Goal: Task Accomplishment & Management: Use online tool/utility

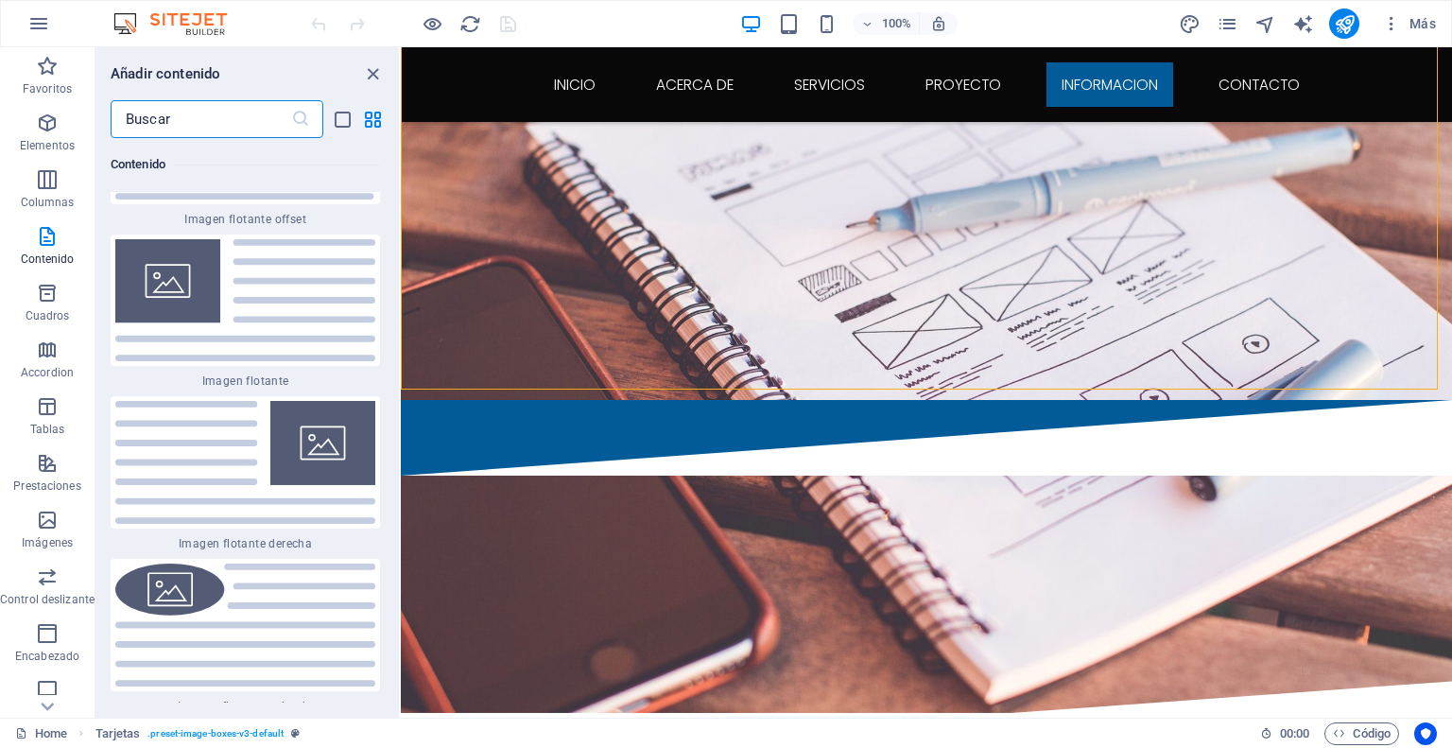
scroll to position [8033, 0]
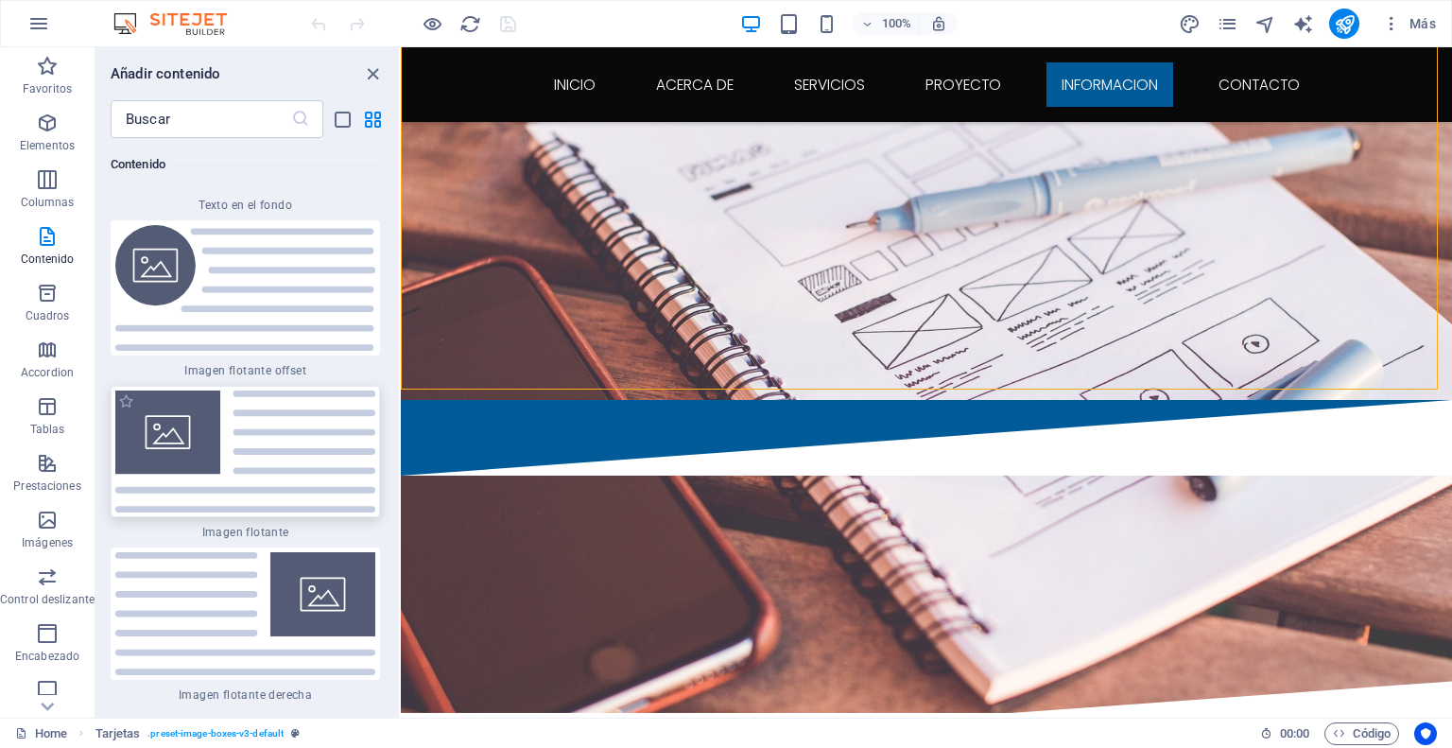
click at [235, 390] on img at bounding box center [245, 451] width 260 height 123
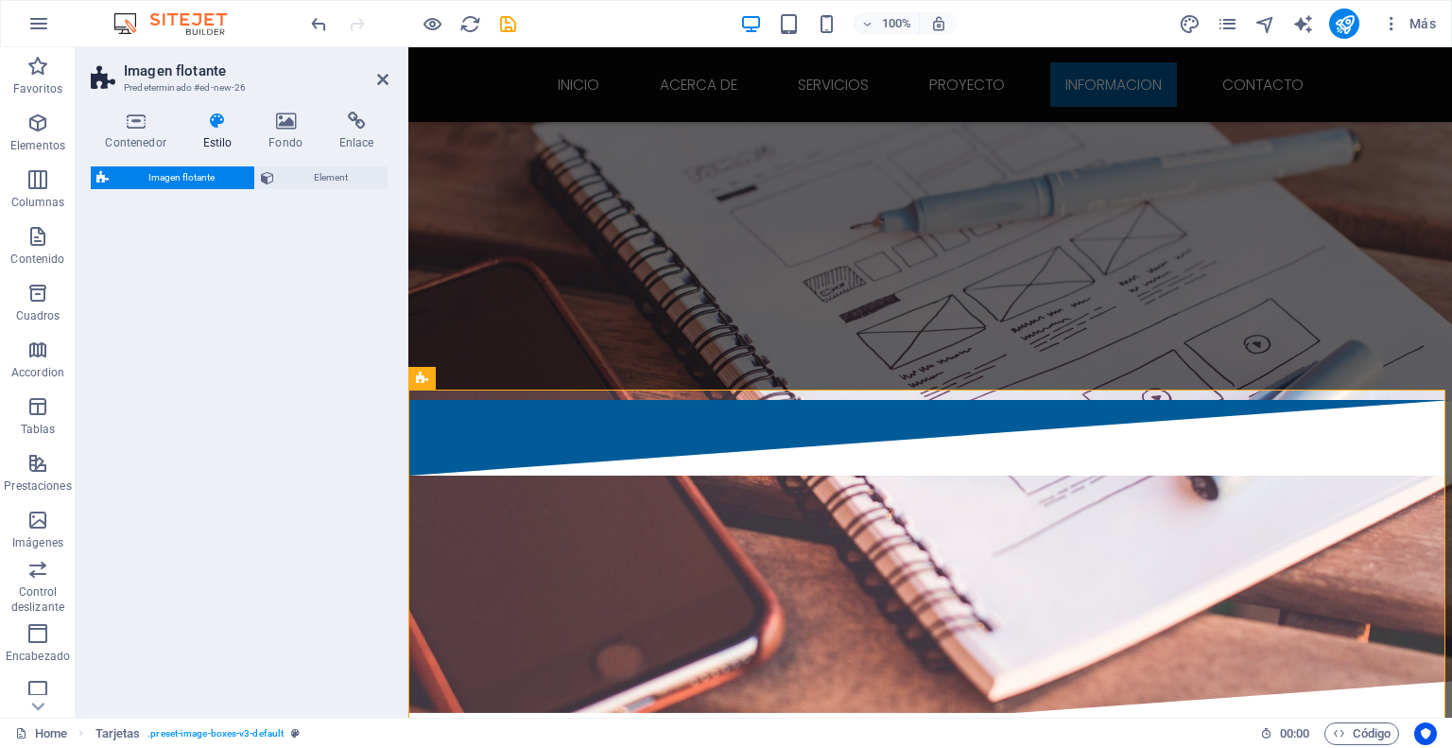
select select "%"
select select "rem"
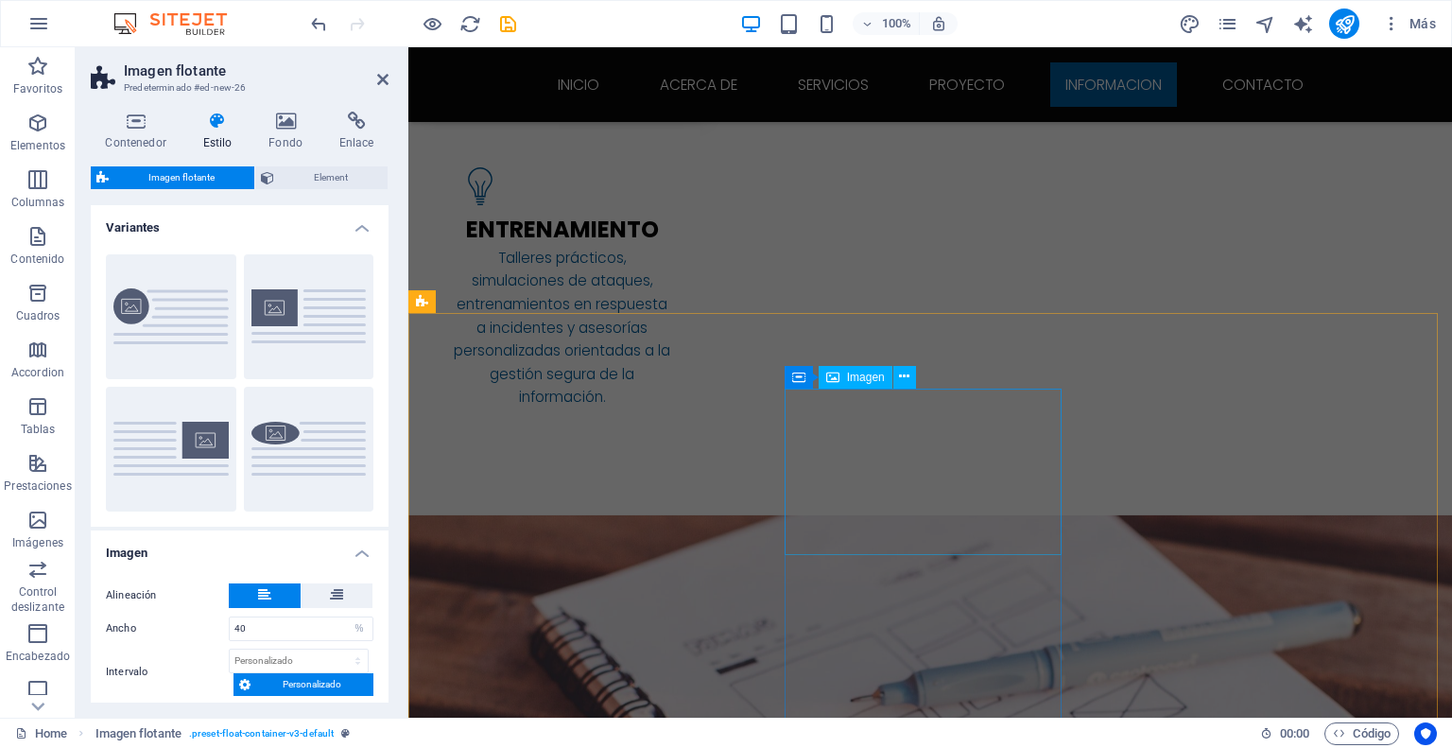
scroll to position [3214, 0]
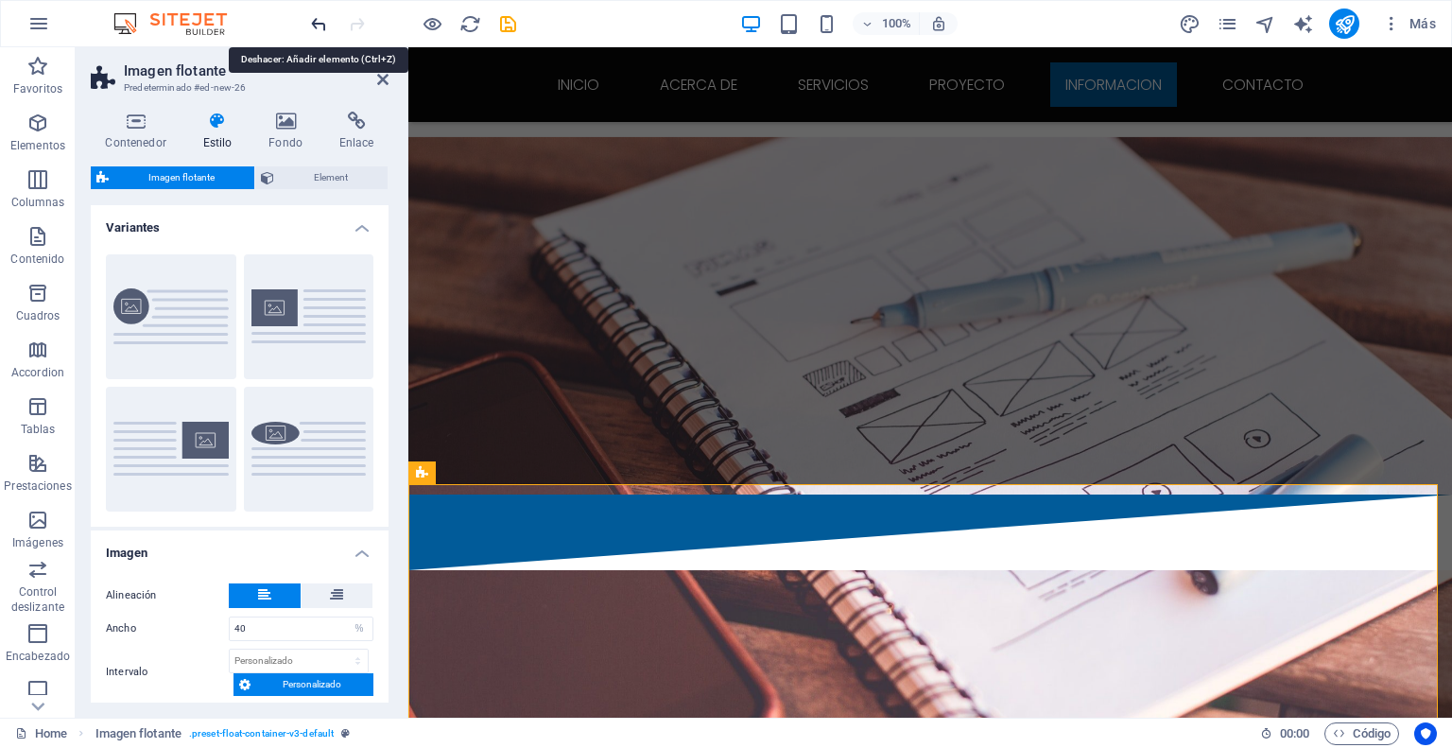
click at [308, 17] on icon "undo" at bounding box center [319, 24] width 22 height 22
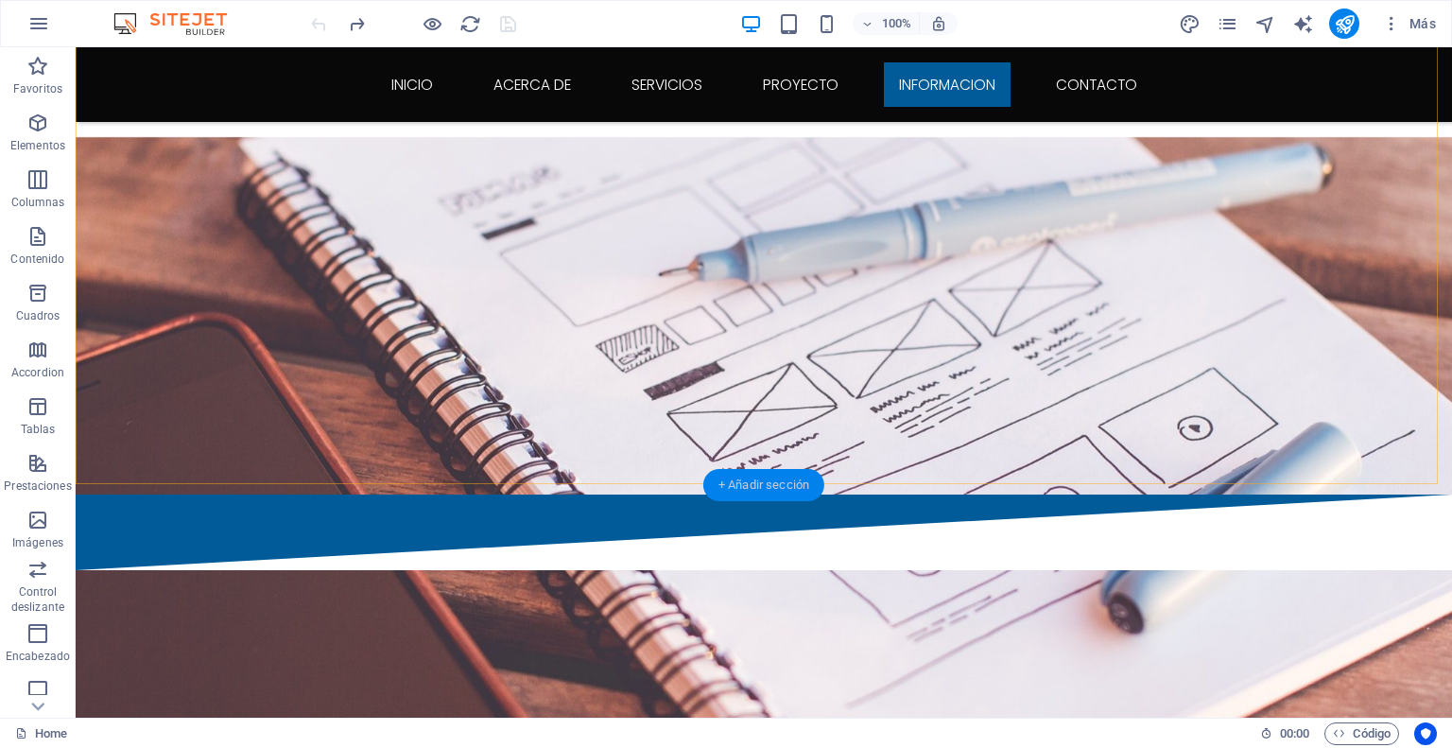
click at [784, 487] on div "+ Añadir sección" at bounding box center [763, 485] width 121 height 32
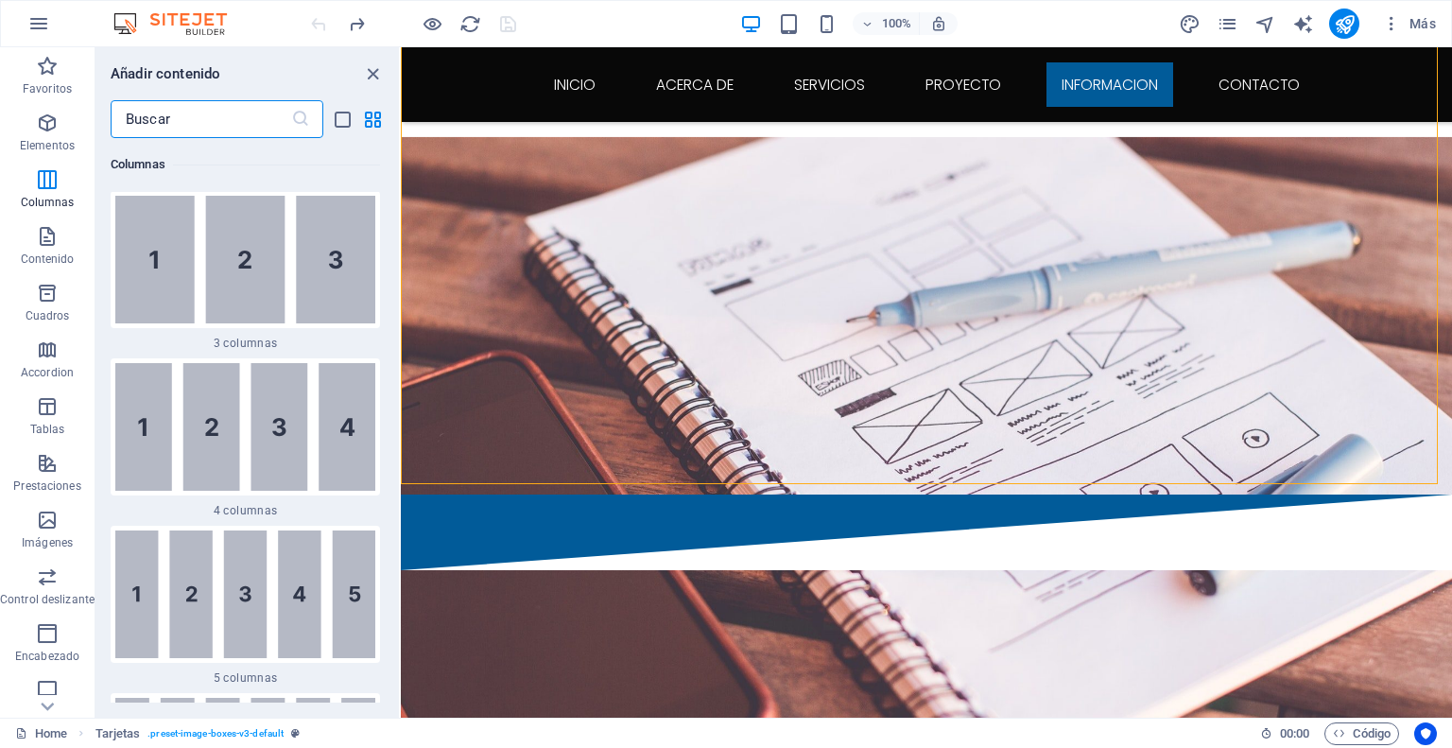
scroll to position [1524, 0]
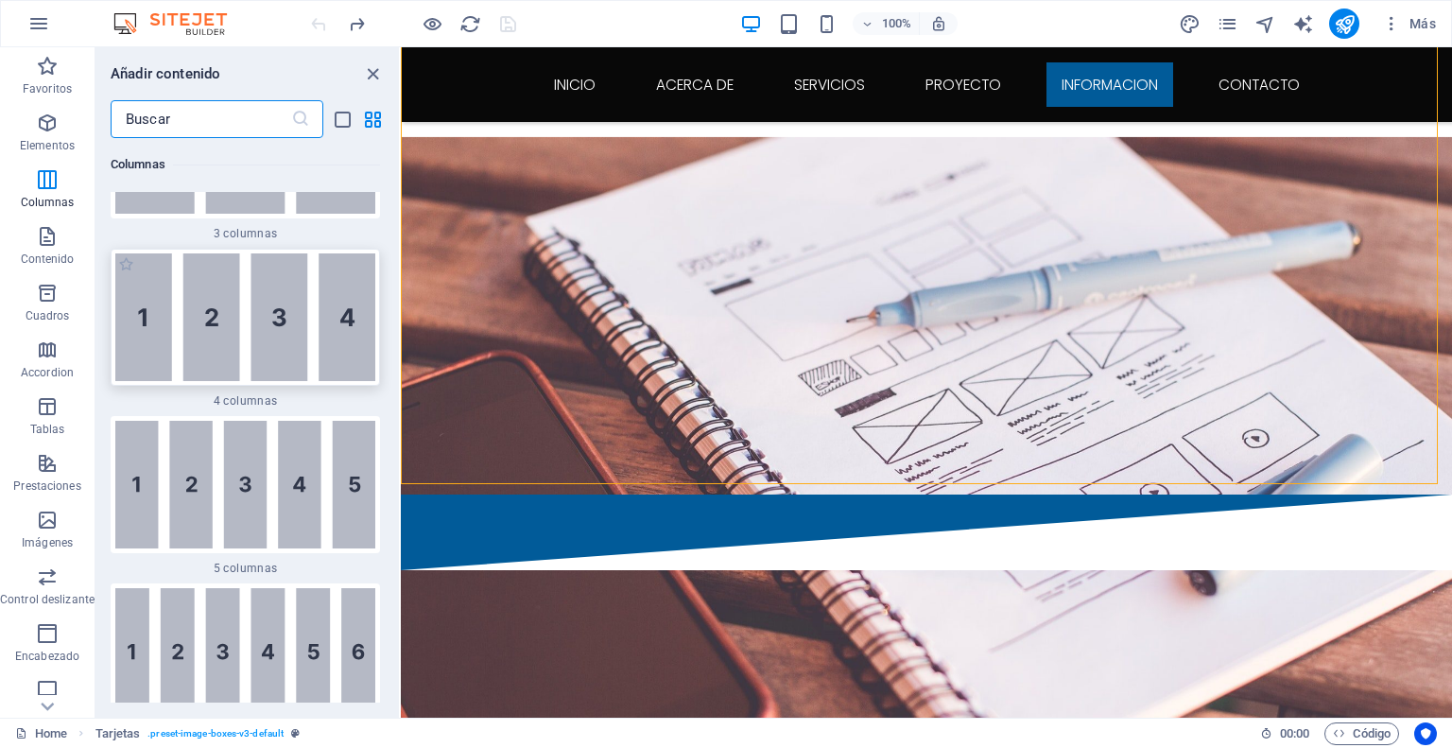
click at [263, 331] on img at bounding box center [245, 317] width 260 height 128
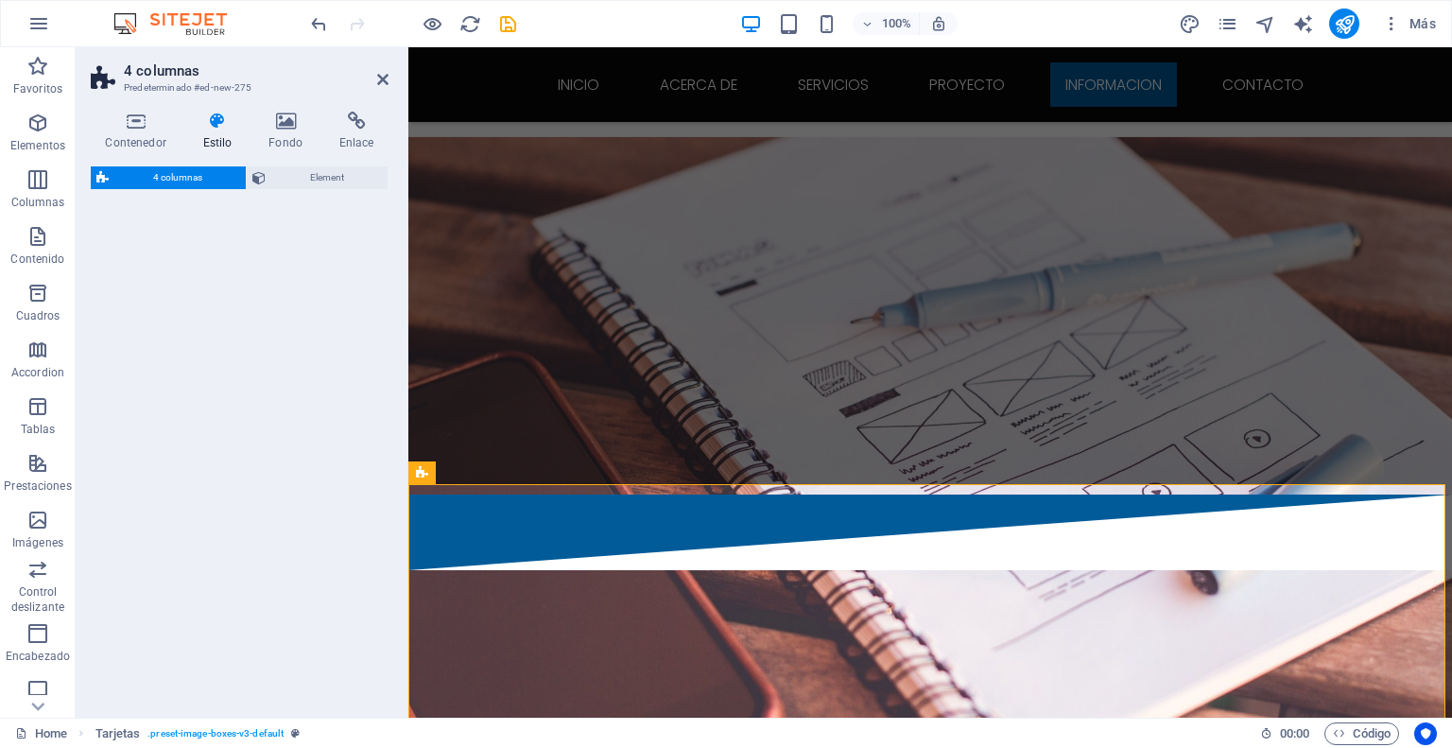
select select "rem"
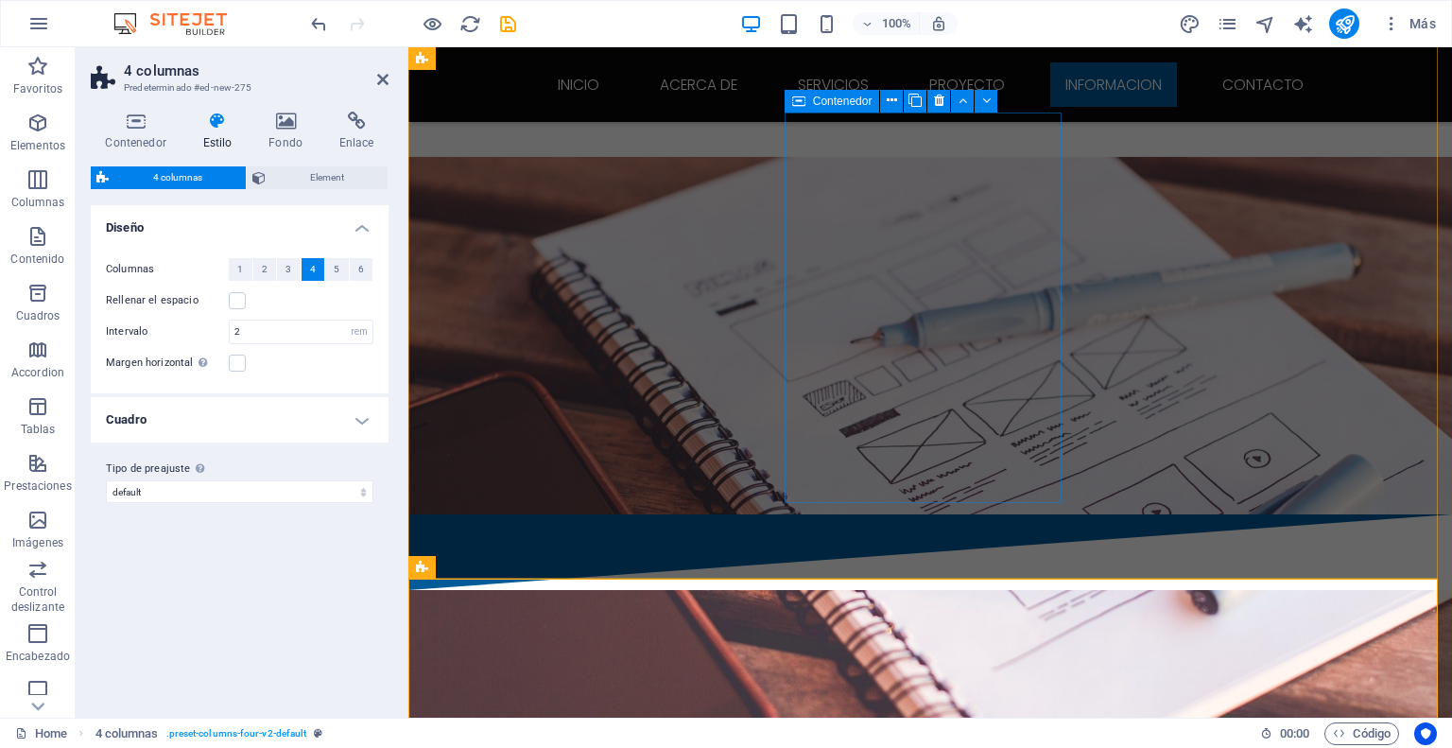
scroll to position [3403, 0]
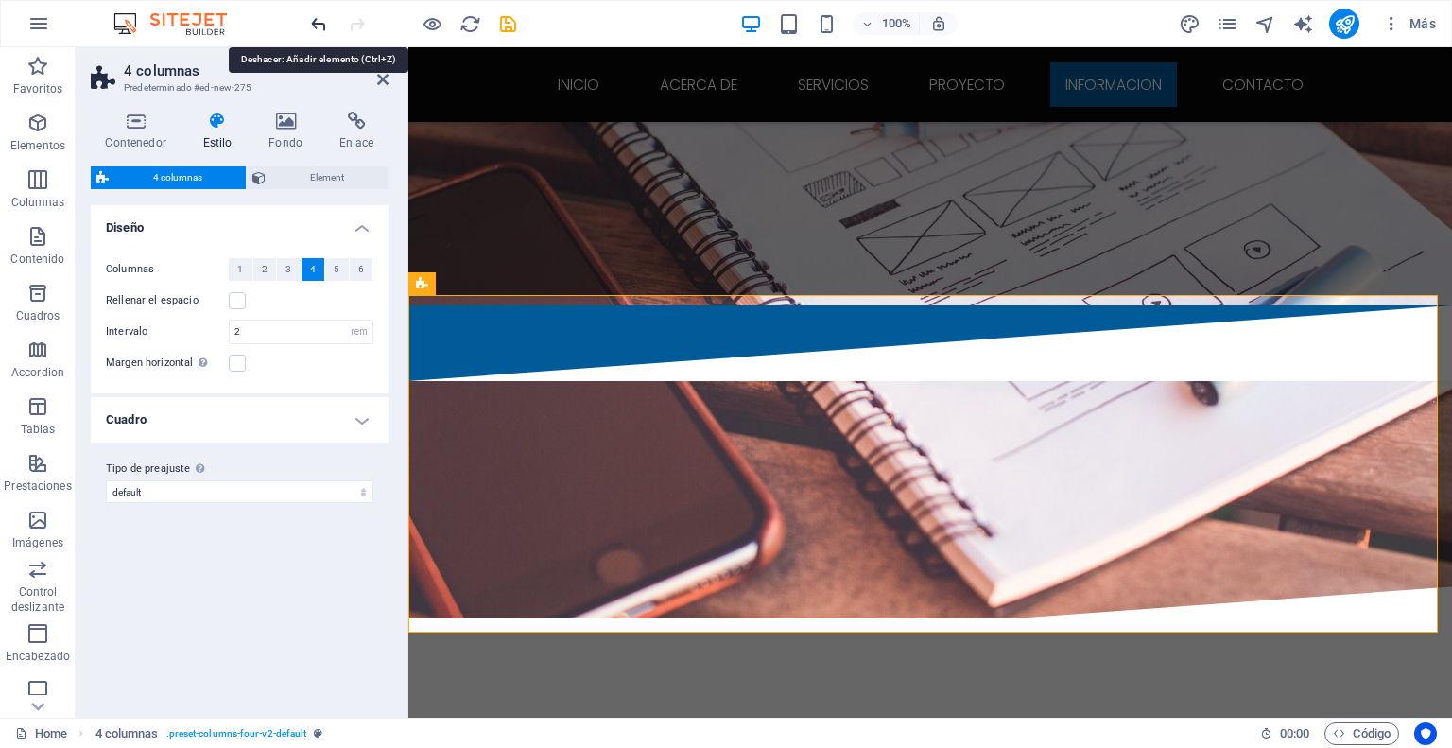
click at [312, 27] on icon "undo" at bounding box center [319, 24] width 22 height 22
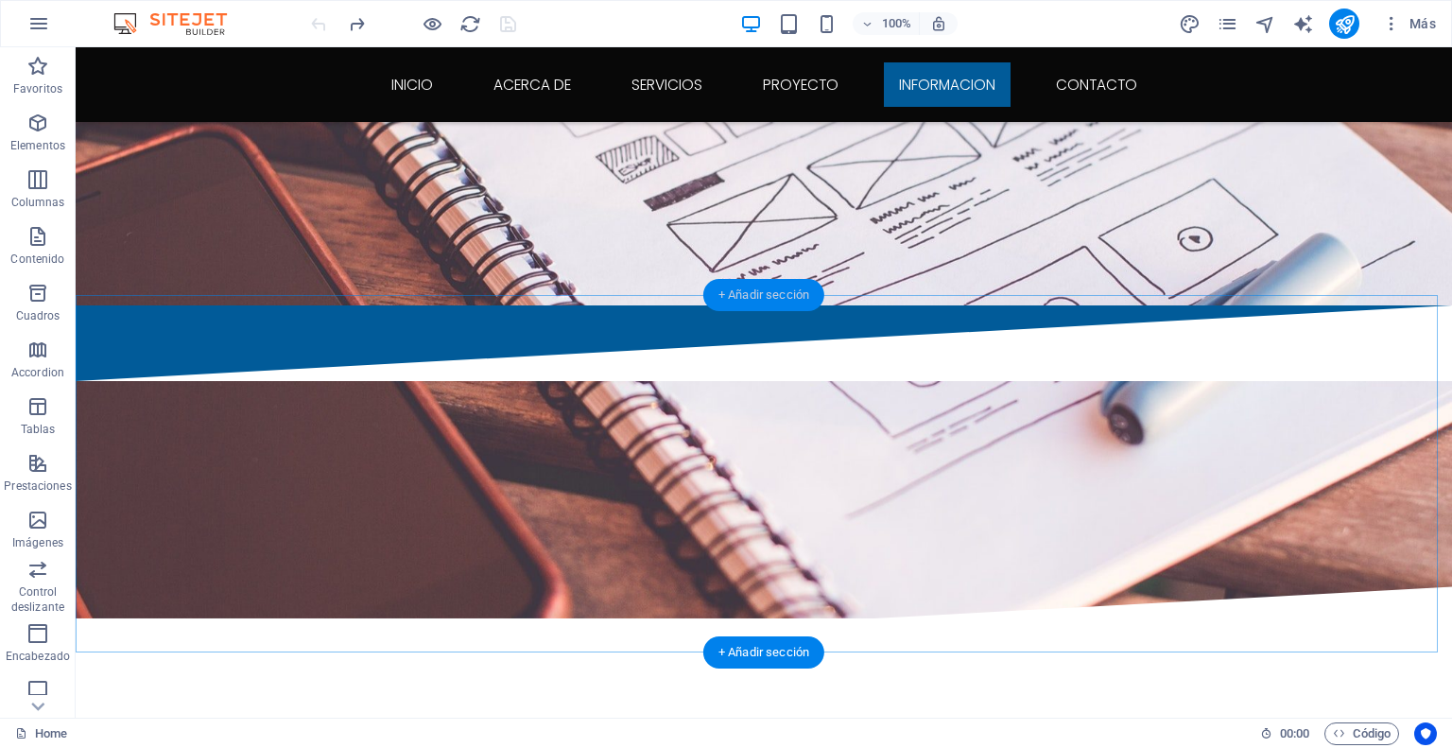
drag, startPoint x: 768, startPoint y: 291, endPoint x: 353, endPoint y: 243, distance: 417.8
click at [768, 291] on div "+ Añadir sección" at bounding box center [763, 295] width 121 height 32
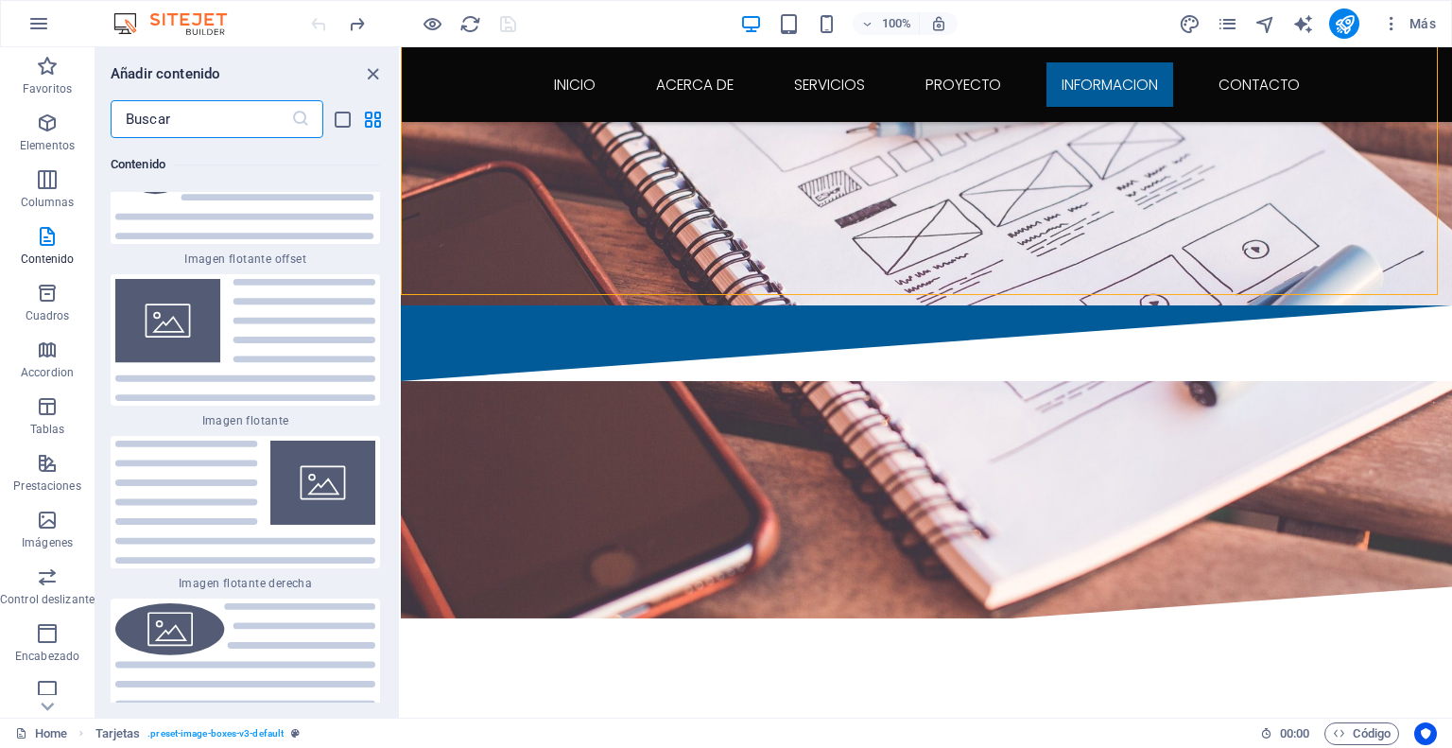
scroll to position [8235, 0]
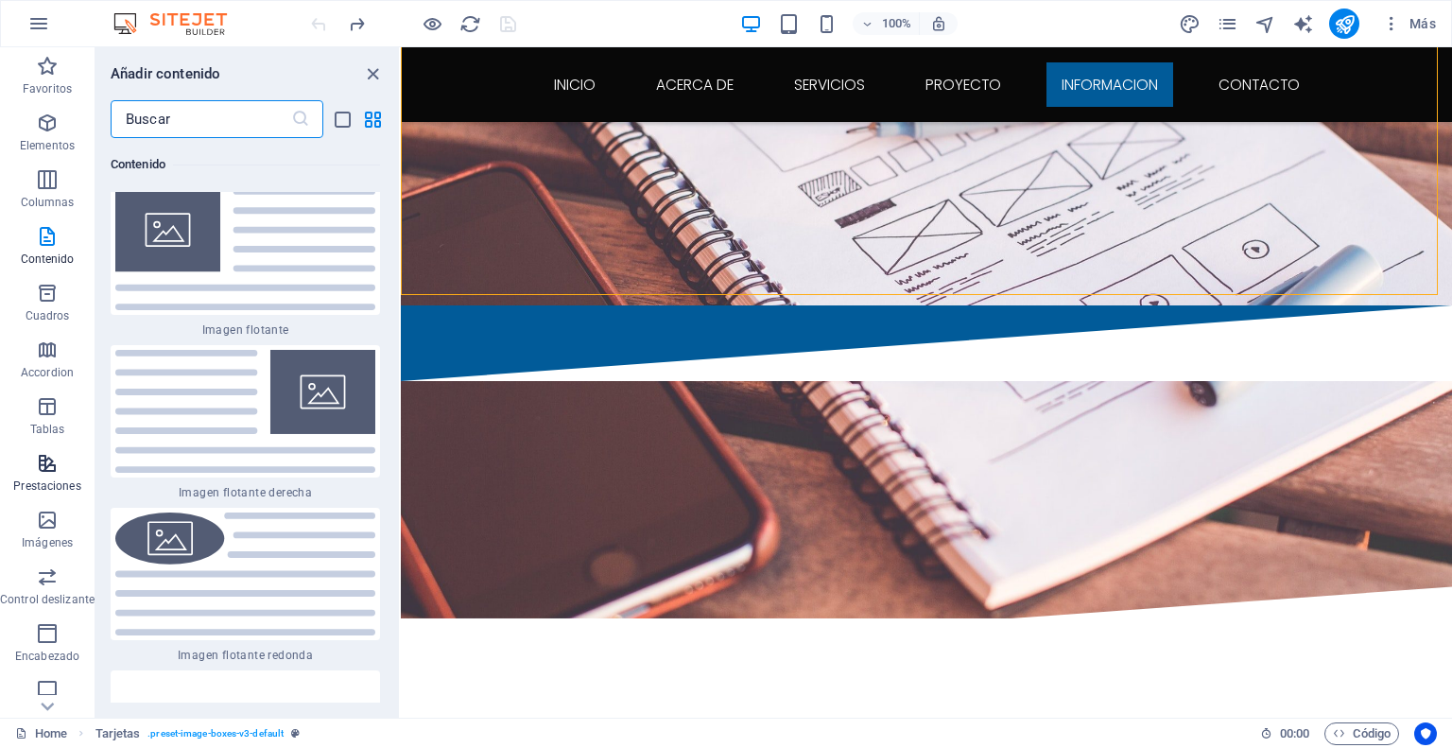
click at [38, 476] on span "Prestaciones" at bounding box center [47, 474] width 95 height 45
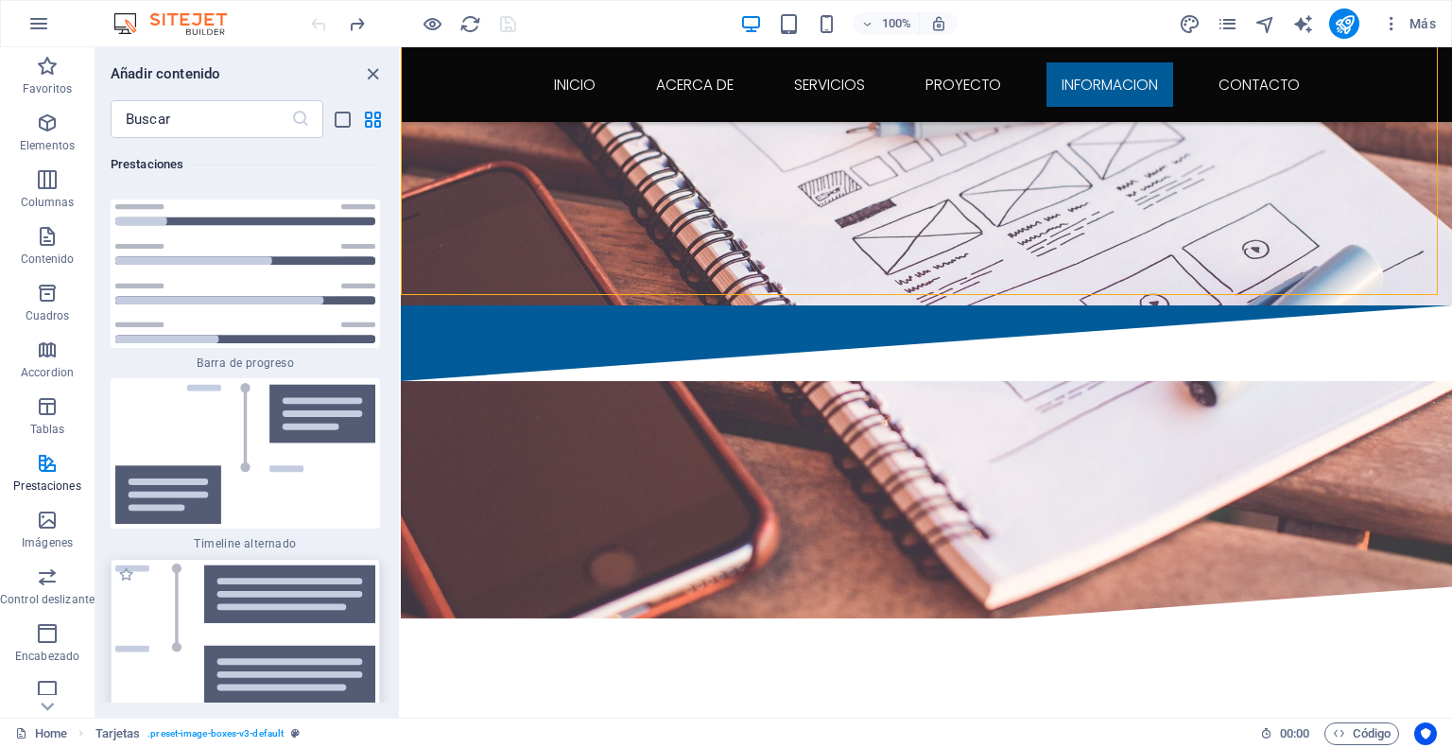
scroll to position [15574, 0]
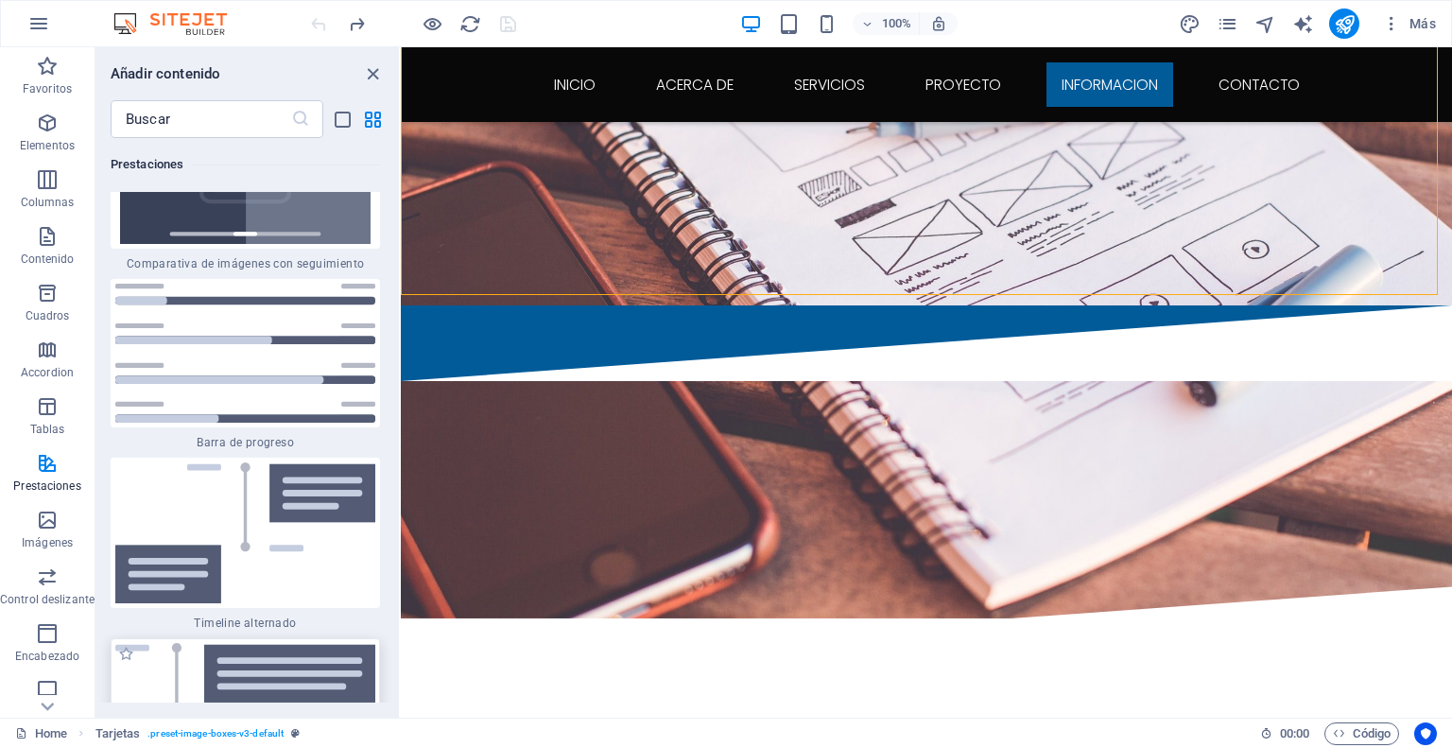
drag, startPoint x: 276, startPoint y: 475, endPoint x: 0, endPoint y: 565, distance: 290.3
click at [276, 643] on img at bounding box center [245, 713] width 260 height 141
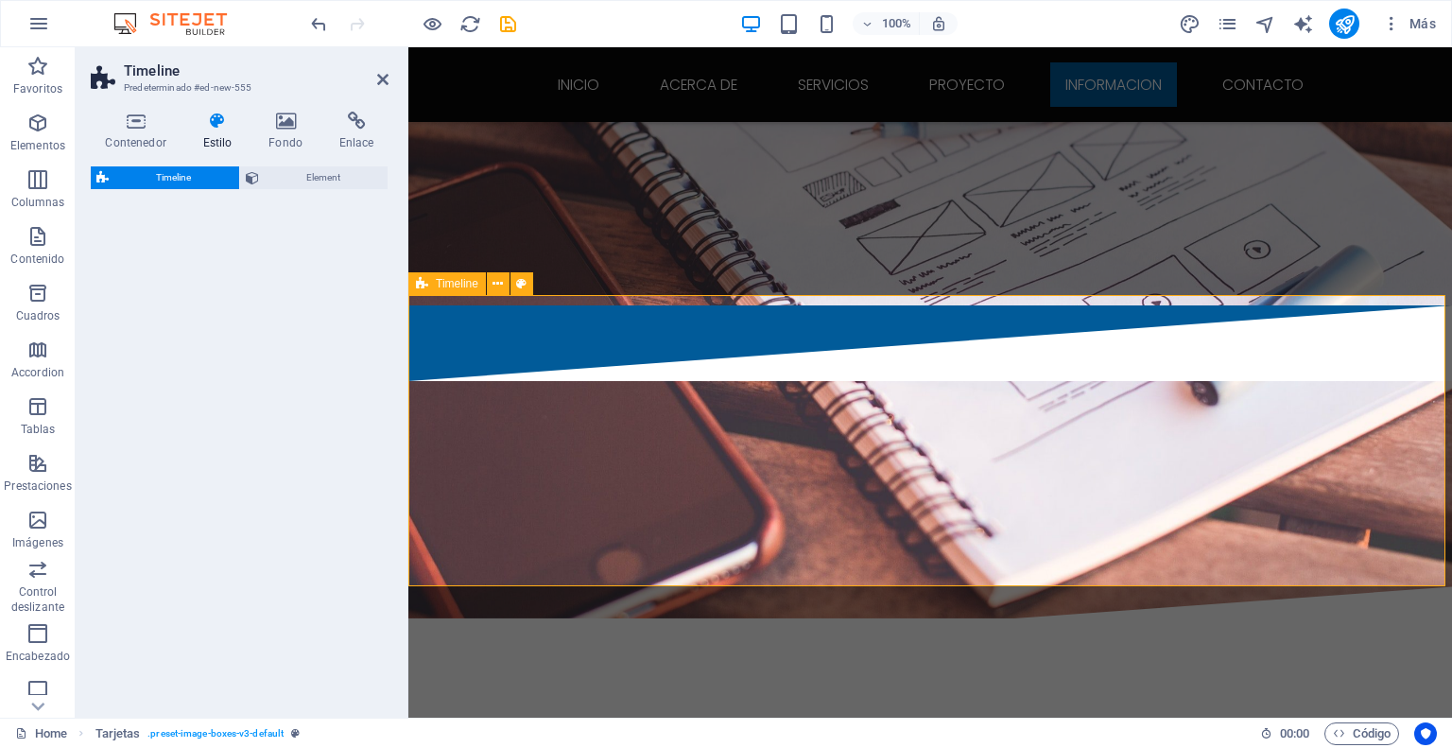
select select "rem"
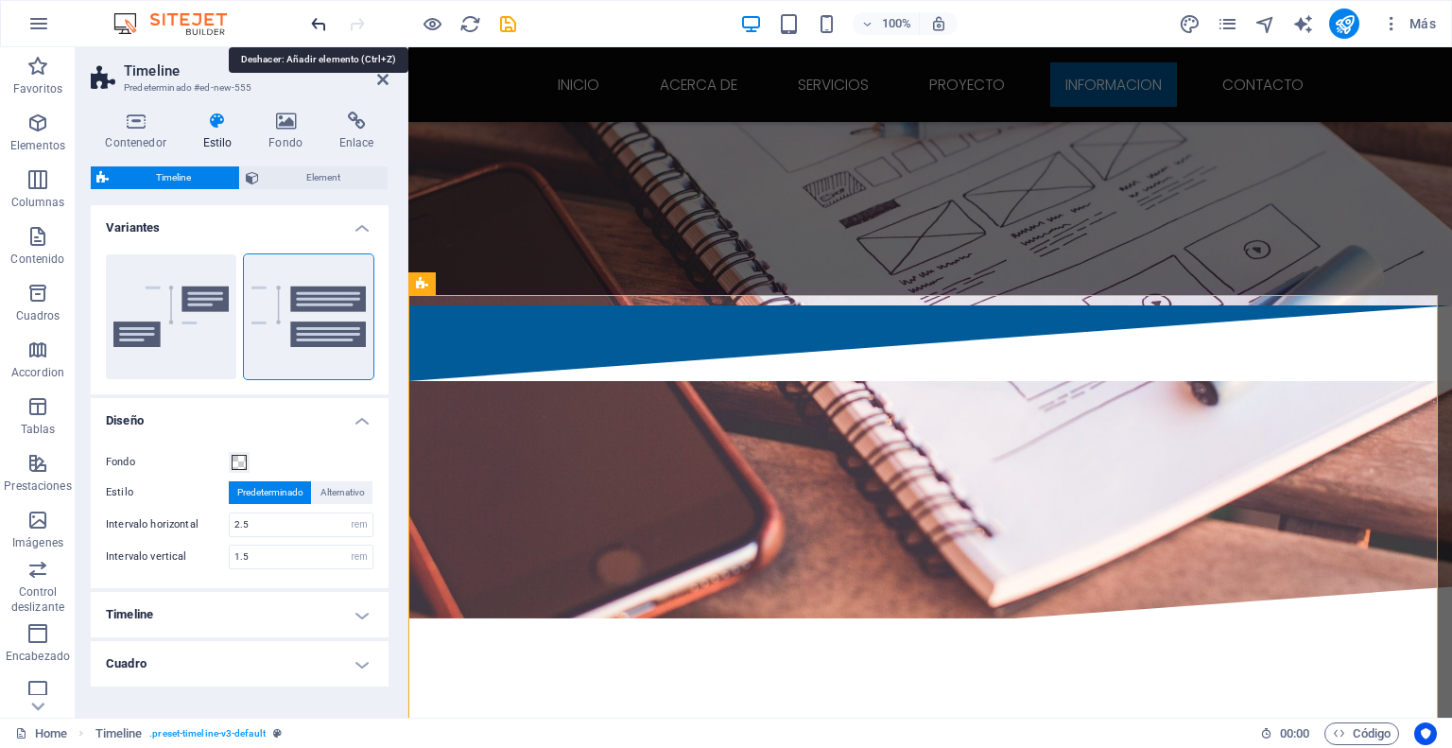
click at [313, 22] on icon "undo" at bounding box center [319, 24] width 22 height 22
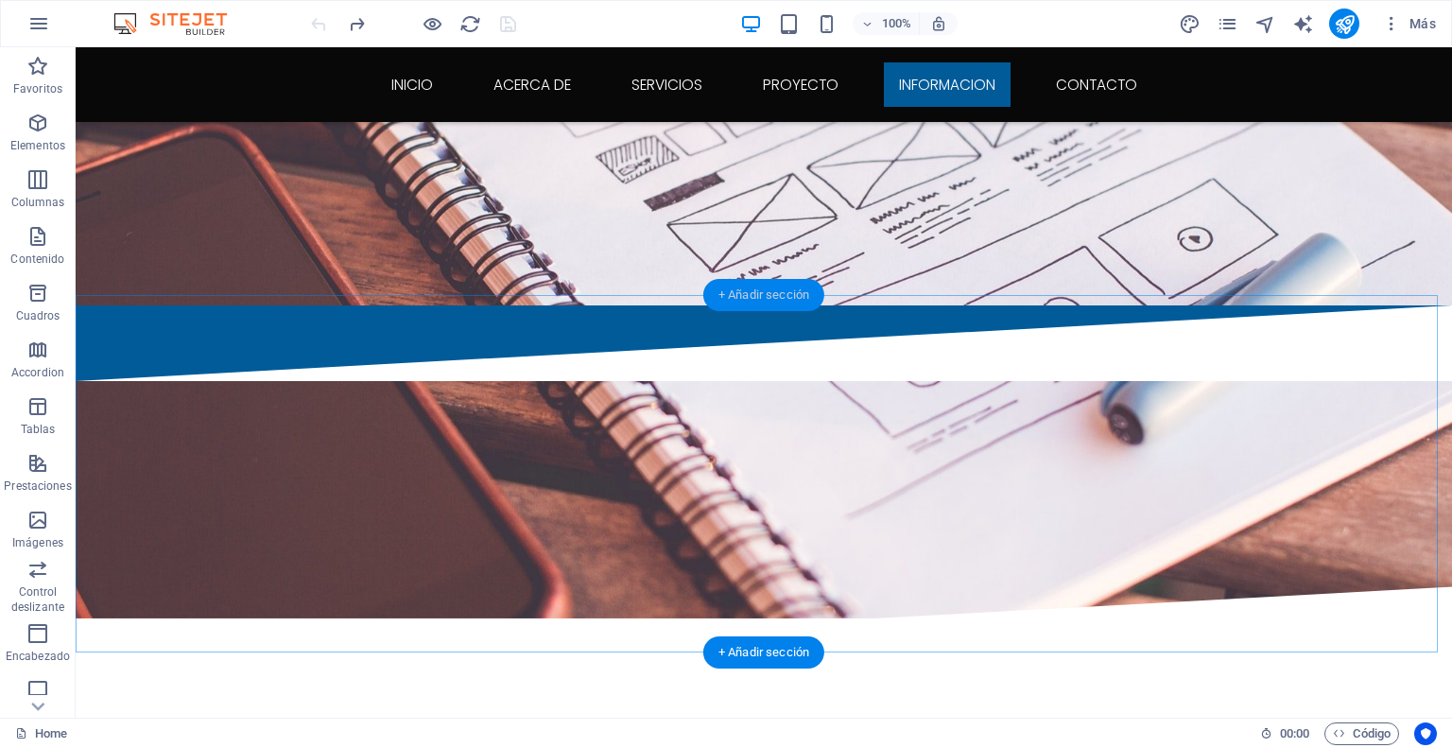
click at [783, 292] on div "+ Añadir sección" at bounding box center [763, 295] width 121 height 32
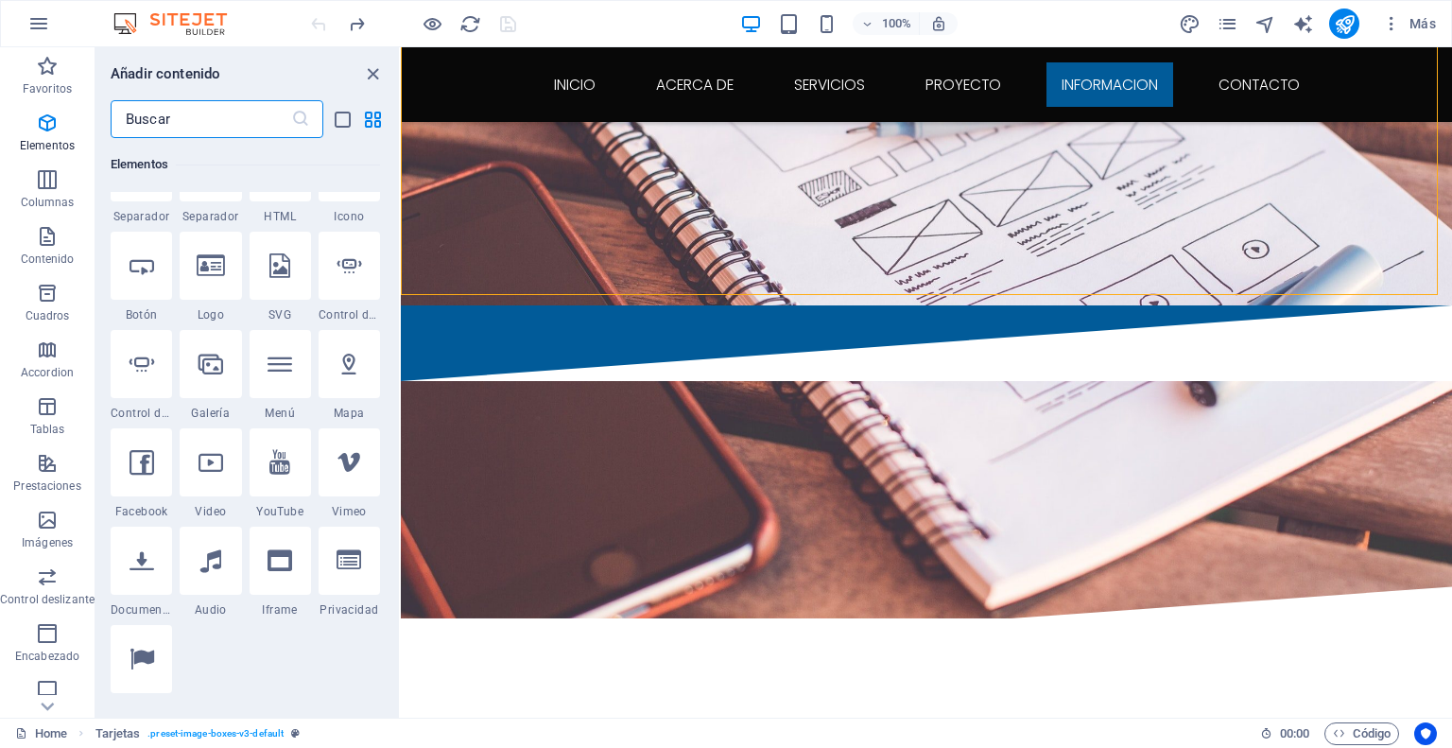
scroll to position [484, 0]
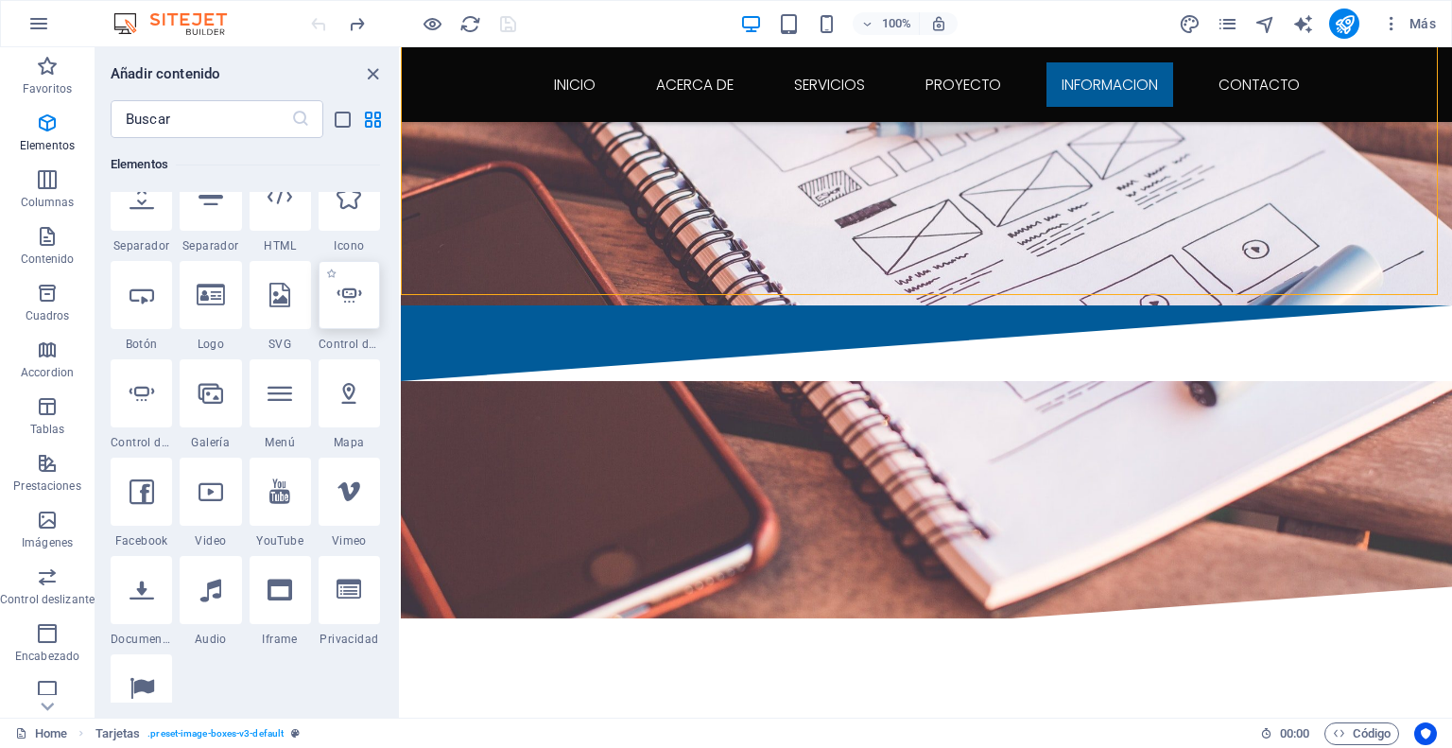
click at [349, 291] on icon at bounding box center [349, 295] width 25 height 25
select select "ms"
select select "s"
select select "progressive"
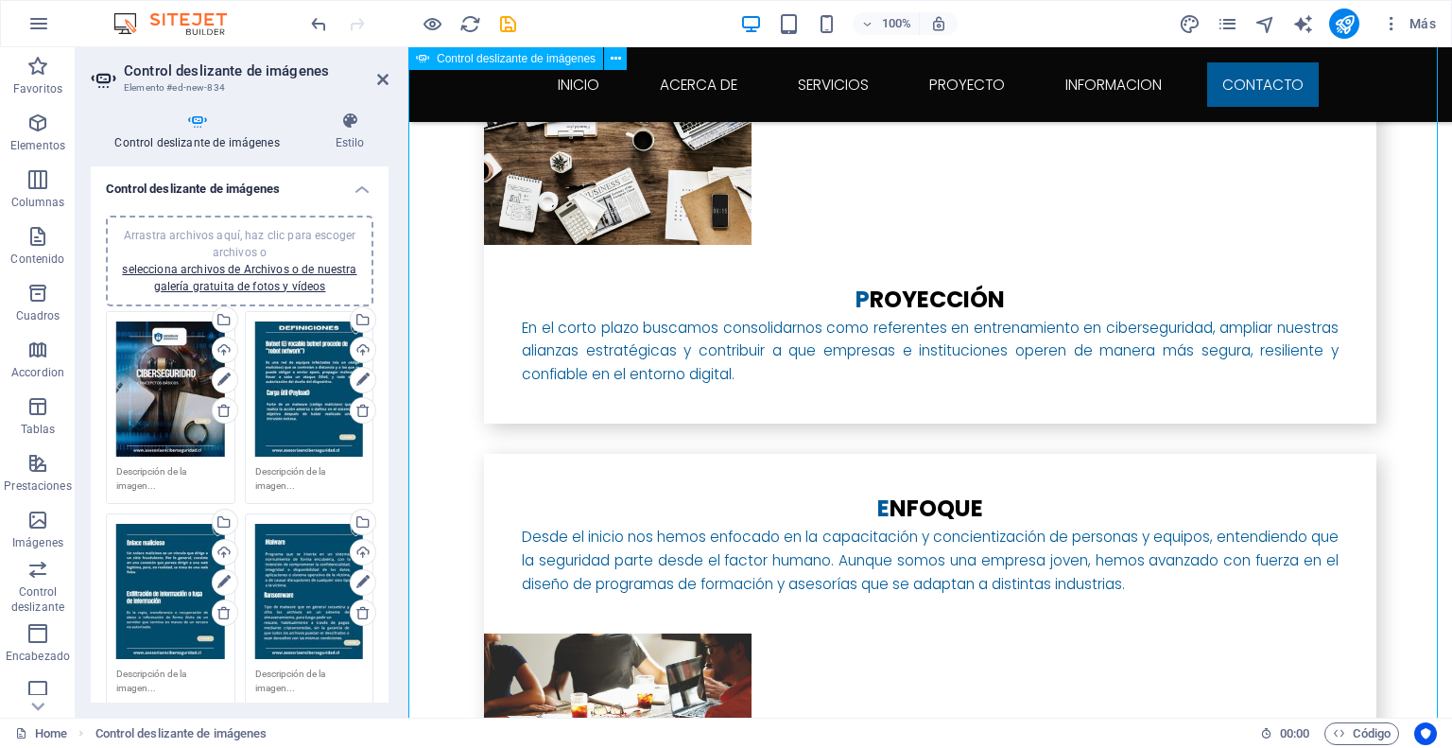
scroll to position [3876, 0]
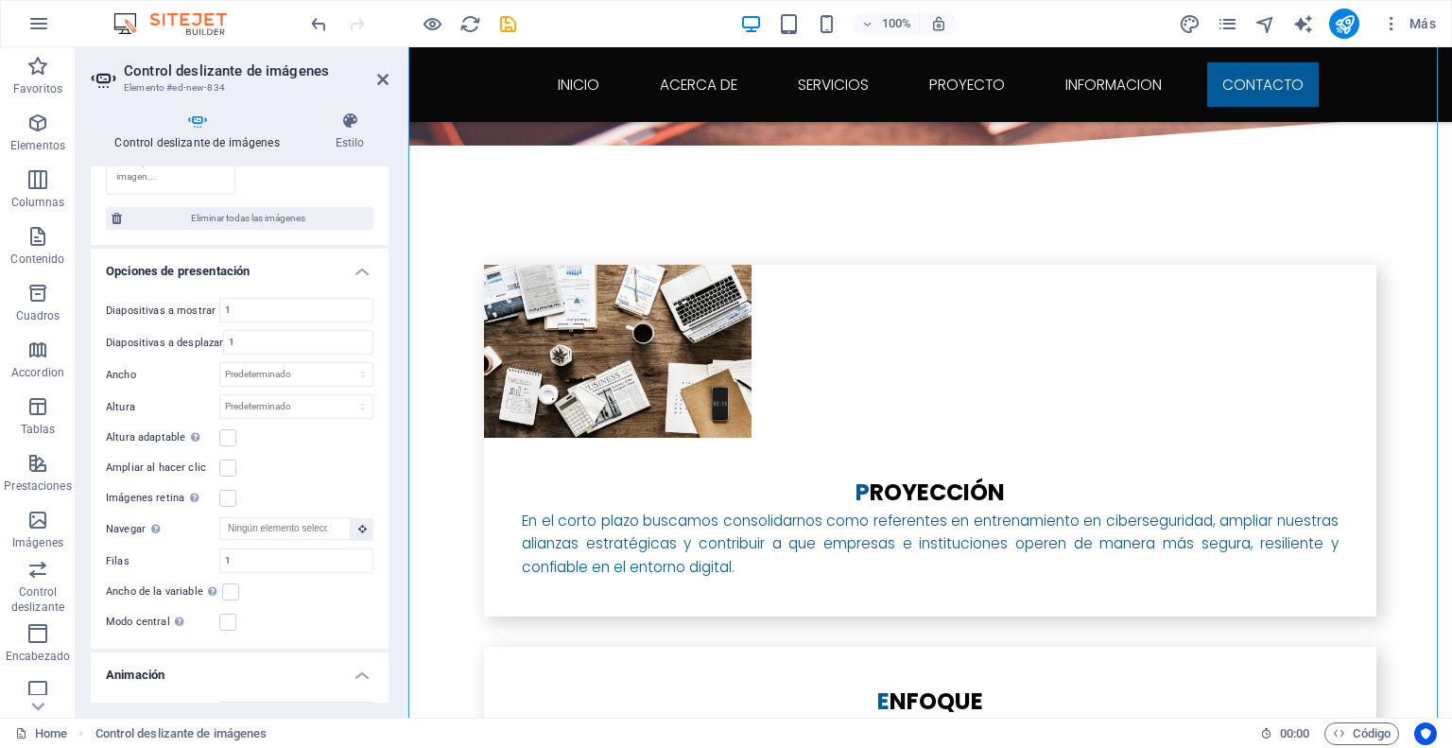
scroll to position [945, 0]
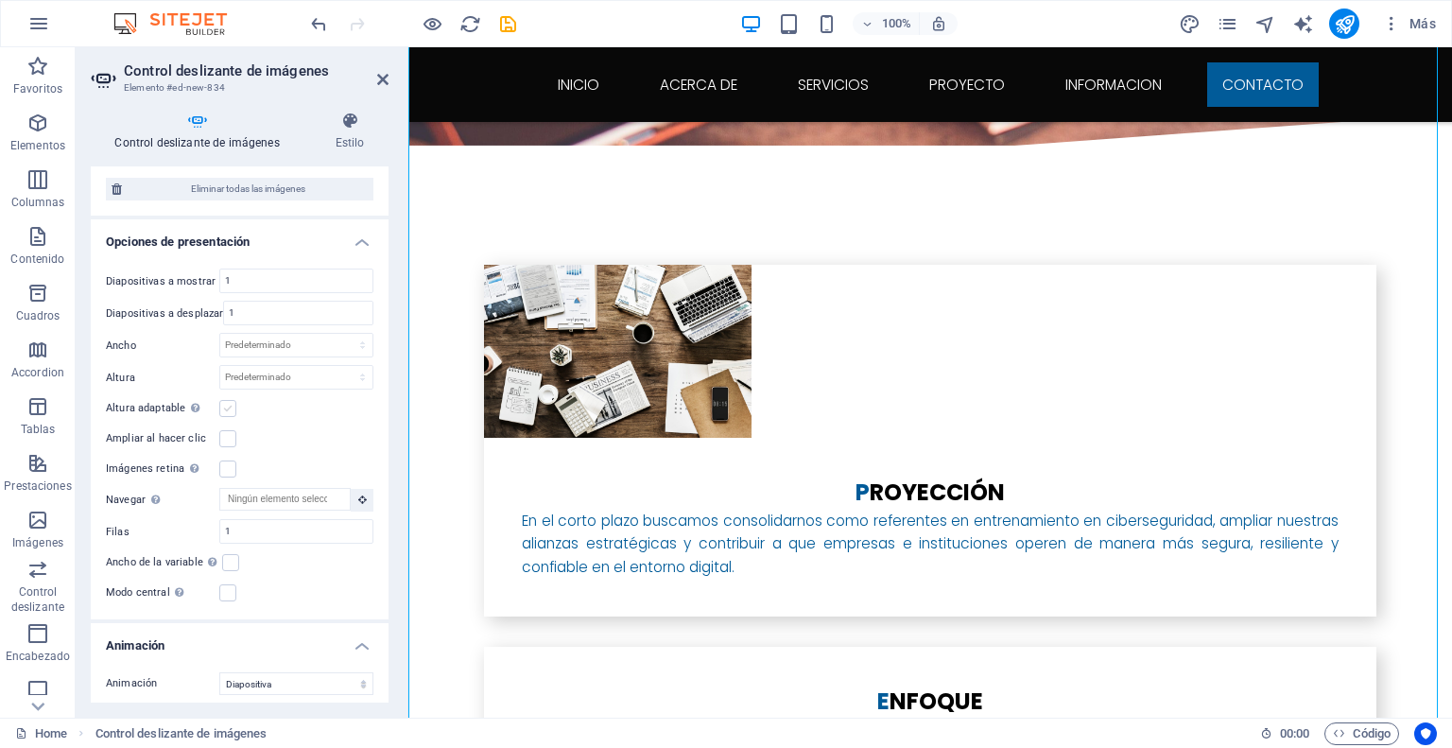
click at [228, 400] on label at bounding box center [227, 408] width 17 height 17
click at [0, 0] on input "Altura adaptable Ajustar automáticamente el alto para controles deslizantes de …" at bounding box center [0, 0] width 0 height 0
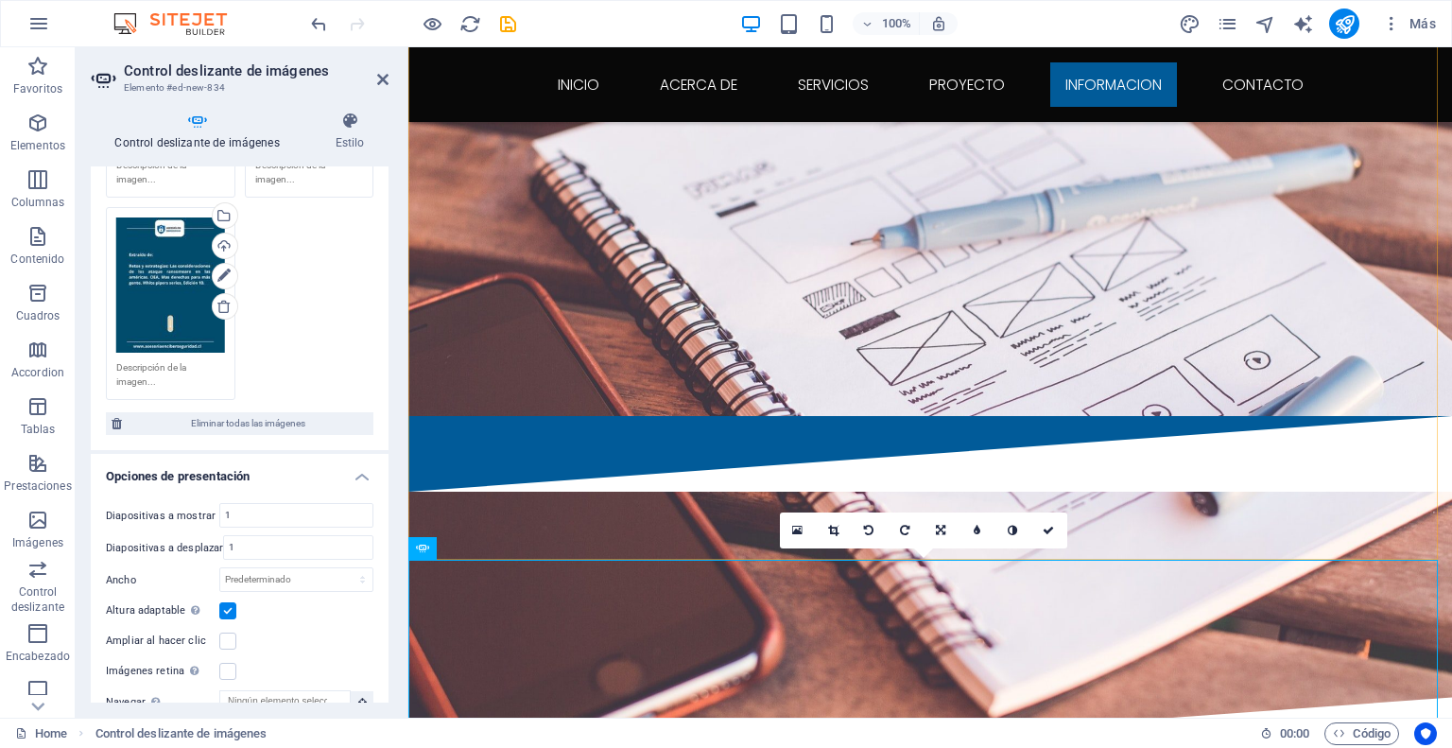
scroll to position [3297, 0]
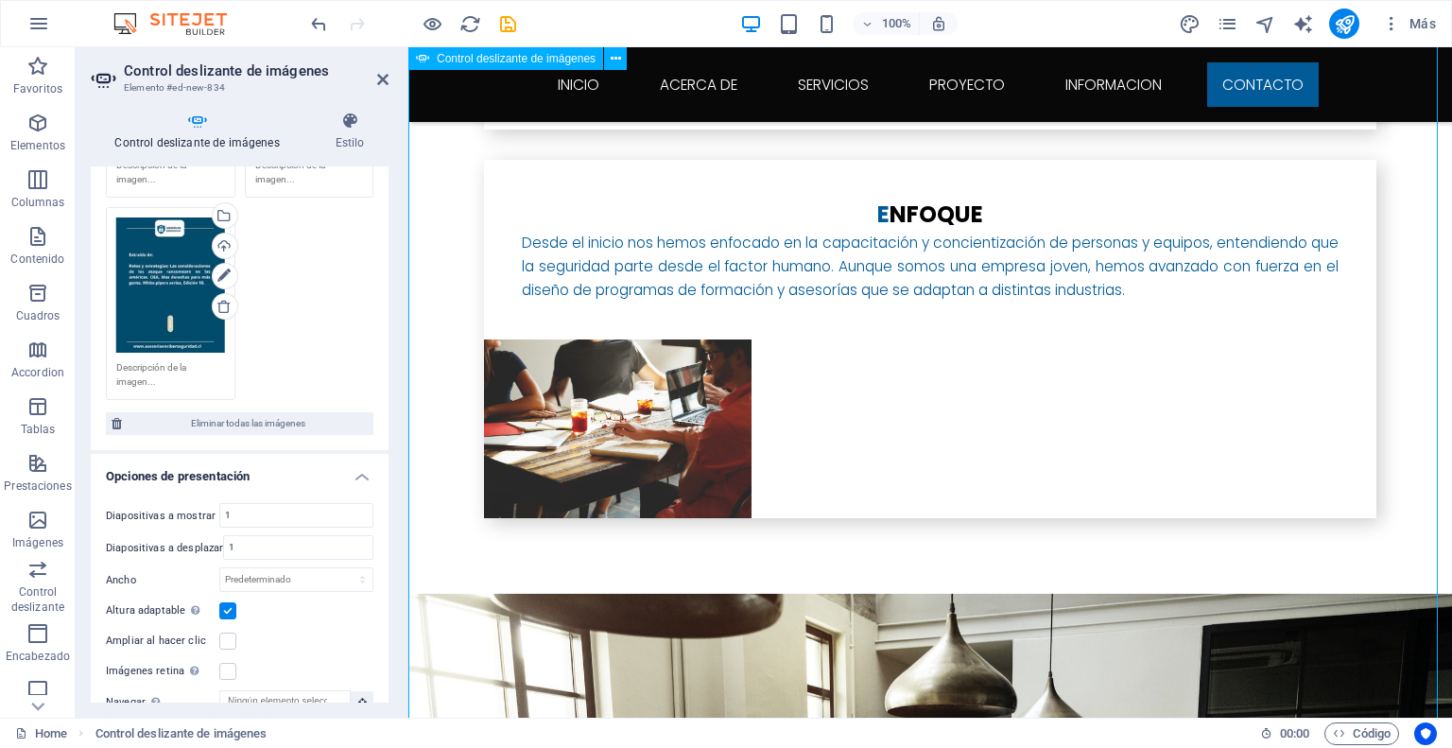
scroll to position [4526, 0]
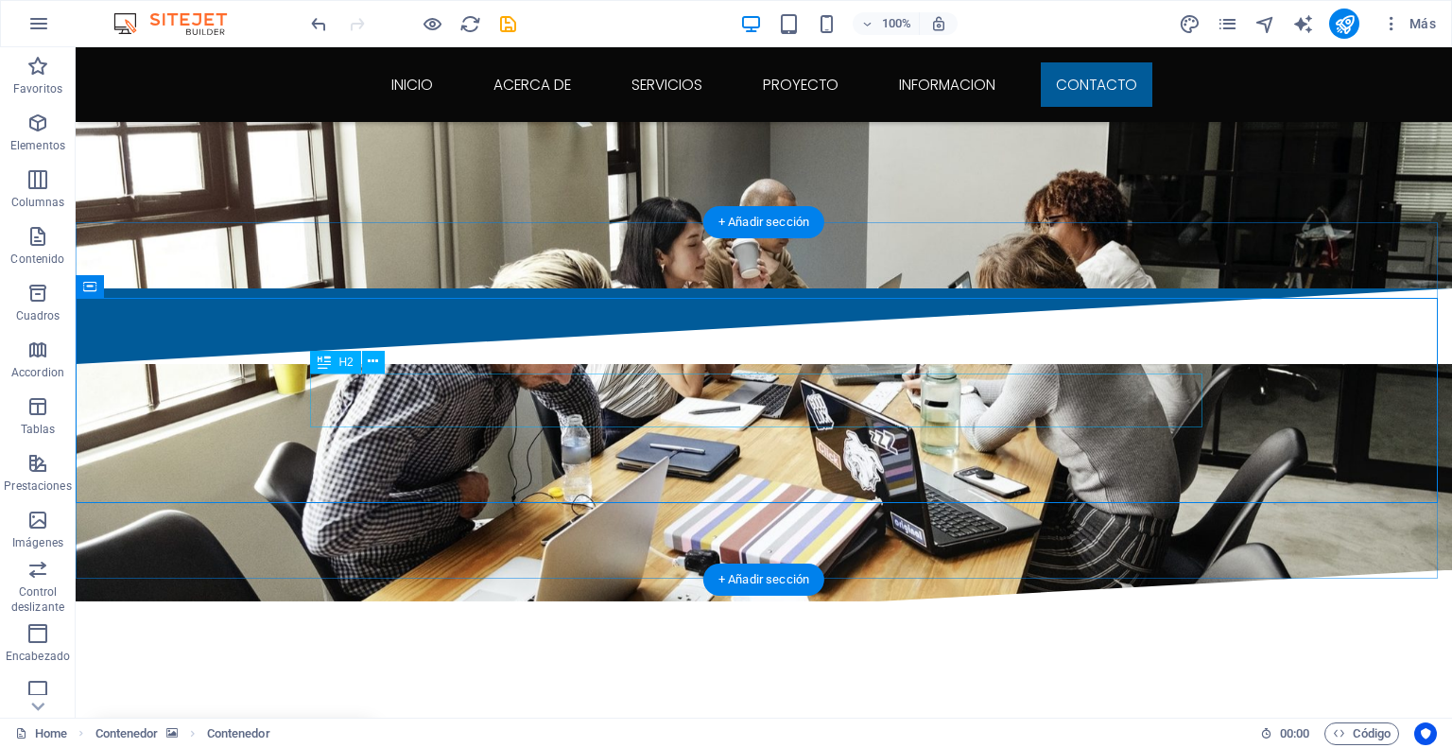
scroll to position [4912, 0]
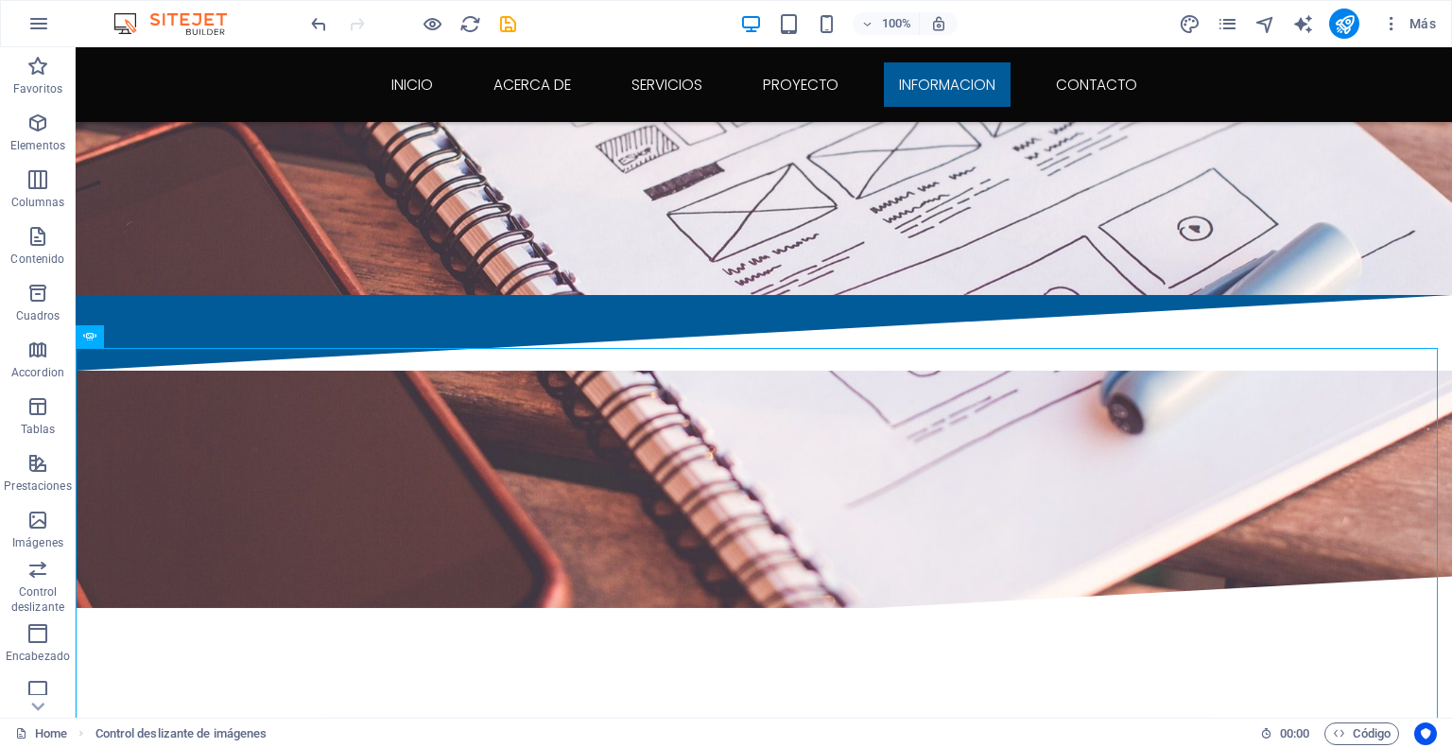
scroll to position [3429, 0]
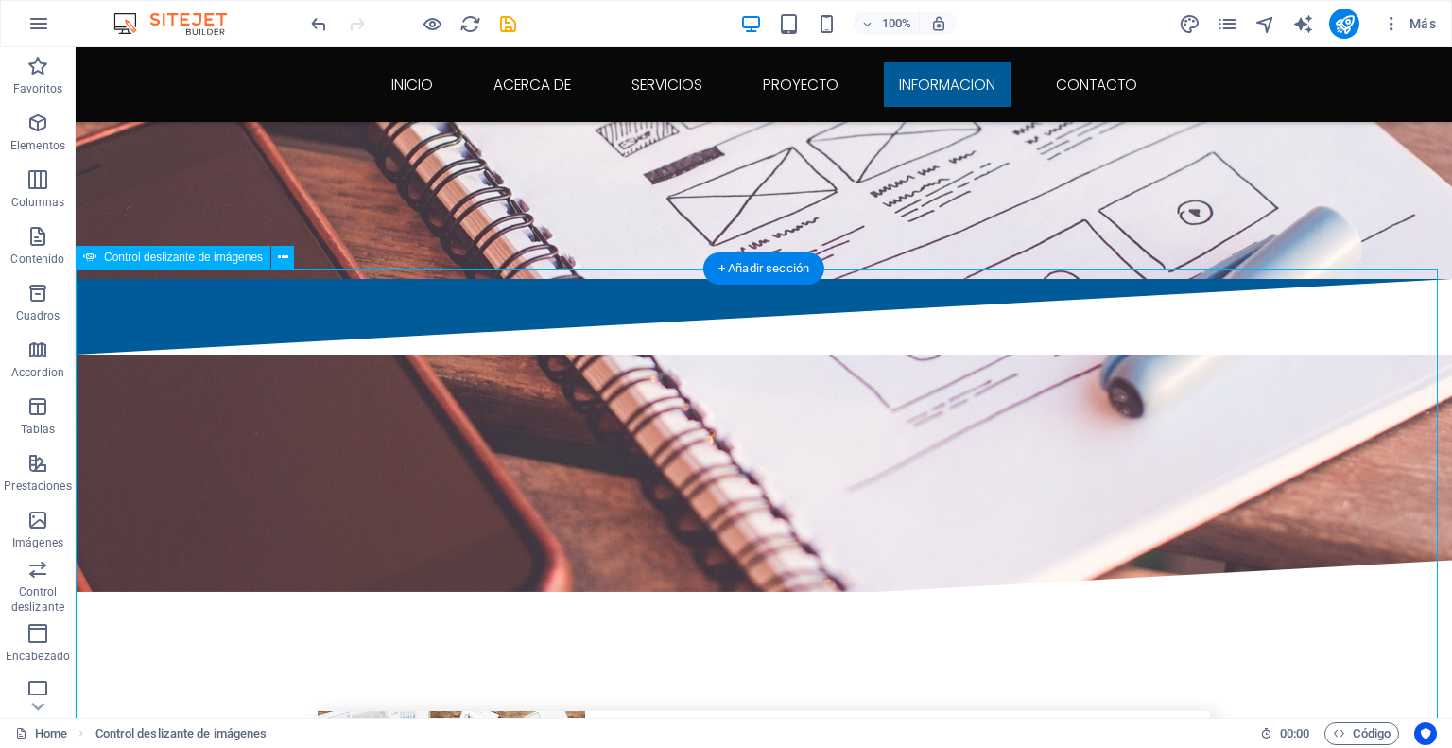
select select "ms"
select select "s"
select select "progressive"
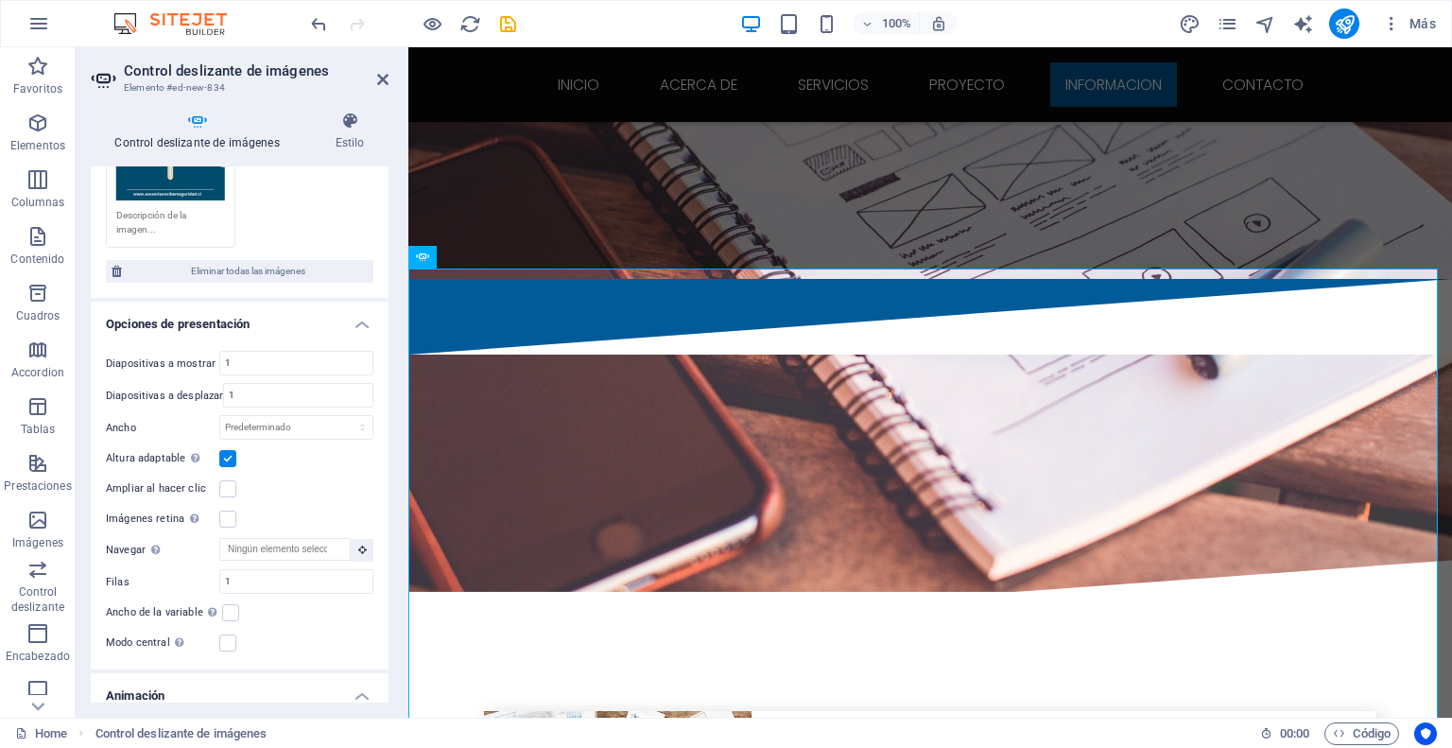
scroll to position [945, 0]
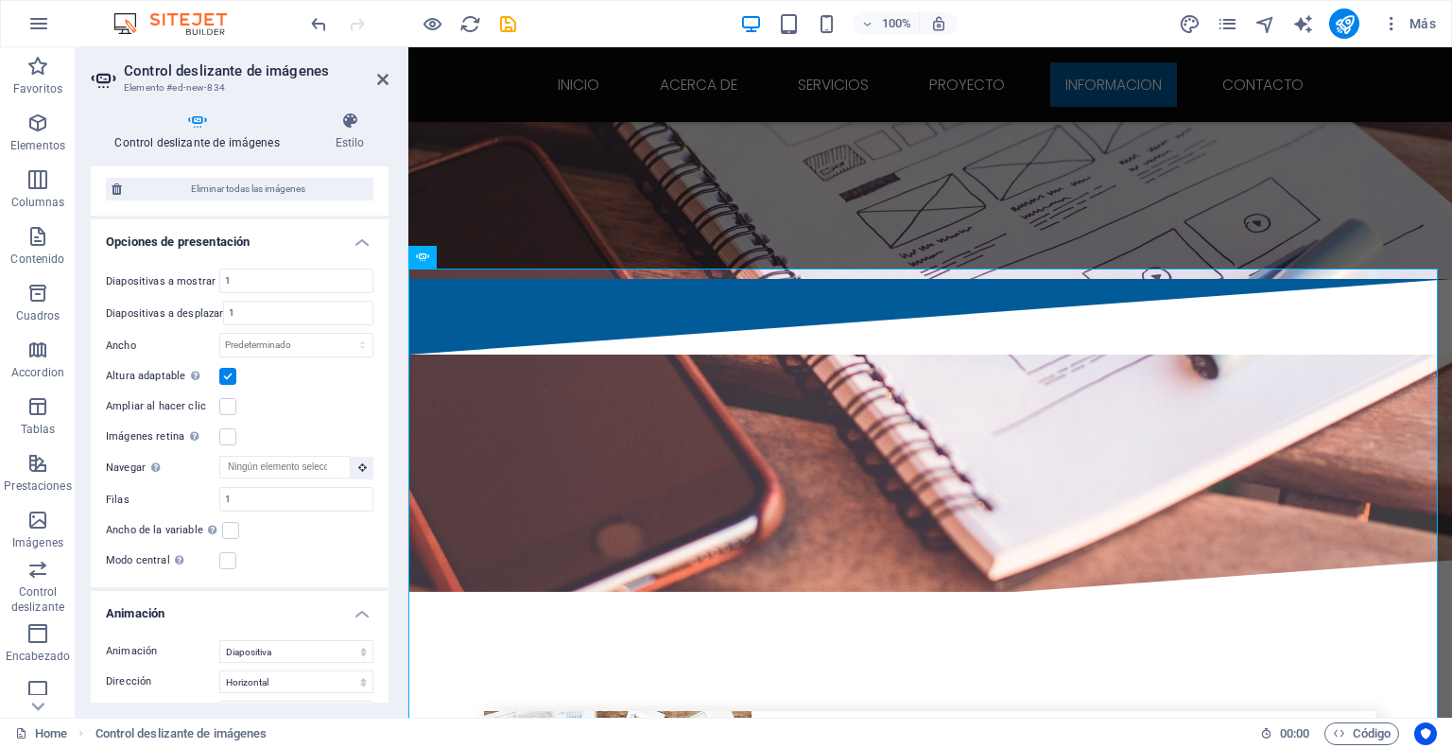
click at [231, 368] on label at bounding box center [227, 376] width 17 height 17
click at [0, 0] on input "Altura adaptable Ajustar automáticamente el alto para controles deslizantes de …" at bounding box center [0, 0] width 0 height 0
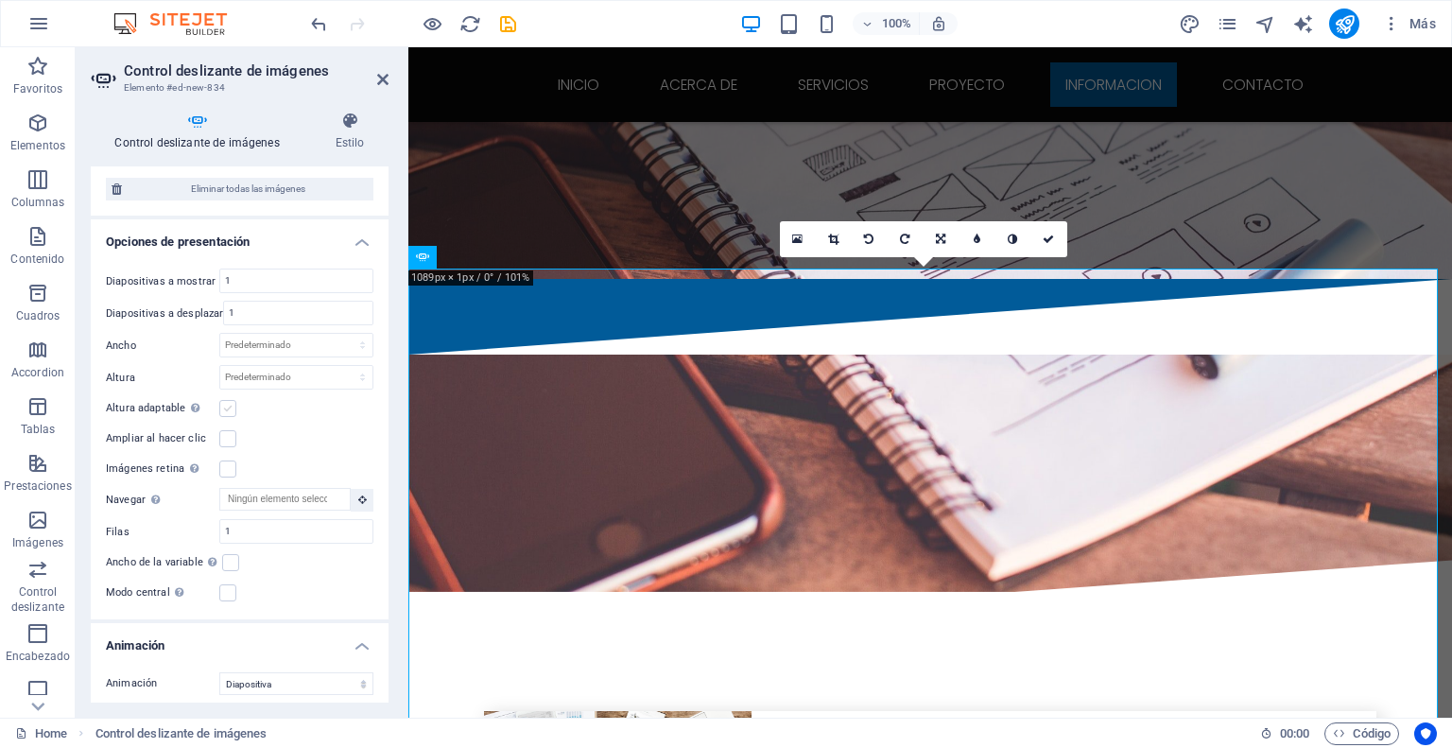
click at [231, 400] on label at bounding box center [227, 408] width 17 height 17
click at [0, 0] on input "Altura adaptable Ajustar automáticamente el alto para controles deslizantes de …" at bounding box center [0, 0] width 0 height 0
click at [227, 368] on label at bounding box center [227, 376] width 17 height 17
click at [0, 0] on input "Altura adaptable Ajustar automáticamente el alto para controles deslizantes de …" at bounding box center [0, 0] width 0 height 0
click at [355, 334] on select "Predeterminado px % rem em vw vh" at bounding box center [296, 345] width 152 height 23
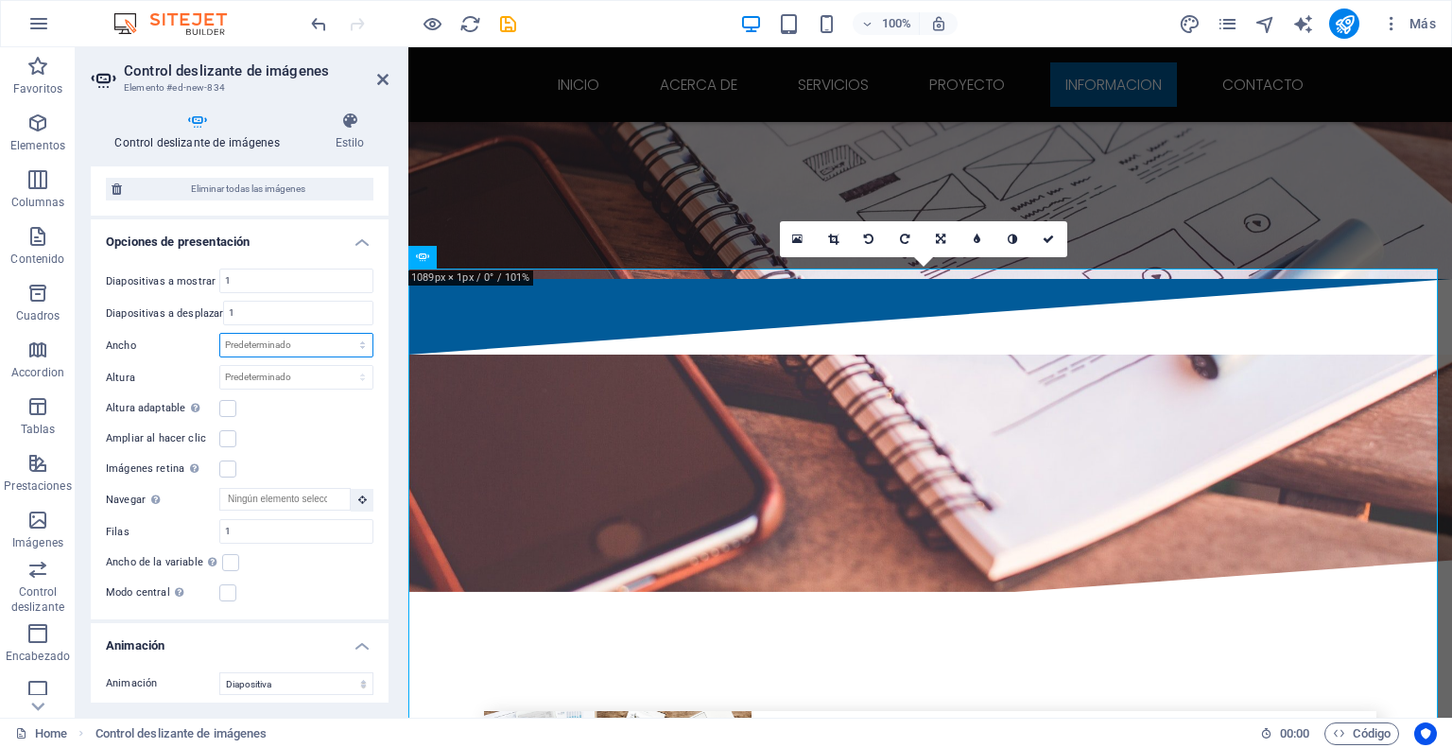
click at [355, 334] on select "Predeterminado px % rem em vw vh" at bounding box center [296, 345] width 152 height 23
click at [337, 334] on select "Predeterminado px % rem em vw vh" at bounding box center [296, 345] width 152 height 23
select select "%"
click at [342, 334] on select "Predeterminado px % rem em vw vh" at bounding box center [296, 345] width 152 height 23
type input "100"
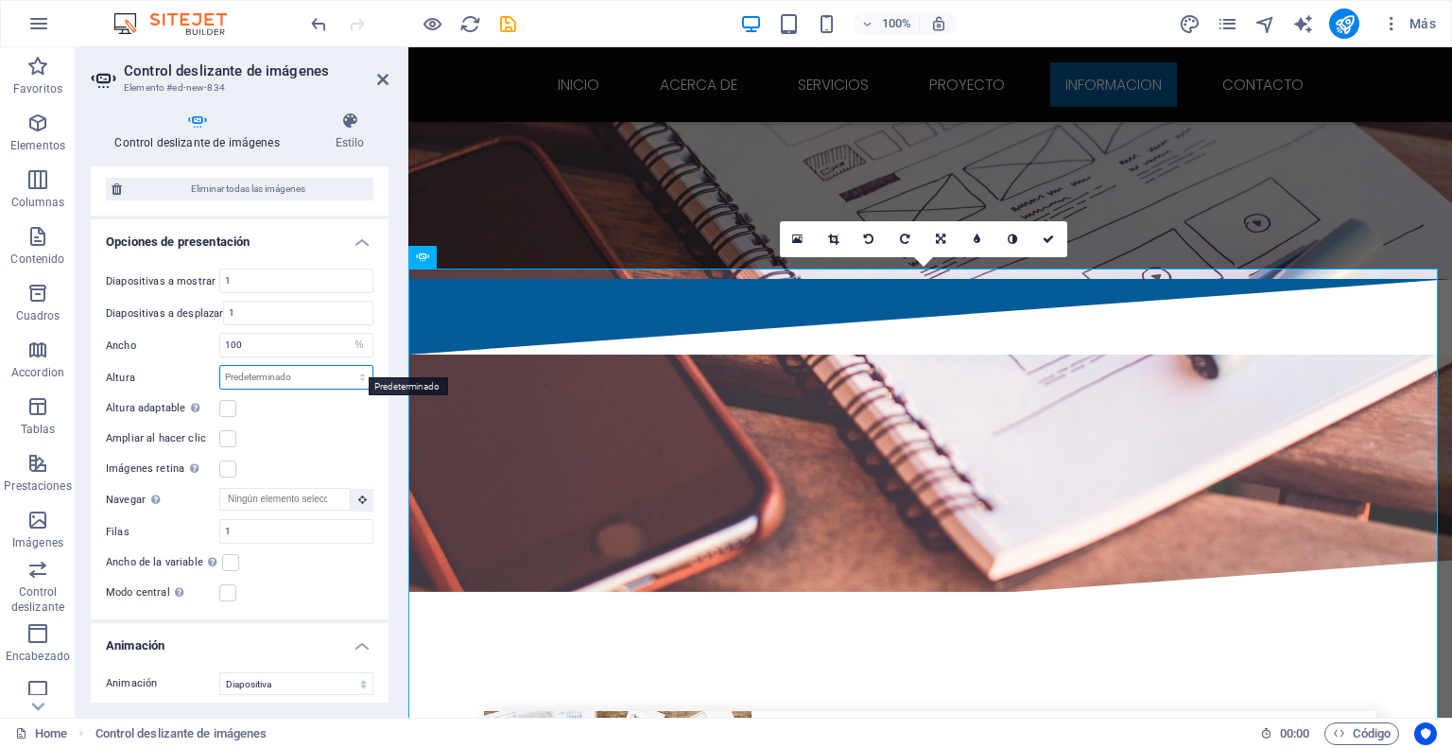
click at [337, 366] on select "Predeterminado px rem em vw vh" at bounding box center [296, 377] width 152 height 23
click at [321, 334] on input "100" at bounding box center [296, 345] width 152 height 23
click at [320, 366] on select "Predeterminado px rem em vw vh" at bounding box center [296, 377] width 152 height 23
select select "px"
click at [342, 366] on select "Predeterminado px rem em vw vh" at bounding box center [296, 377] width 152 height 23
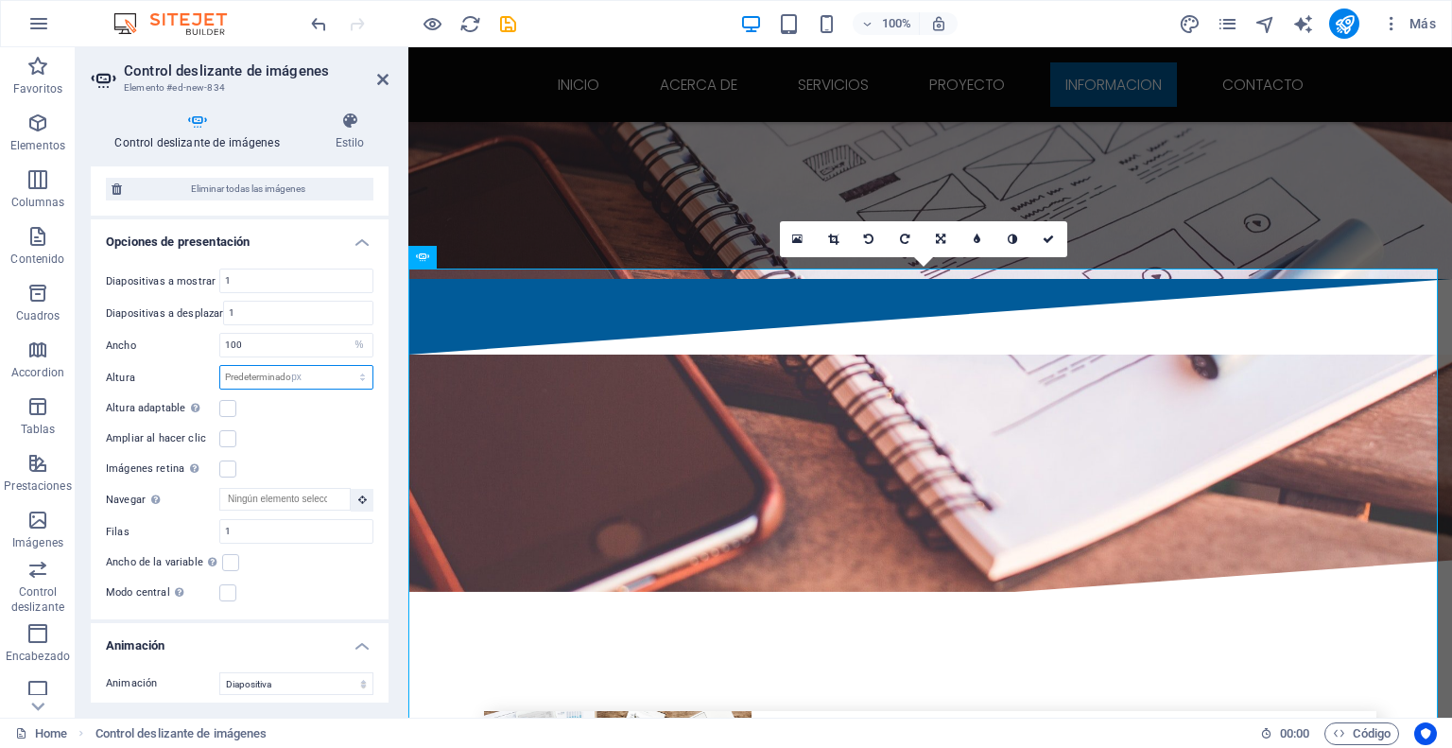
type input "0"
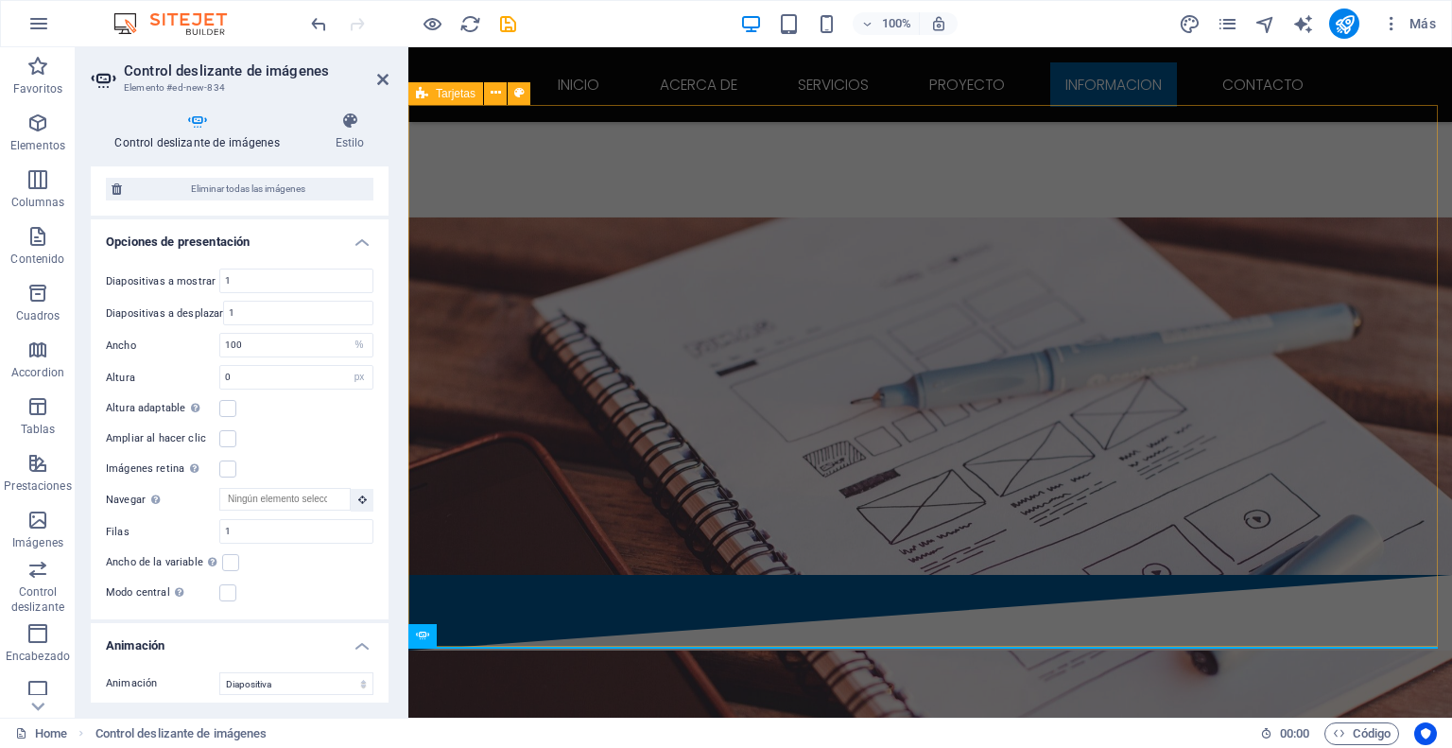
scroll to position [3429, 0]
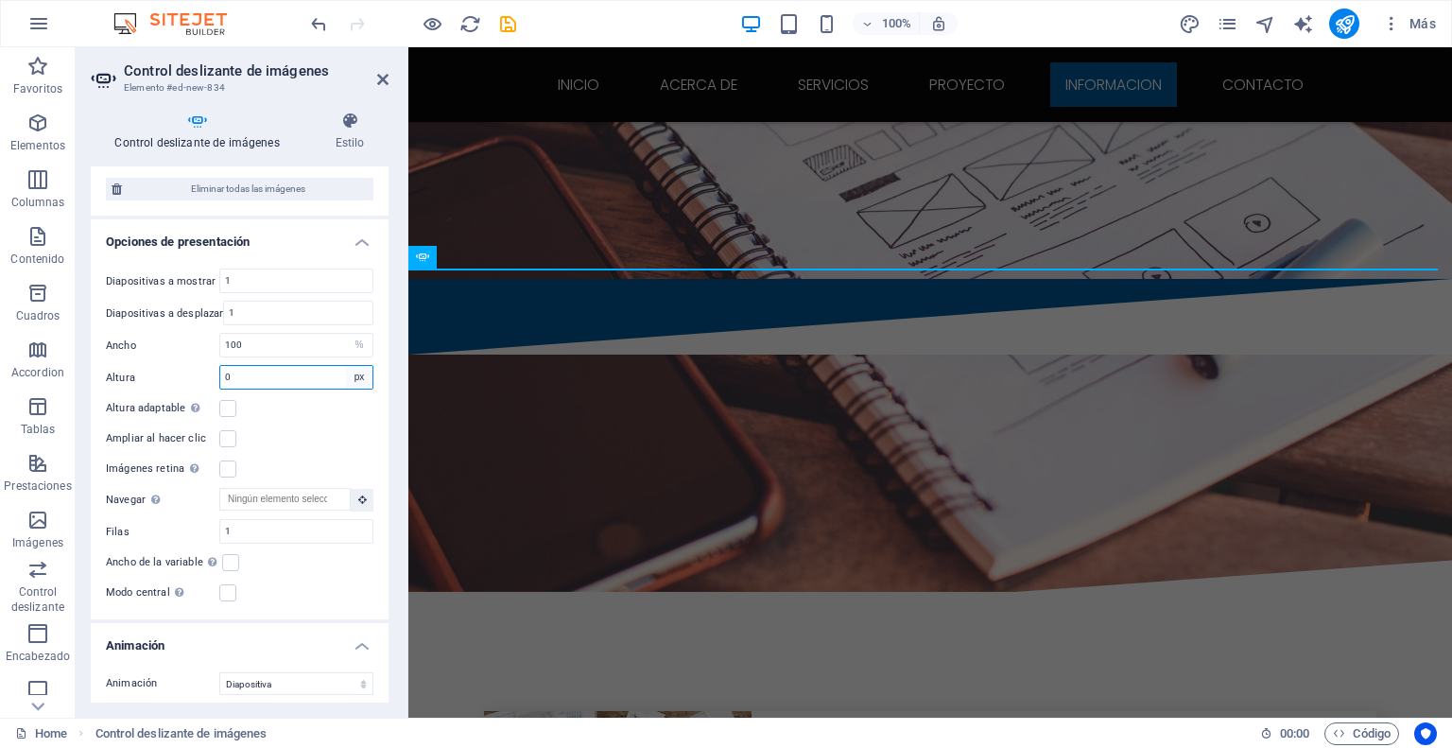
click at [347, 366] on select "Predeterminado px rem em vw vh" at bounding box center [359, 377] width 26 height 23
select select "default"
click at [346, 366] on select "Predeterminado px rem em vw vh" at bounding box center [359, 377] width 26 height 23
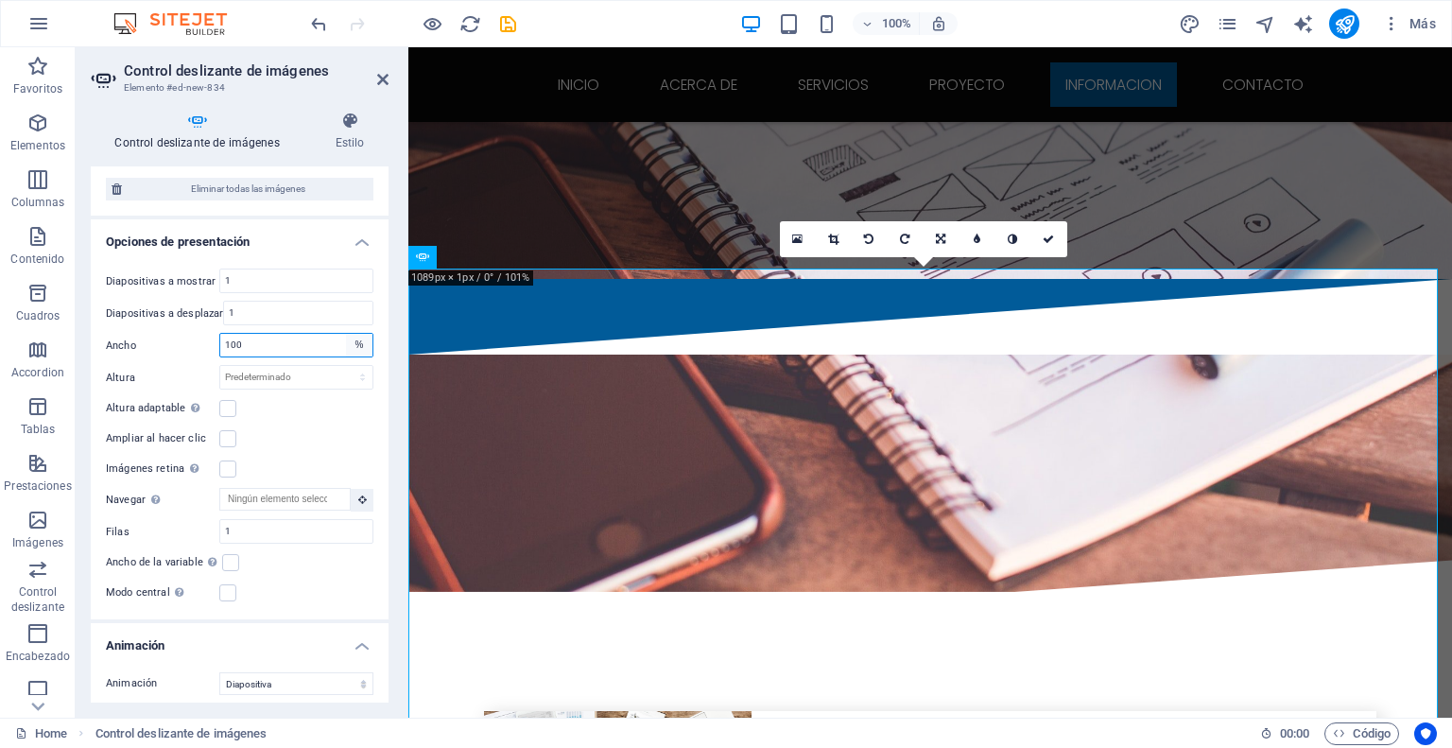
click at [355, 335] on select "Predeterminado px % rem em vw vh" at bounding box center [359, 345] width 26 height 23
click at [346, 334] on select "Predeterminado px % rem em vw vh" at bounding box center [359, 345] width 26 height 23
click at [359, 368] on select "Predeterminado px rem em vw vh" at bounding box center [296, 377] width 152 height 23
select select "rem"
click at [342, 366] on select "Predeterminado px rem em vw vh" at bounding box center [296, 377] width 152 height 23
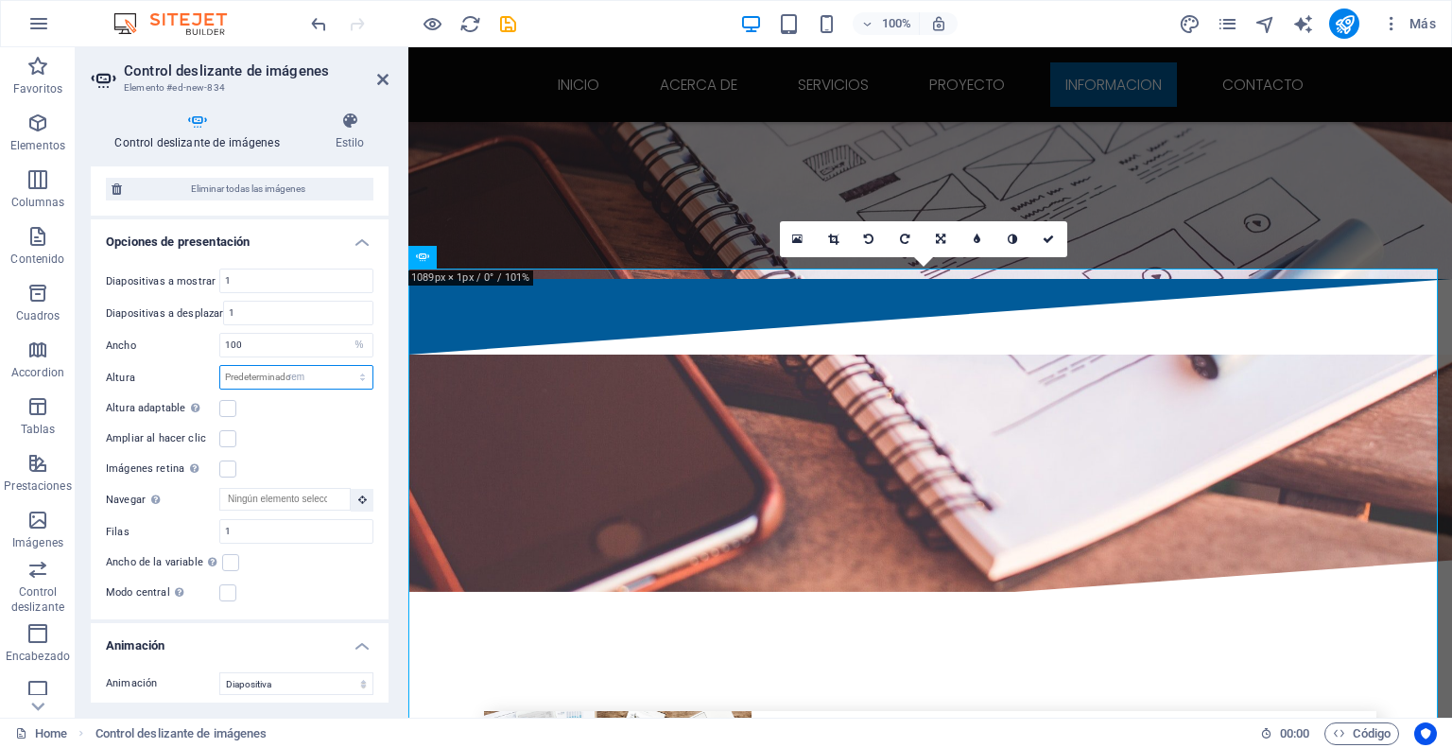
type input "0"
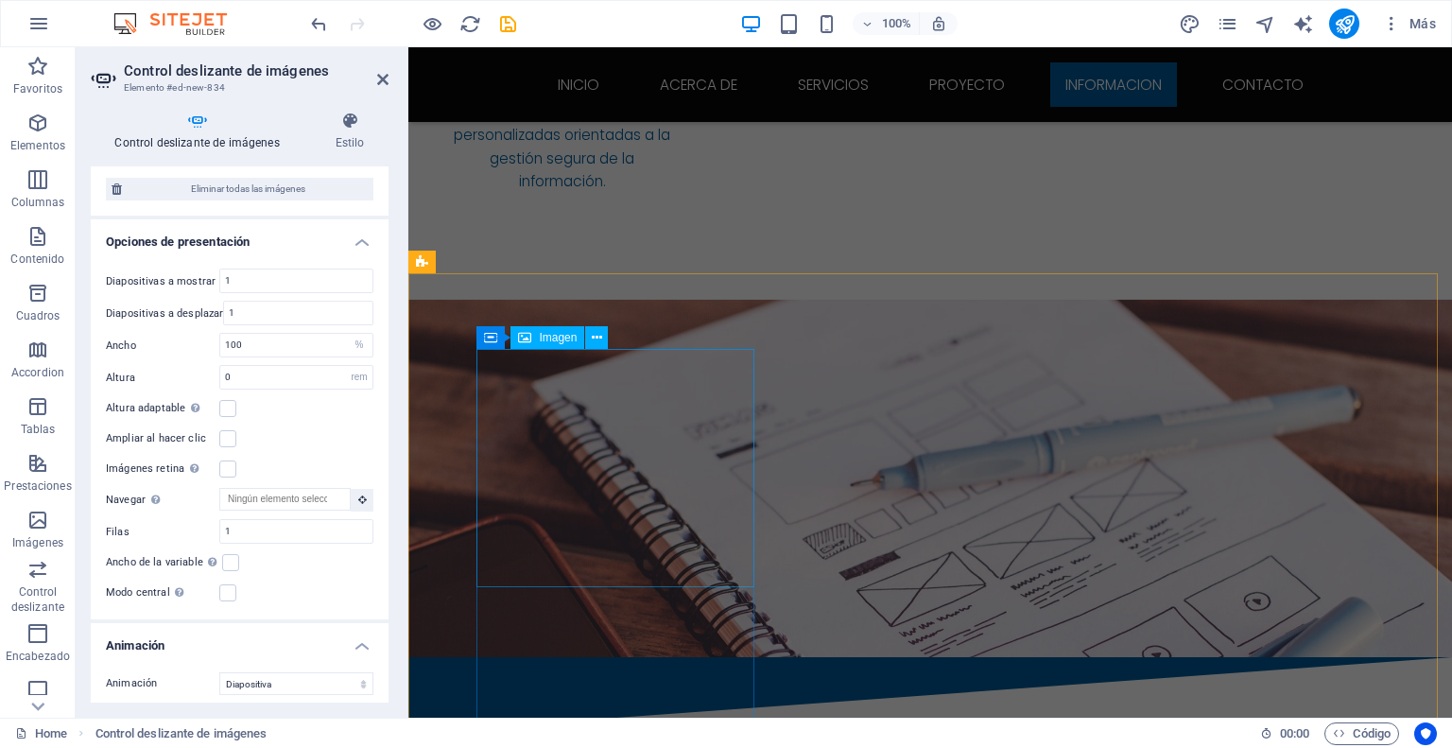
scroll to position [3146, 0]
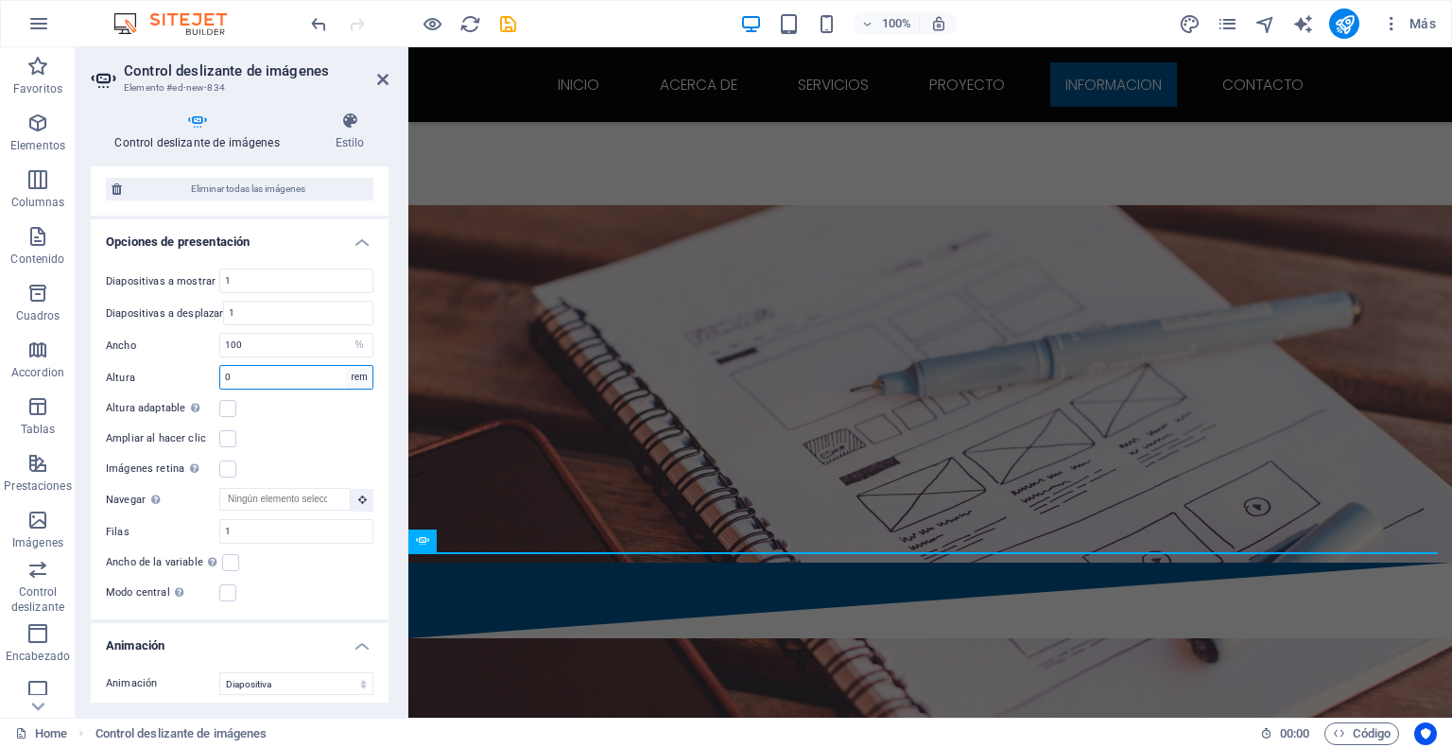
click at [360, 370] on select "Predeterminado px rem em vw vh" at bounding box center [359, 377] width 26 height 23
select select "default"
click at [346, 366] on select "Predeterminado px rem em vw vh" at bounding box center [359, 377] width 26 height 23
select select "DISABLED_OPTION_VALUE"
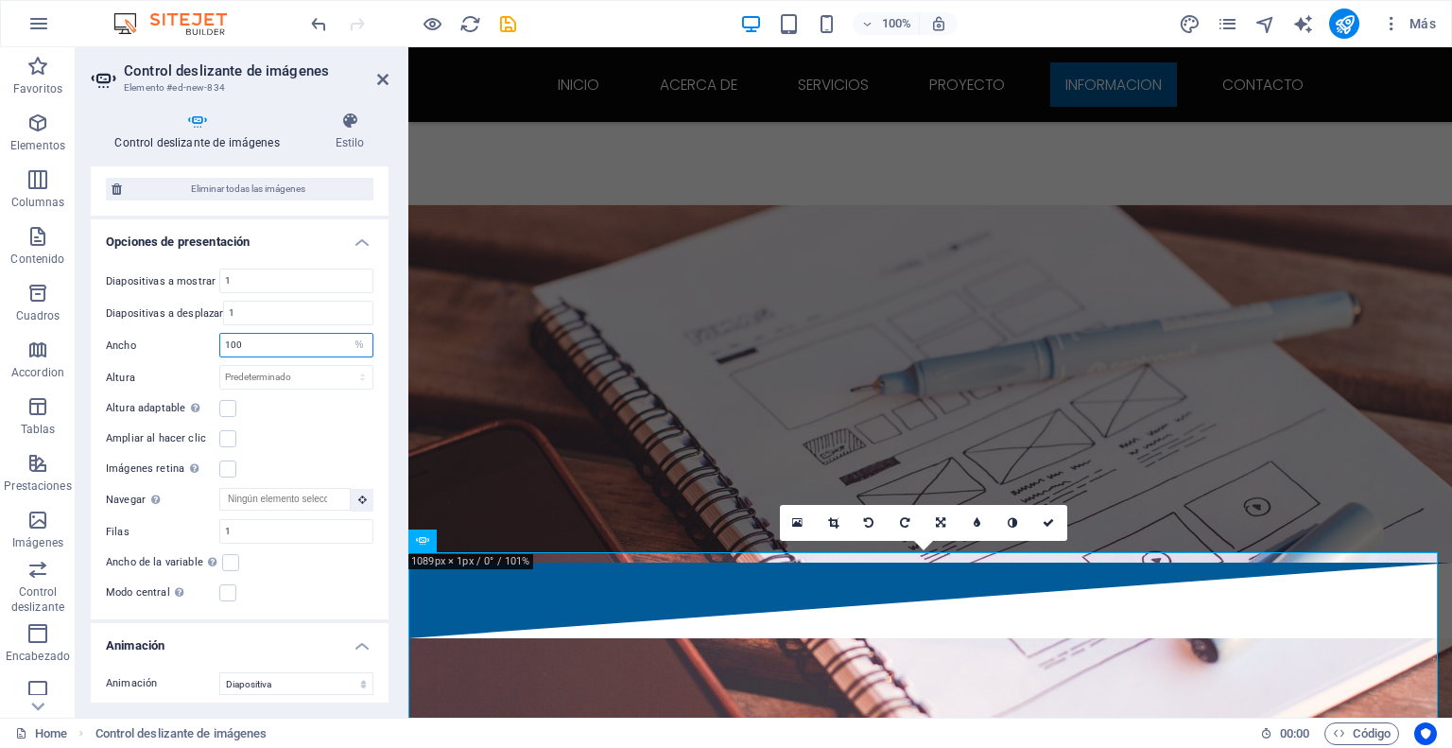
click at [280, 334] on input "100" at bounding box center [296, 345] width 152 height 23
click at [170, 333] on div "Ancho 50 Predeterminado px % rem em vw vh" at bounding box center [240, 345] width 268 height 25
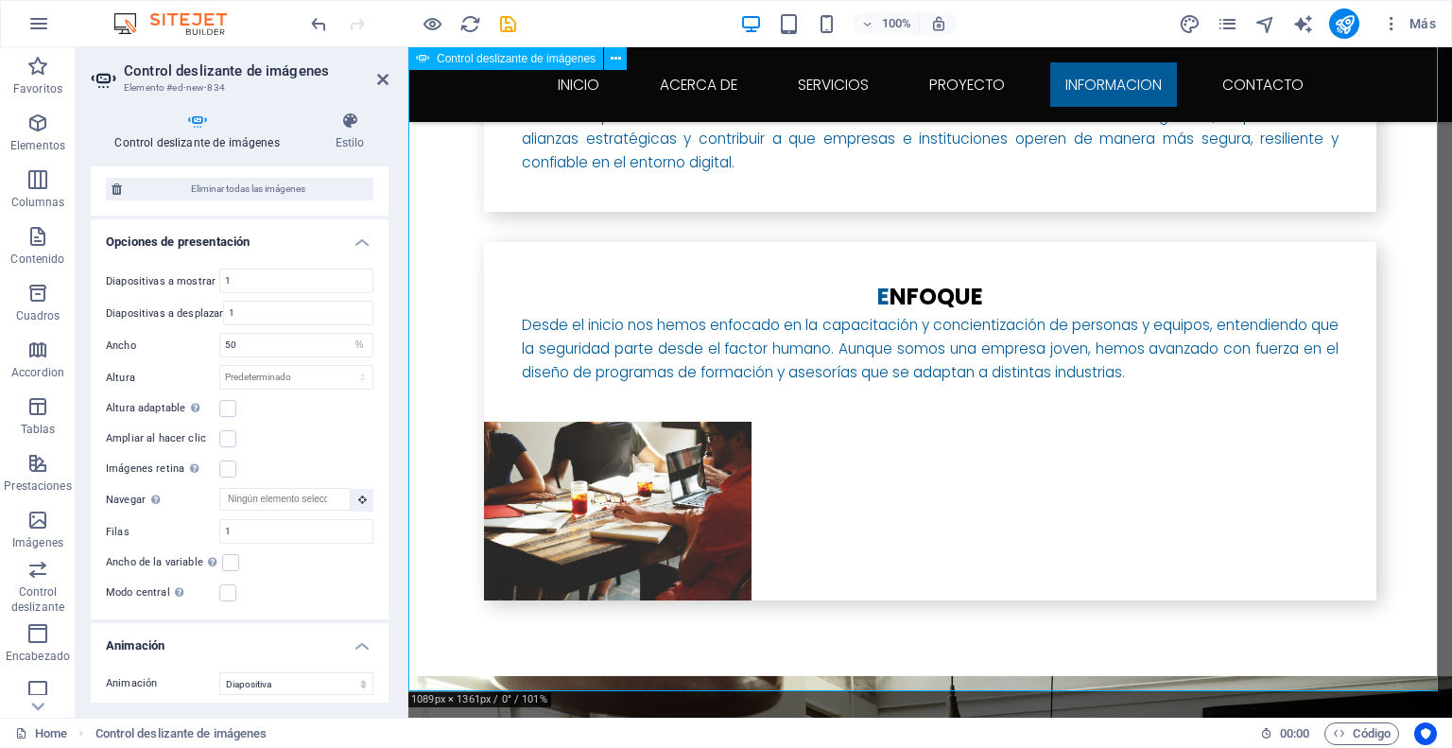
scroll to position [4469, 0]
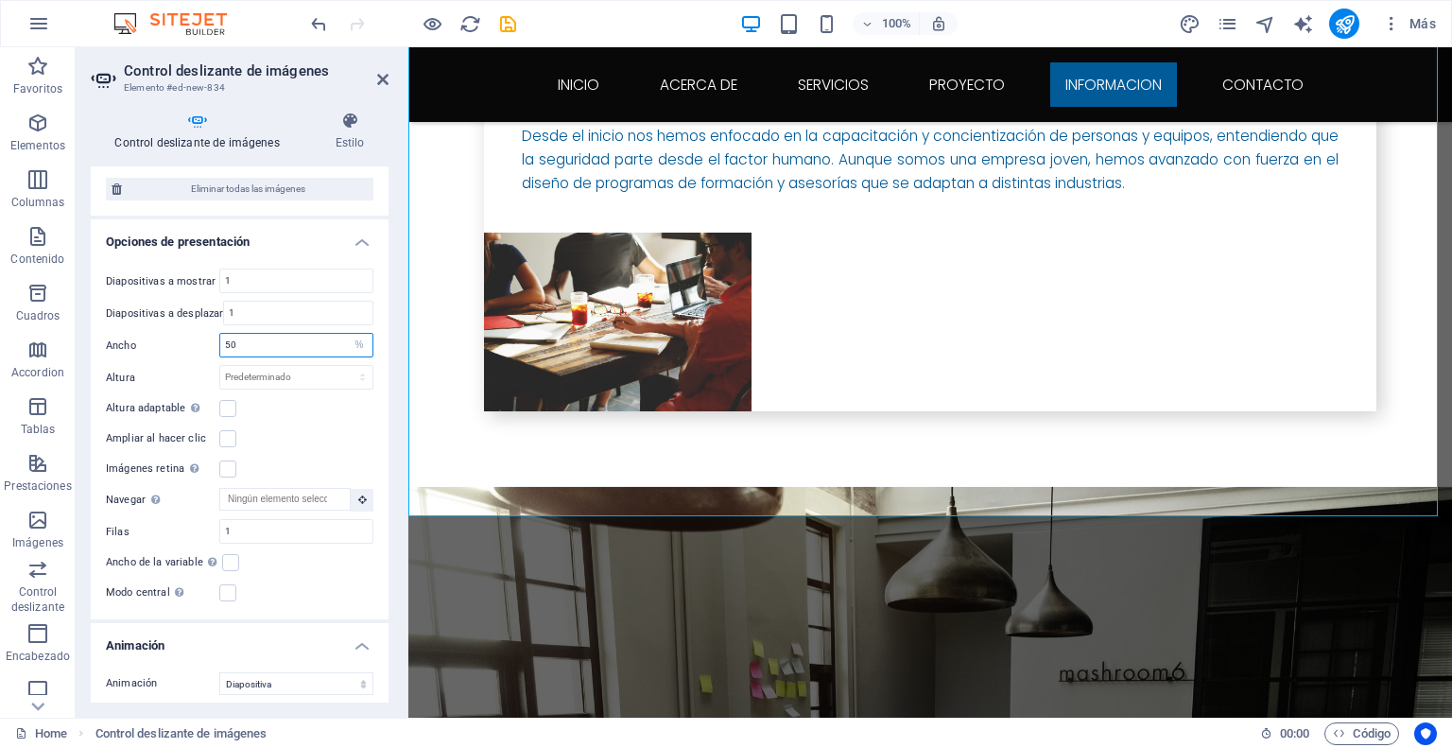
click at [250, 334] on input "50" at bounding box center [296, 345] width 152 height 23
type input "100"
click at [354, 334] on select "Predeterminado px % rem em vw vh" at bounding box center [359, 345] width 26 height 23
select select "default"
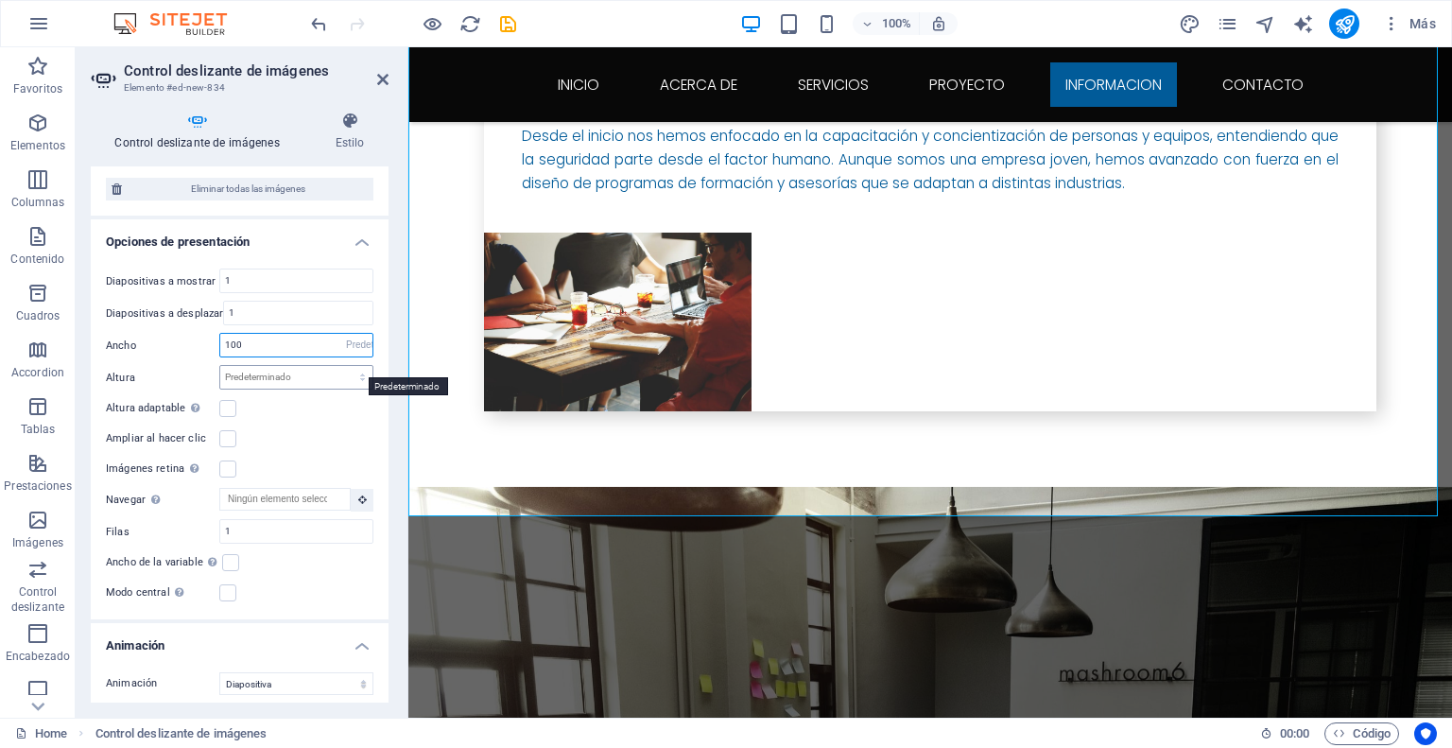
click at [346, 334] on select "Predeterminado px % rem em vw vh" at bounding box center [359, 345] width 26 height 23
select select "DISABLED_OPTION_VALUE"
click at [233, 400] on label at bounding box center [227, 408] width 17 height 17
click at [0, 0] on input "Altura adaptable Ajustar automáticamente el alto para controles deslizantes de …" at bounding box center [0, 0] width 0 height 0
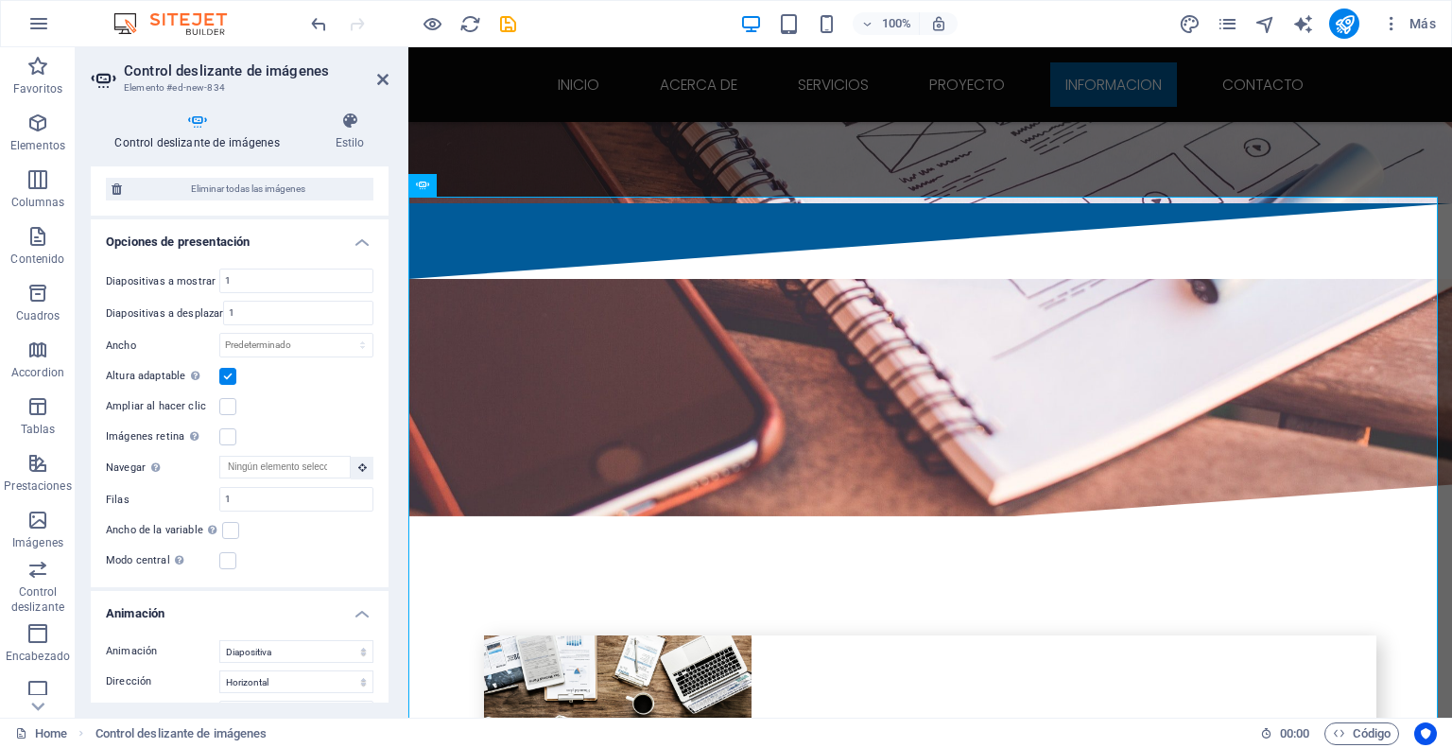
scroll to position [3430, 0]
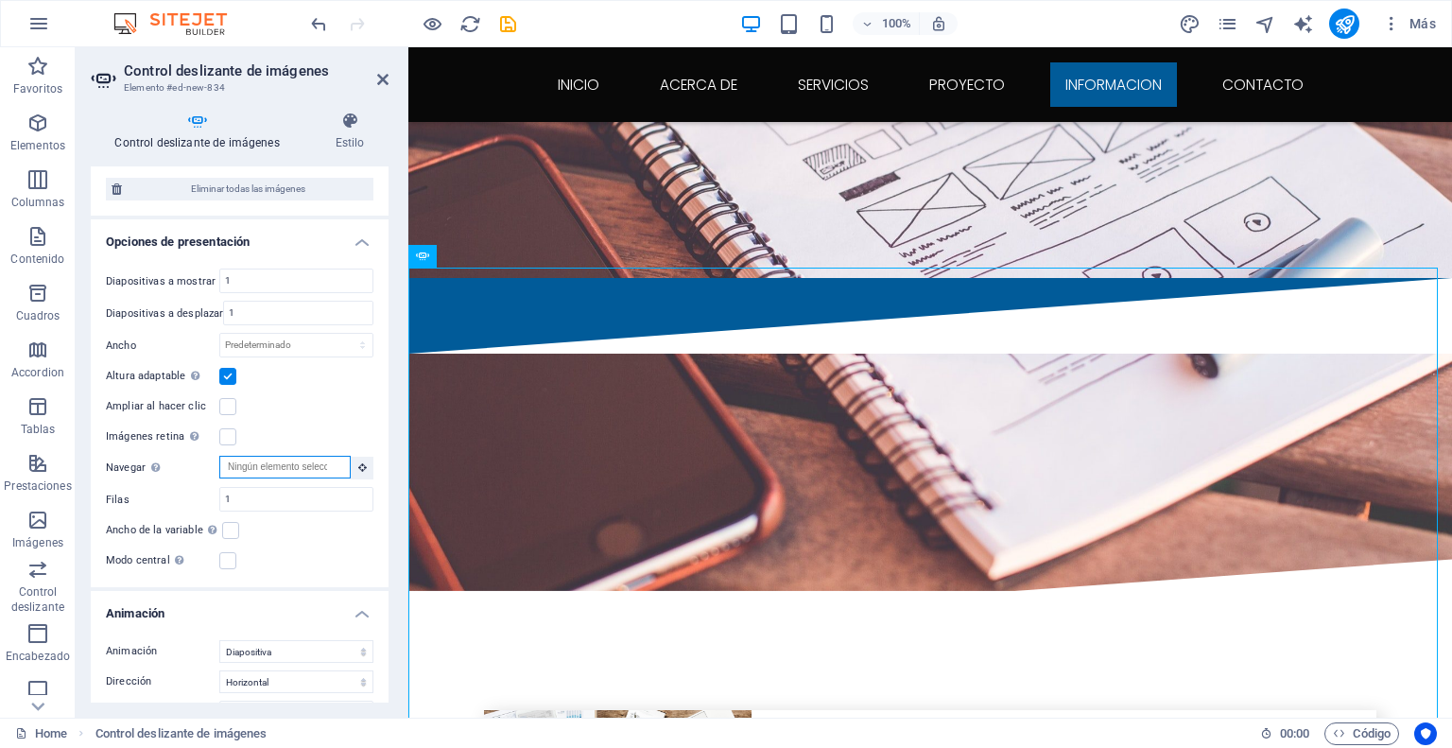
click at [317, 457] on input "Navegar Selecciona otro control deslizante que debería ser navegado por este" at bounding box center [284, 467] width 131 height 23
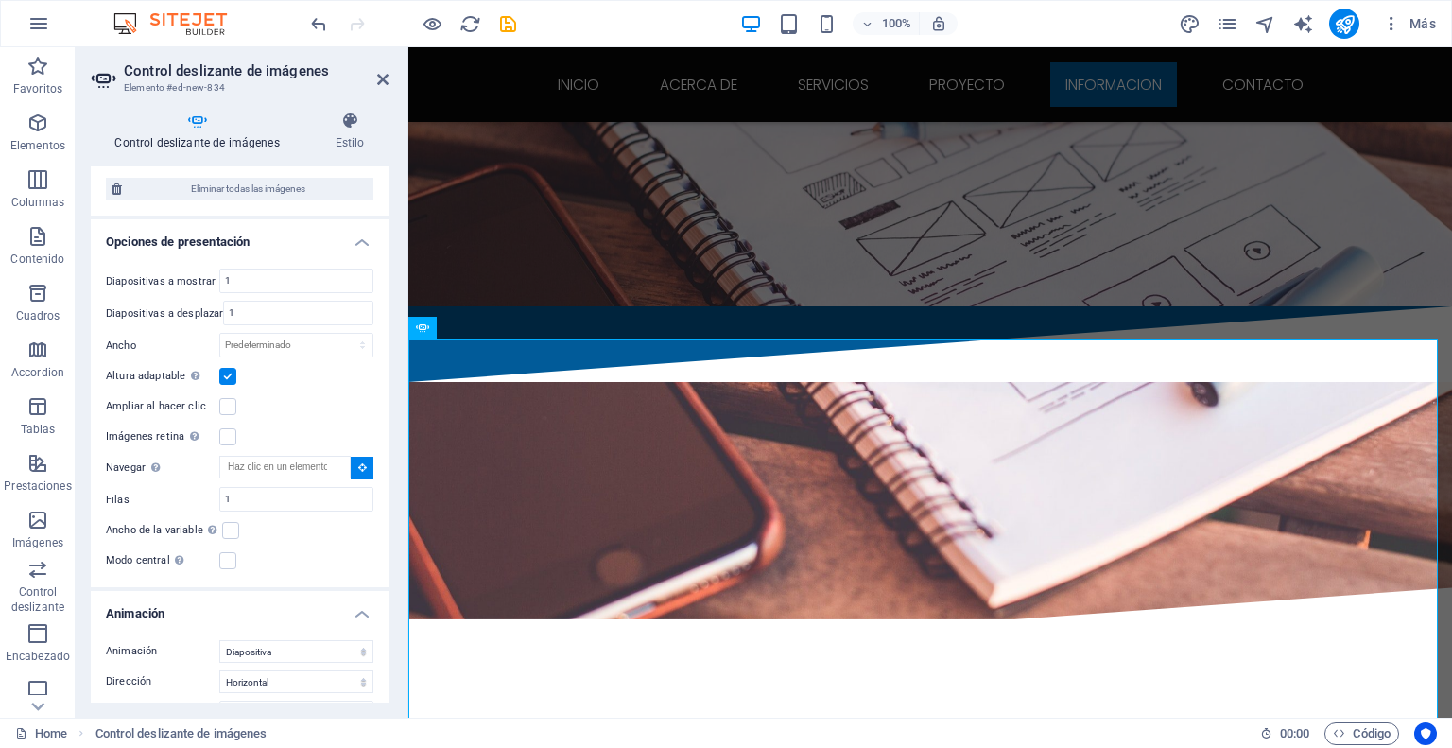
scroll to position [3356, 0]
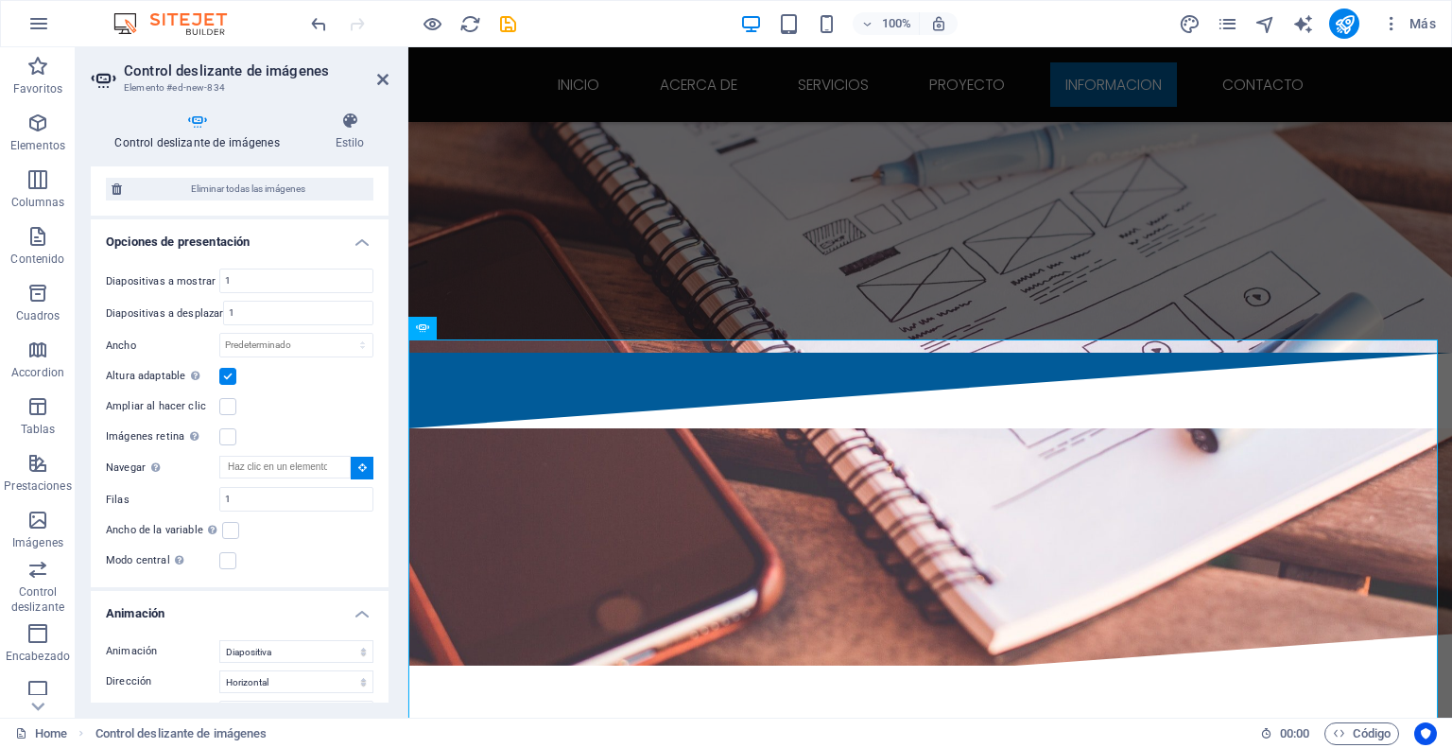
click at [321, 405] on div "Ampliar al hacer clic" at bounding box center [240, 406] width 268 height 23
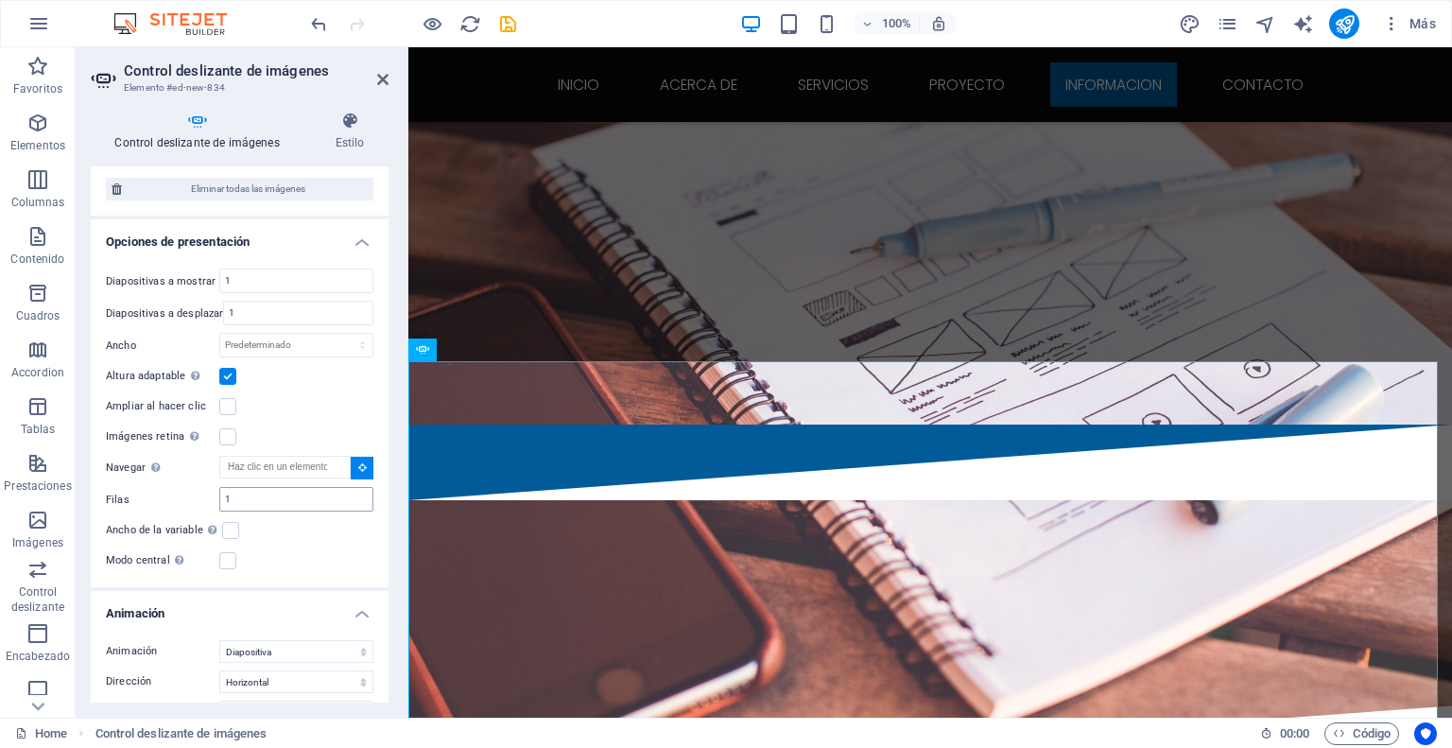
scroll to position [3281, 0]
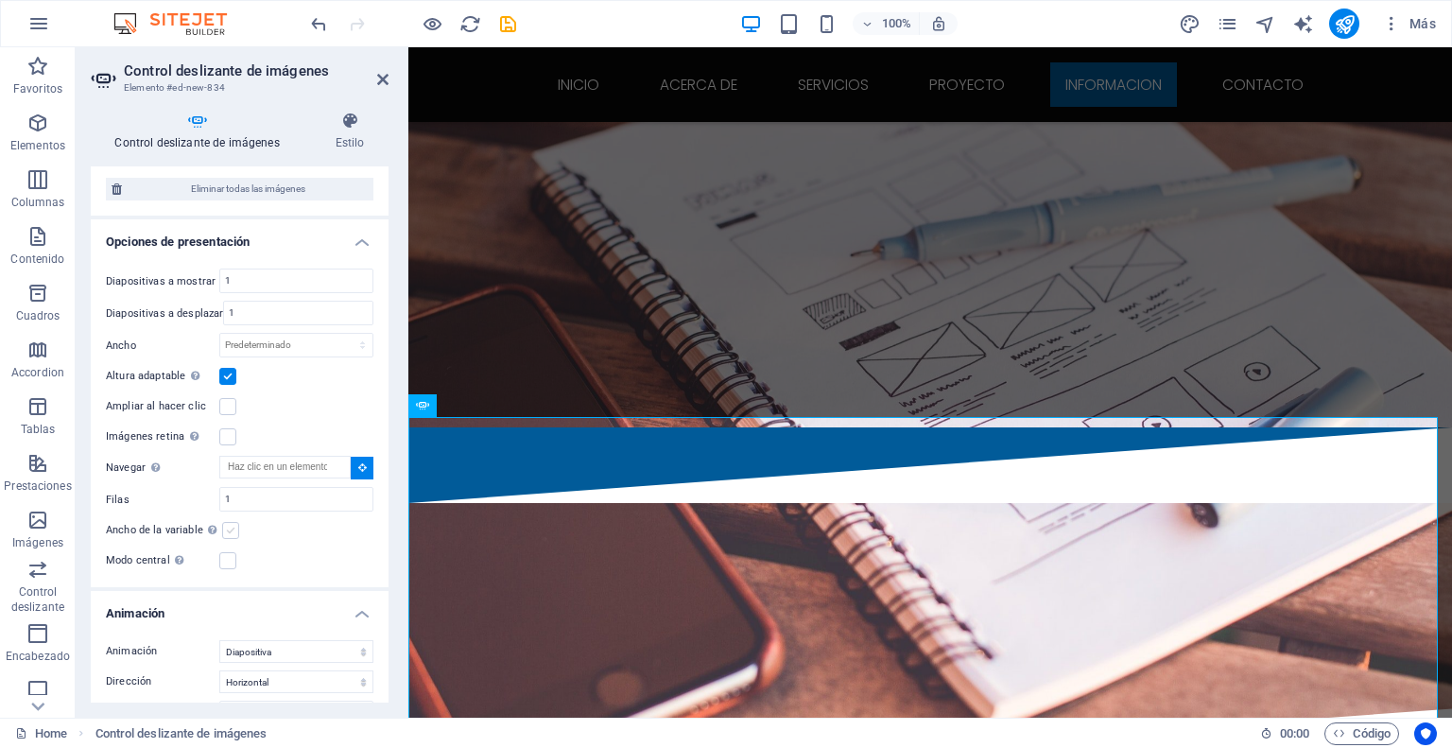
click at [231, 522] on label at bounding box center [230, 530] width 17 height 17
click at [0, 0] on input "Ancho de la variable Ajusta automáticamente el ancho de la diapositiva visible." at bounding box center [0, 0] width 0 height 0
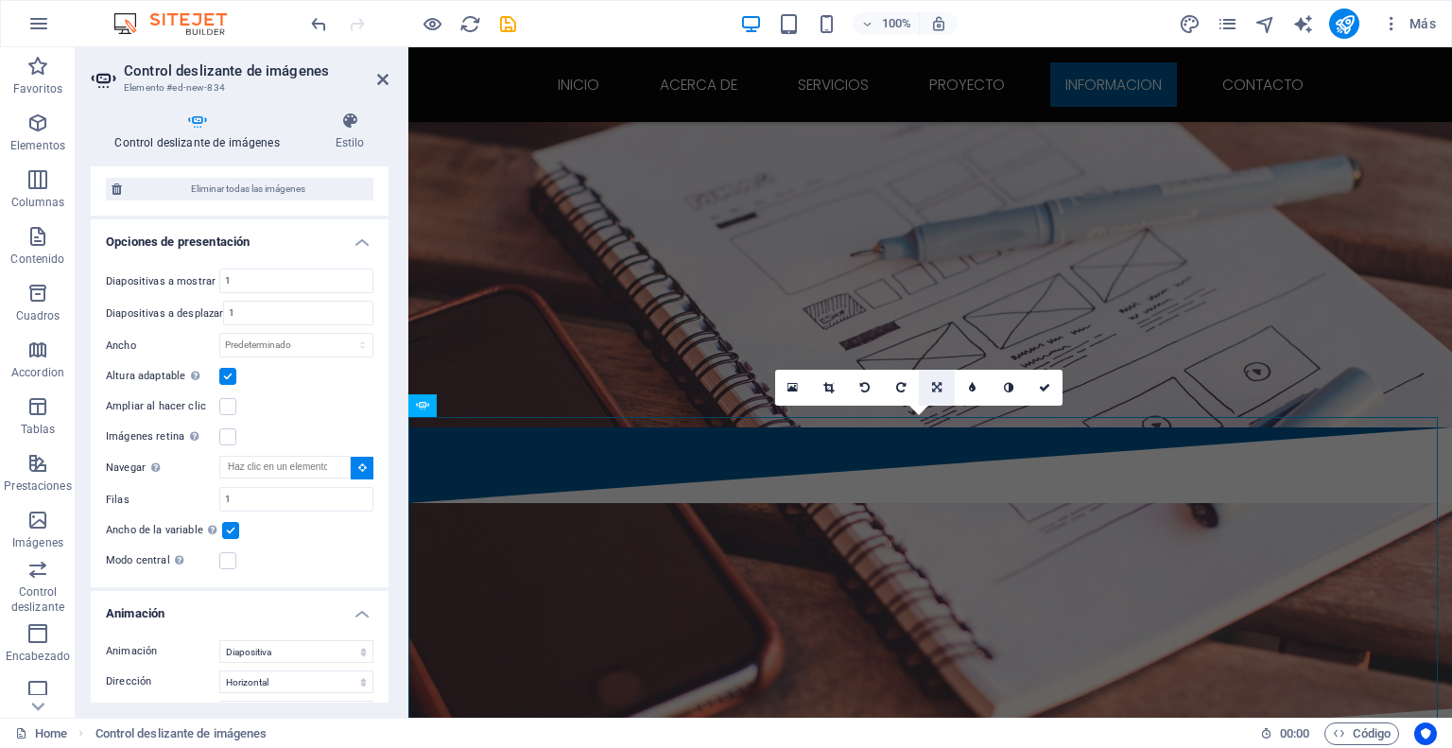
click at [939, 389] on icon at bounding box center [936, 387] width 9 height 11
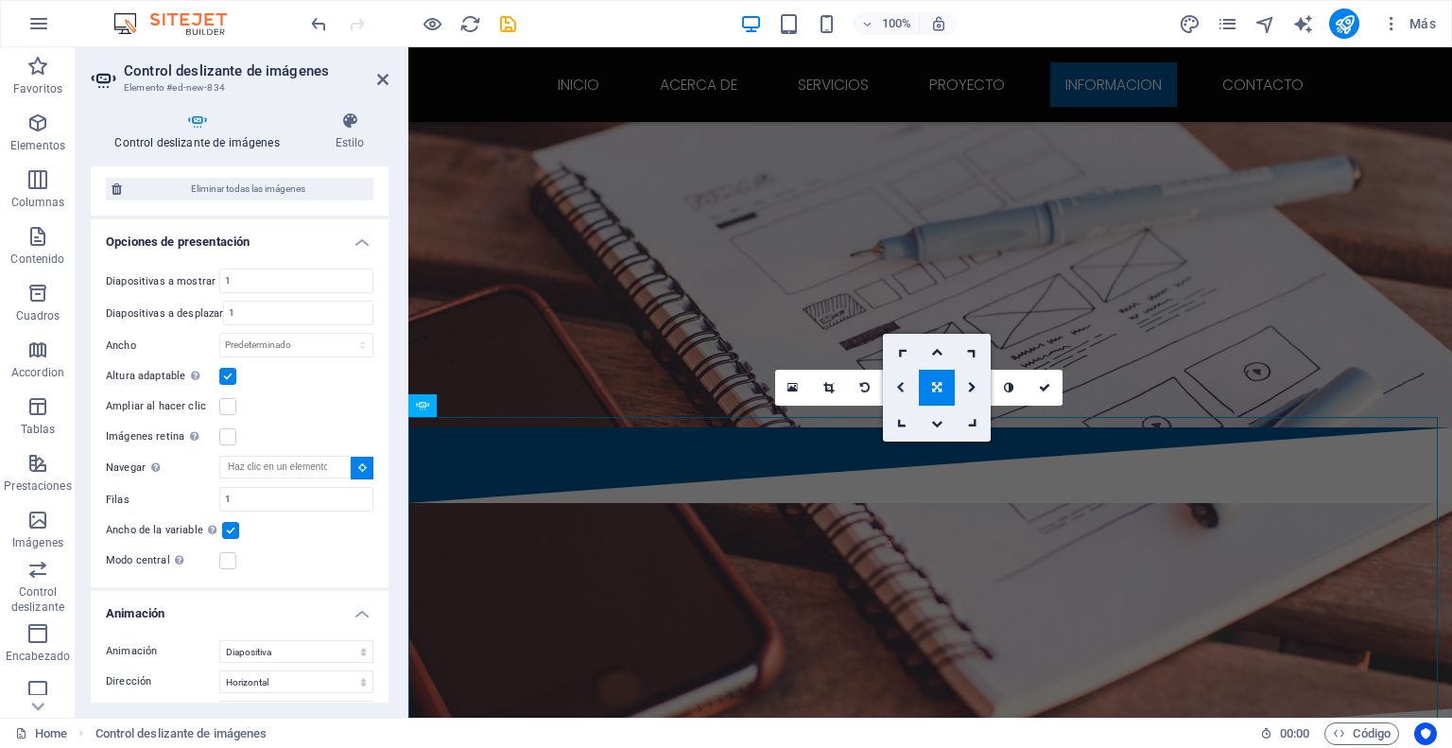
click at [900, 384] on icon at bounding box center [900, 387] width 9 height 11
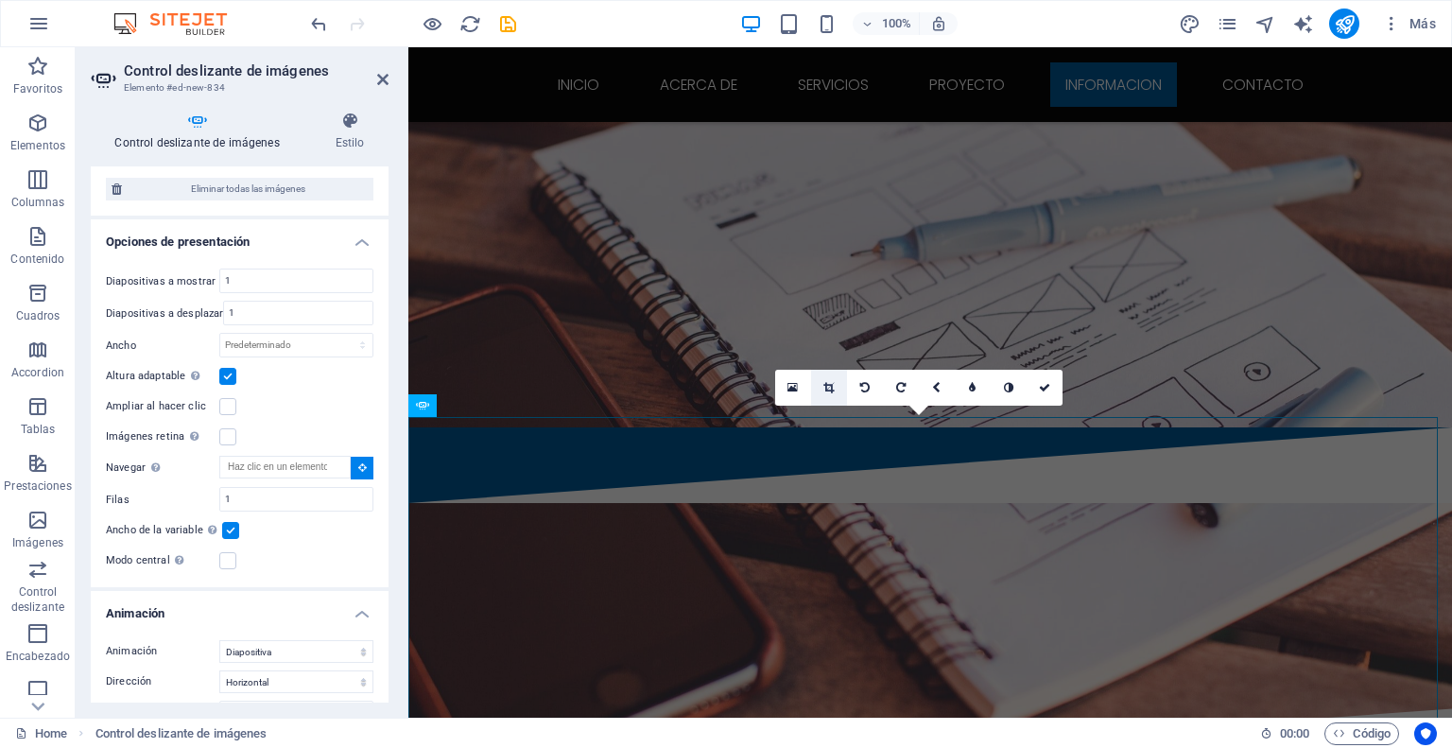
click at [829, 383] on icon at bounding box center [828, 387] width 10 height 11
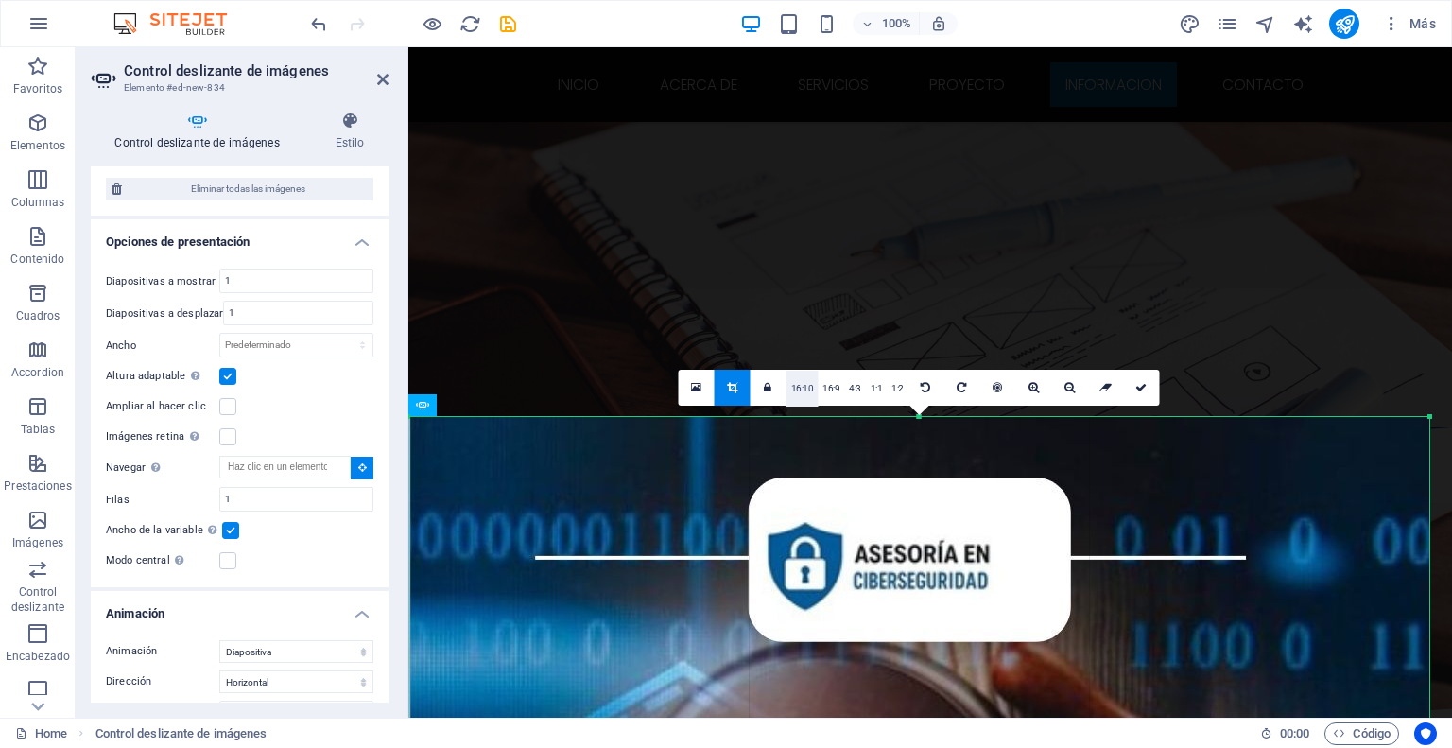
click at [802, 389] on link "16:10" at bounding box center [802, 389] width 32 height 36
click at [822, 387] on link "16:9" at bounding box center [831, 389] width 26 height 36
click at [846, 387] on link "4:3" at bounding box center [855, 389] width 22 height 36
click at [882, 389] on link "1:1" at bounding box center [877, 389] width 22 height 36
click at [892, 389] on link "1:2" at bounding box center [898, 389] width 22 height 36
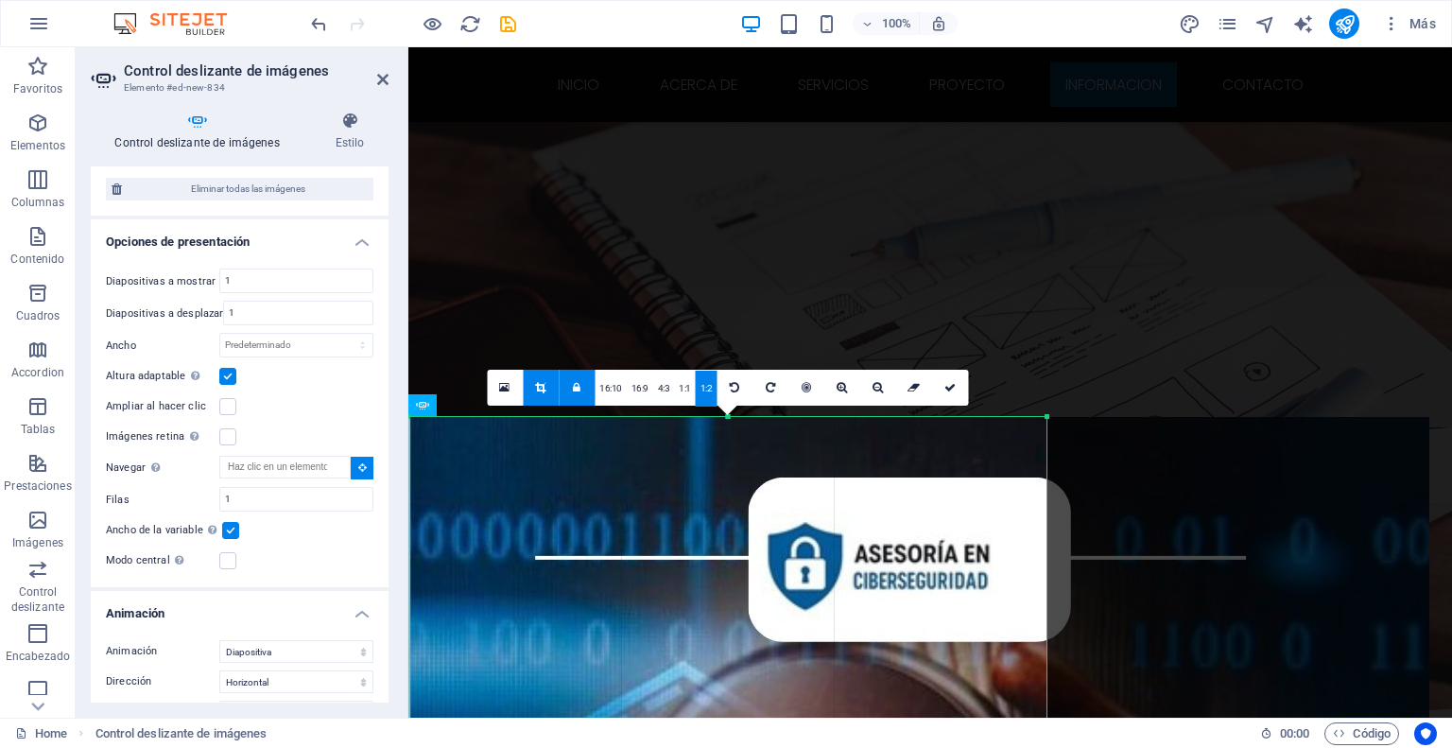
click at [892, 389] on link at bounding box center [878, 388] width 36 height 36
click at [608, 388] on link "16:10" at bounding box center [611, 389] width 32 height 36
click at [642, 388] on link "16:9" at bounding box center [640, 389] width 26 height 36
click at [668, 388] on link "4:3" at bounding box center [664, 389] width 22 height 36
click at [734, 389] on icon at bounding box center [734, 387] width 9 height 11
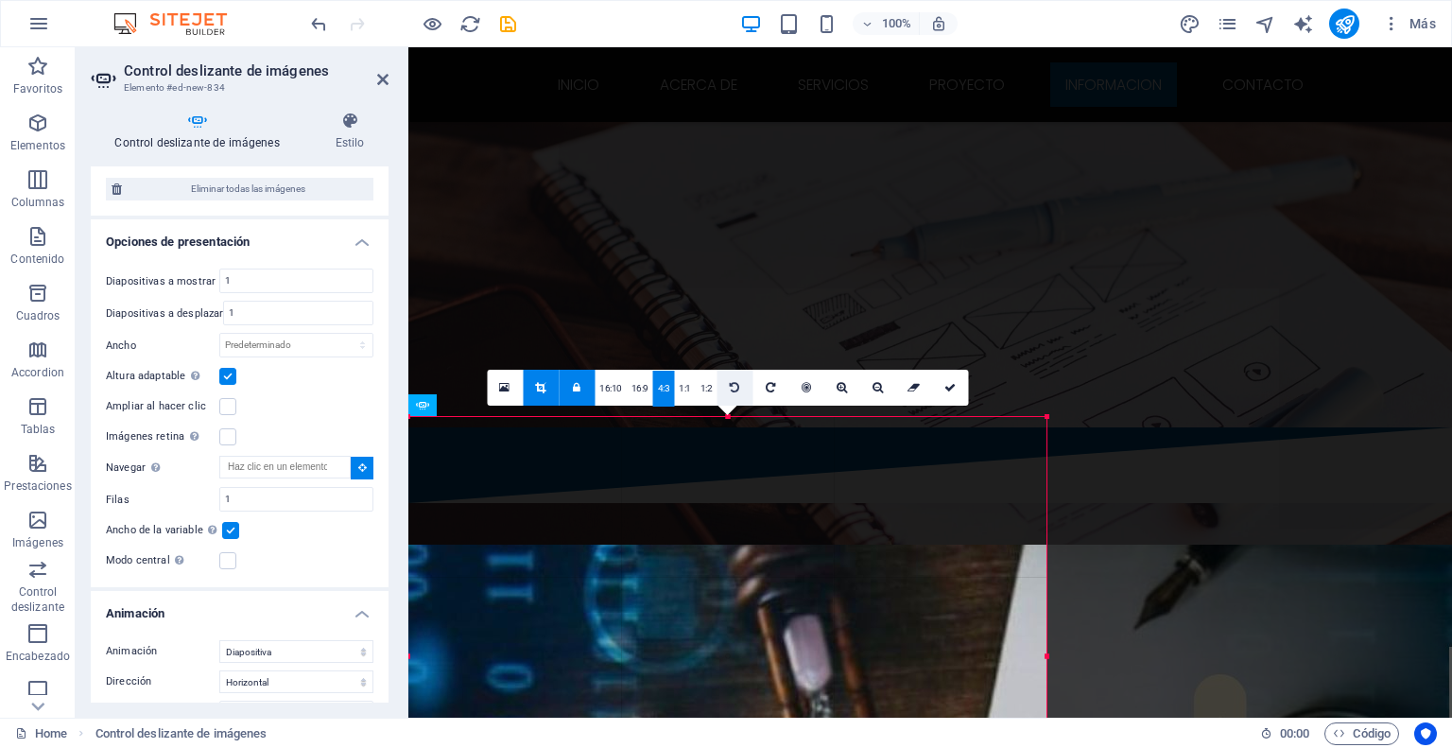
click at [734, 389] on icon at bounding box center [734, 387] width 9 height 11
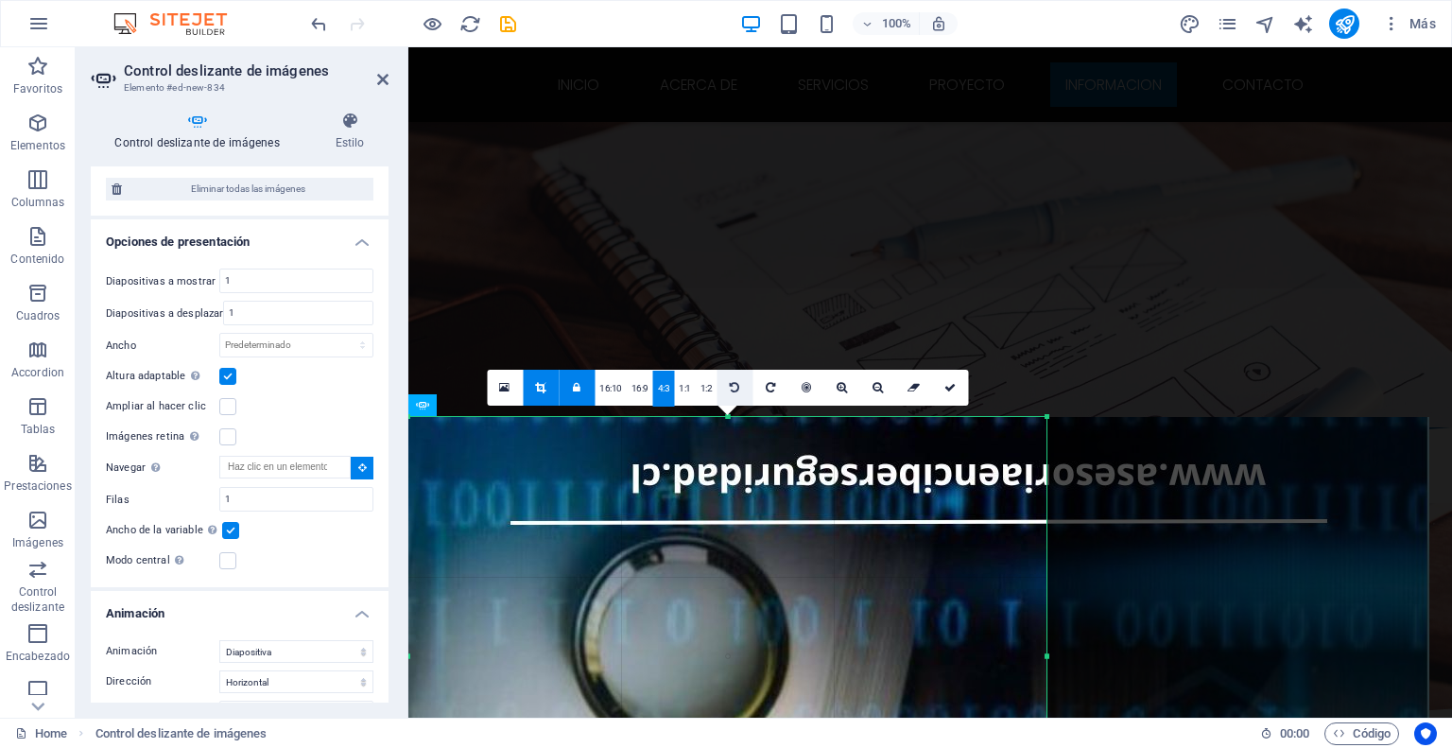
click at [734, 389] on icon at bounding box center [734, 387] width 9 height 11
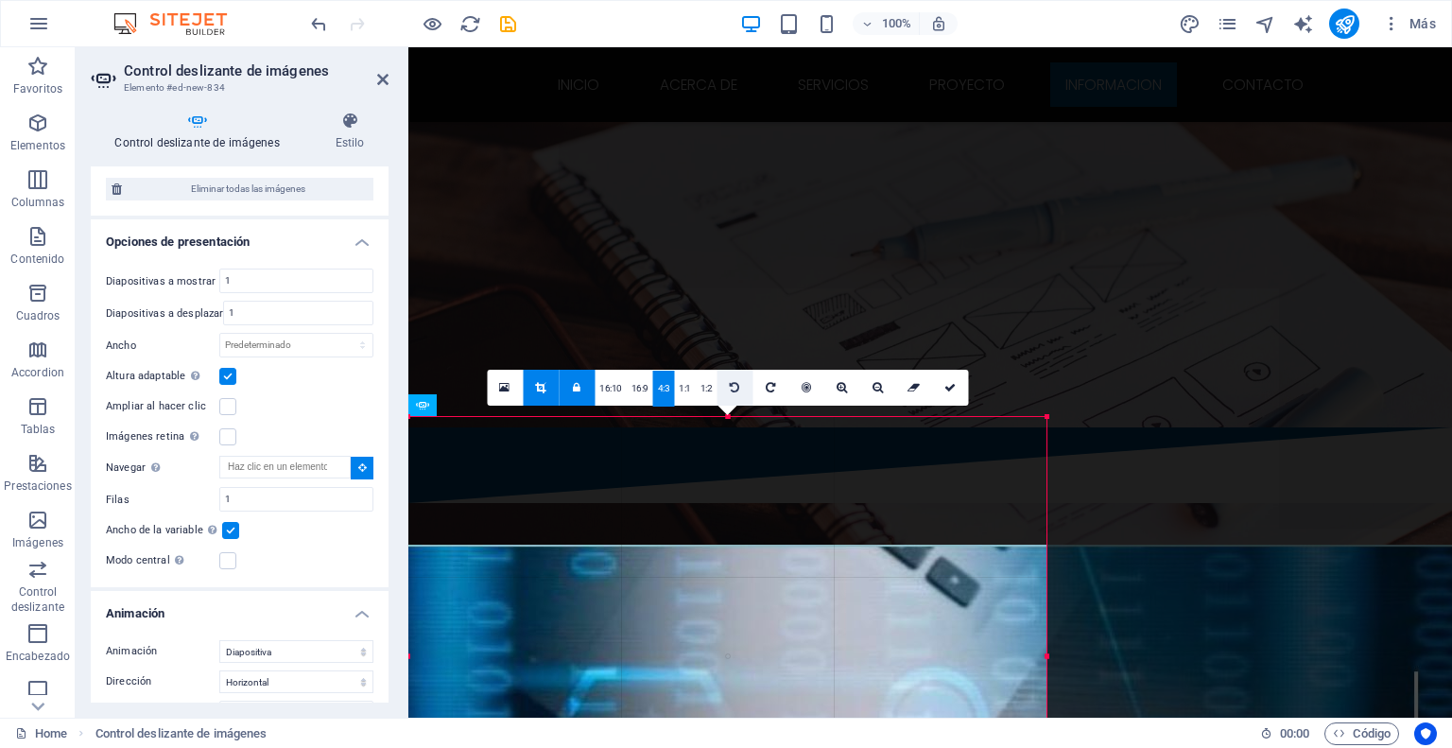
click at [734, 389] on icon at bounding box center [734, 387] width 9 height 11
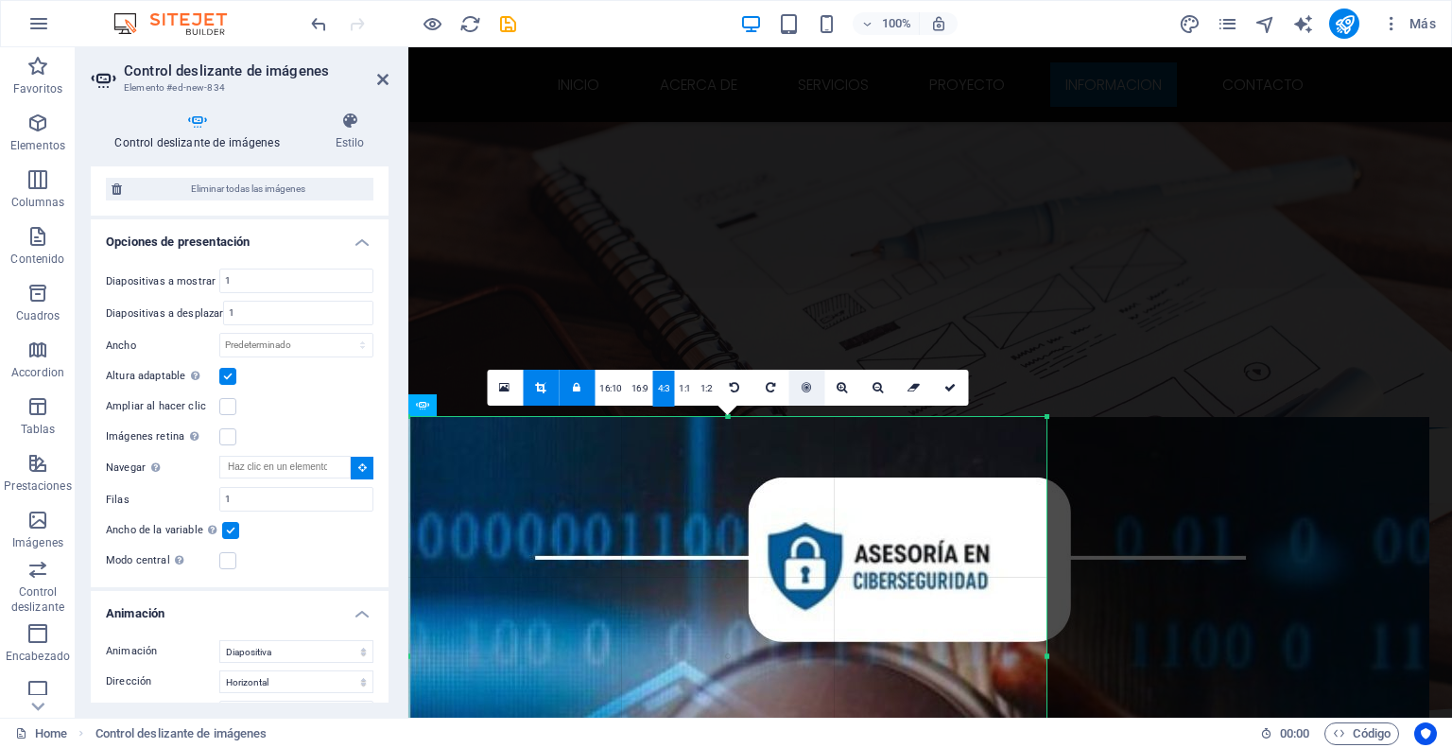
click at [807, 391] on icon at bounding box center [806, 387] width 9 height 11
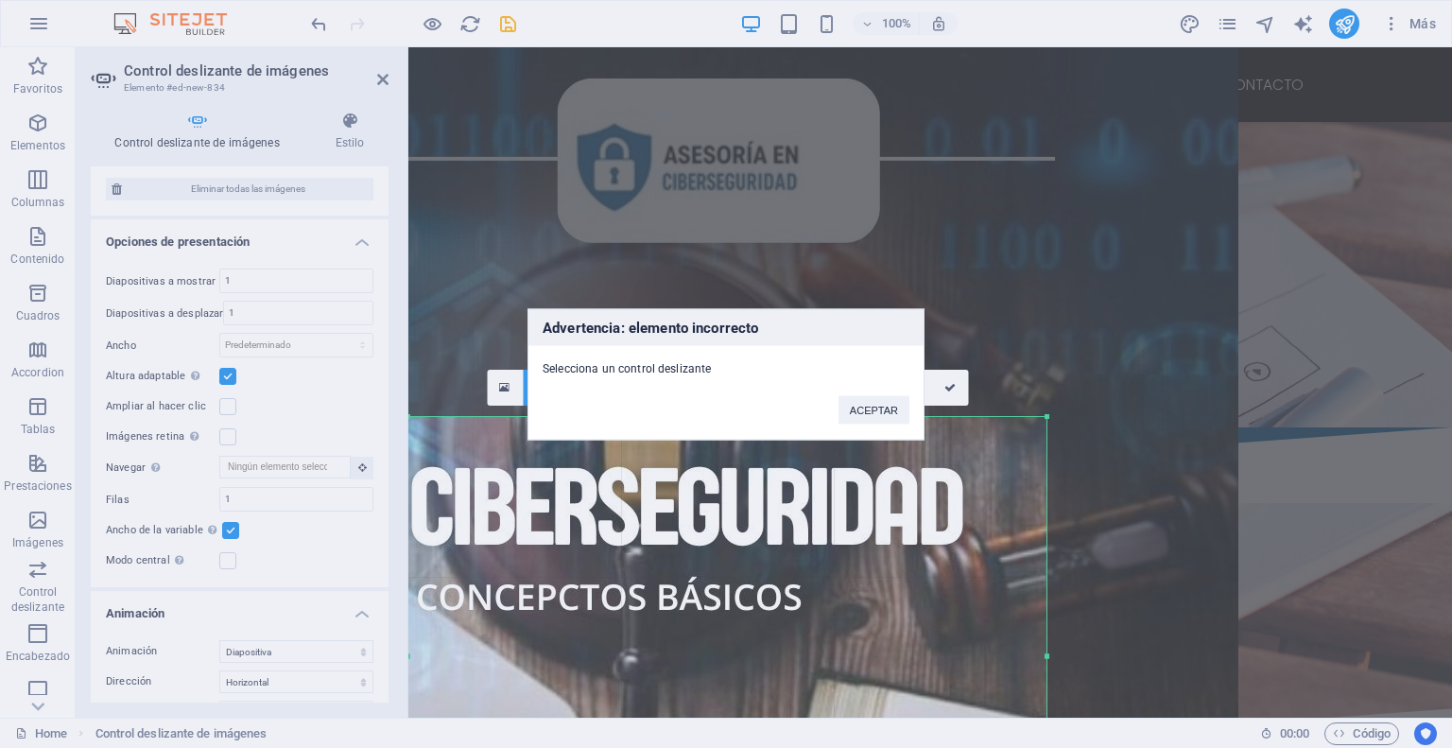
click at [1205, 454] on div "Advertencia: elemento incorrecto Selecciona un control deslizante ACEPTAR" at bounding box center [726, 374] width 1452 height 748
click at [1348, 462] on div "Advertencia: elemento incorrecto Selecciona un control deslizante ACEPTAR" at bounding box center [726, 374] width 1452 height 748
click at [871, 419] on button "ACEPTAR" at bounding box center [873, 409] width 71 height 28
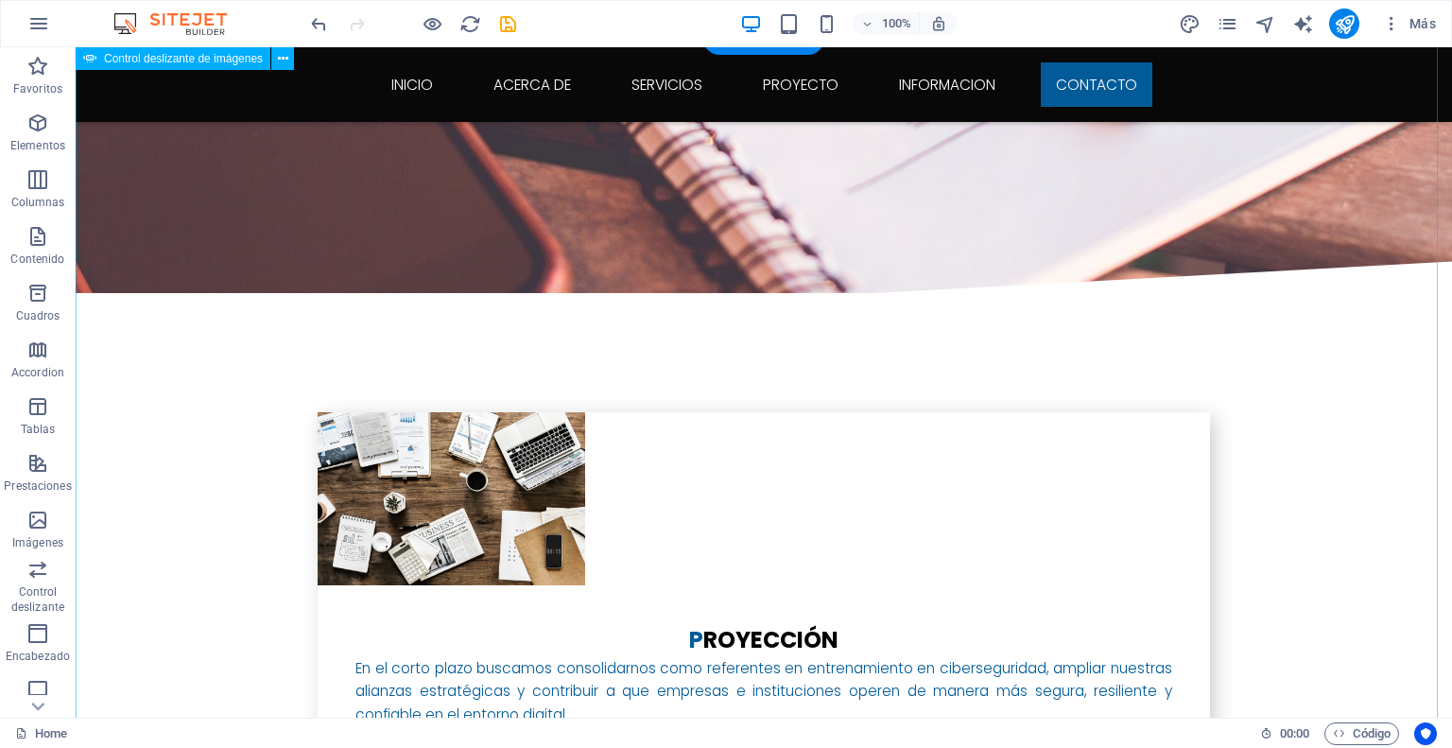
scroll to position [3848, 0]
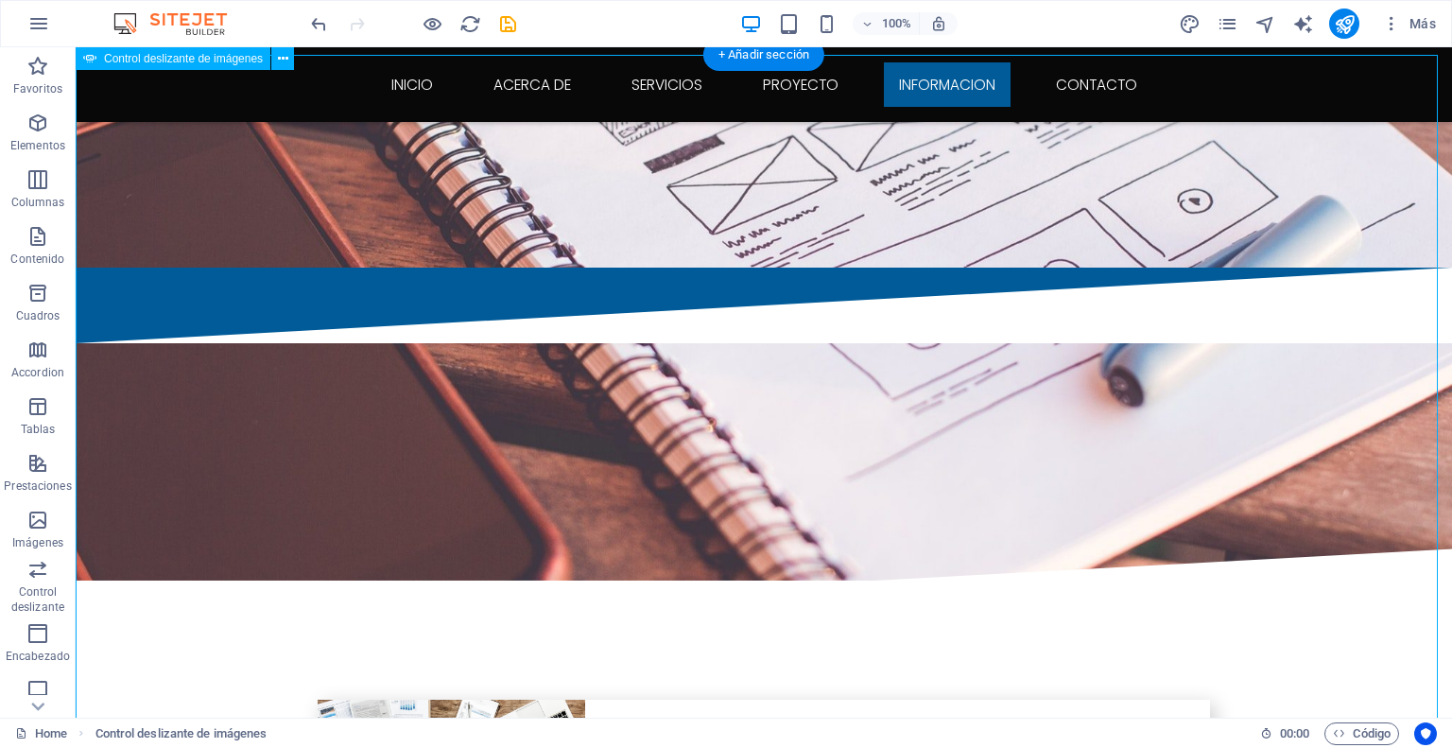
scroll to position [3281, 0]
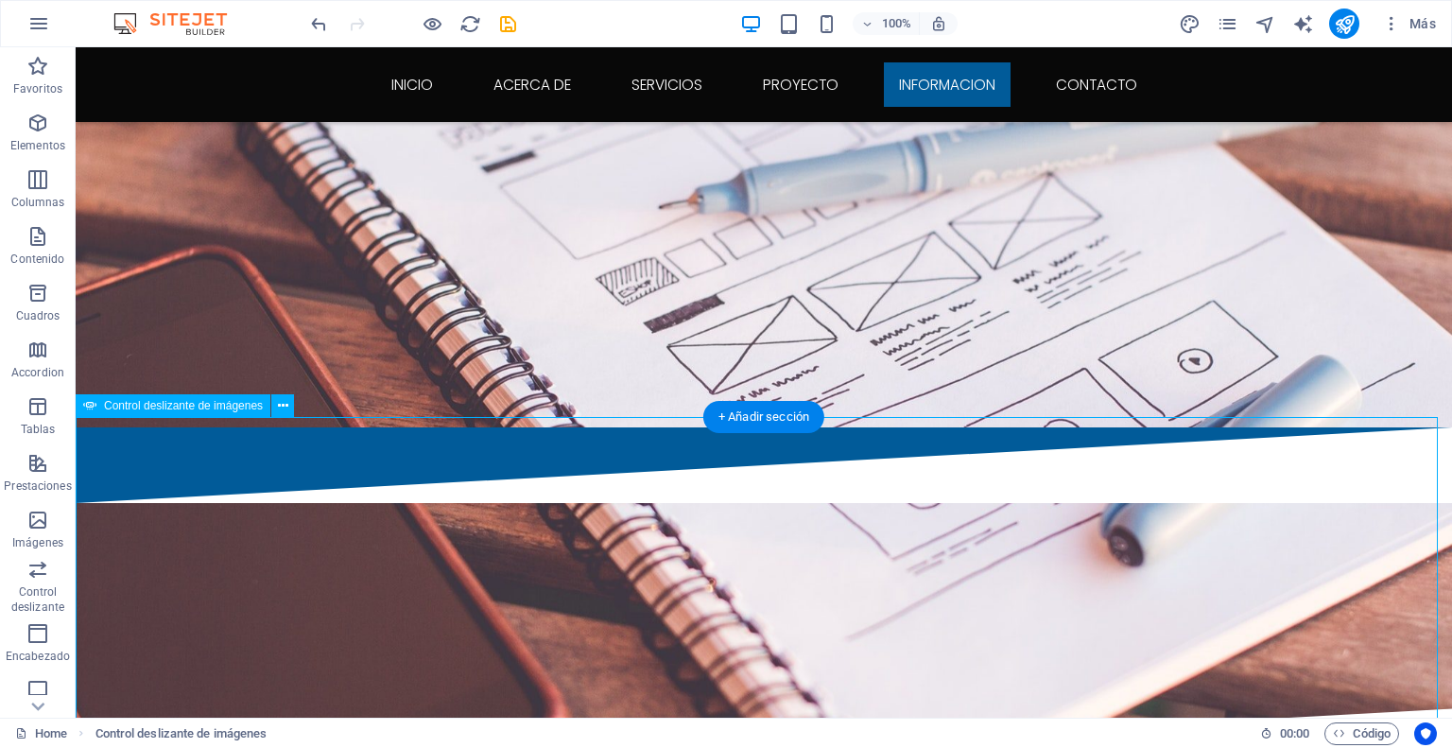
select select "ms"
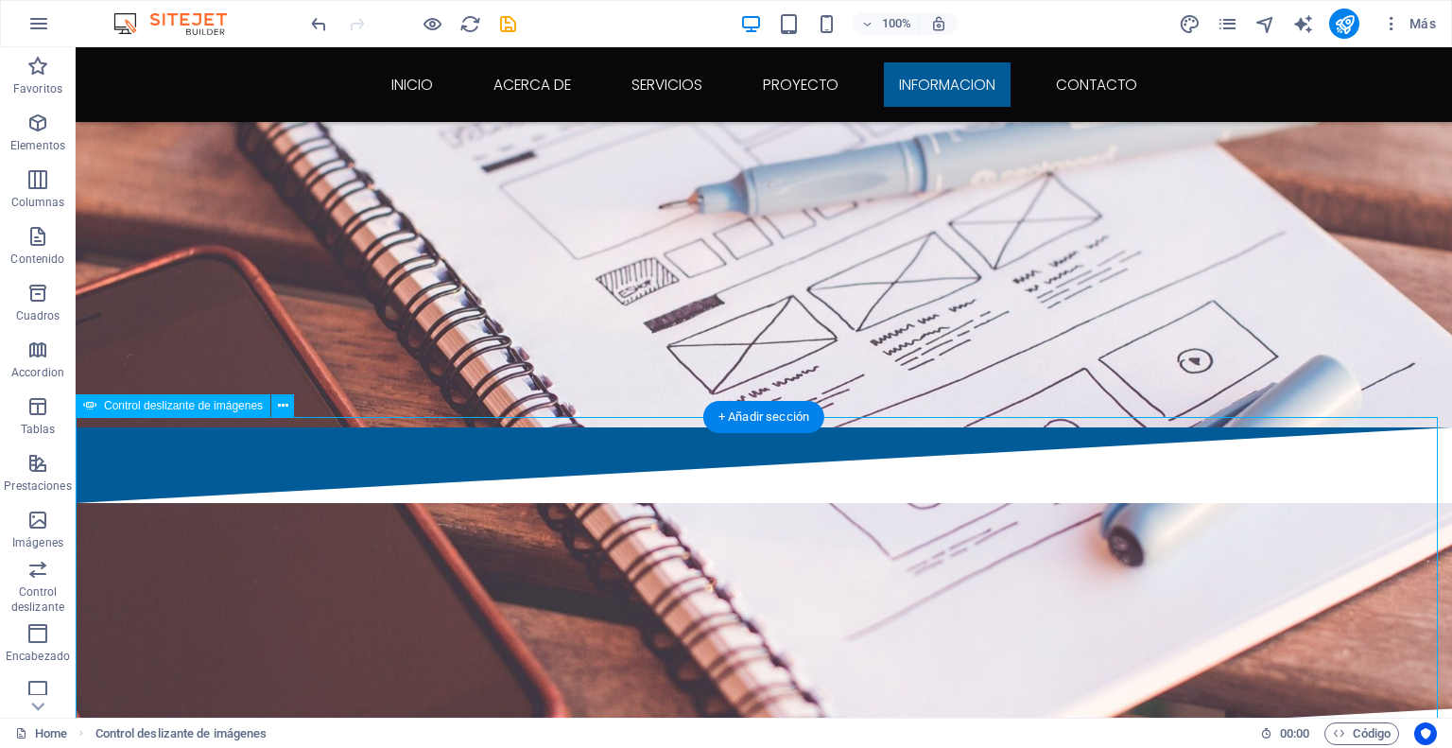
select select "s"
select select "progressive"
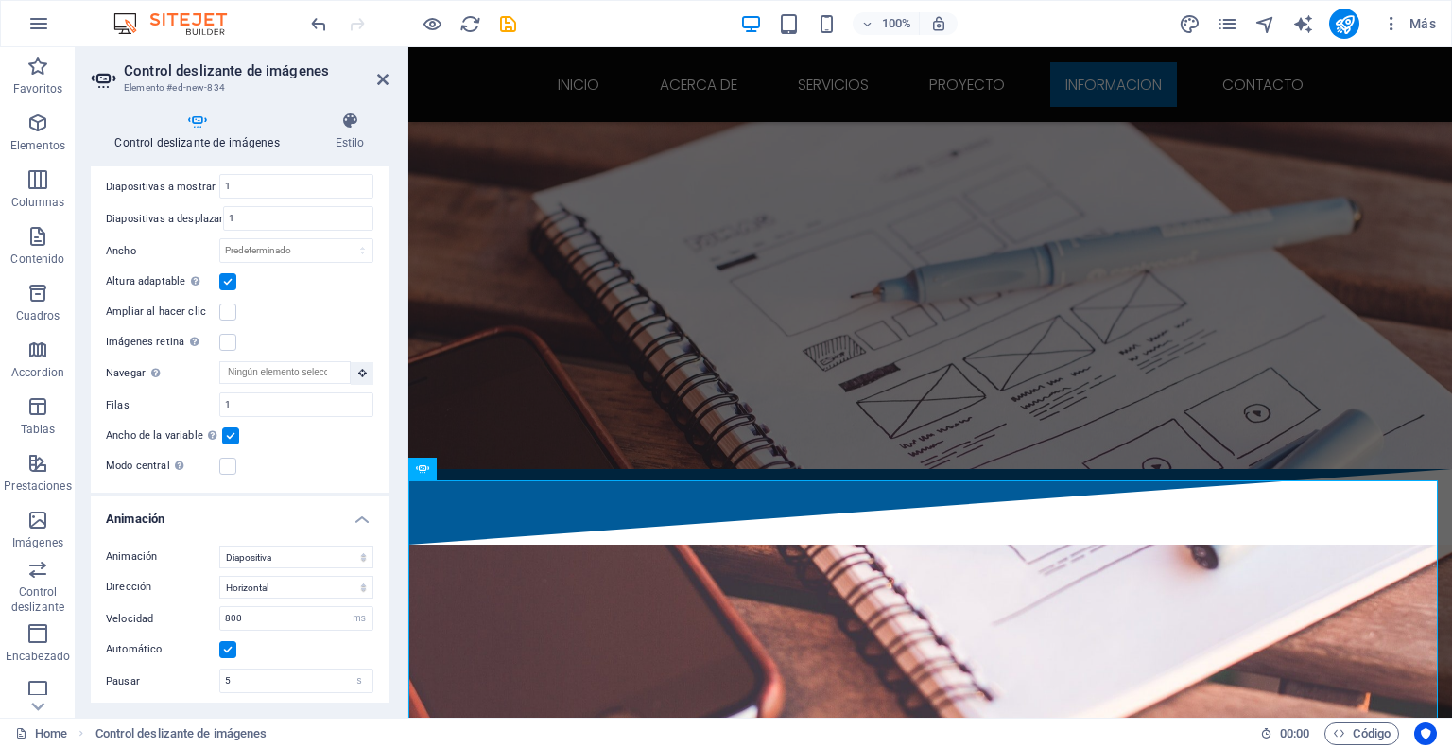
scroll to position [3206, 0]
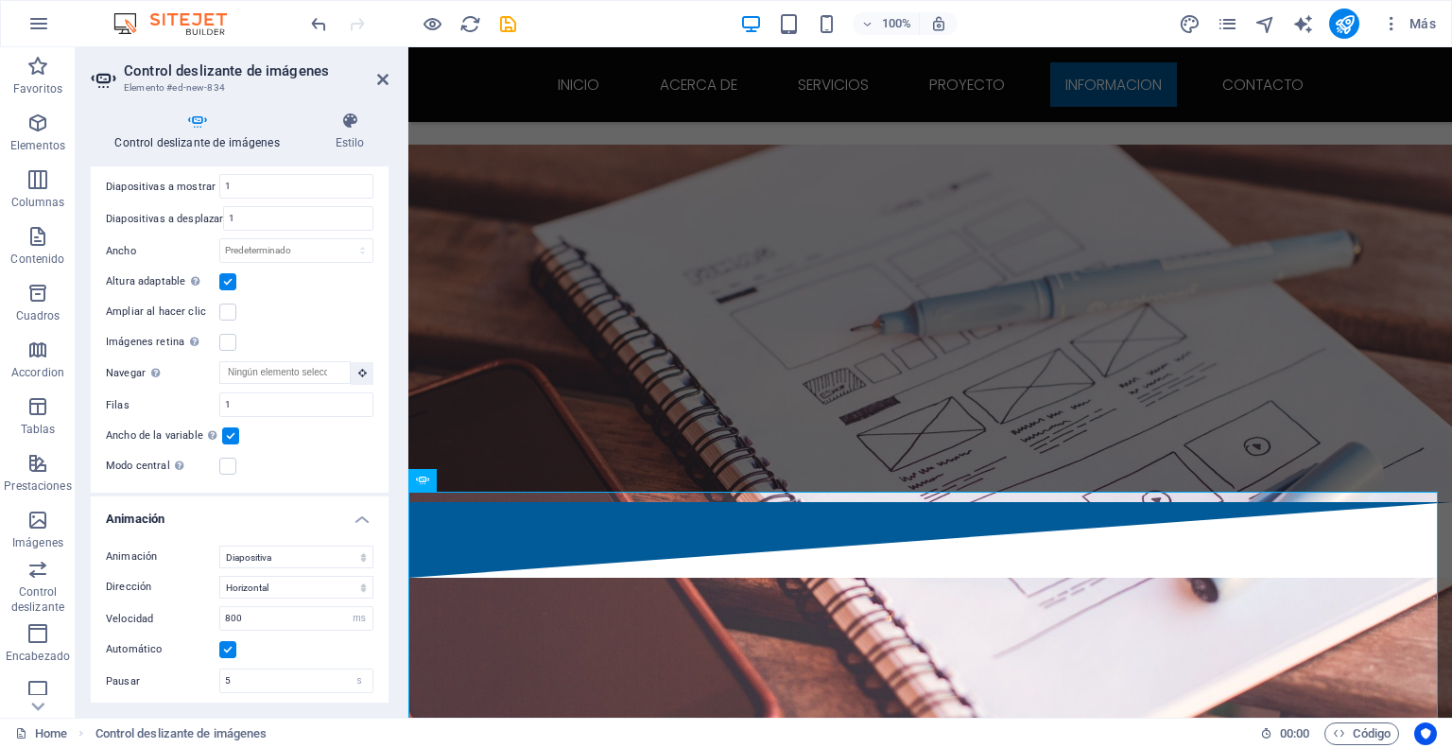
click at [223, 427] on label at bounding box center [230, 435] width 17 height 17
click at [0, 0] on input "Ancho de la variable Ajusta automáticamente el ancho de la diapositiva visible." at bounding box center [0, 0] width 0 height 0
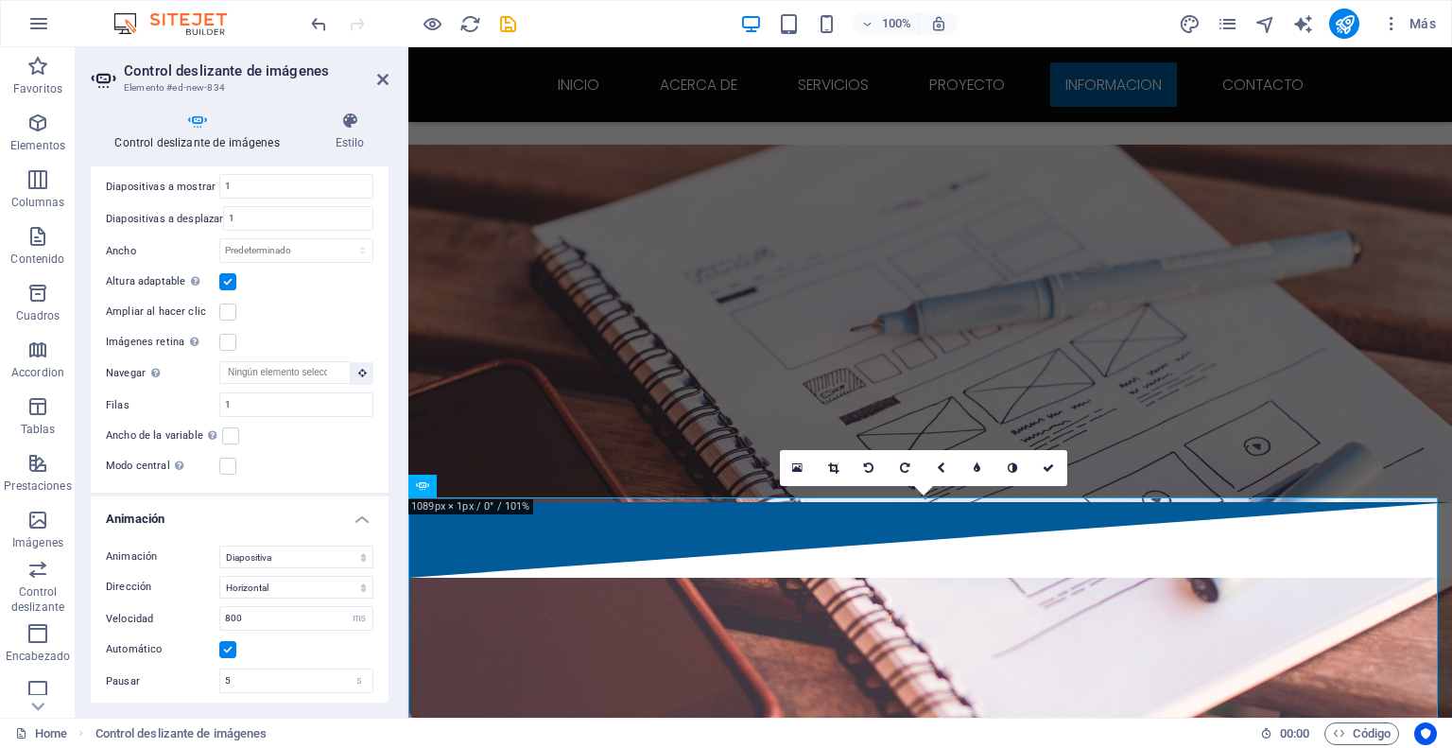
scroll to position [3131, 0]
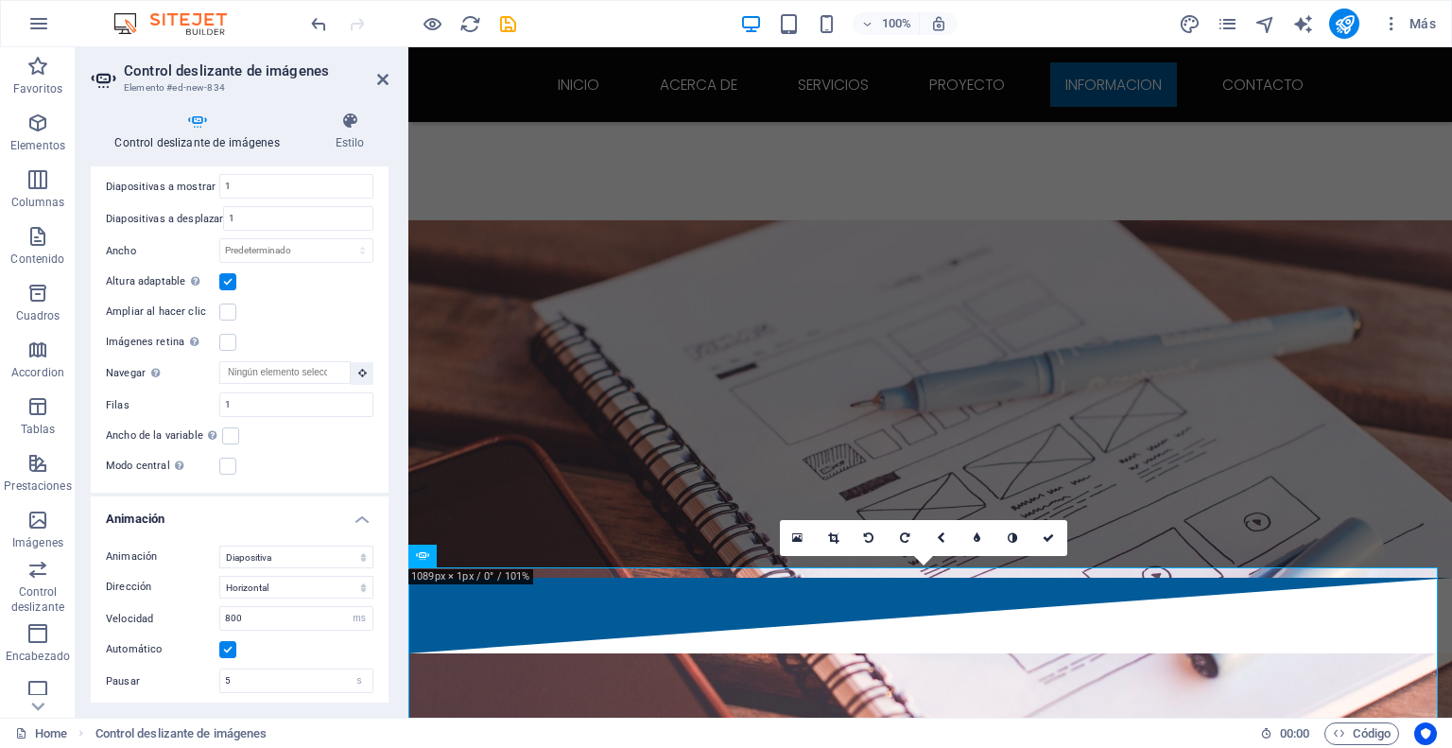
click at [227, 273] on label at bounding box center [227, 281] width 17 height 17
click at [0, 0] on input "Altura adaptable Ajustar automáticamente el alto para controles deslizantes de …" at bounding box center [0, 0] width 0 height 0
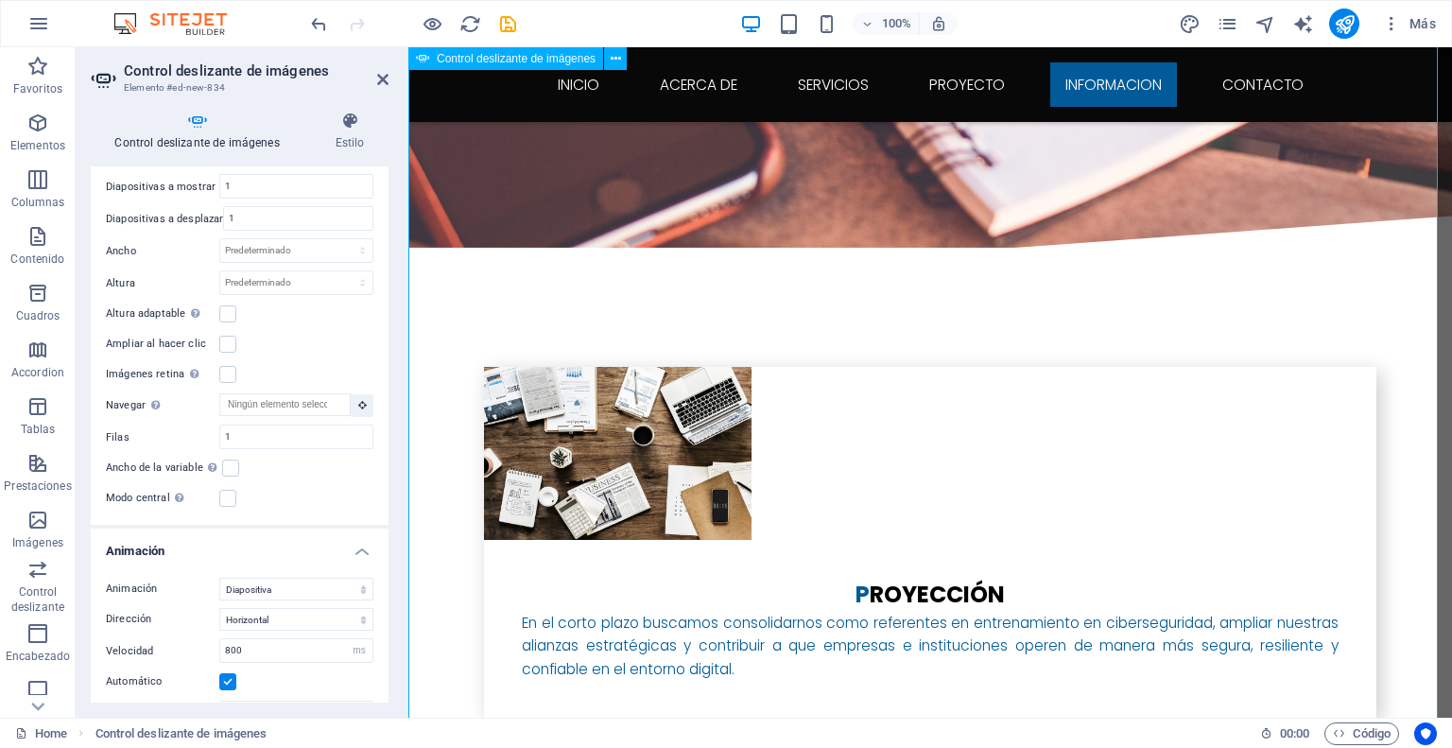
scroll to position [3927, 0]
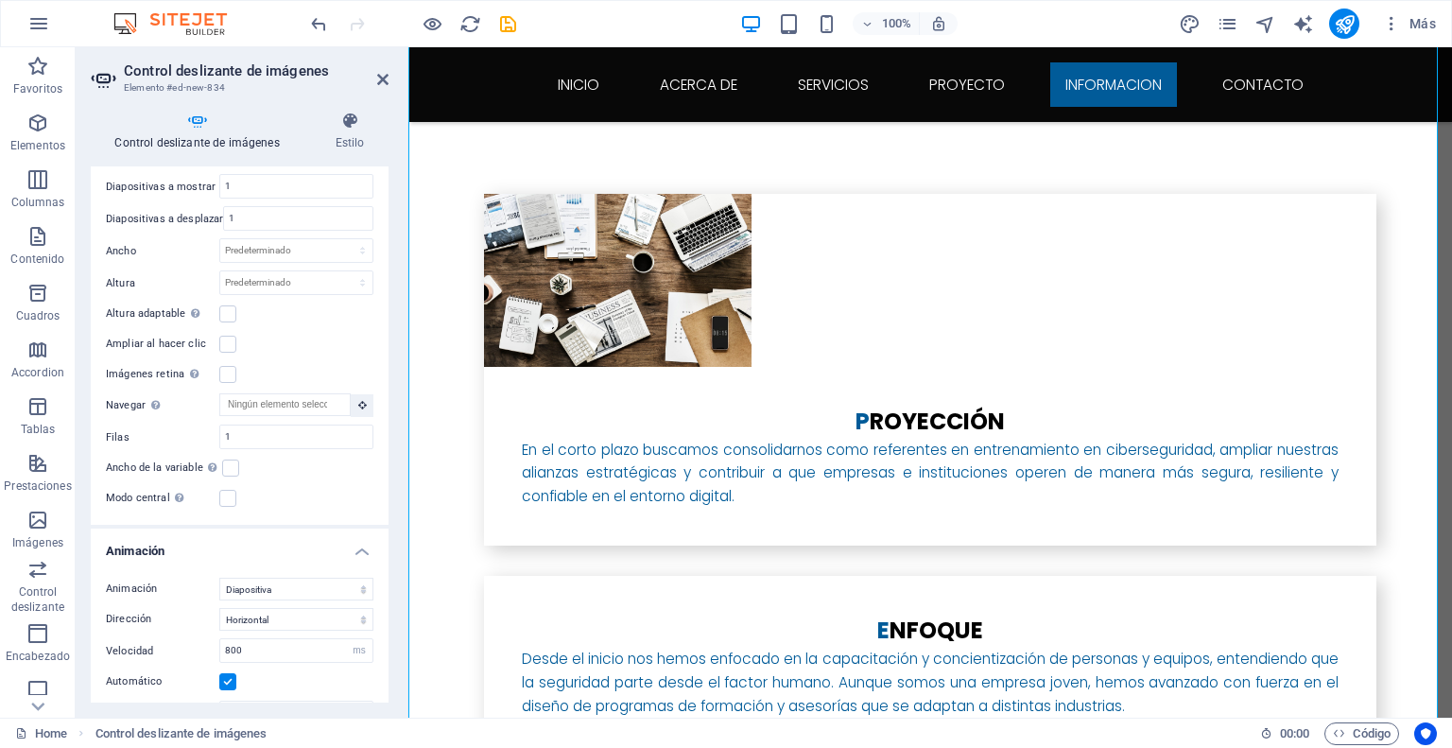
scroll to position [3911, 0]
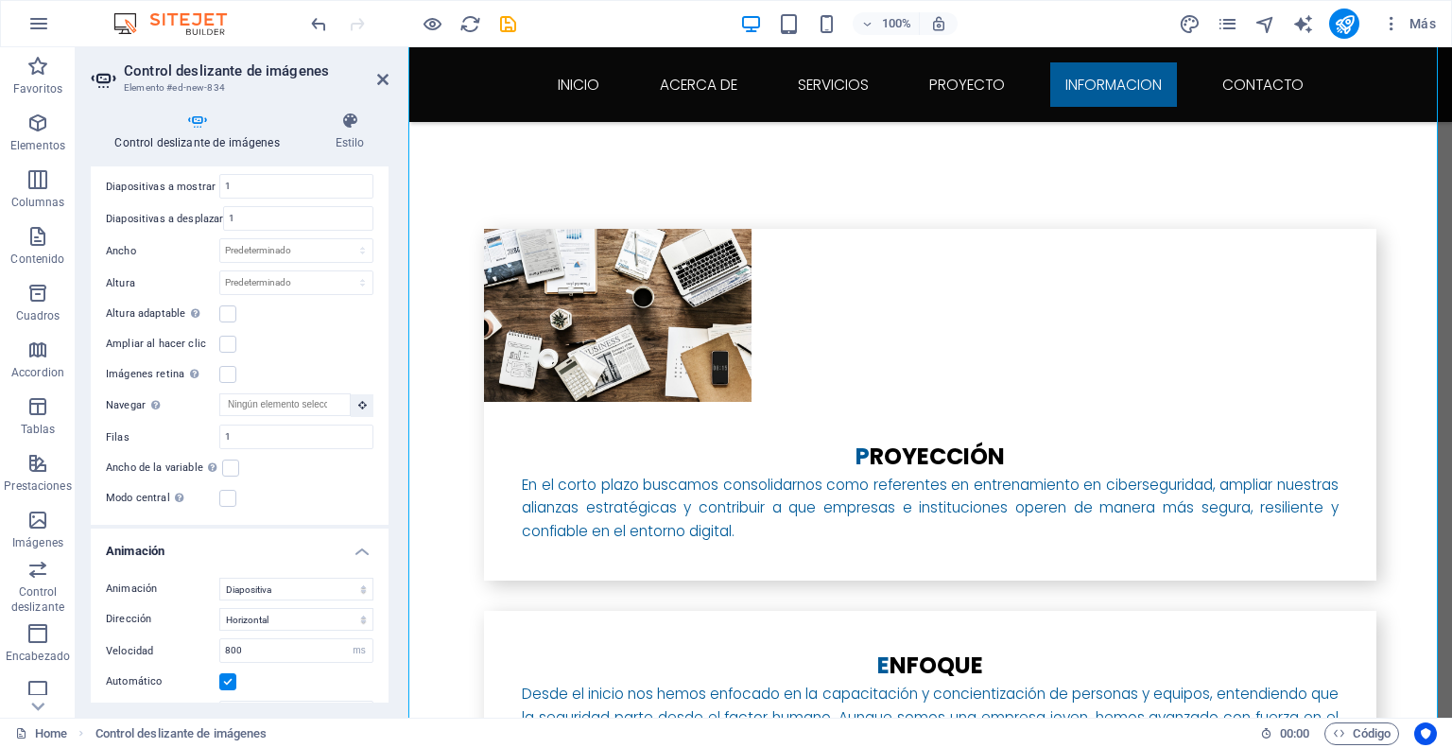
click at [319, 35] on div at bounding box center [413, 24] width 212 height 30
click at [314, 23] on icon "undo" at bounding box center [319, 24] width 22 height 22
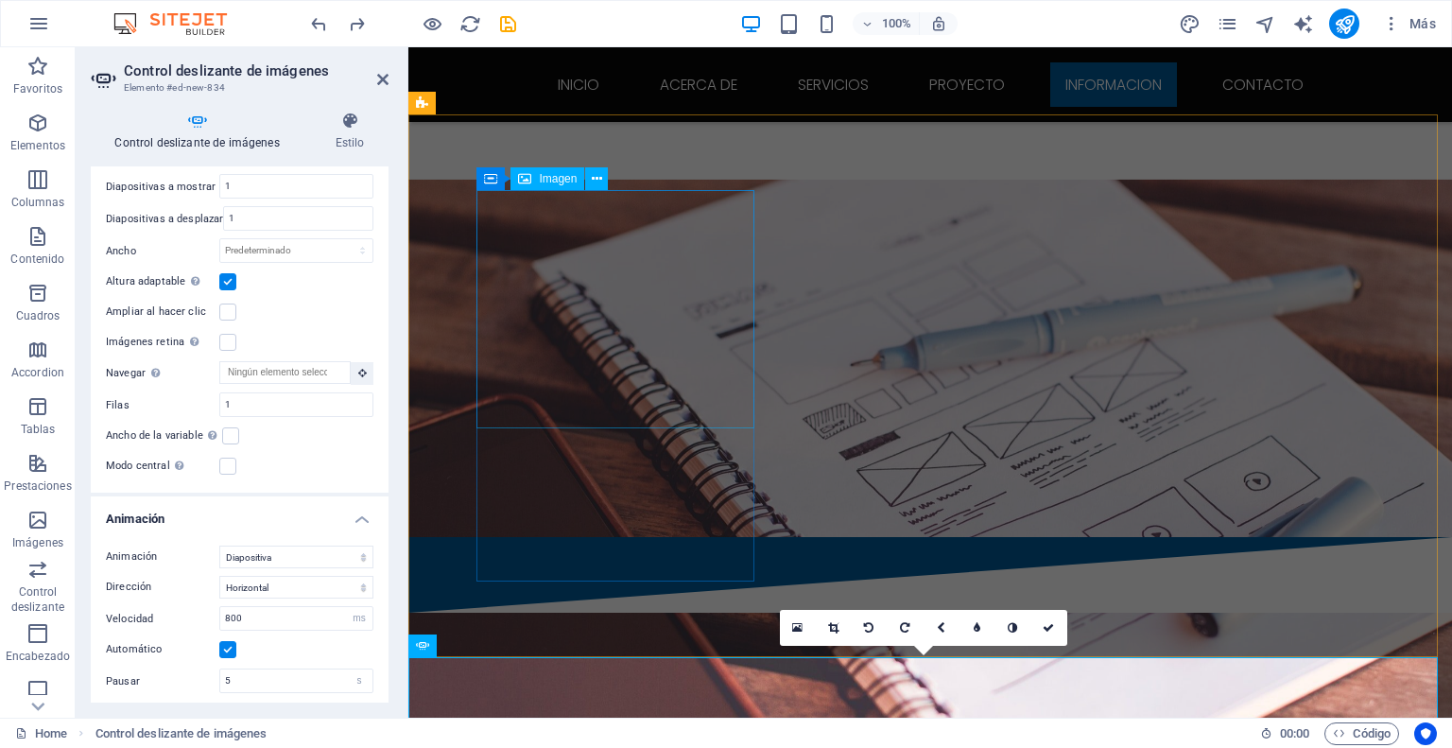
scroll to position [3013, 0]
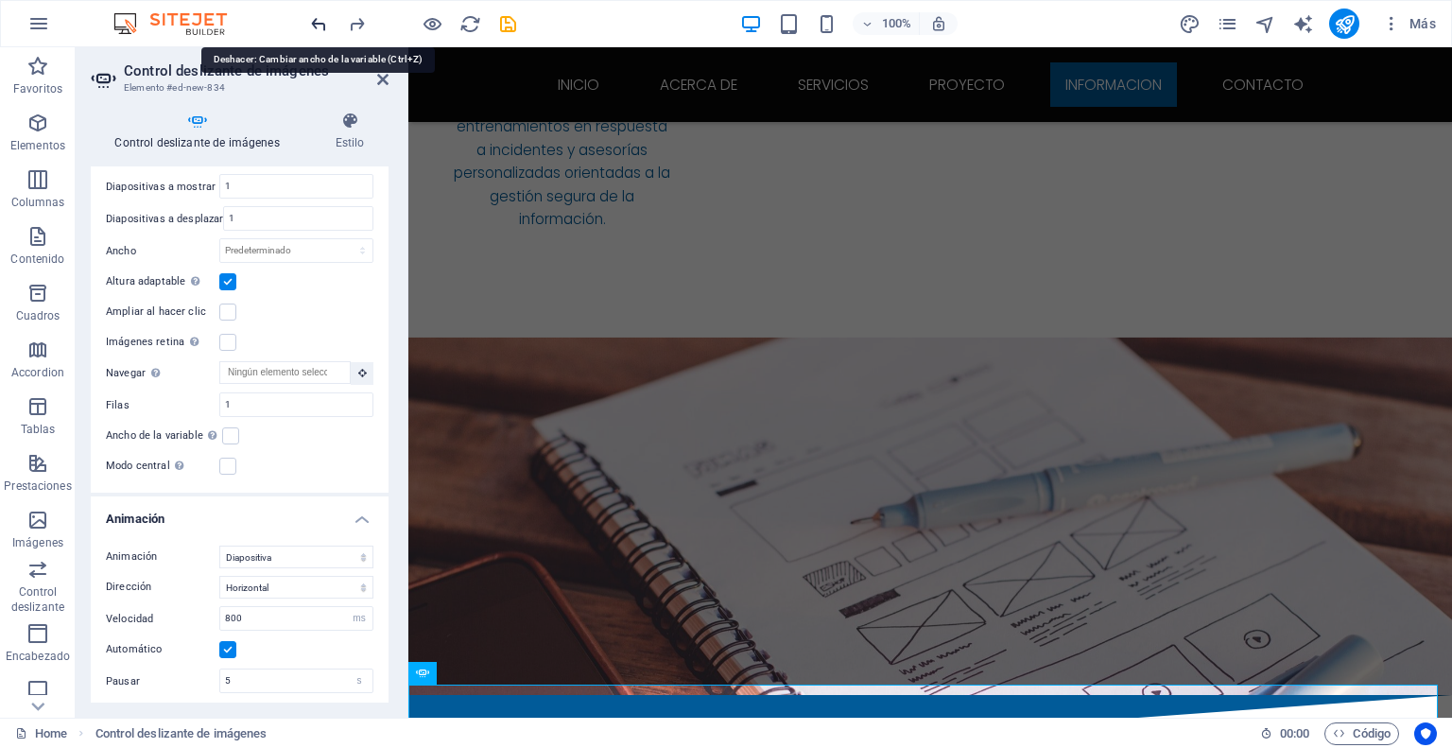
click at [318, 22] on icon "undo" at bounding box center [319, 24] width 22 height 22
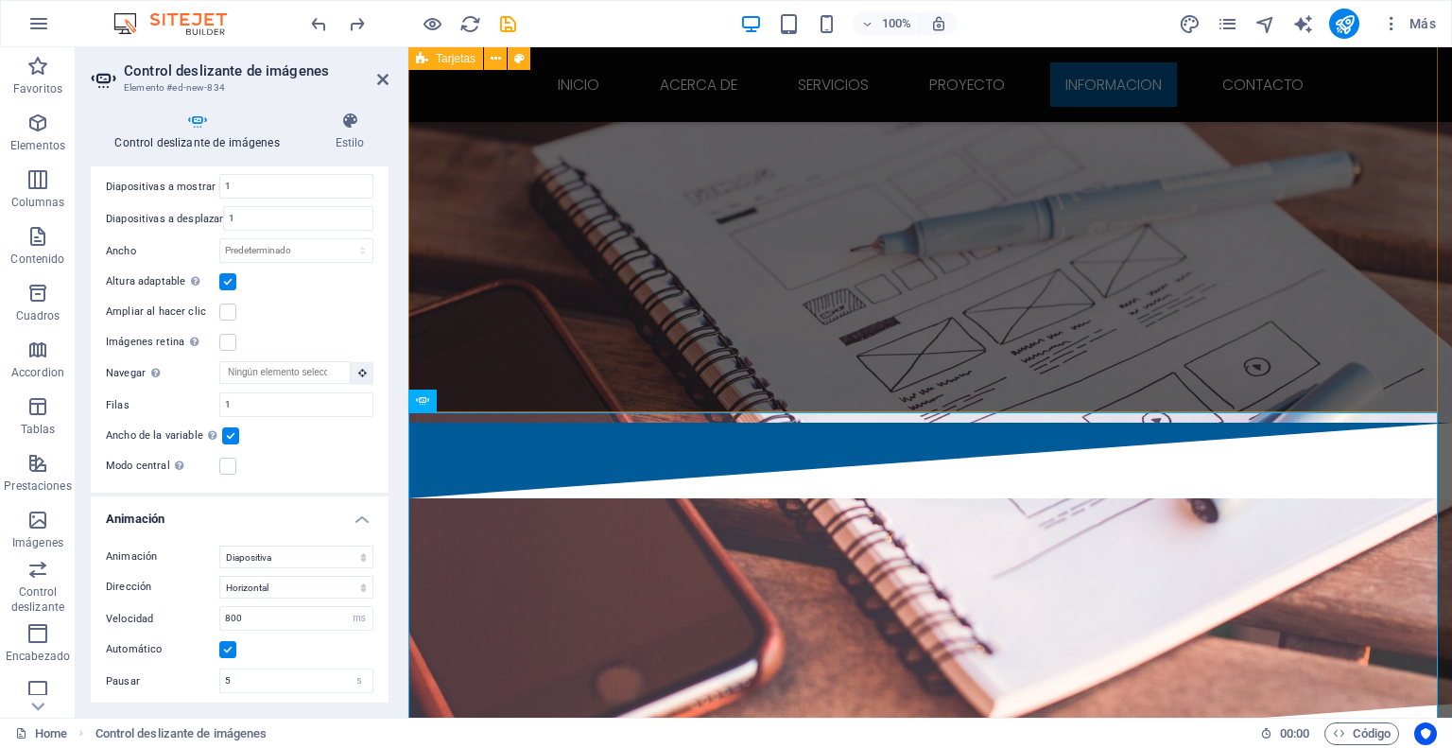
scroll to position [3392, 0]
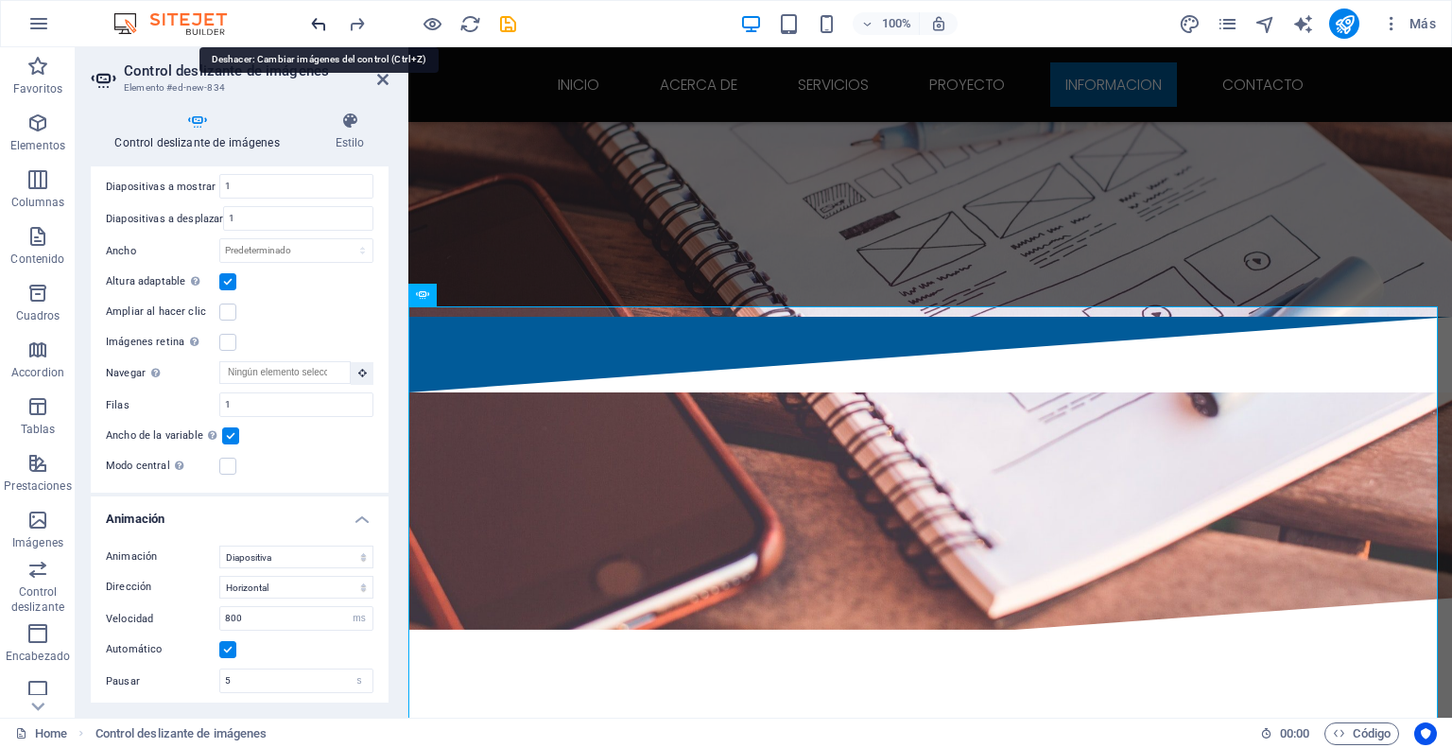
click at [323, 20] on icon "undo" at bounding box center [319, 24] width 22 height 22
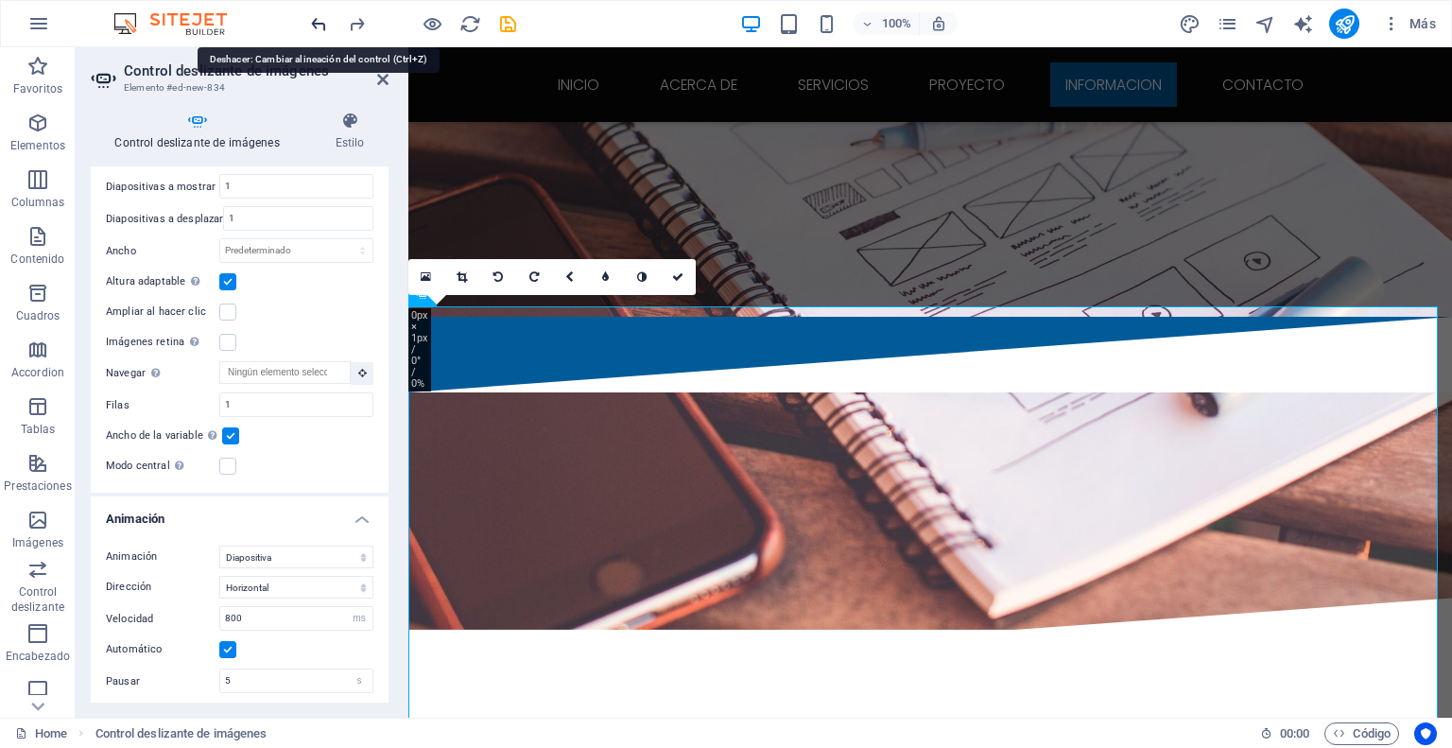
click at [315, 20] on icon "undo" at bounding box center [319, 24] width 22 height 22
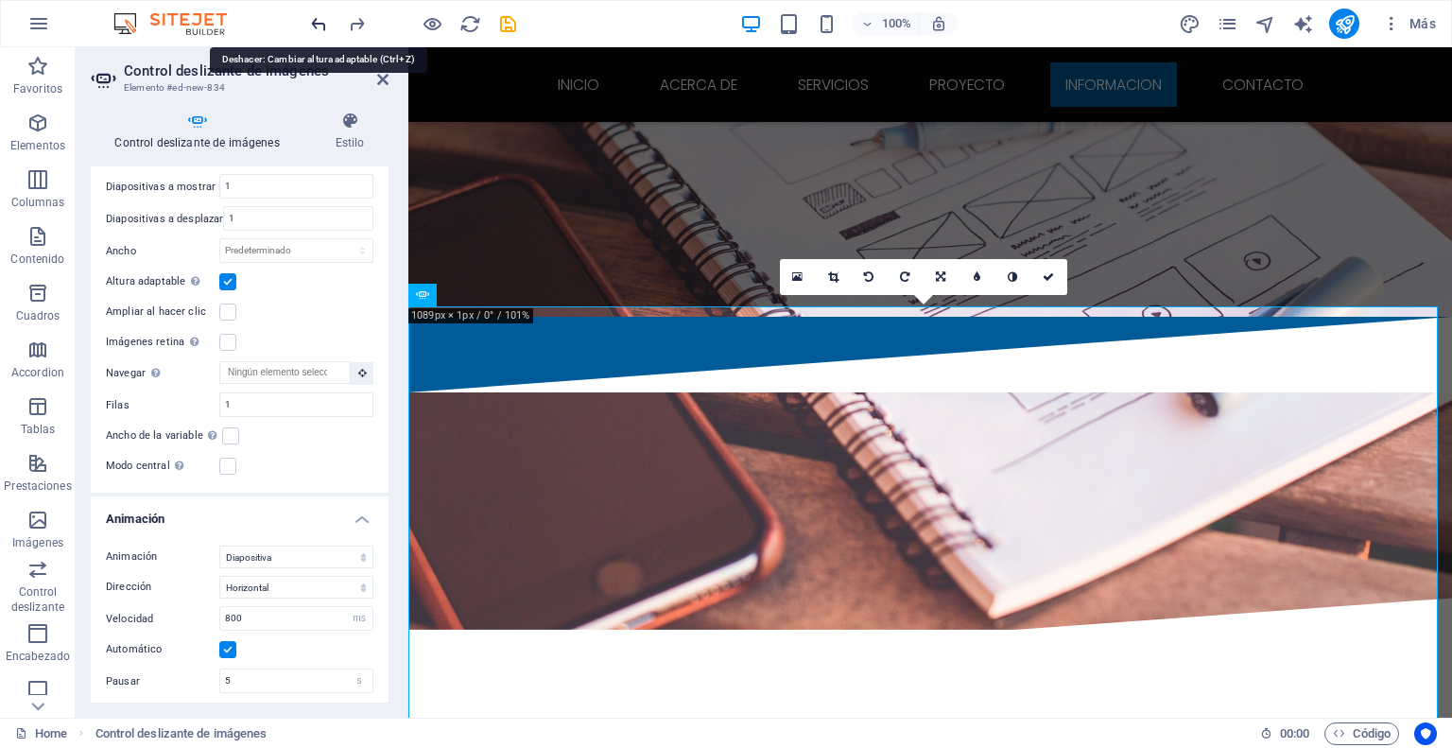
click at [315, 20] on icon "undo" at bounding box center [319, 24] width 22 height 22
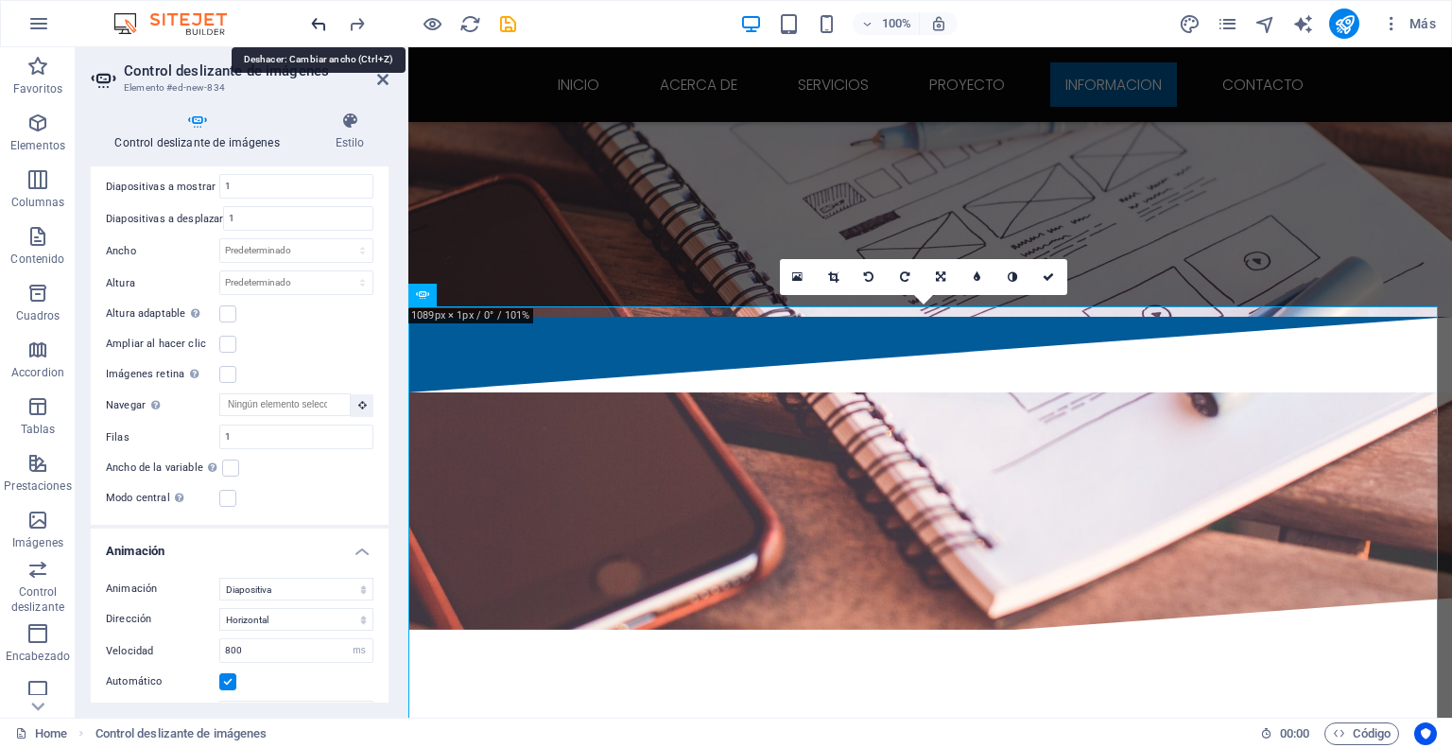
click at [315, 20] on icon "undo" at bounding box center [319, 24] width 22 height 22
type input "100"
select select "%"
click at [315, 20] on icon "undo" at bounding box center [319, 24] width 22 height 22
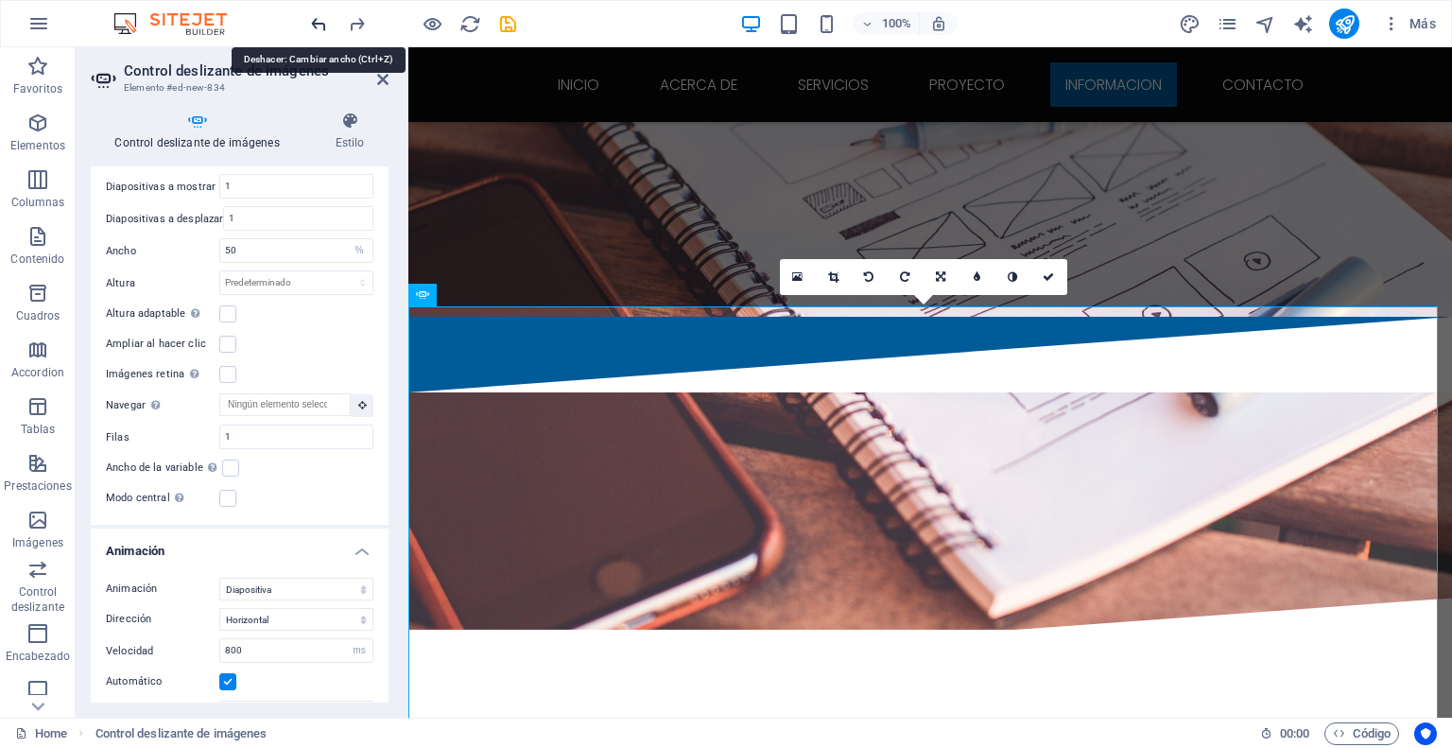
type input "100"
click at [315, 20] on icon "undo" at bounding box center [319, 24] width 22 height 22
type input "0"
select select "rem"
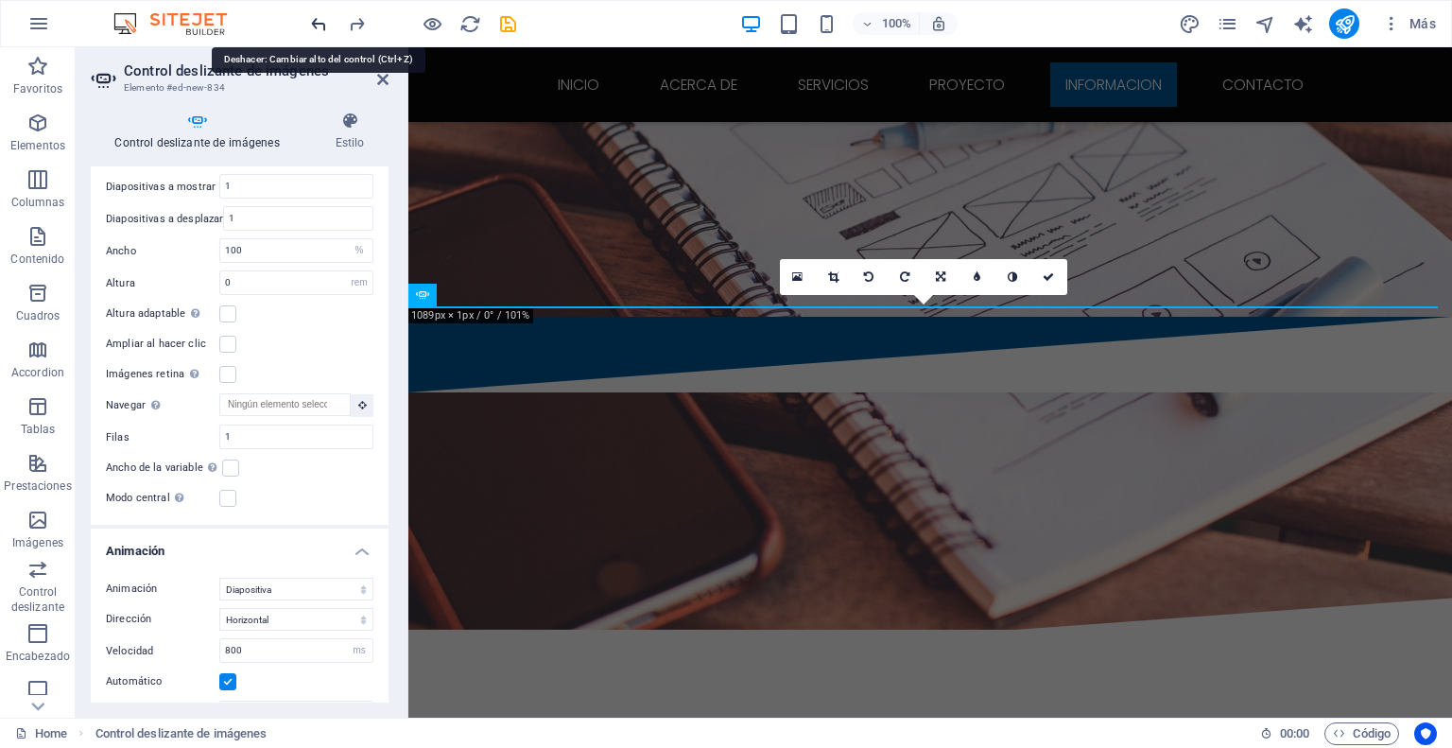
click at [315, 20] on icon "undo" at bounding box center [319, 24] width 22 height 22
select select "DISABLED_OPTION_VALUE"
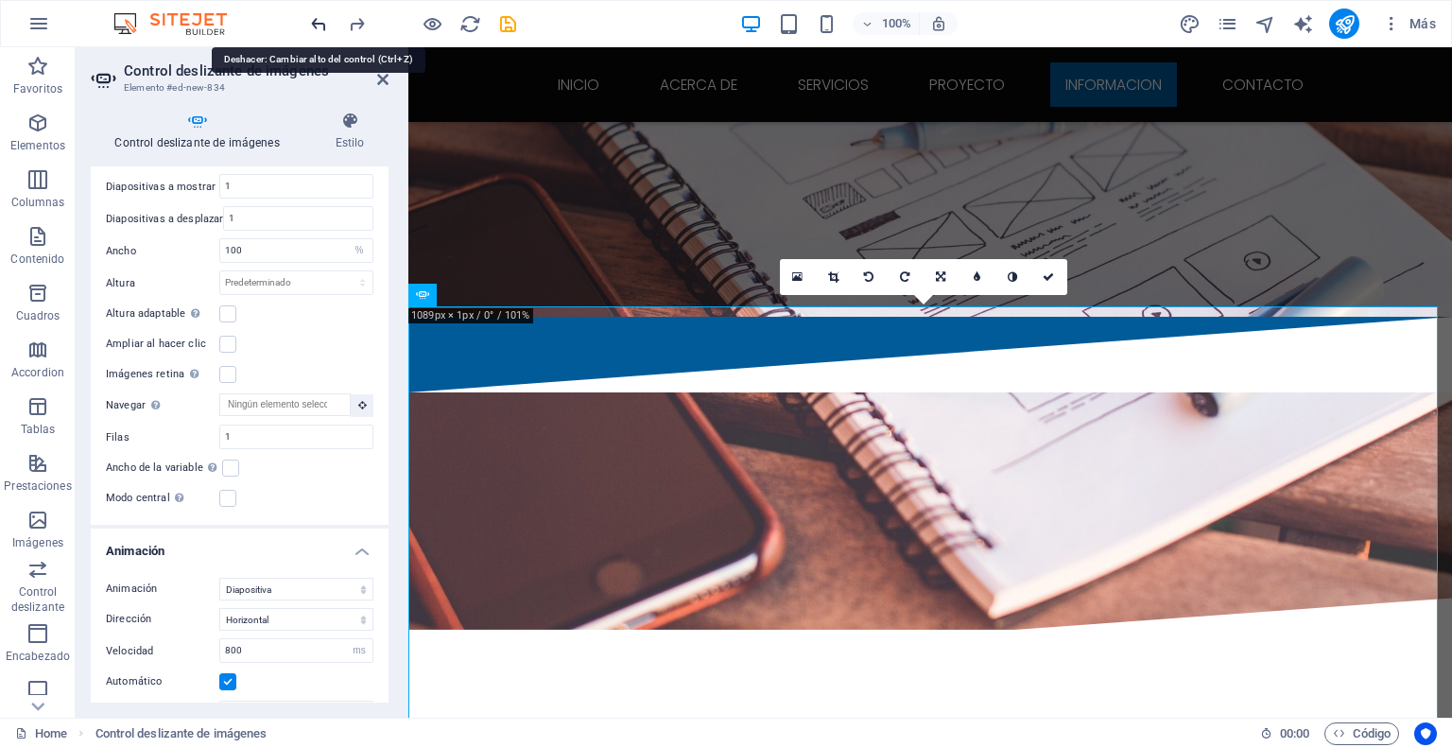
click at [315, 20] on icon "undo" at bounding box center [319, 24] width 22 height 22
type input "0"
select select "px"
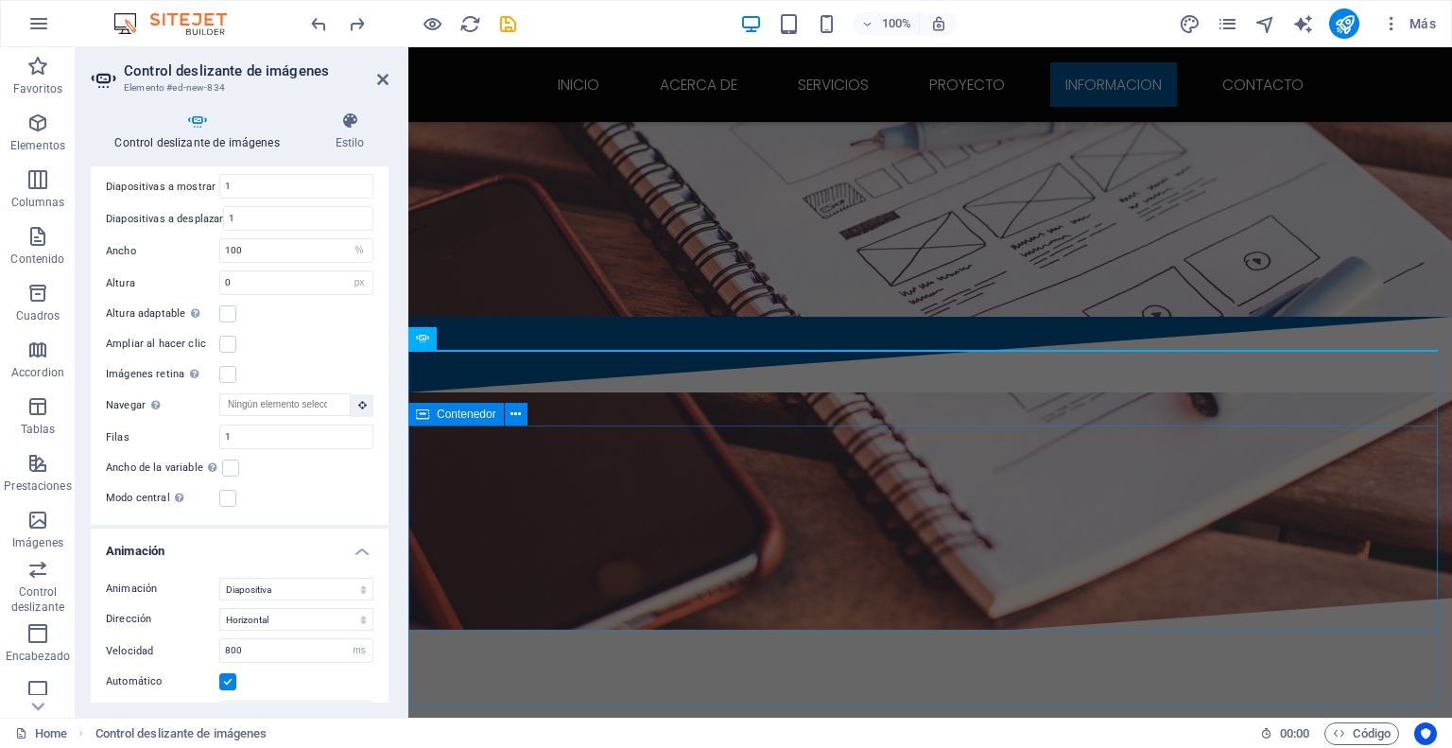
scroll to position [3108, 0]
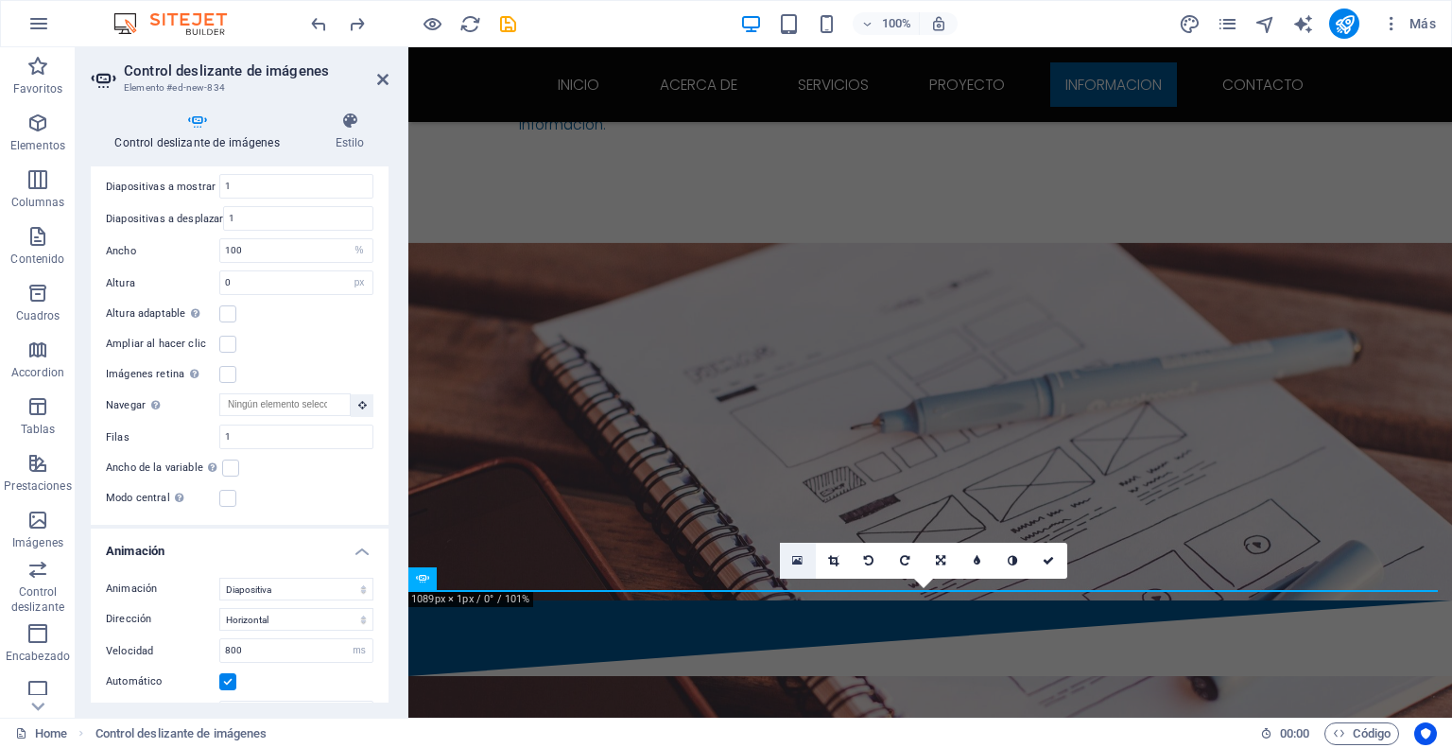
click at [811, 563] on link at bounding box center [798, 561] width 36 height 36
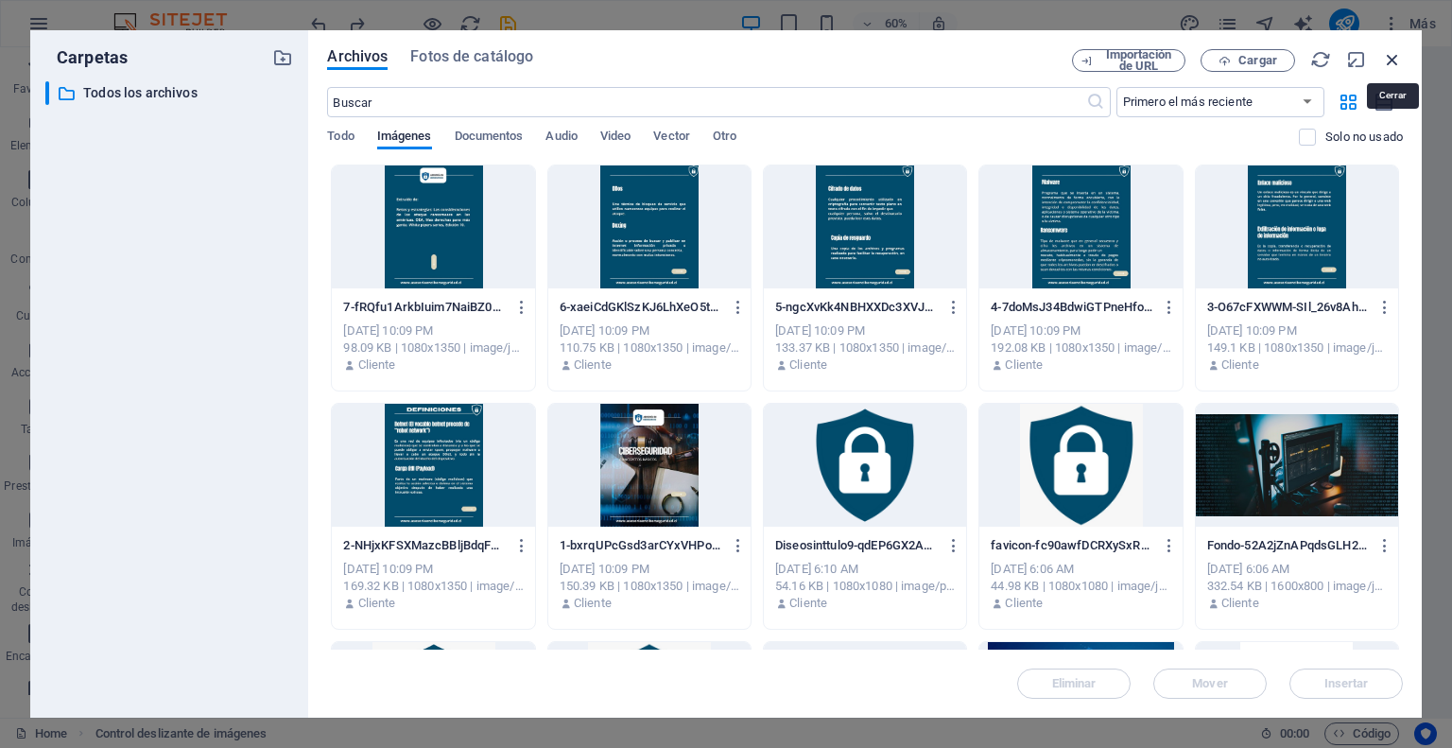
drag, startPoint x: 1391, startPoint y: 62, endPoint x: 983, endPoint y: 14, distance: 411.2
click at [1391, 62] on icon "button" at bounding box center [1392, 59] width 21 height 21
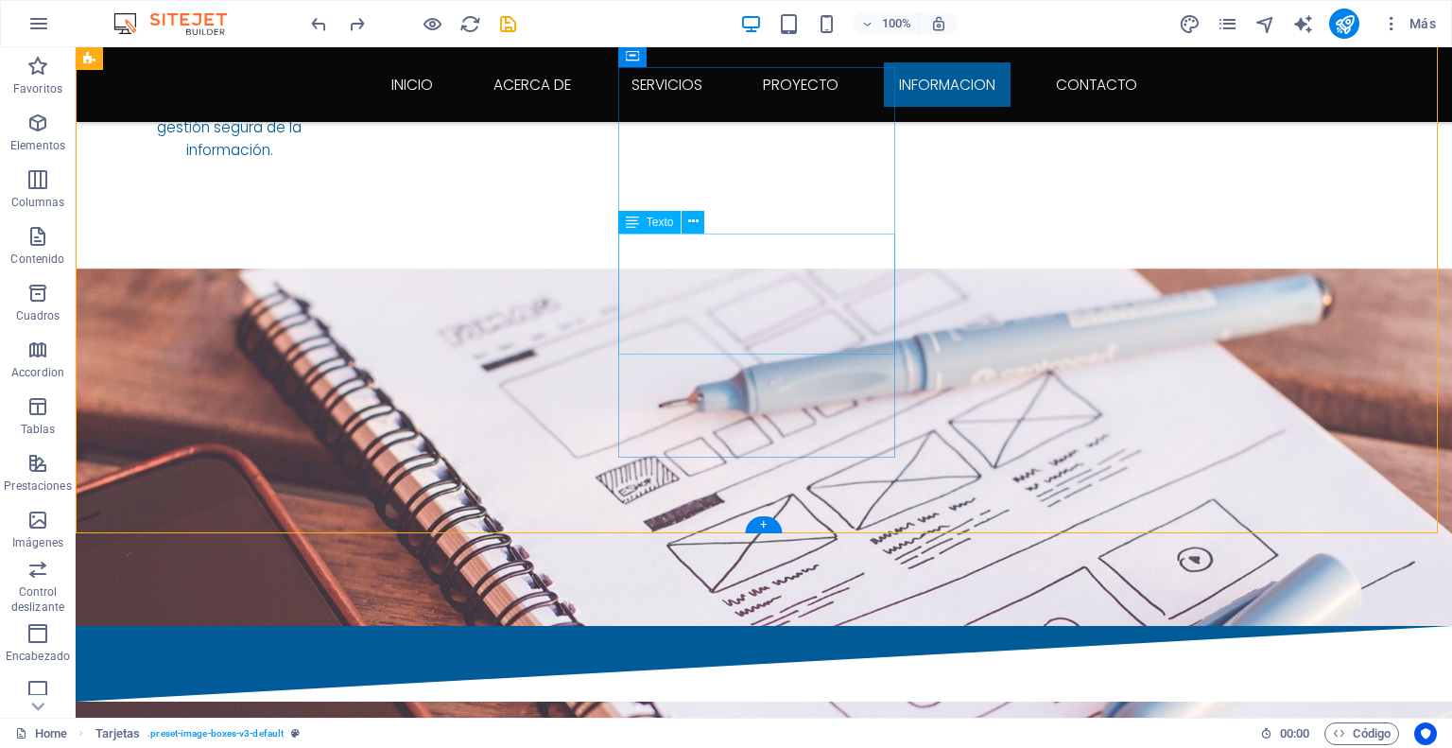
scroll to position [2937, 0]
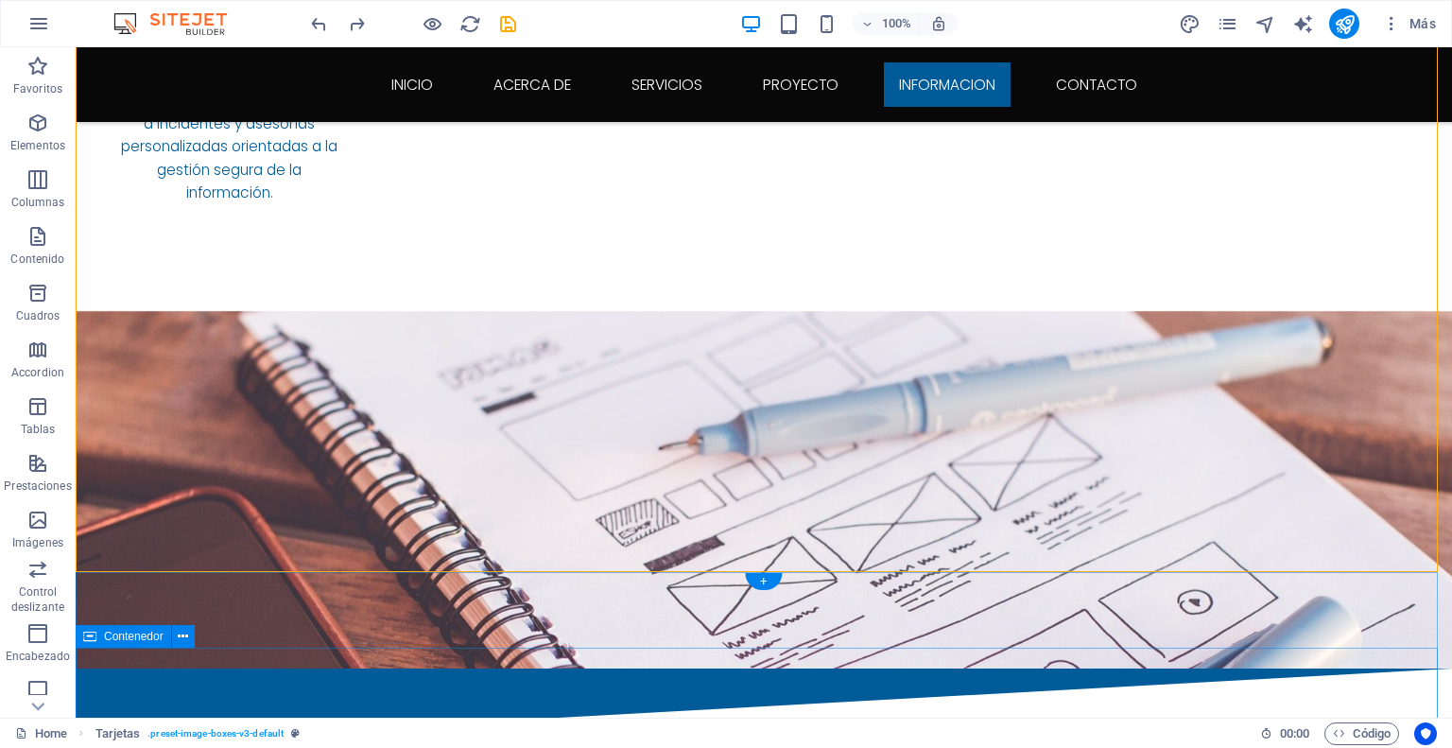
scroll to position [3126, 0]
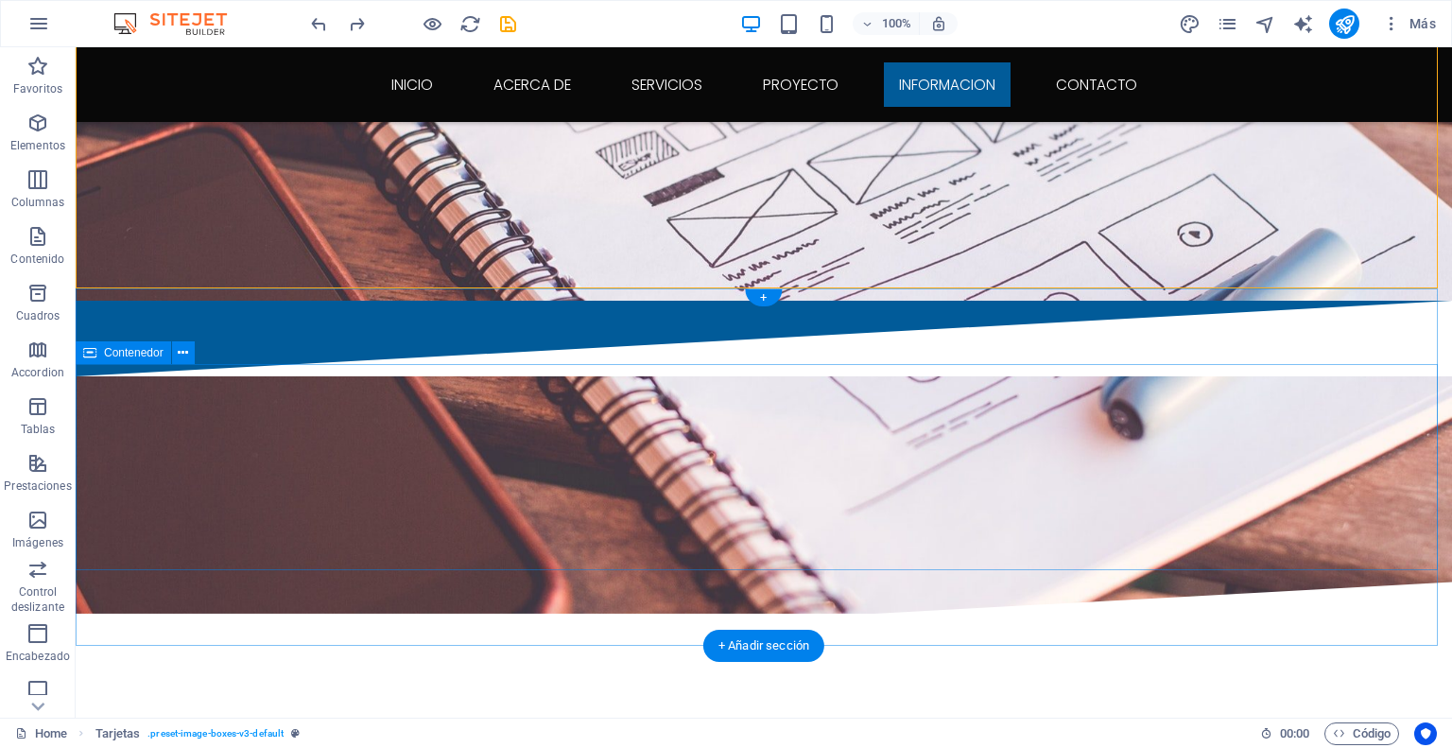
scroll to position [3410, 0]
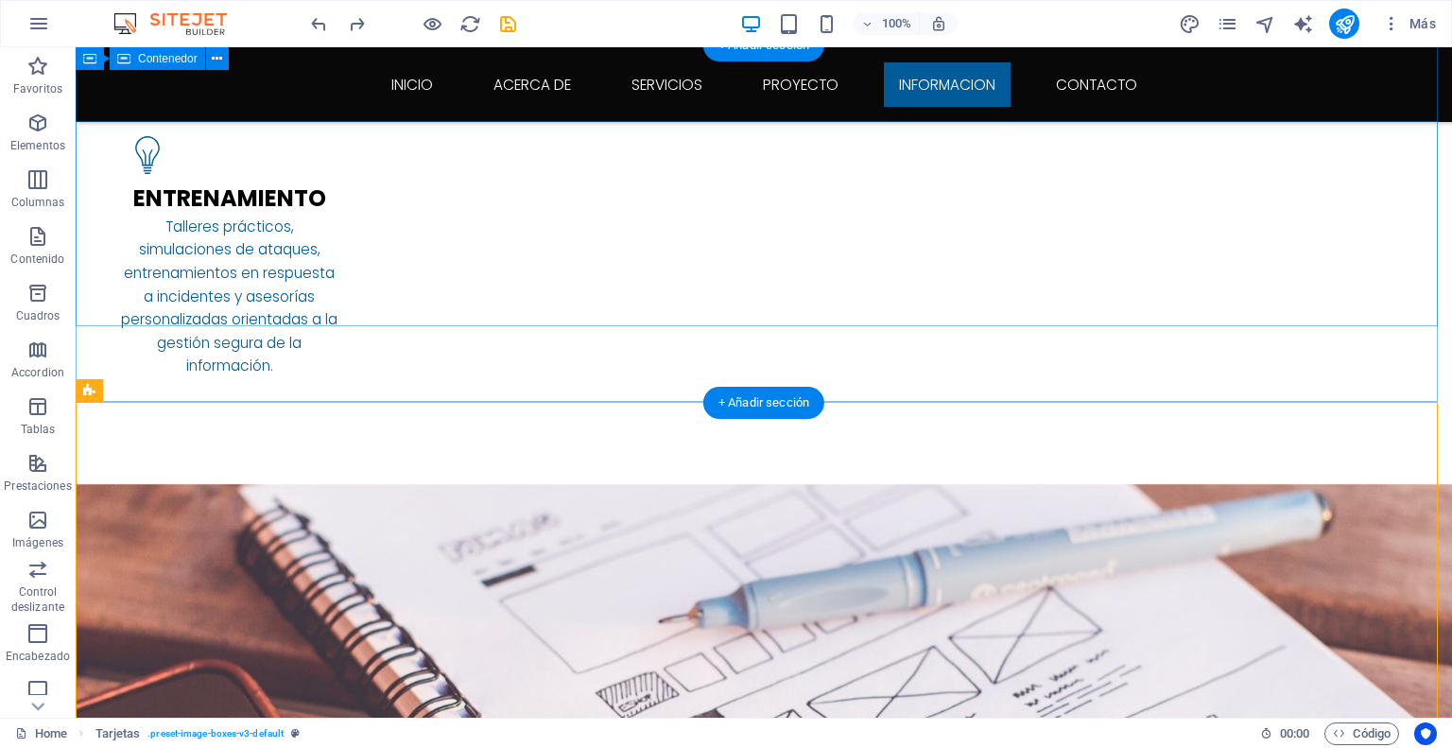
scroll to position [2748, 0]
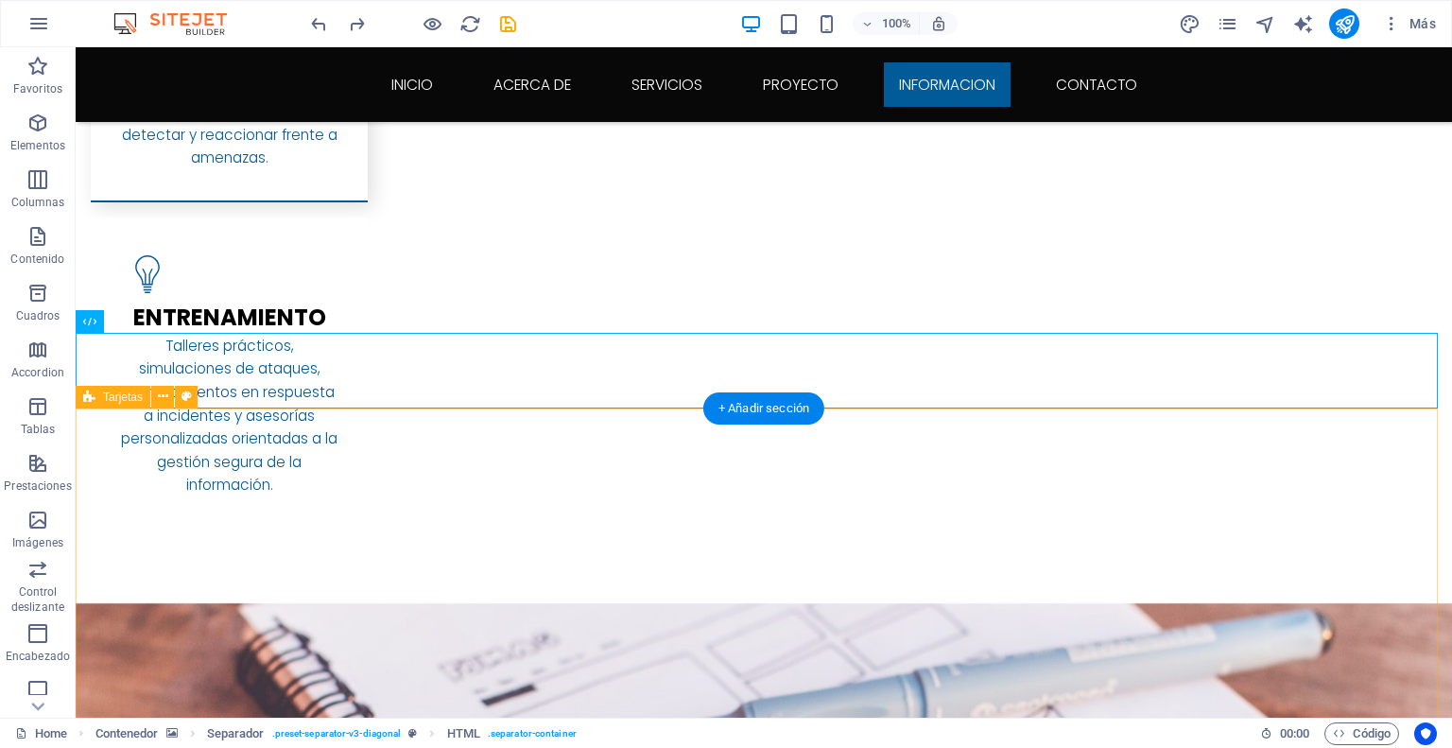
scroll to position [3031, 0]
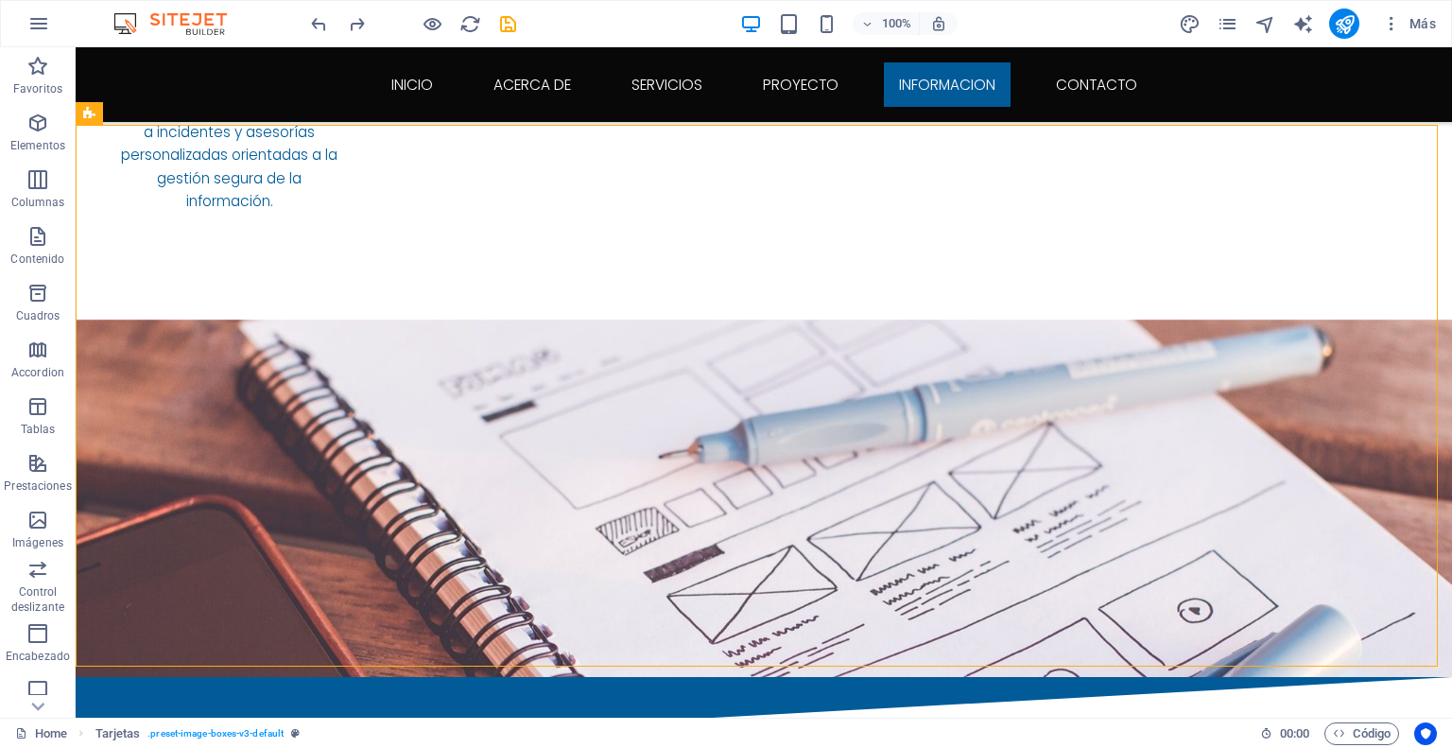
click at [1195, 717] on div "Home Tarjetas . preset-image-boxes-v3-default 00 : 00 Código" at bounding box center [726, 732] width 1452 height 30
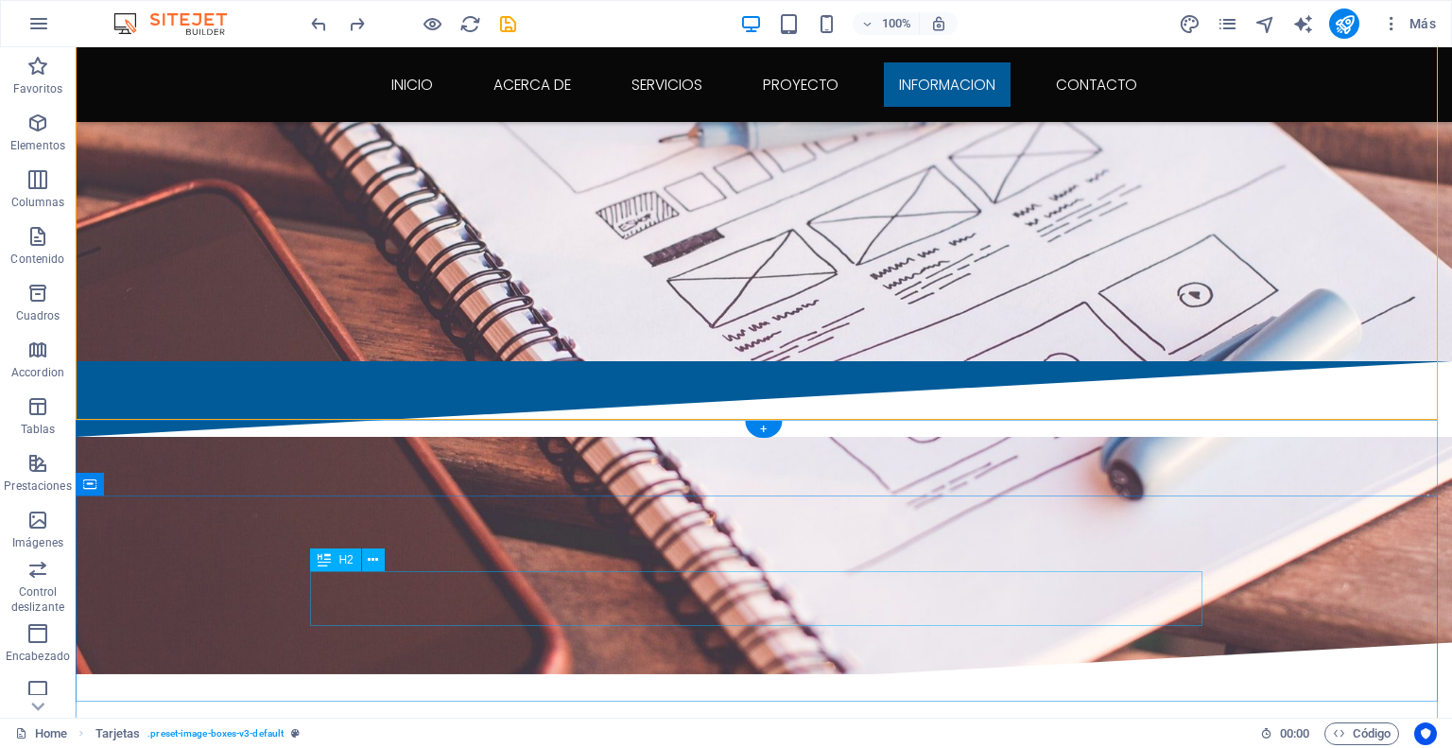
scroll to position [3410, 0]
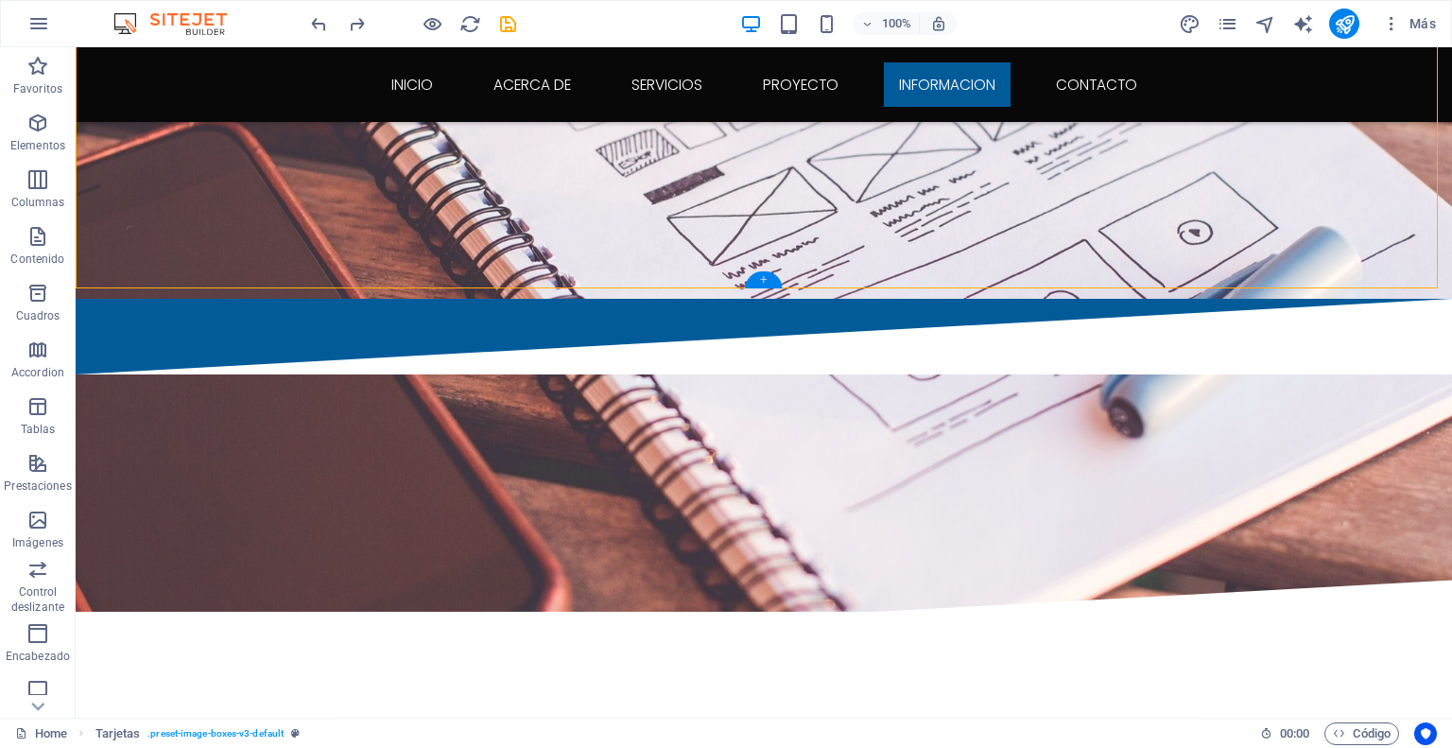
click at [767, 272] on div "+" at bounding box center [763, 279] width 37 height 17
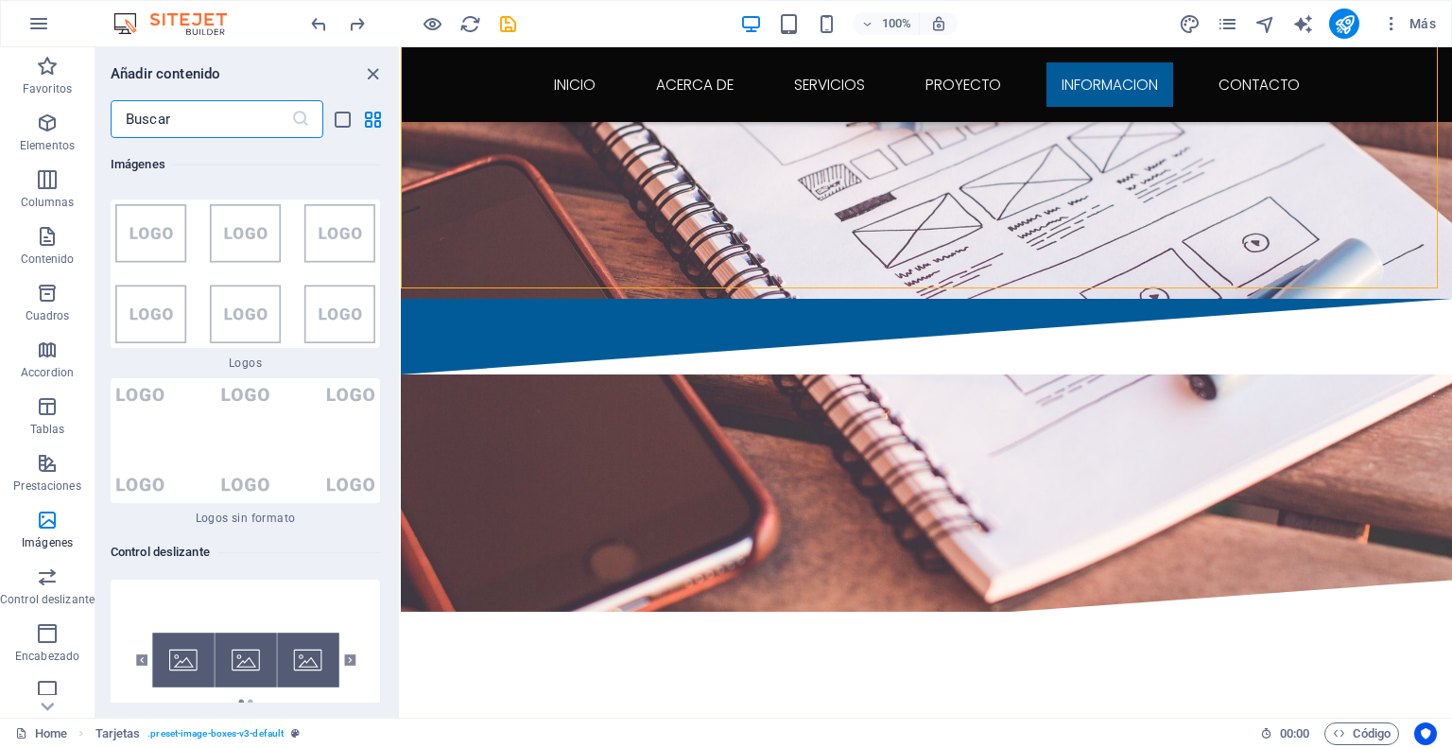
scroll to position [21185, 0]
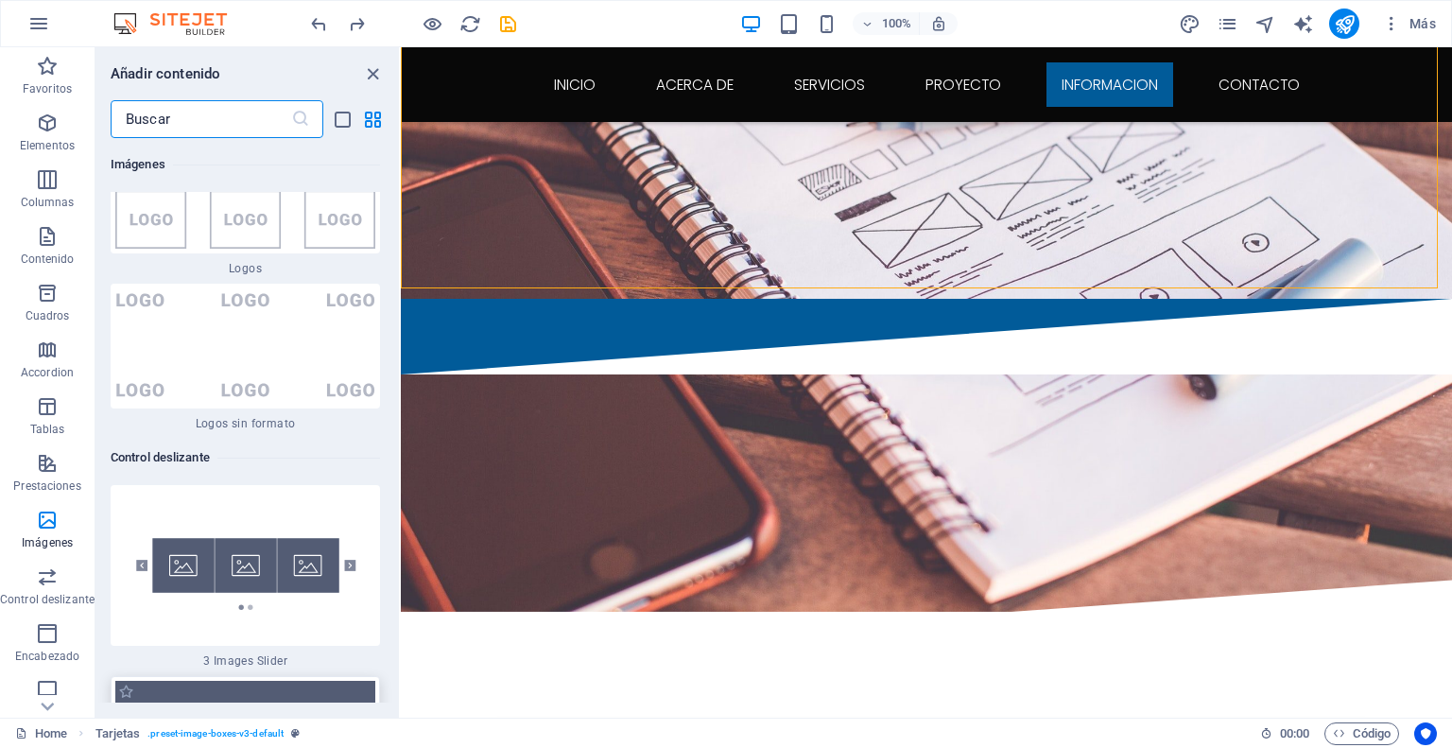
click at [268, 681] on img at bounding box center [245, 750] width 260 height 139
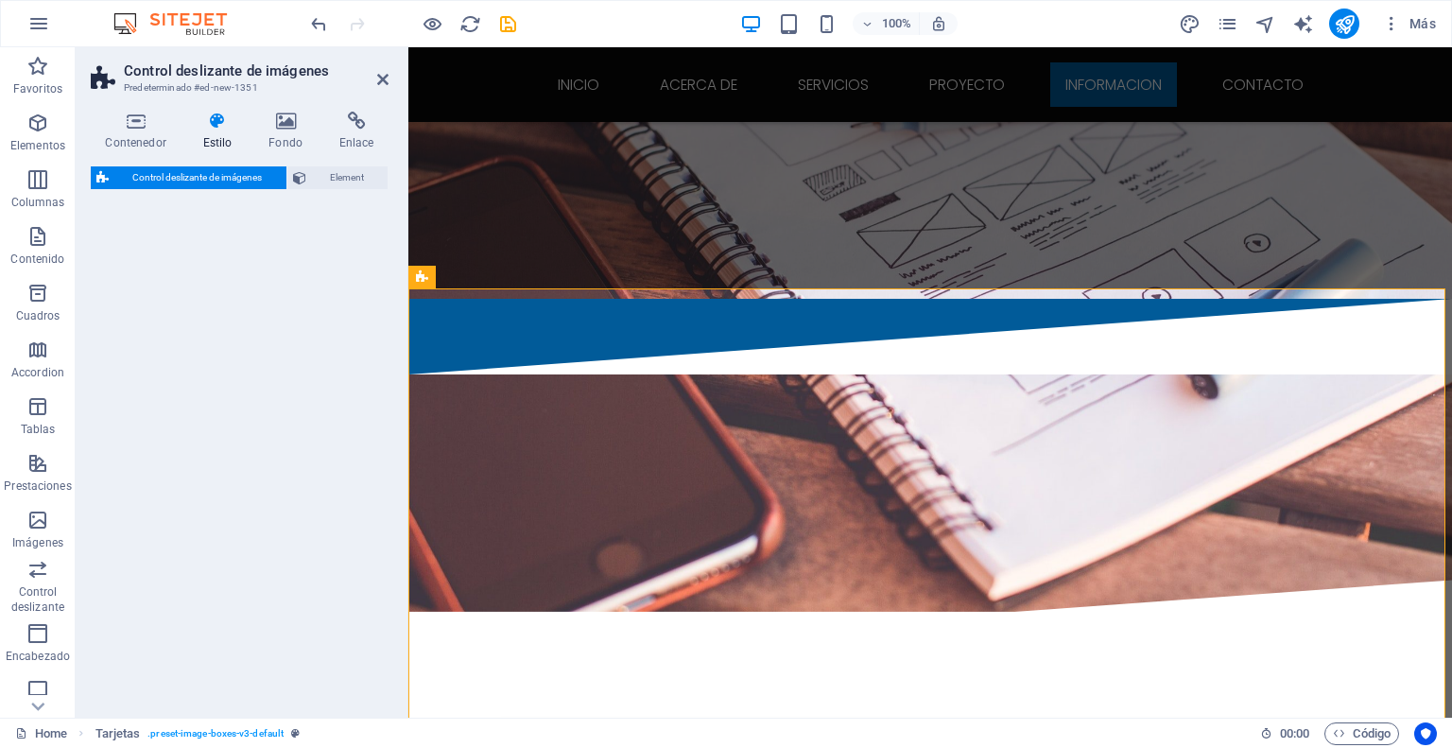
select select "rem"
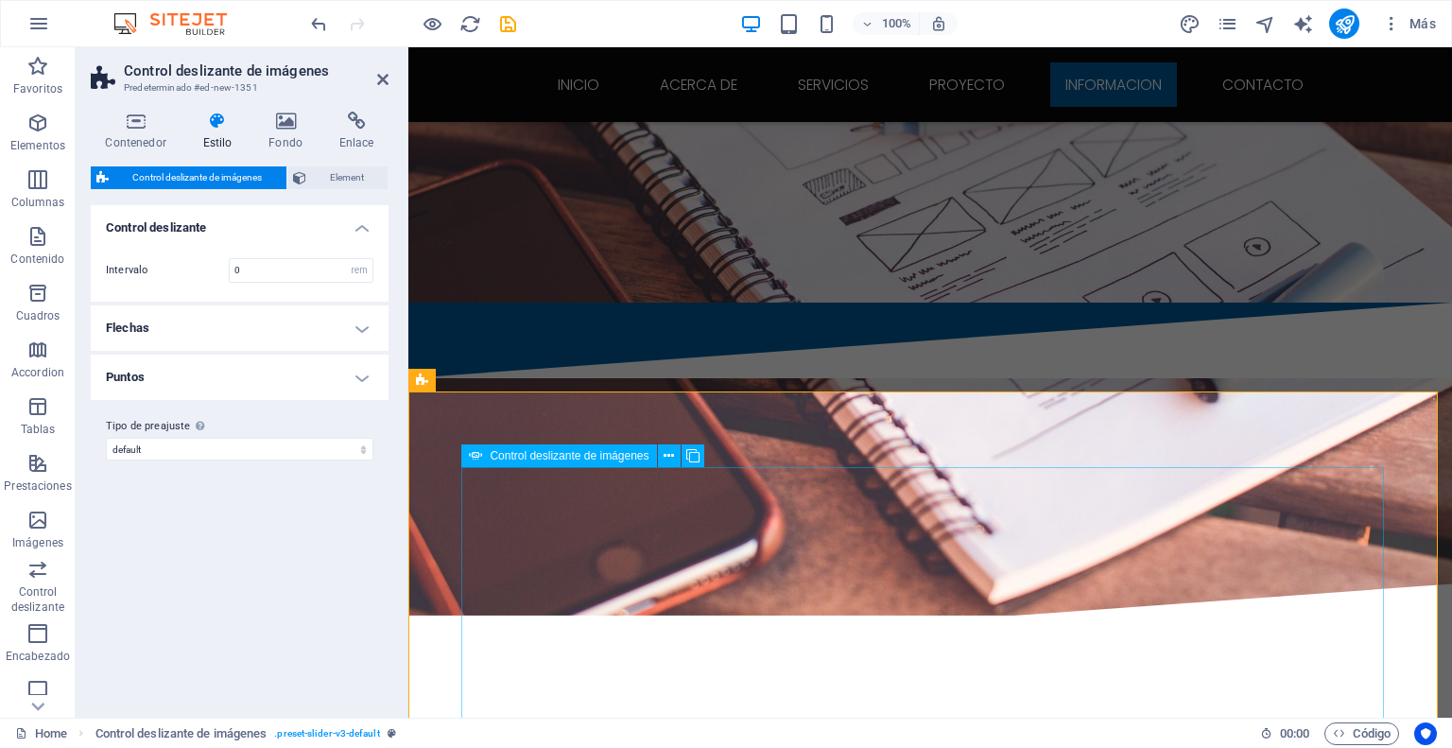
scroll to position [3410, 0]
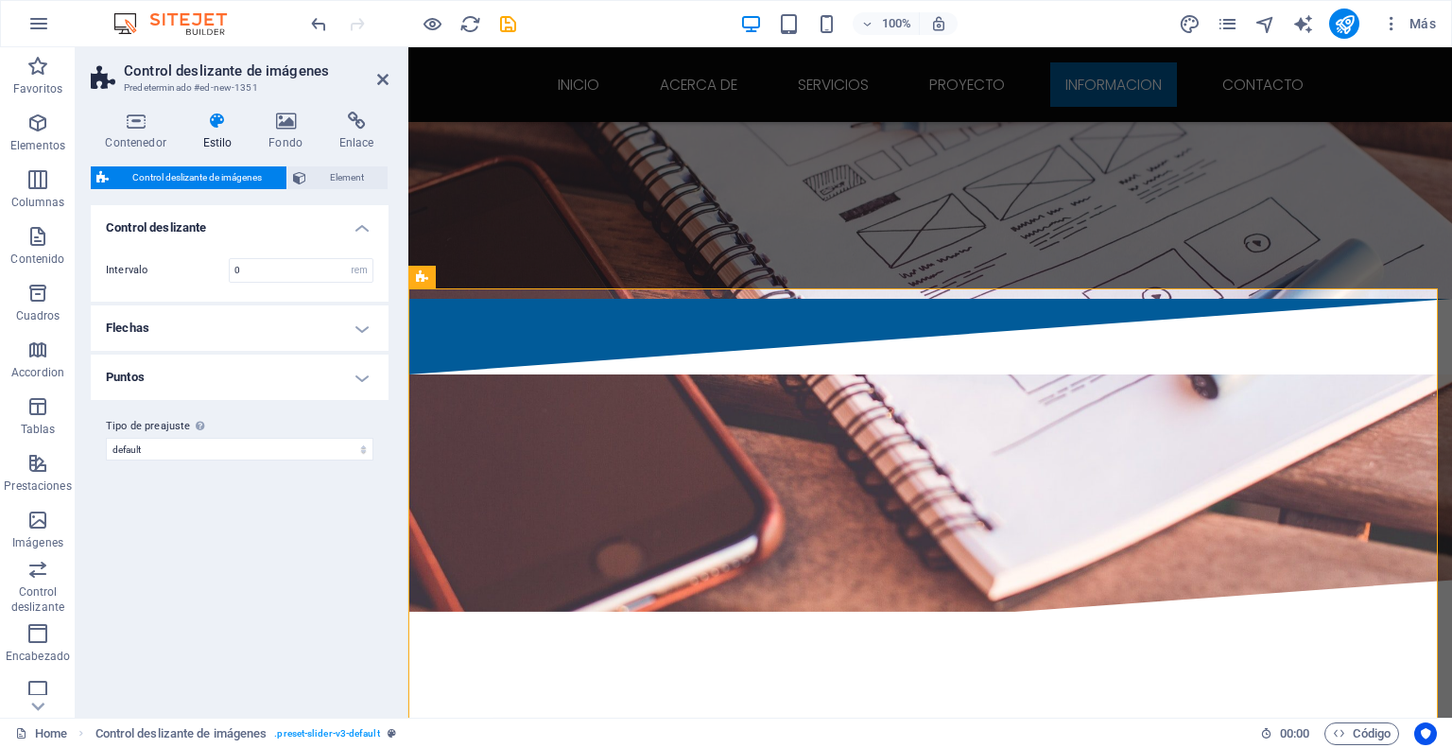
click at [205, 172] on span "Control deslizante de imágenes" at bounding box center [197, 177] width 166 height 23
click at [292, 117] on icon at bounding box center [285, 121] width 63 height 19
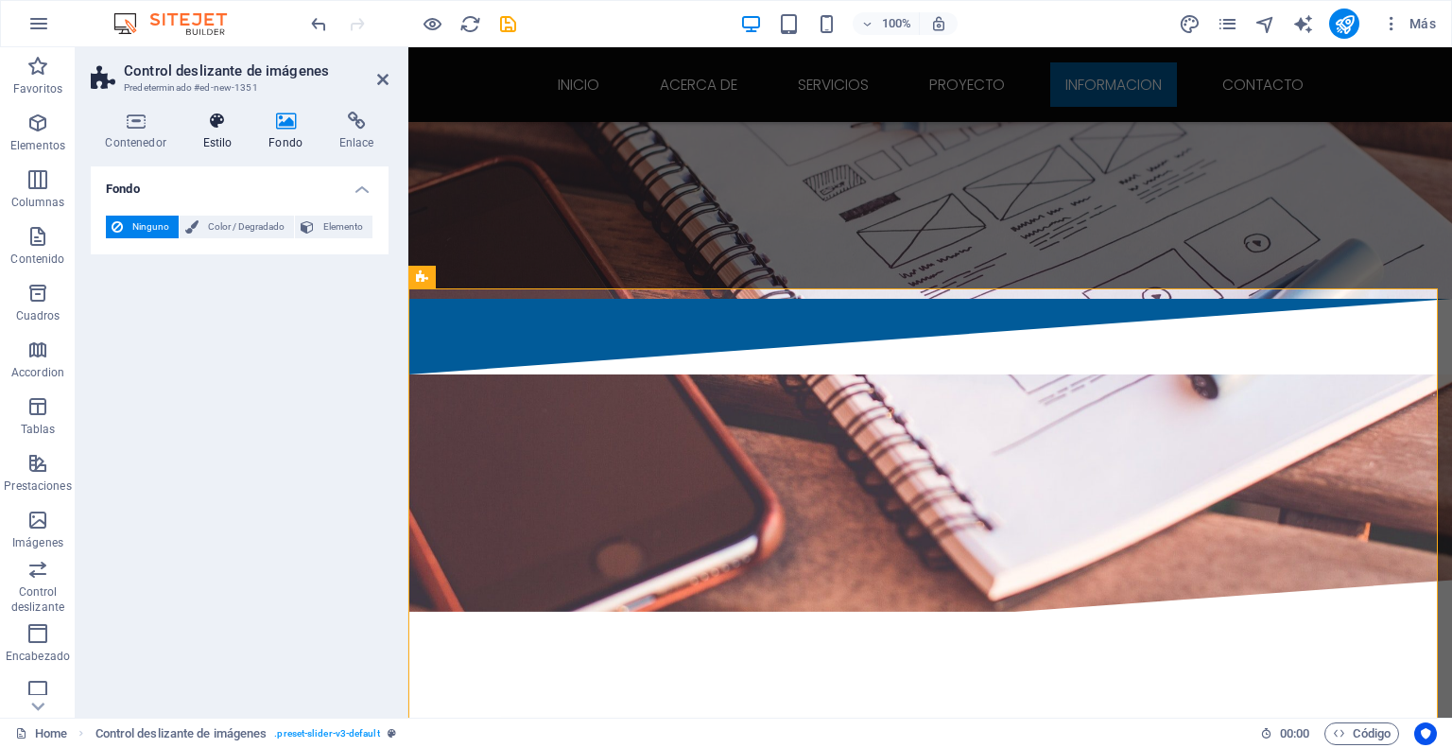
click at [219, 124] on icon at bounding box center [217, 121] width 59 height 19
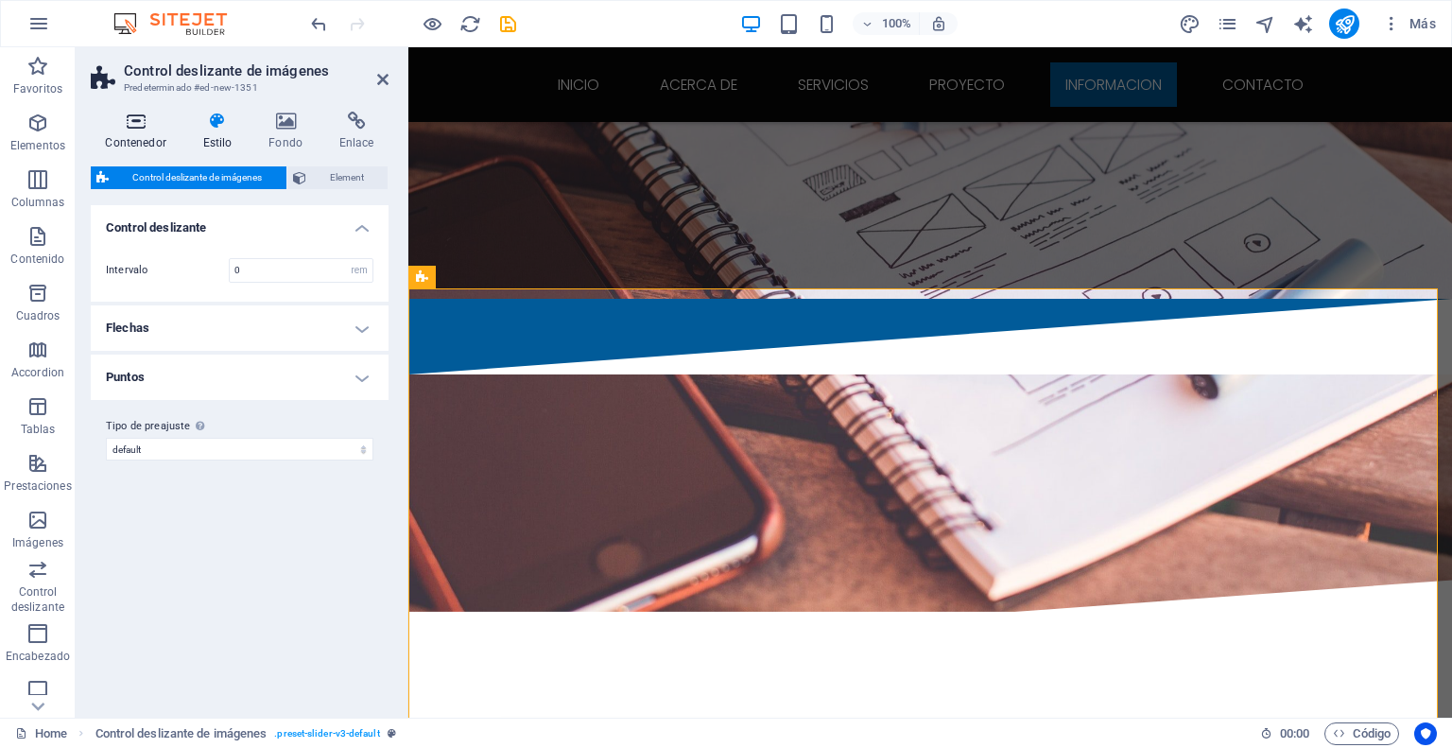
click at [139, 129] on icon at bounding box center [136, 121] width 90 height 19
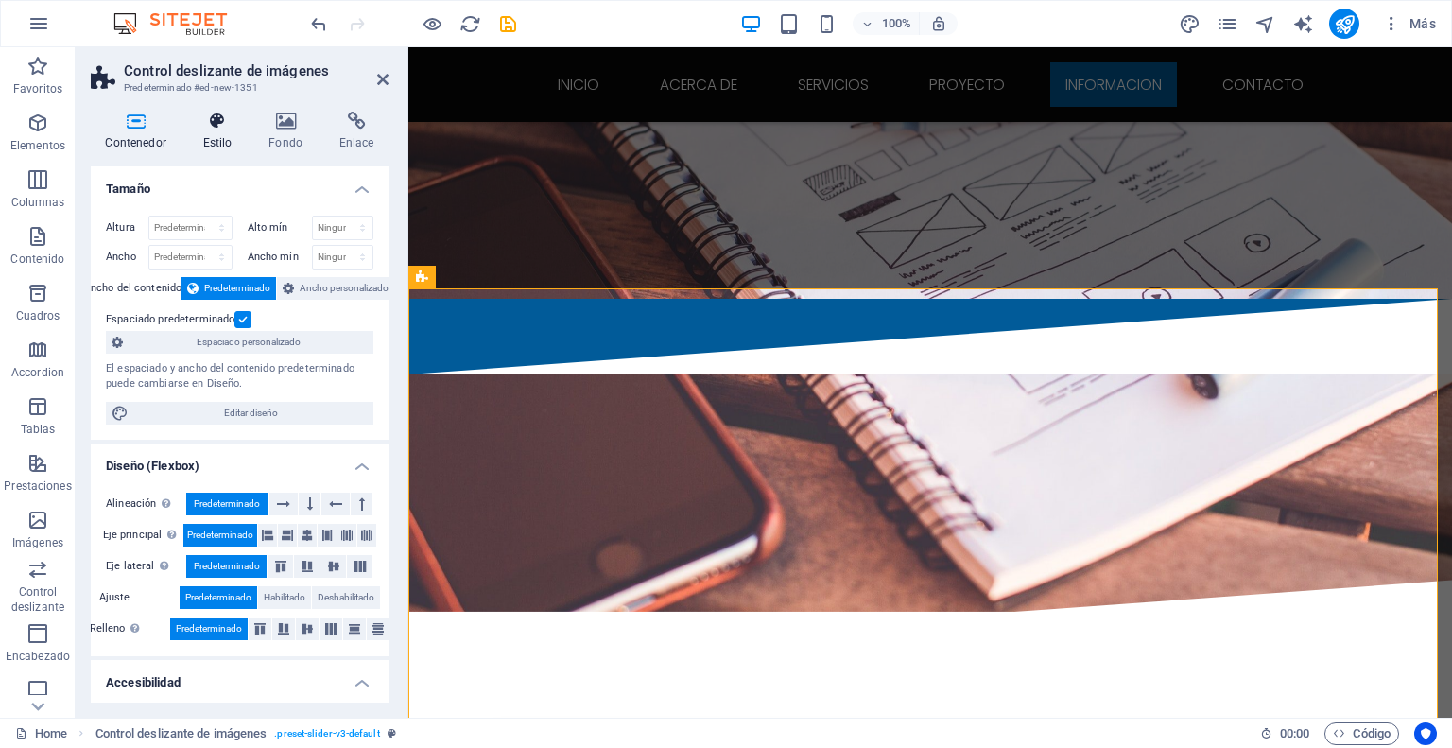
click at [217, 133] on h4 "Estilo" at bounding box center [221, 132] width 66 height 40
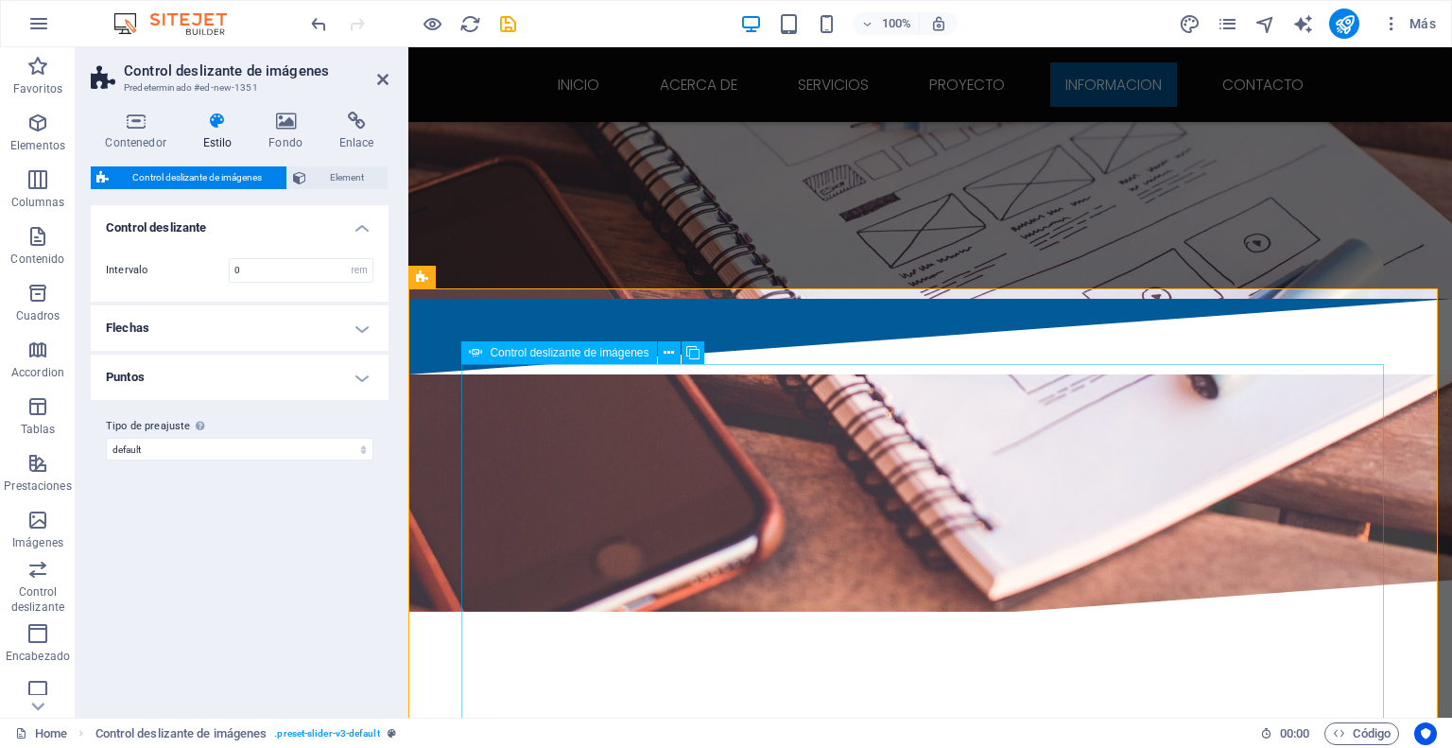
select select "px"
select select "ms"
select select "s"
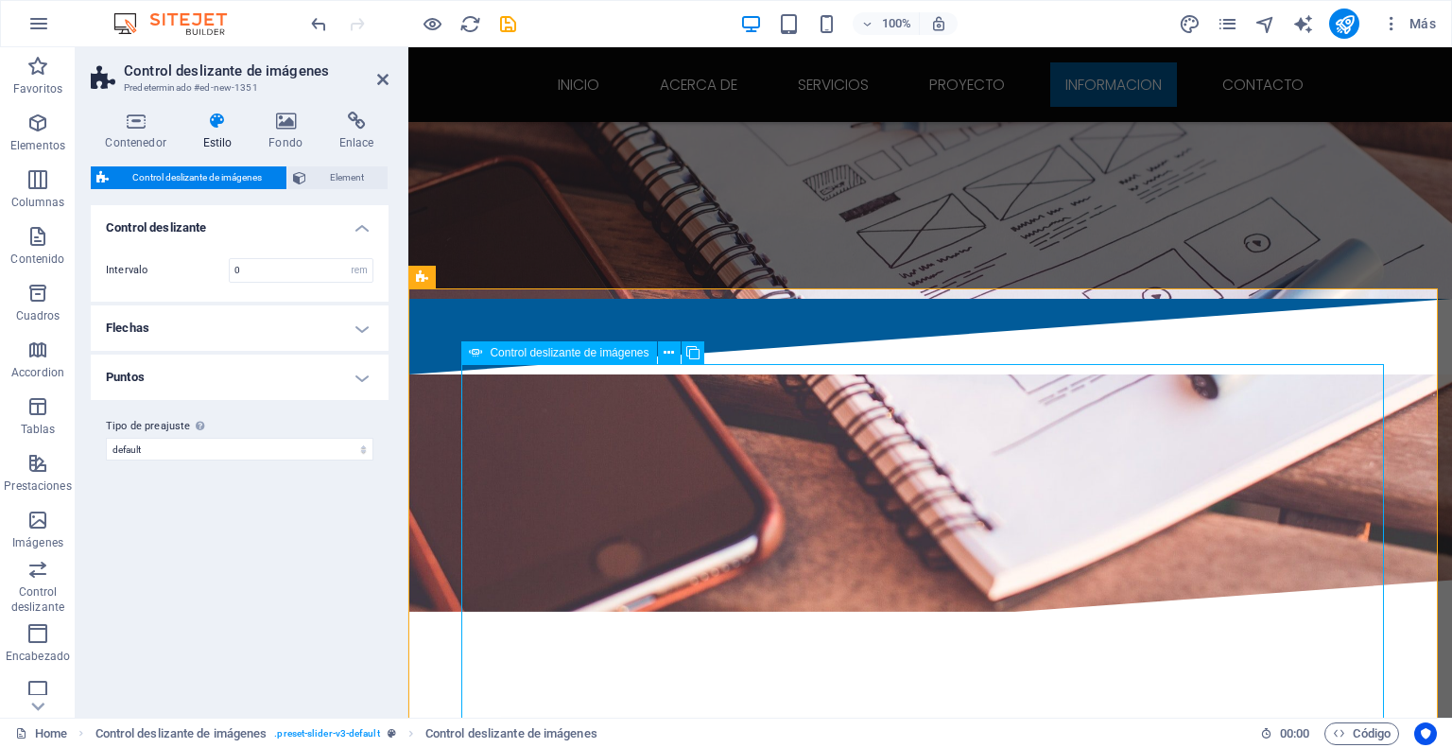
select select "progressive"
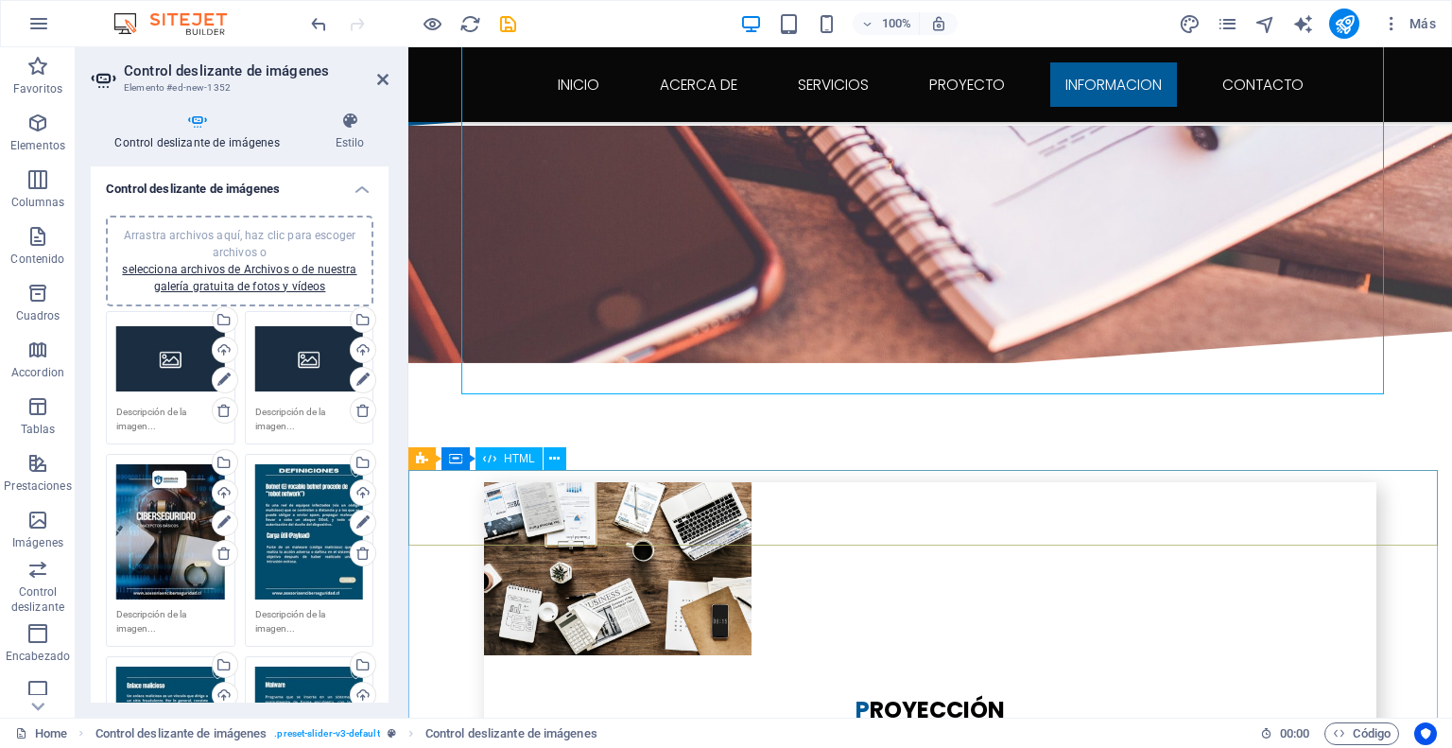
scroll to position [3504, 0]
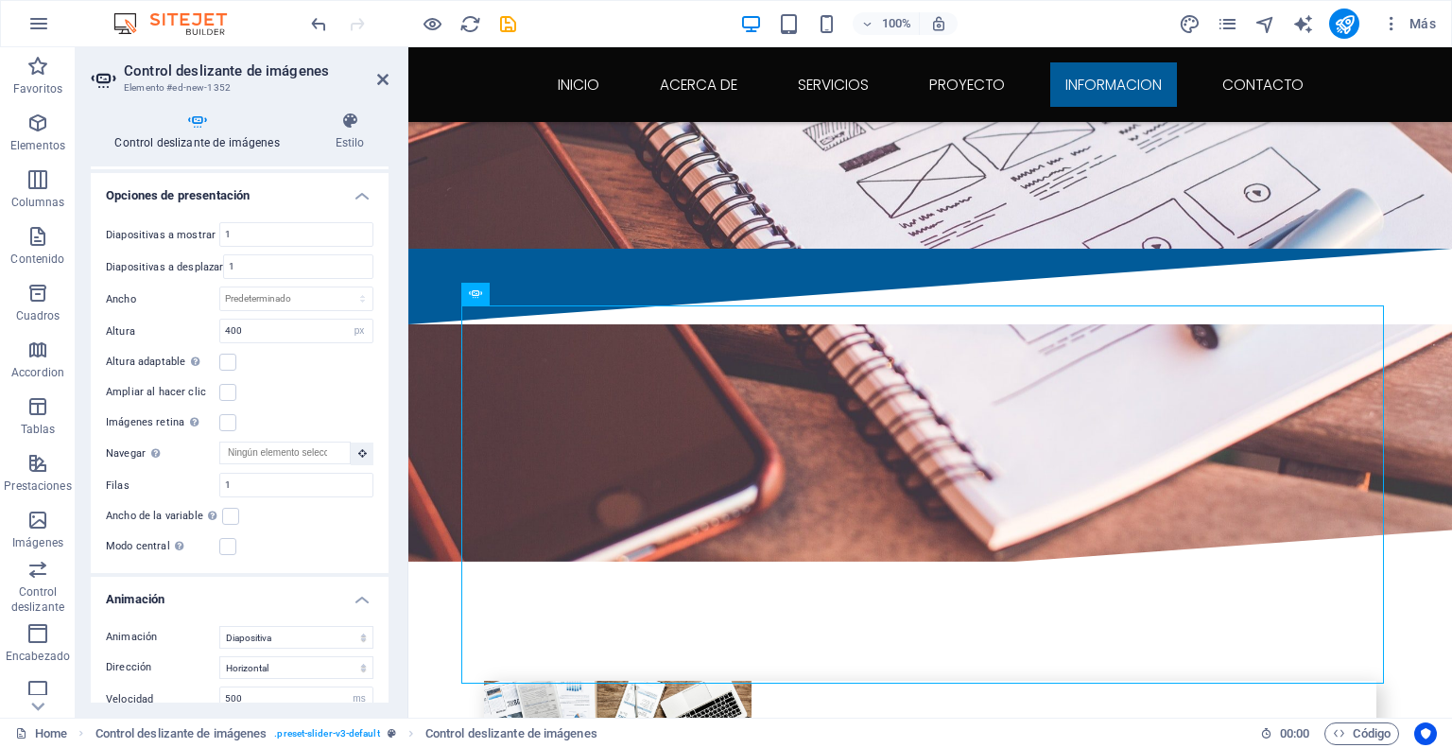
scroll to position [3429, 0]
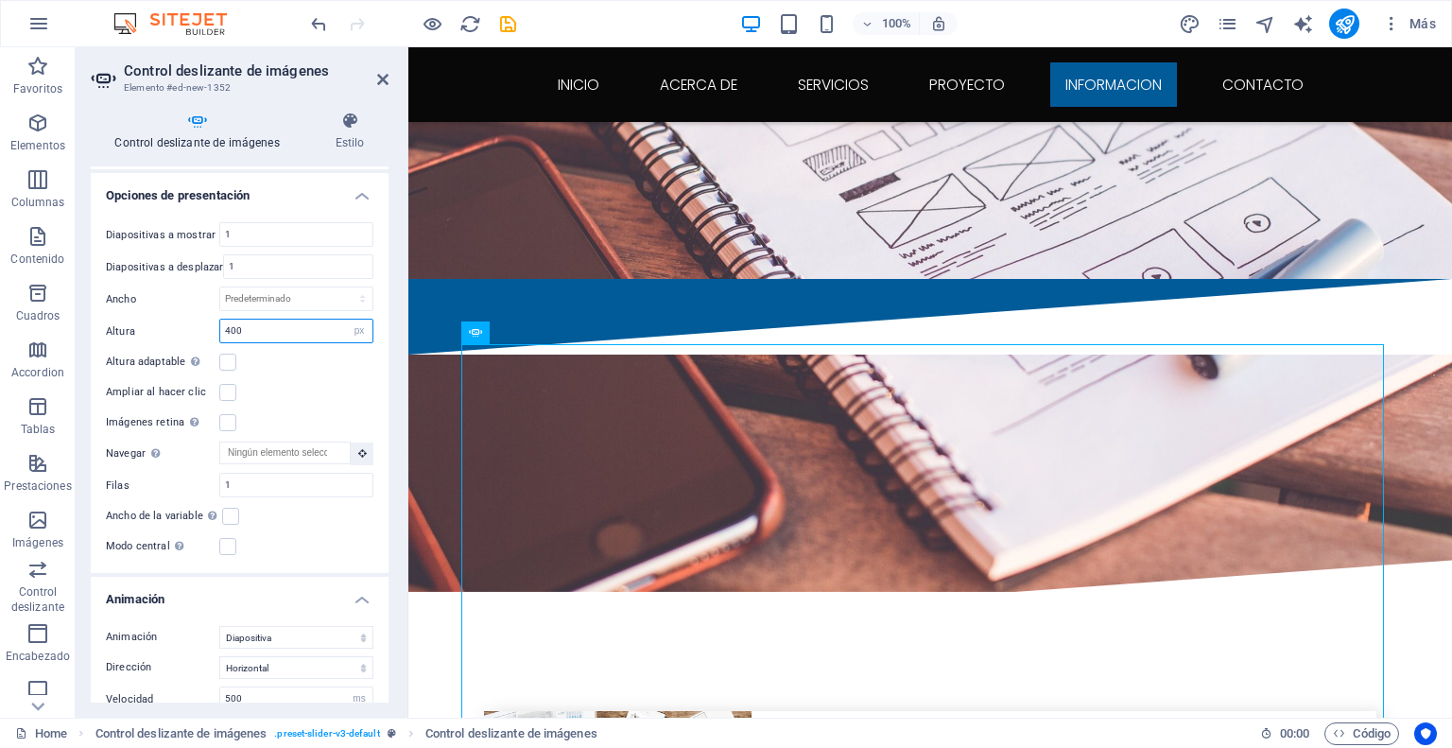
click at [317, 319] on input "400" at bounding box center [296, 330] width 152 height 23
click at [318, 353] on div "Altura adaptable Ajustar automáticamente el alto para controles deslizantes de …" at bounding box center [240, 362] width 268 height 23
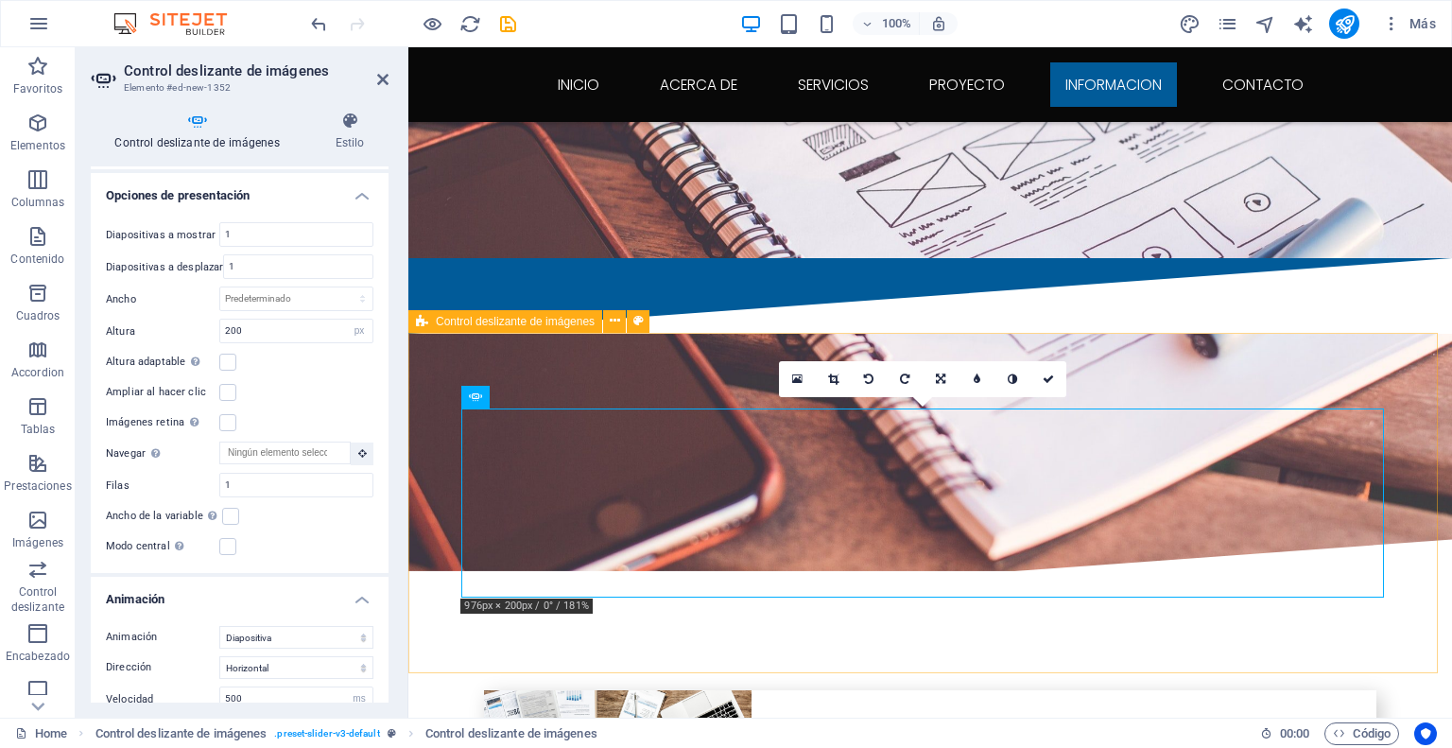
scroll to position [3335, 0]
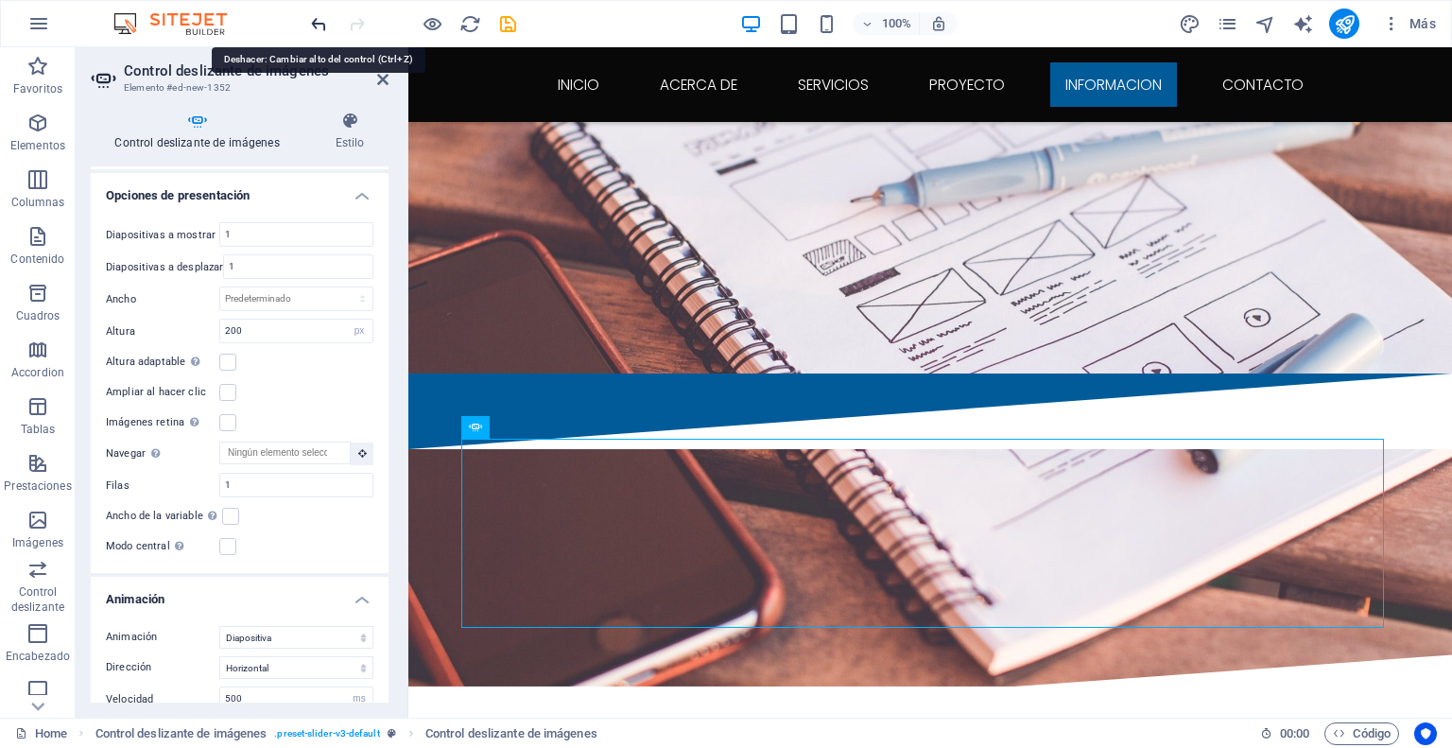
click at [325, 22] on icon "undo" at bounding box center [319, 24] width 22 height 22
type input "400"
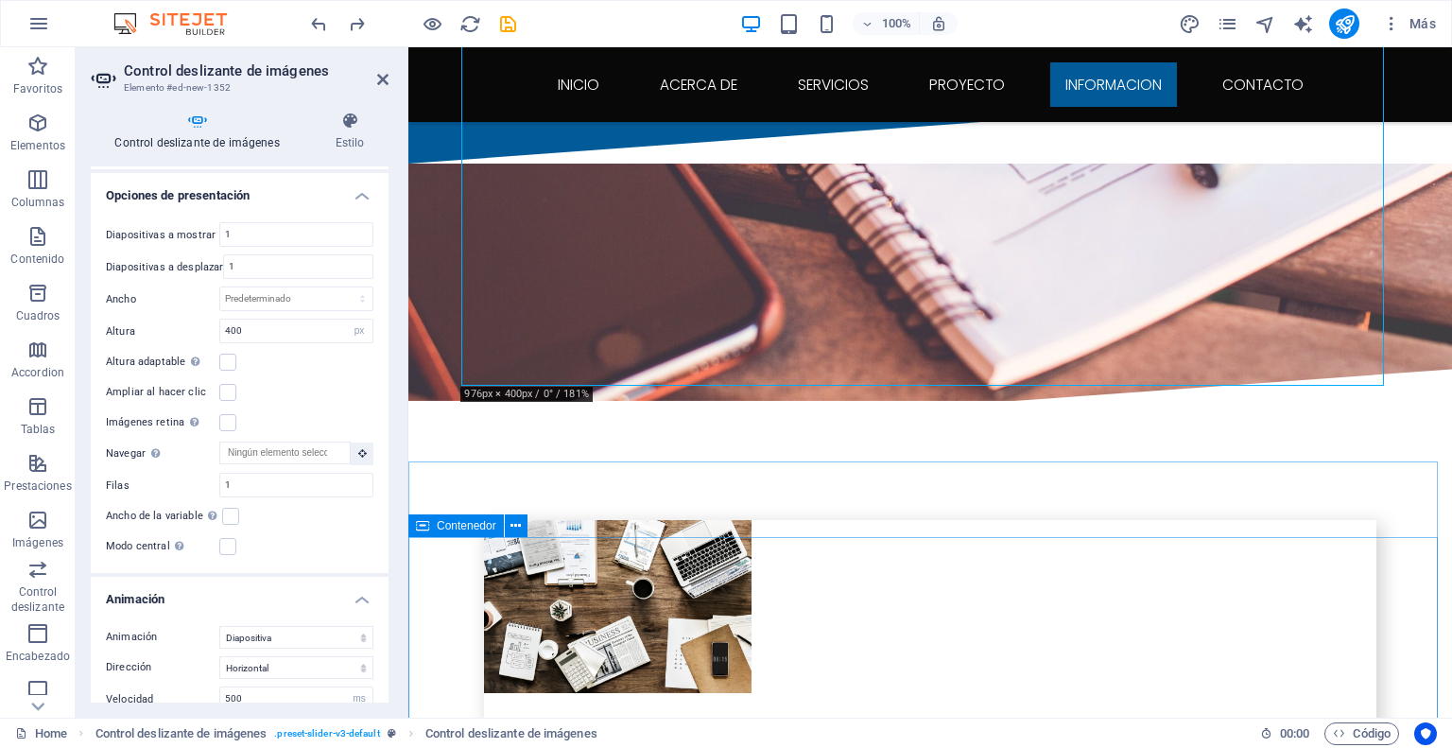
scroll to position [3618, 0]
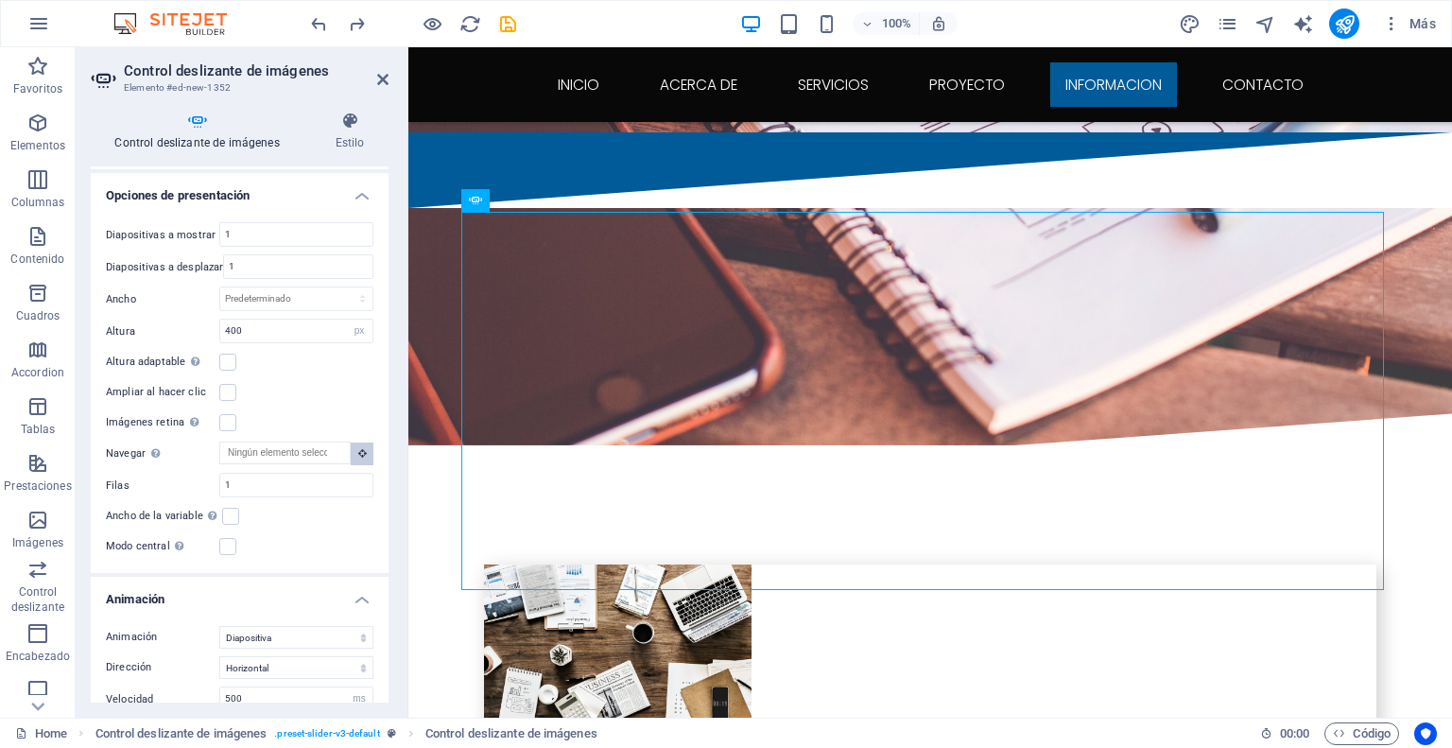
scroll to position [3543, 0]
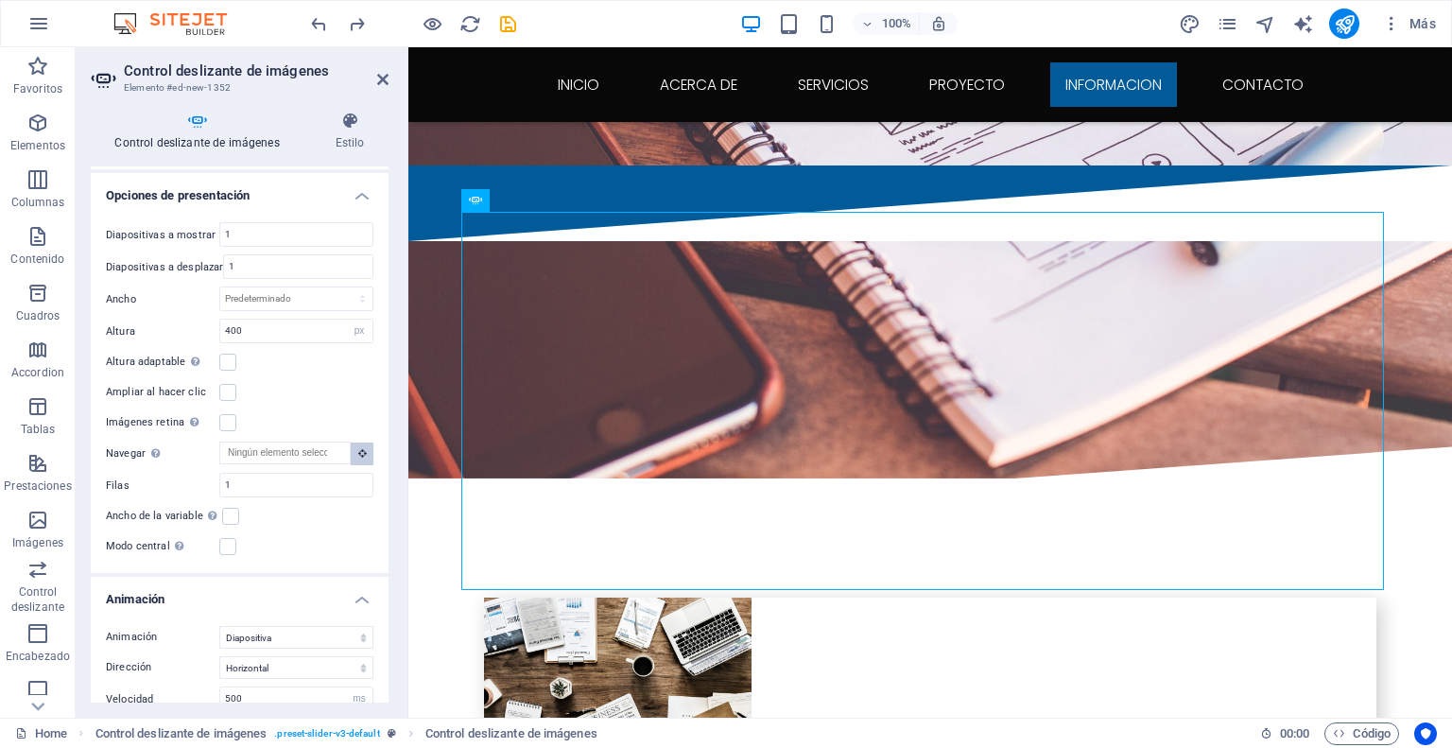
click at [358, 448] on icon at bounding box center [362, 452] width 9 height 9
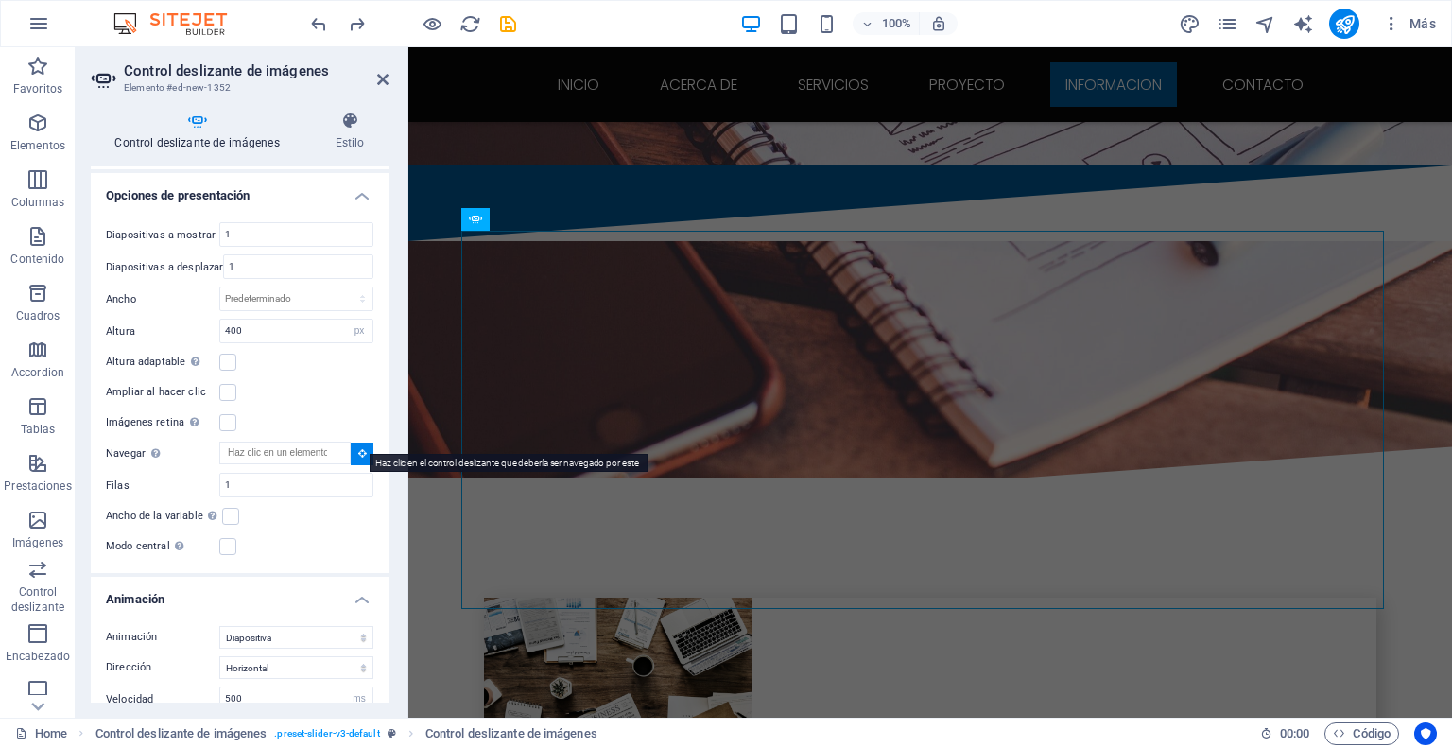
click at [361, 448] on icon at bounding box center [362, 452] width 9 height 9
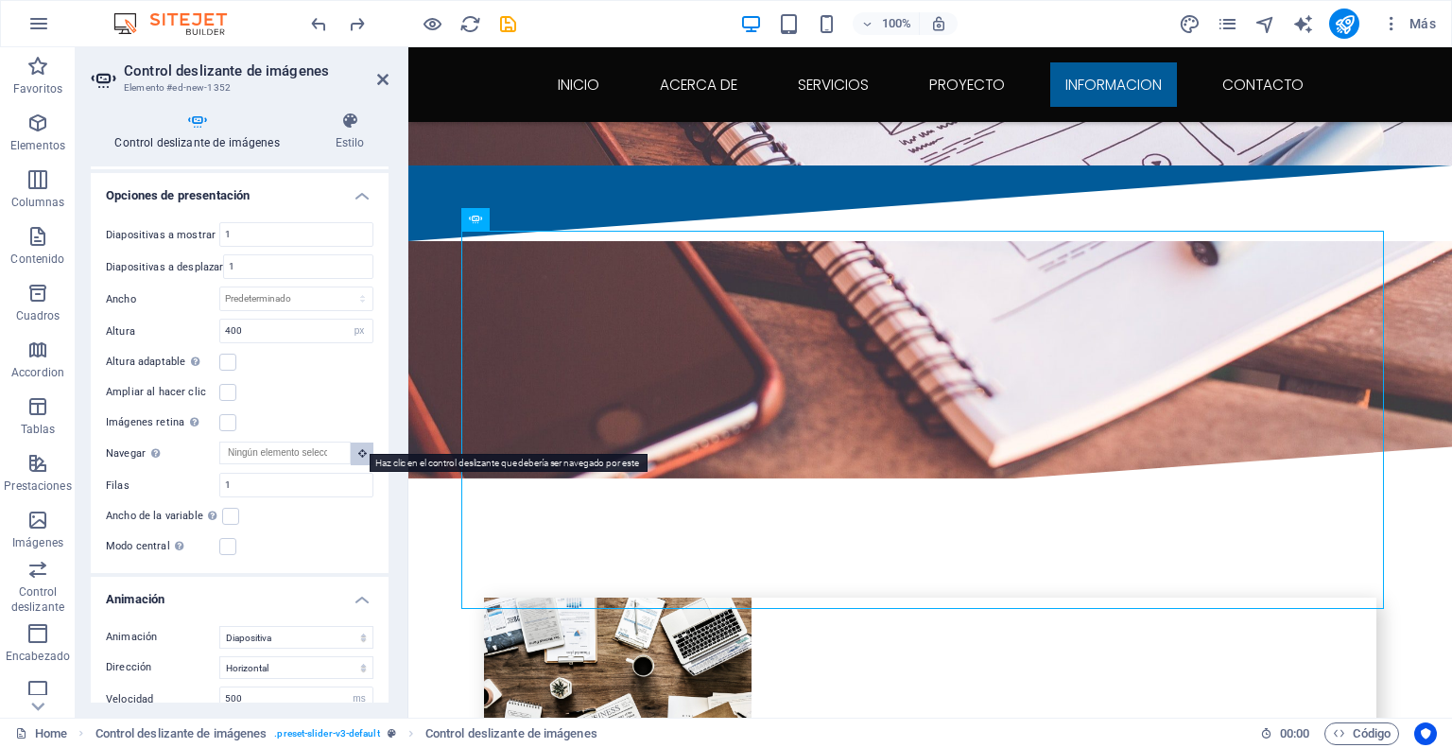
click at [361, 448] on icon at bounding box center [362, 452] width 9 height 9
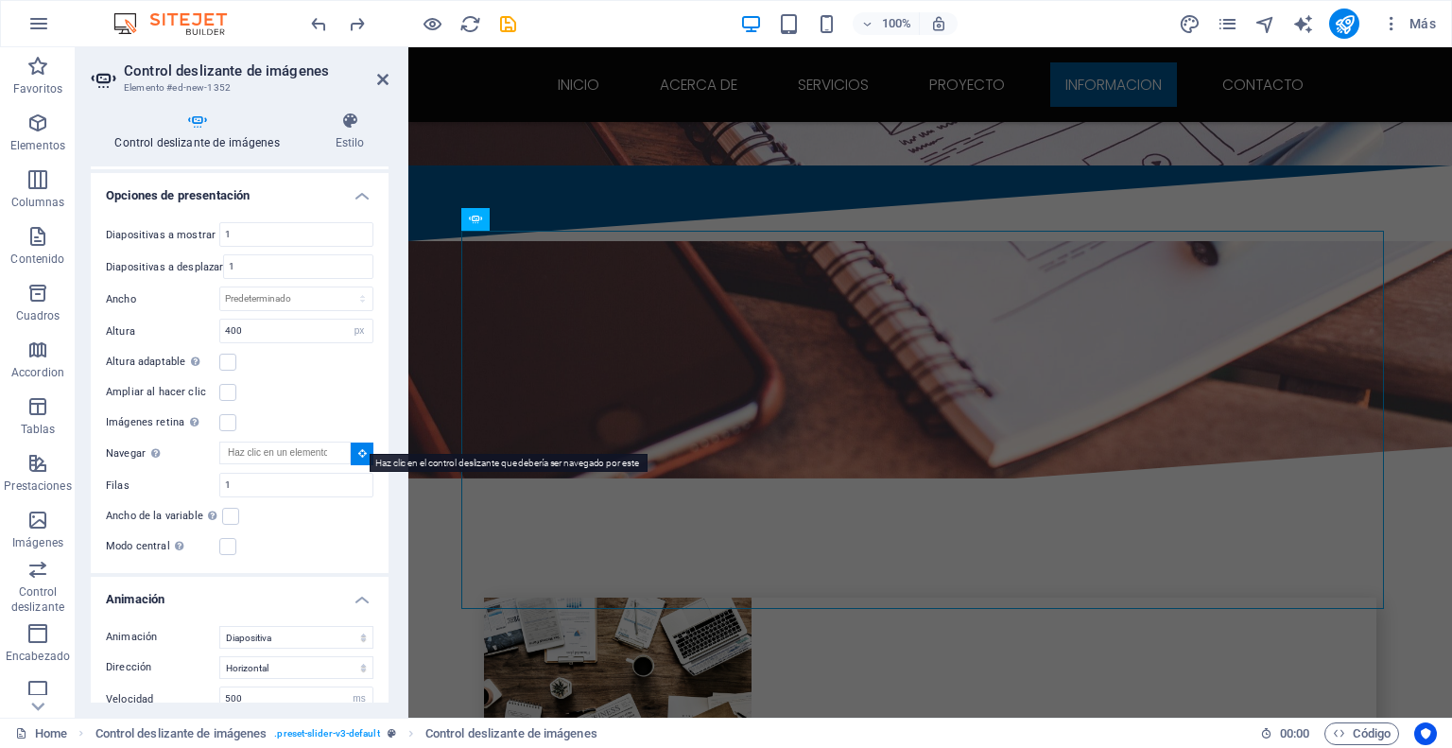
click at [361, 448] on icon at bounding box center [362, 452] width 9 height 9
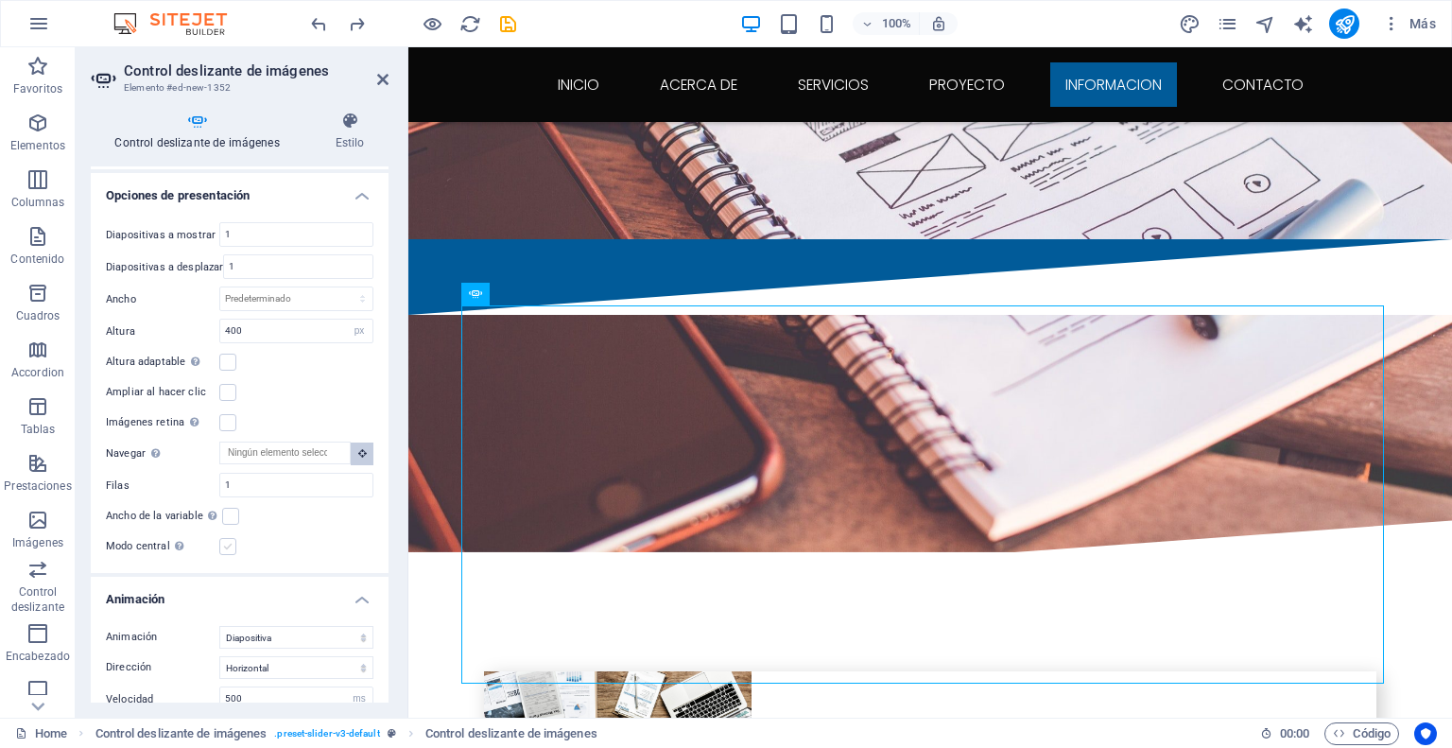
scroll to position [3468, 0]
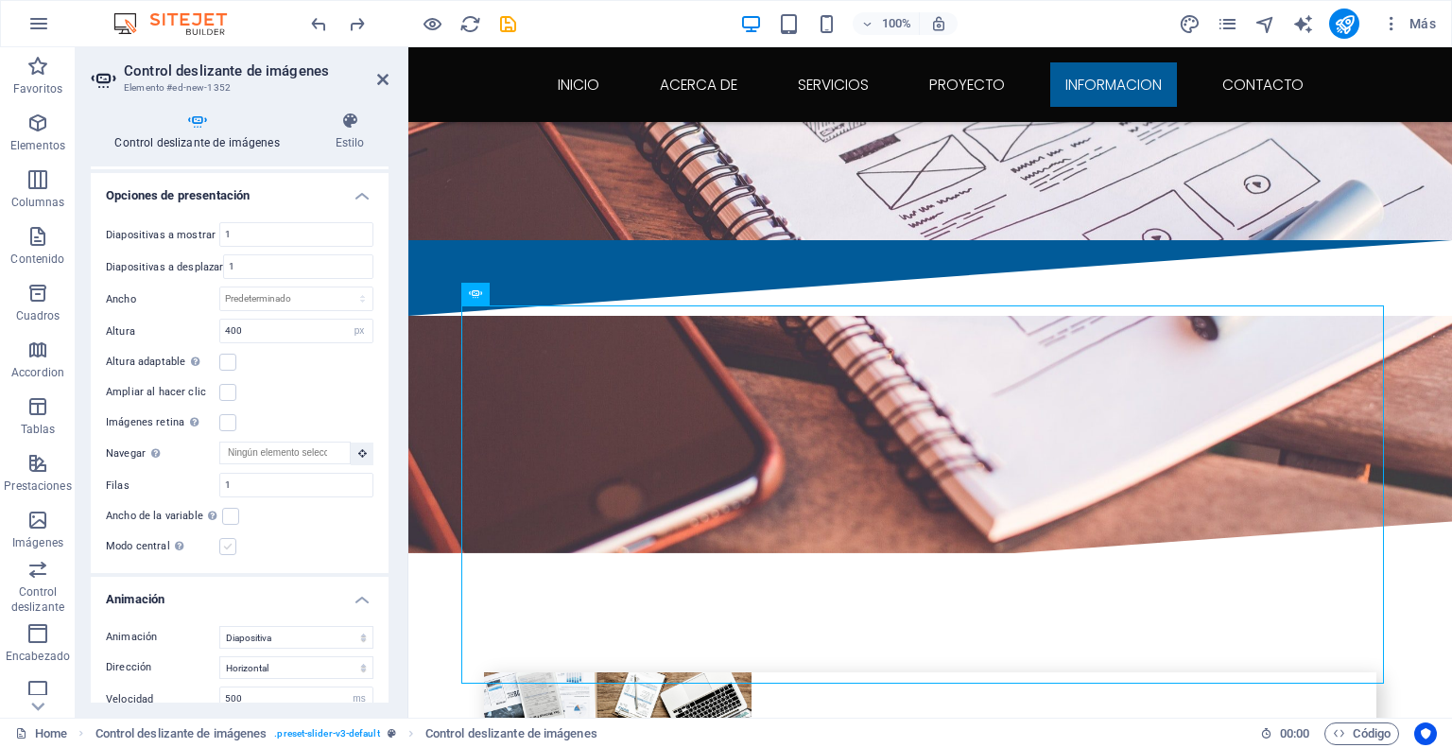
click at [231, 538] on label at bounding box center [227, 546] width 17 height 17
click at [0, 0] on input "Modo central Permite la visualización centralizada con diapositiva anterior/sig…" at bounding box center [0, 0] width 0 height 0
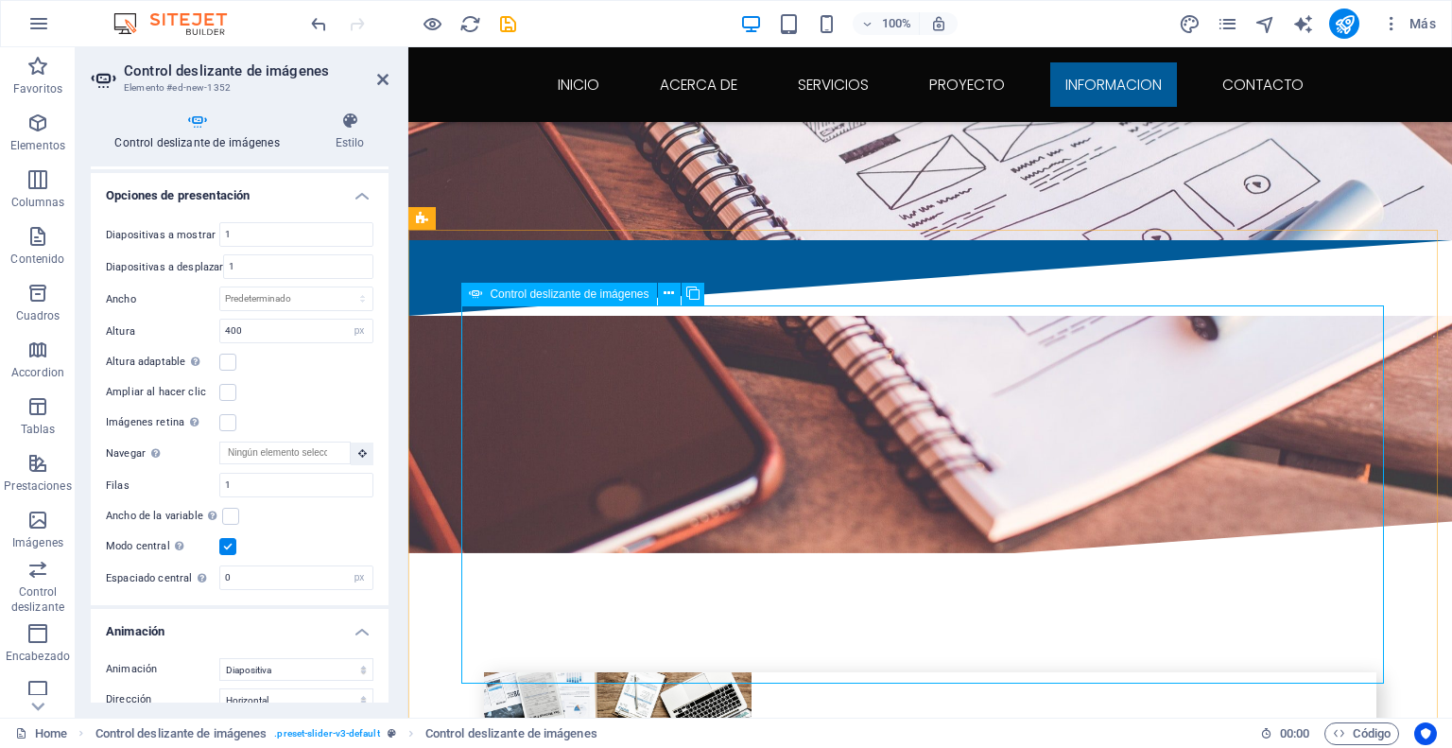
click at [233, 508] on label at bounding box center [230, 516] width 17 height 17
click at [0, 0] on input "Ancho de la variable Ajusta automáticamente el ancho de la diapositiva visible." at bounding box center [0, 0] width 0 height 0
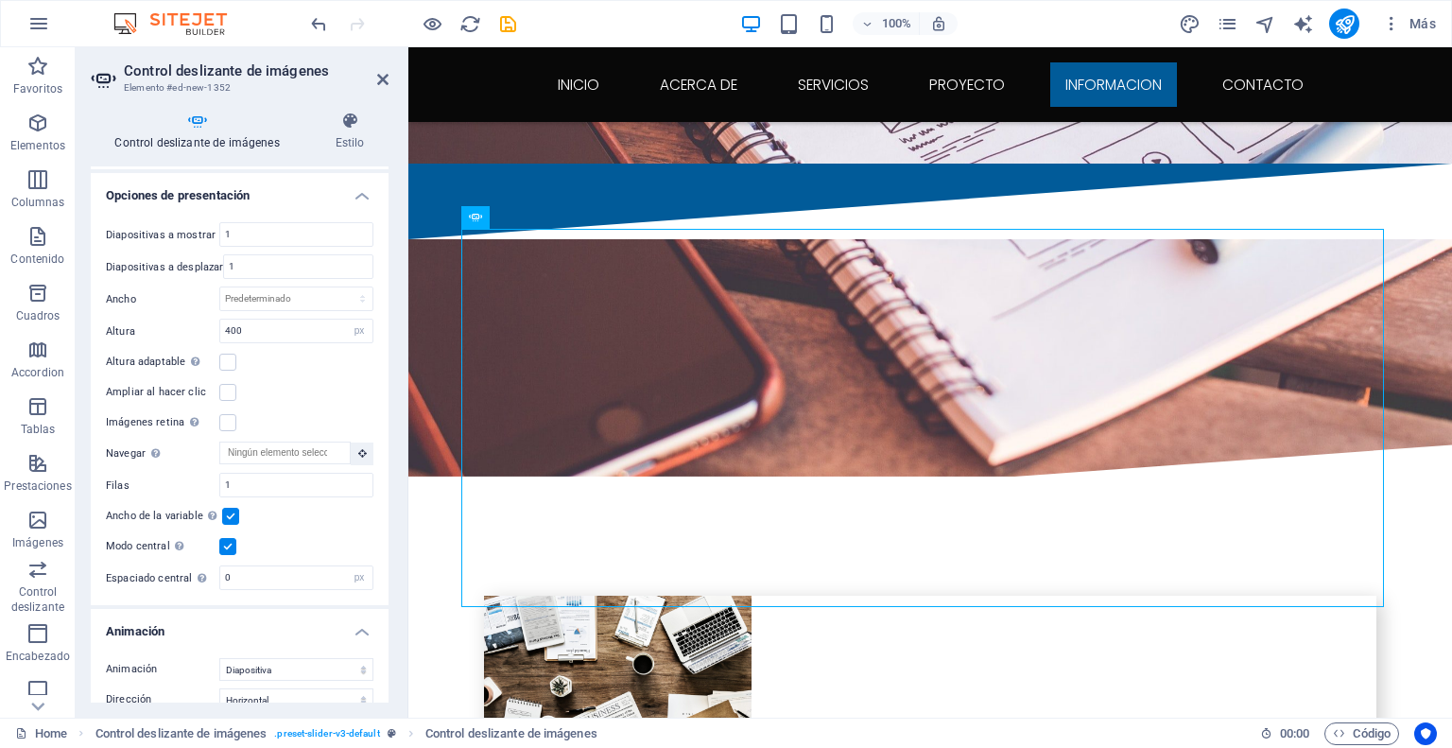
scroll to position [3514, 0]
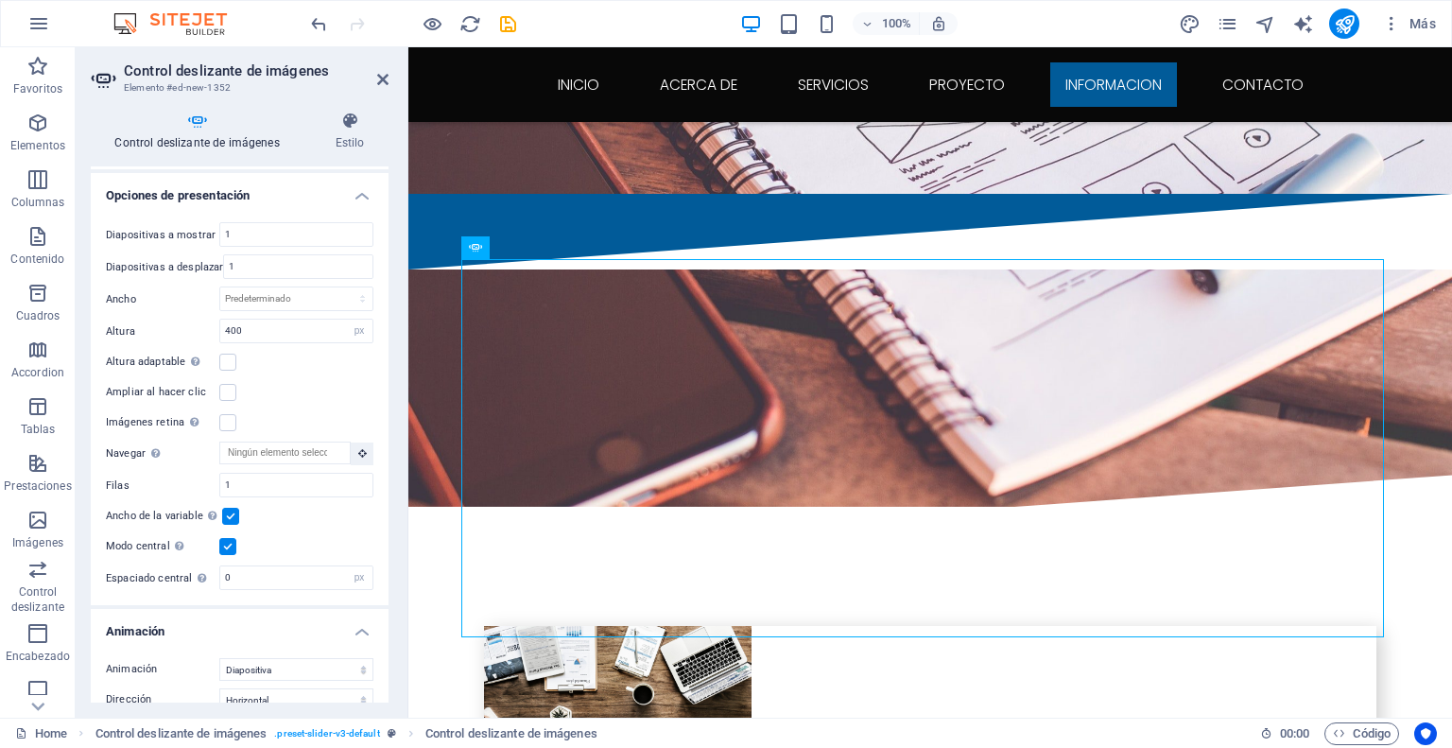
click at [231, 508] on label at bounding box center [230, 516] width 17 height 17
click at [0, 0] on input "Ancho de la variable Ajusta automáticamente el ancho de la diapositiva visible." at bounding box center [0, 0] width 0 height 0
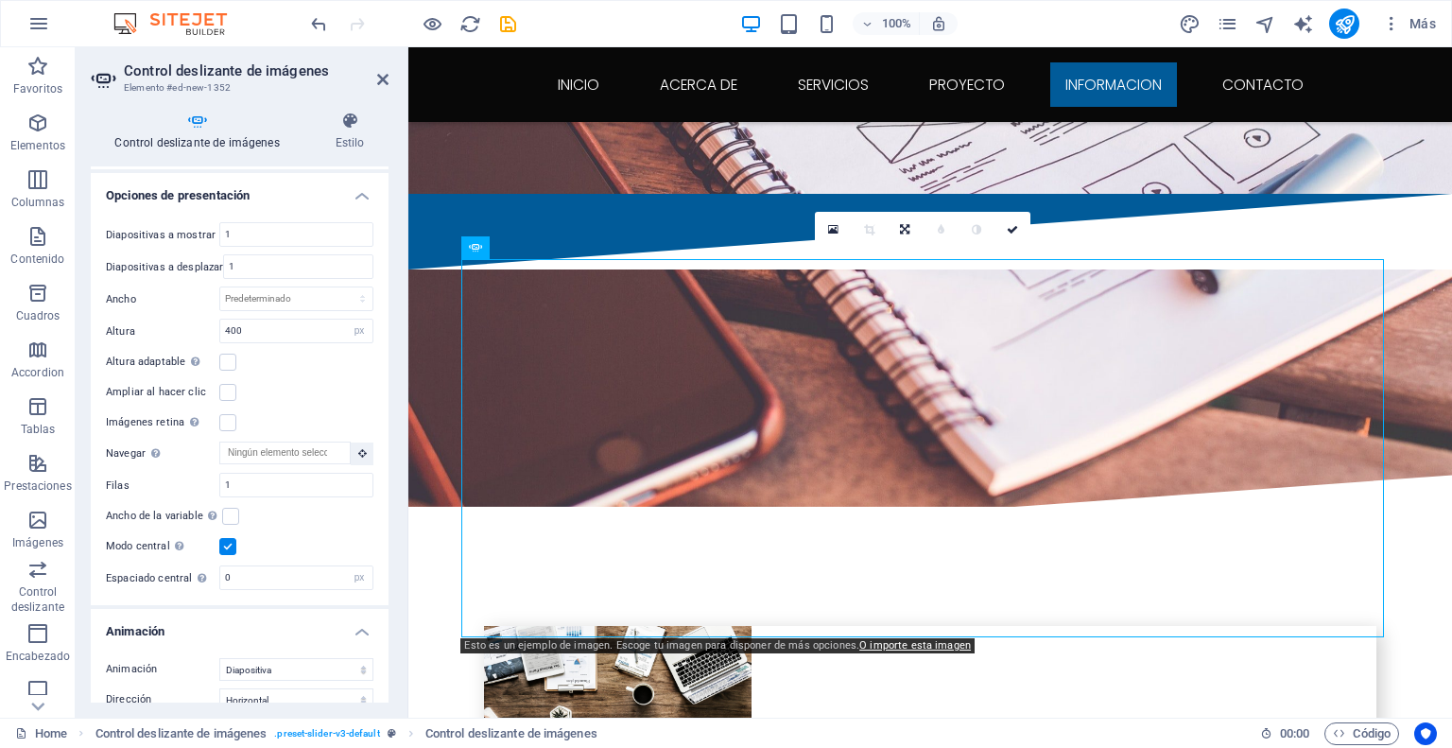
click at [222, 538] on label at bounding box center [227, 546] width 17 height 17
click at [0, 0] on input "Modo central Permite la visualización centralizada con diapositiva anterior/sig…" at bounding box center [0, 0] width 0 height 0
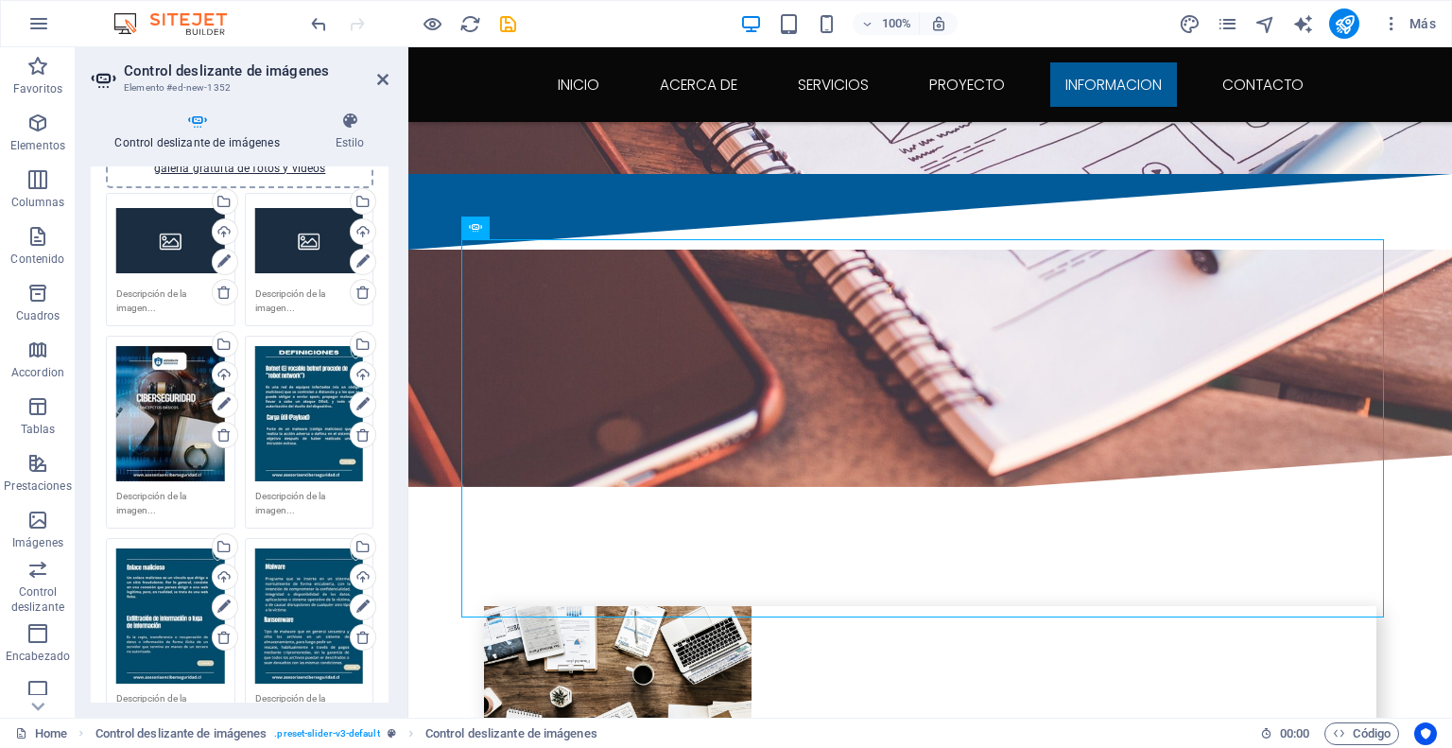
scroll to position [0, 0]
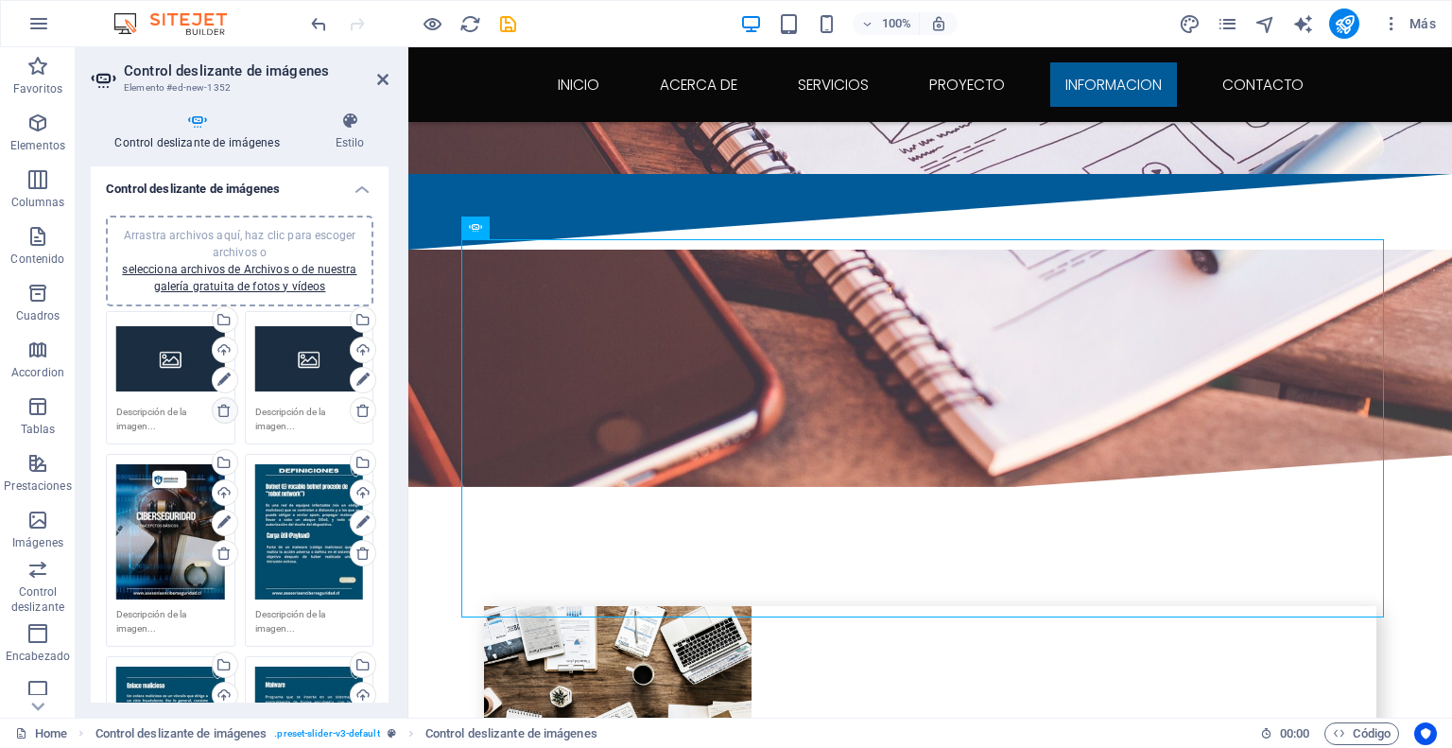
click at [225, 411] on icon at bounding box center [223, 410] width 15 height 15
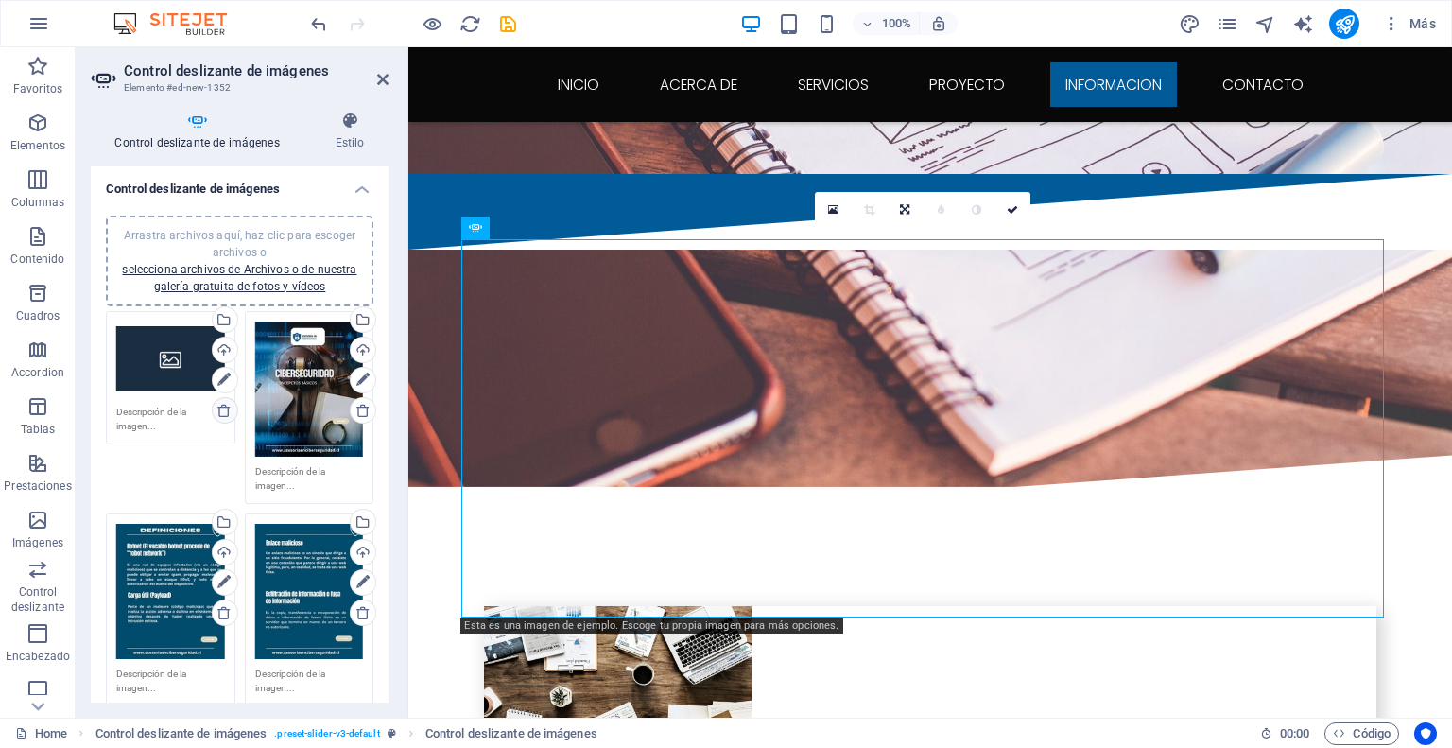
click at [228, 412] on icon at bounding box center [223, 410] width 15 height 15
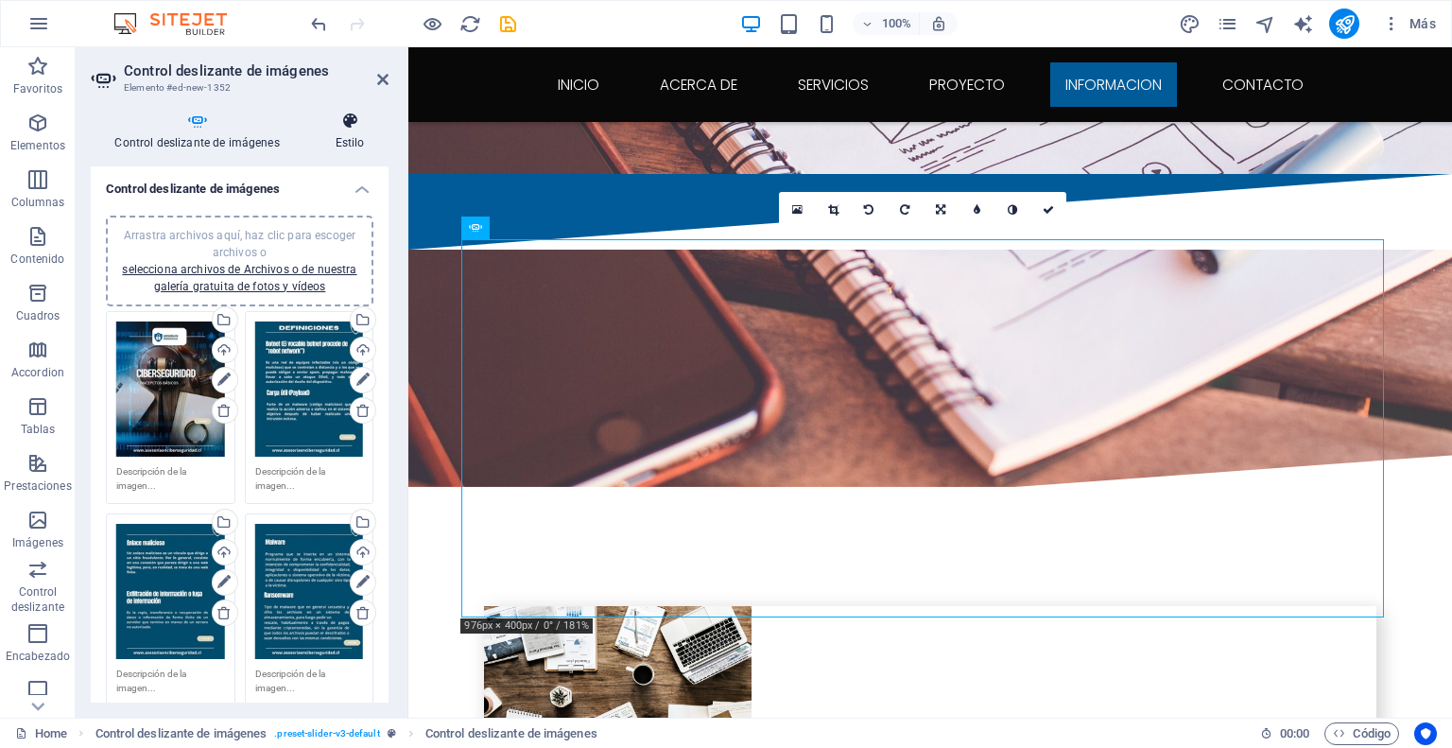
click at [350, 128] on icon at bounding box center [350, 121] width 78 height 19
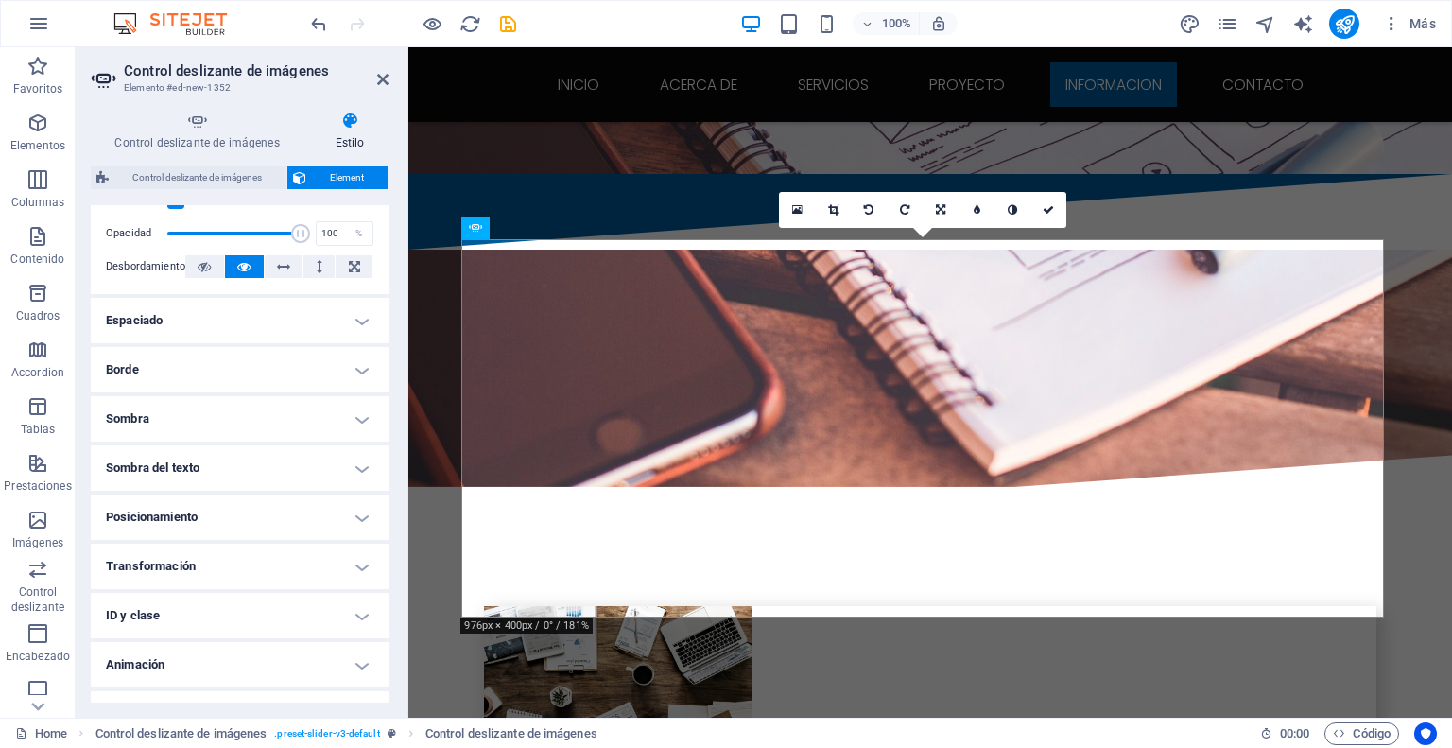
scroll to position [95, 0]
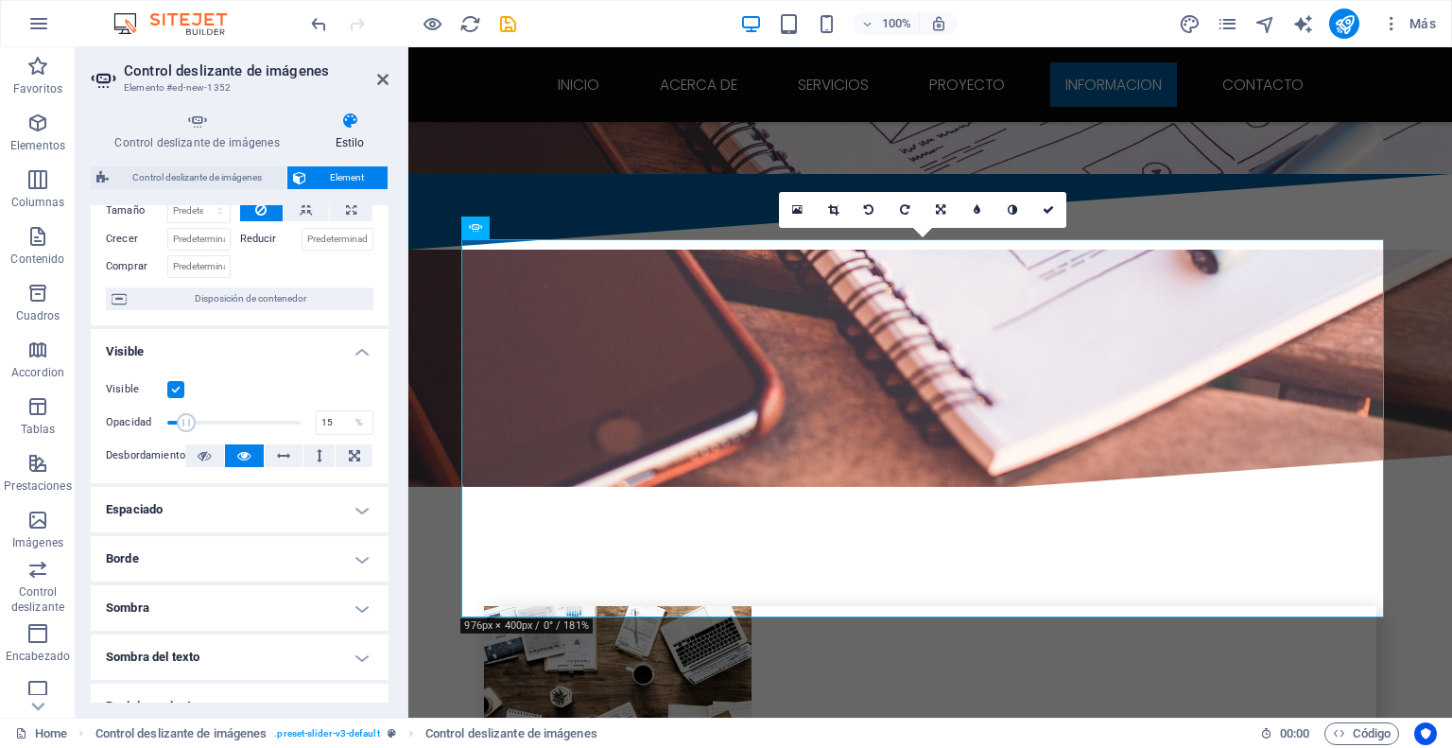
drag, startPoint x: 292, startPoint y: 423, endPoint x: 185, endPoint y: 419, distance: 106.9
click at [185, 419] on span at bounding box center [186, 422] width 19 height 19
drag, startPoint x: 185, startPoint y: 419, endPoint x: 262, endPoint y: 422, distance: 76.6
click at [262, 422] on span at bounding box center [264, 422] width 19 height 19
type input "100"
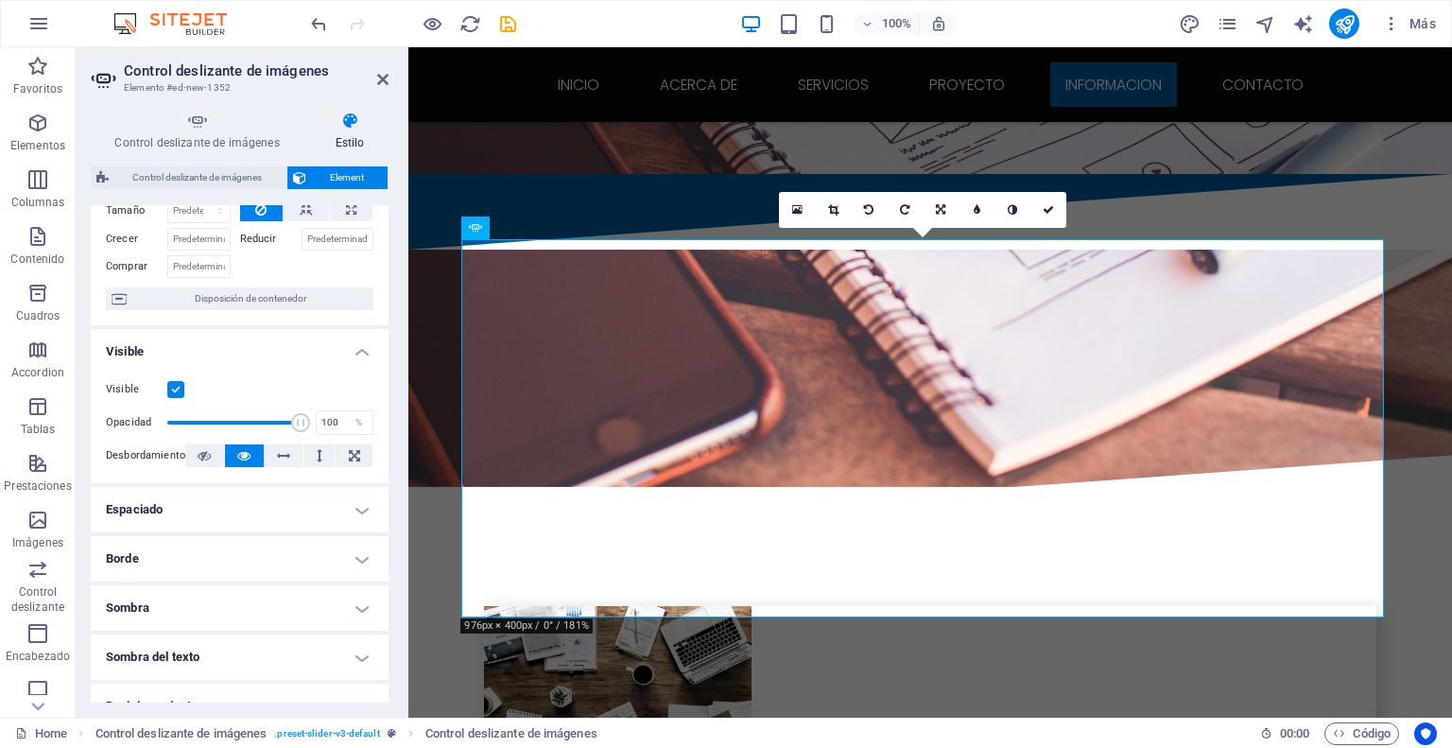
drag, startPoint x: 262, startPoint y: 422, endPoint x: 299, endPoint y: 415, distance: 37.5
click at [299, 415] on span at bounding box center [300, 422] width 19 height 19
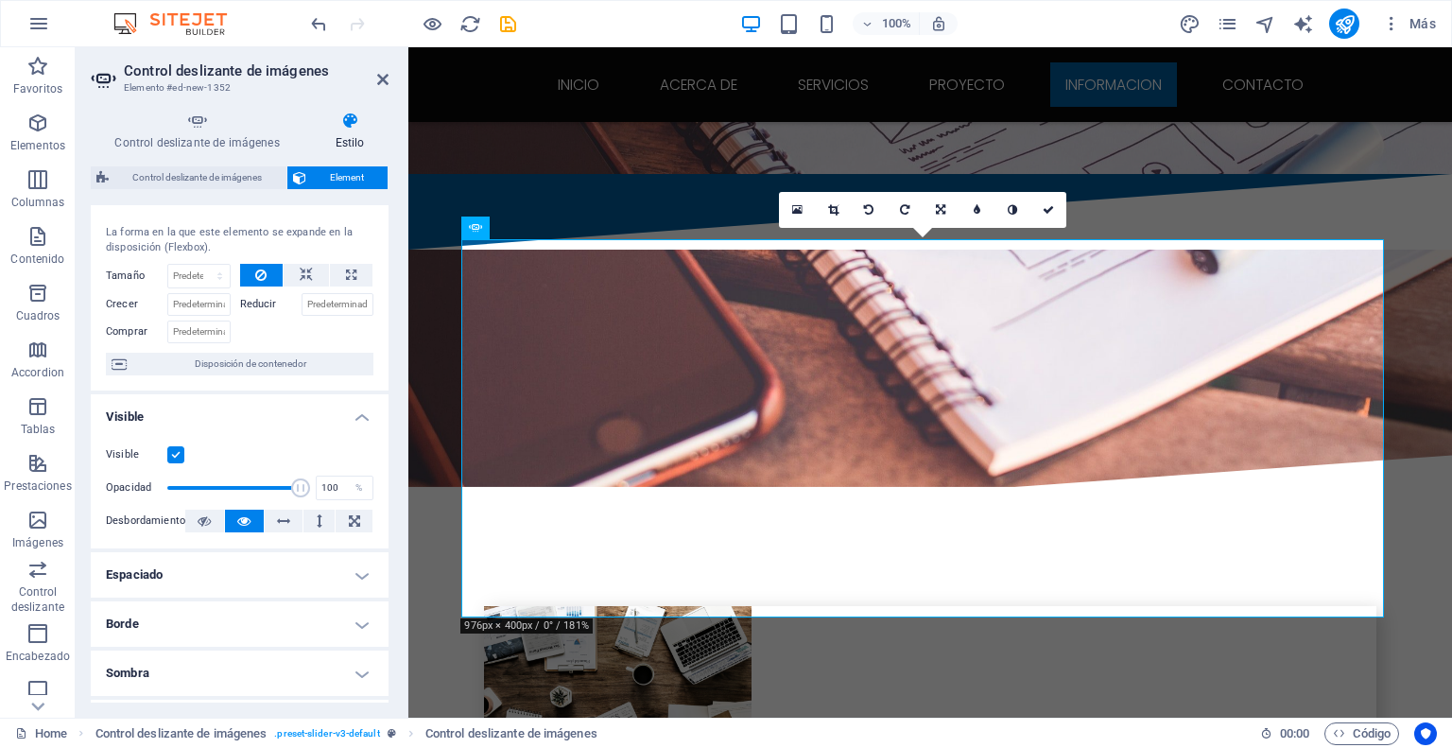
scroll to position [0, 0]
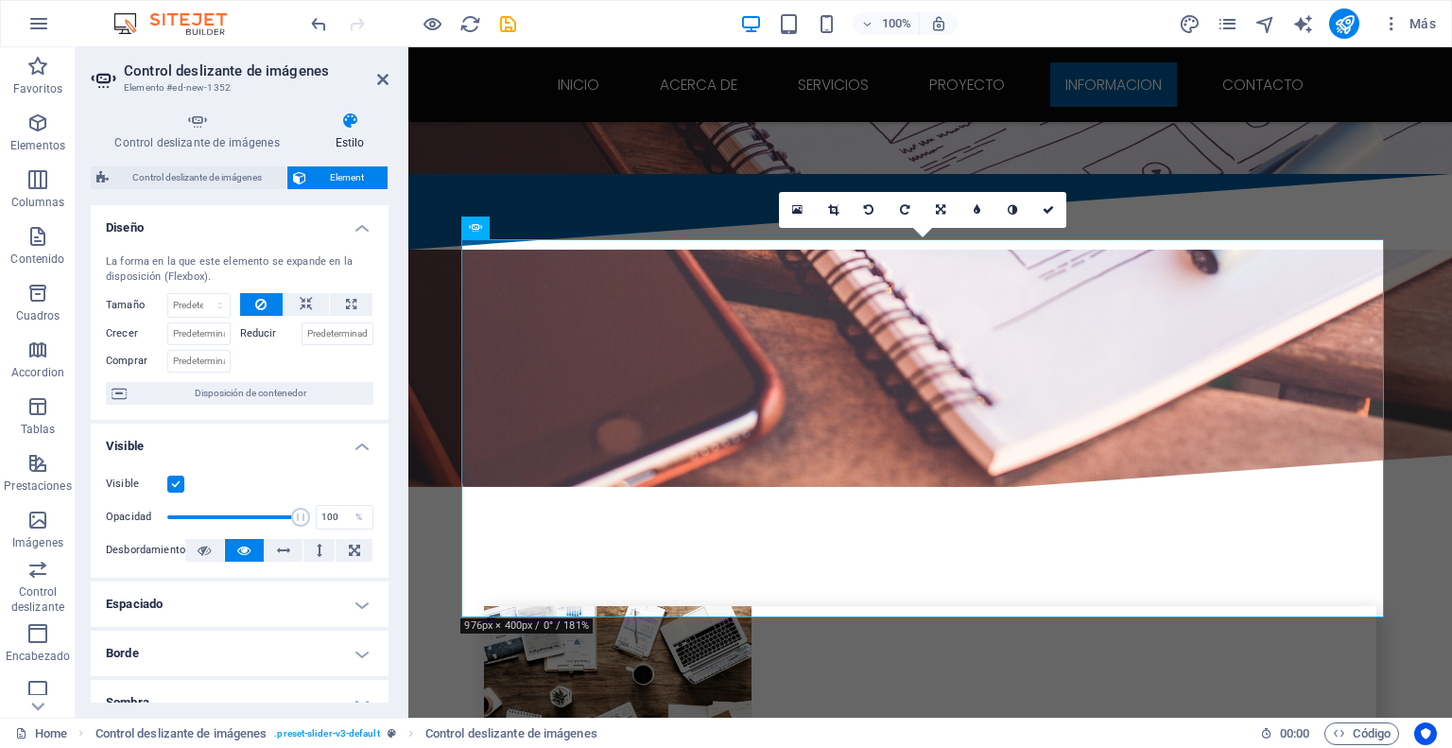
click at [259, 335] on label "Reducir" at bounding box center [270, 333] width 61 height 23
click at [302, 335] on input "Reducir" at bounding box center [338, 333] width 73 height 23
click at [260, 328] on label "Reducir" at bounding box center [270, 333] width 61 height 23
click at [302, 328] on input "Reducir" at bounding box center [338, 333] width 73 height 23
click at [322, 332] on input "Reducir" at bounding box center [338, 333] width 73 height 23
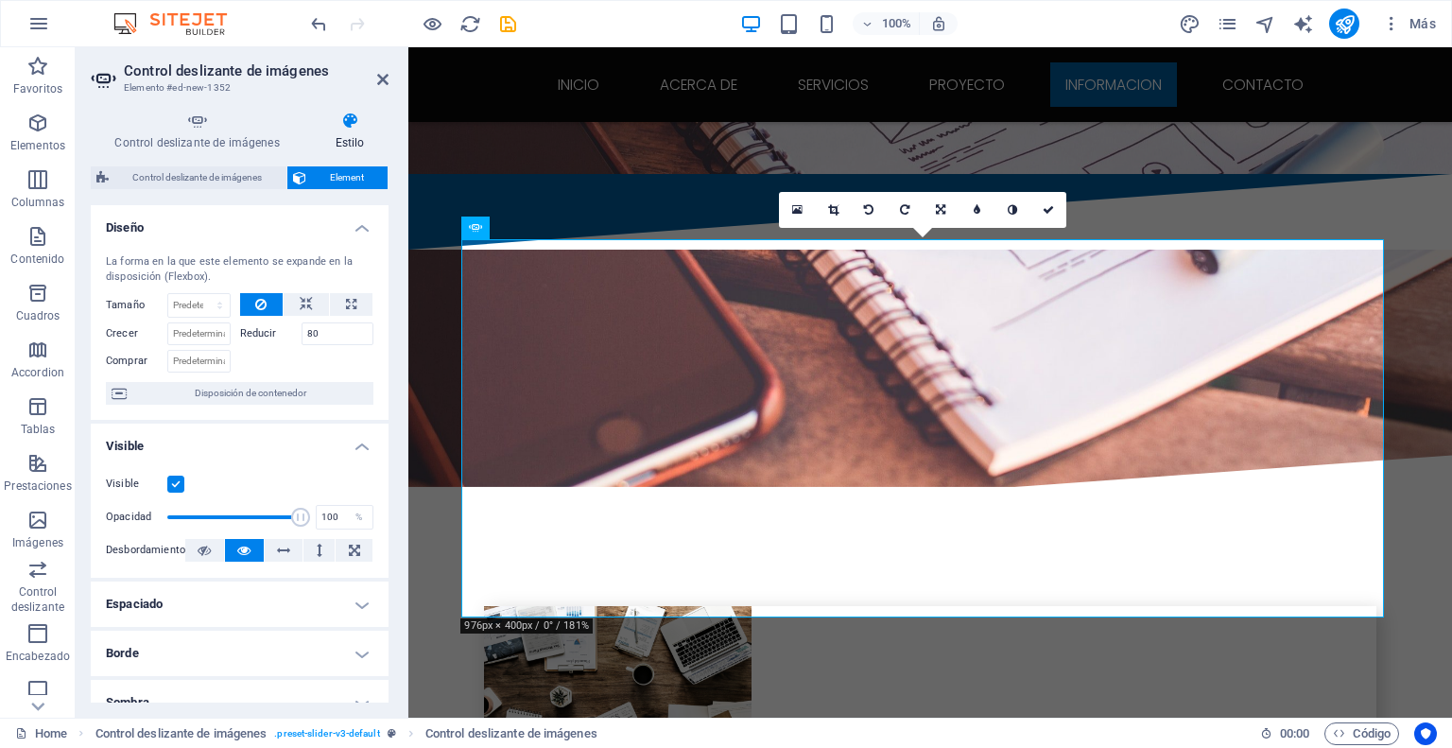
click at [332, 353] on div at bounding box center [307, 358] width 134 height 27
click at [307, 298] on icon at bounding box center [306, 304] width 13 height 23
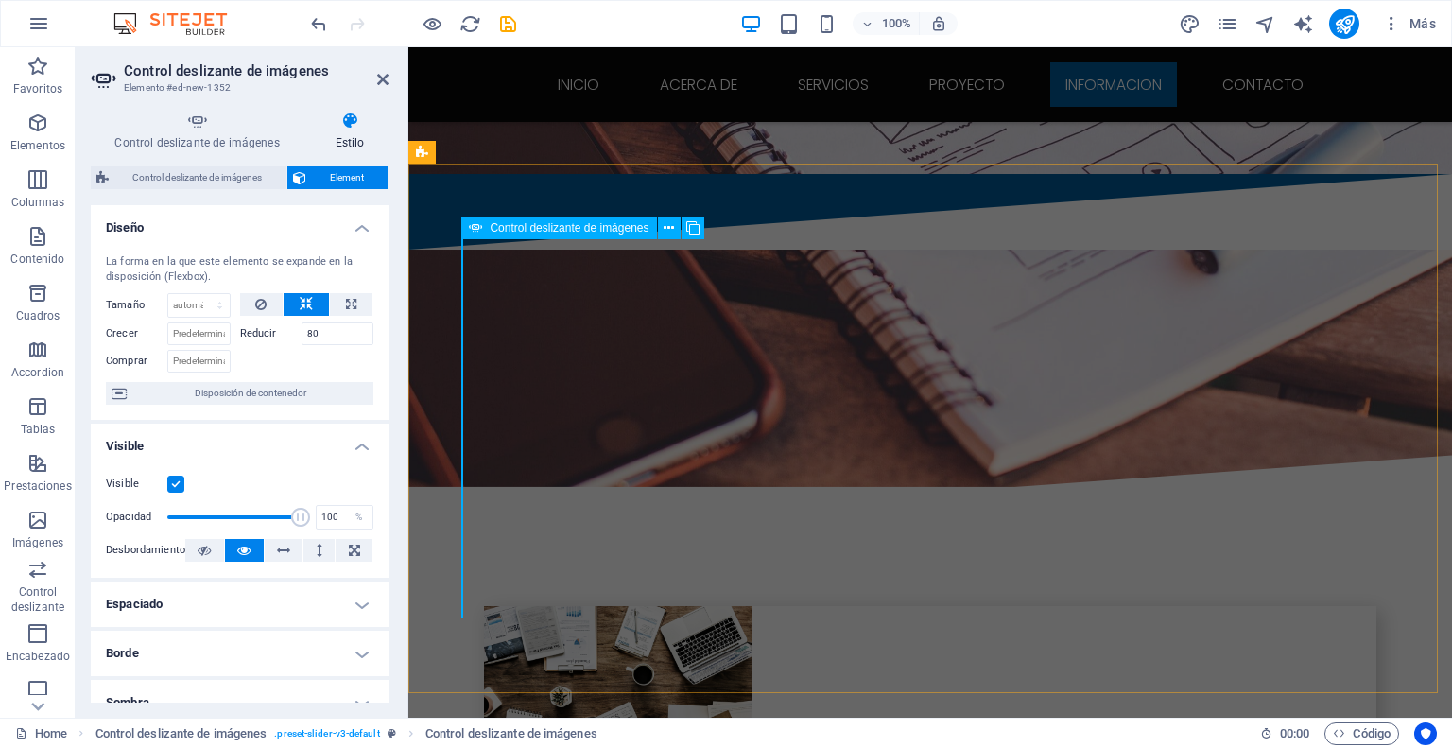
click at [261, 303] on icon at bounding box center [260, 304] width 11 height 23
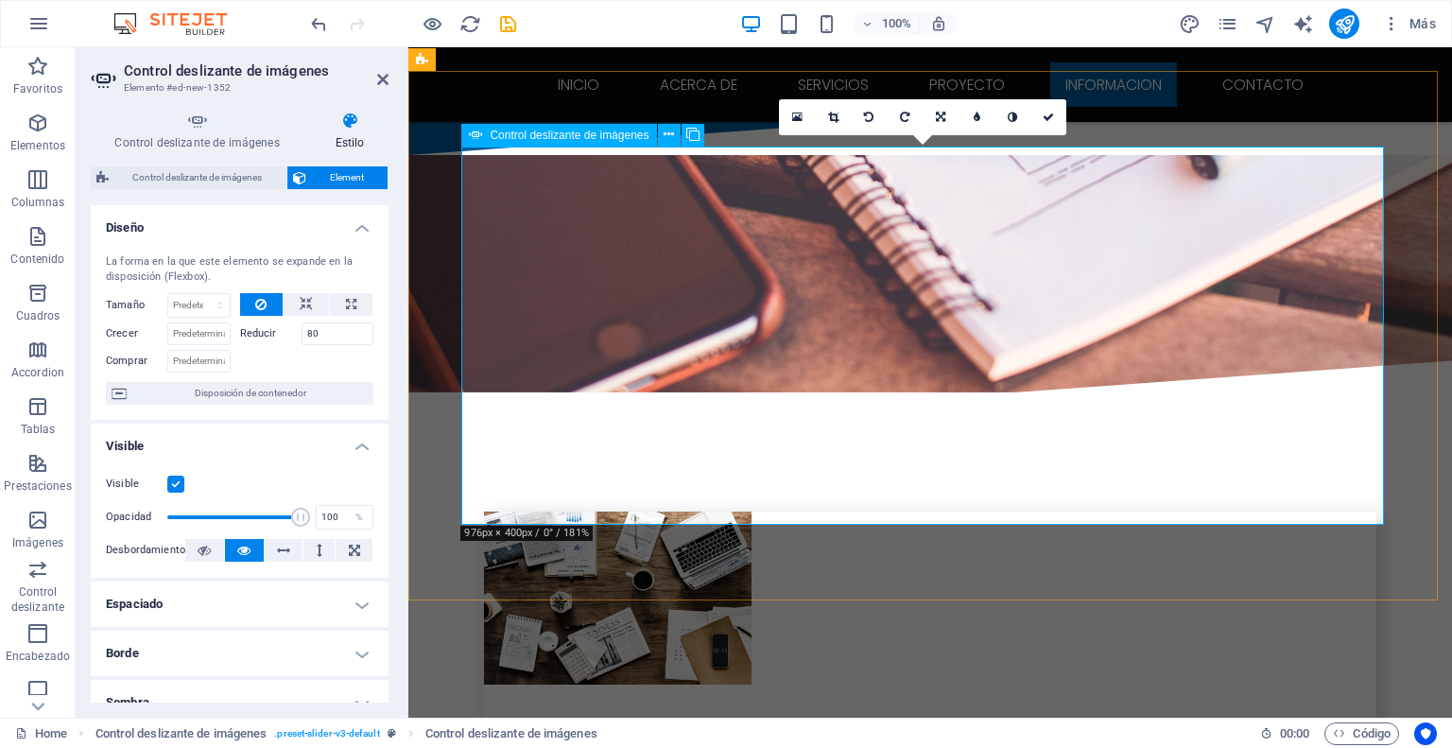
scroll to position [3534, 0]
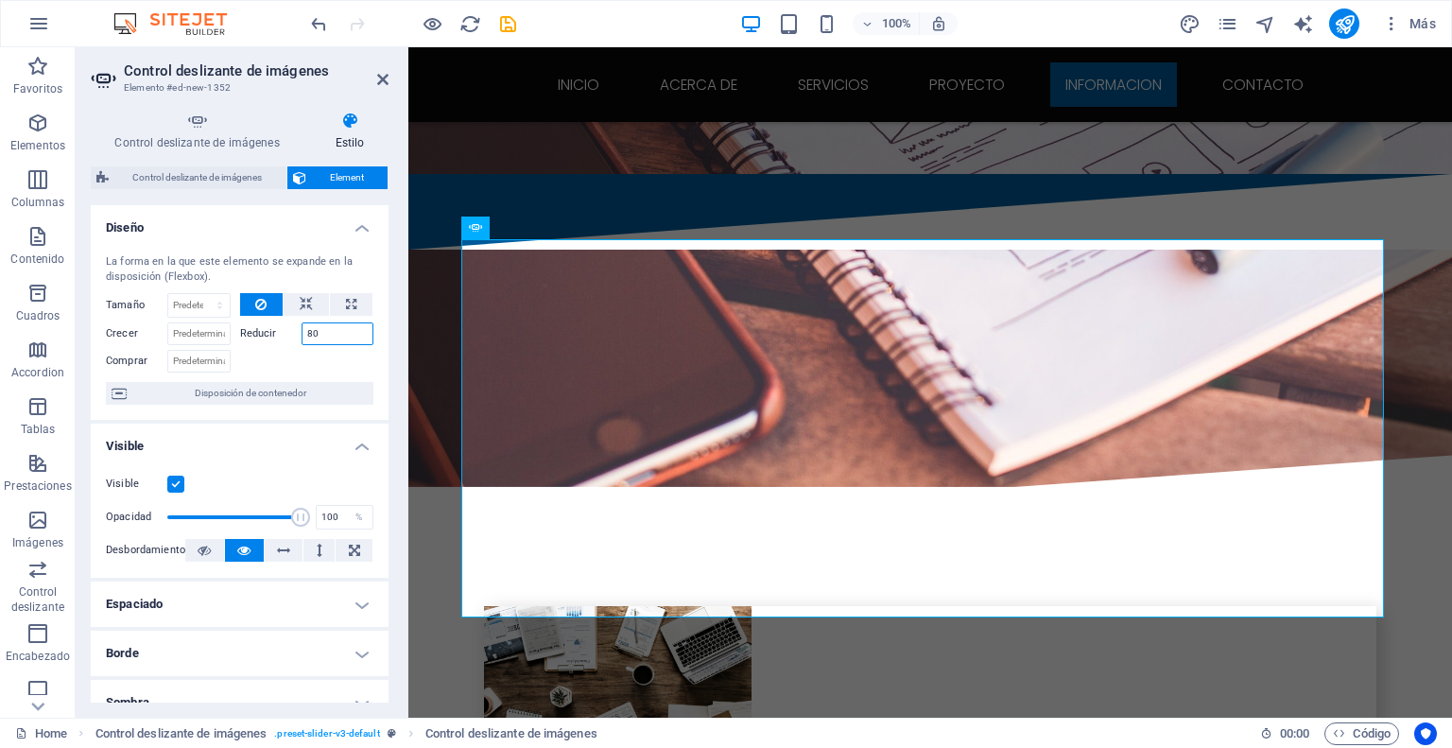
click at [318, 336] on input "80" at bounding box center [338, 333] width 73 height 23
type input "50"
click at [316, 362] on div at bounding box center [307, 358] width 134 height 27
click at [250, 335] on label "Reducir" at bounding box center [270, 333] width 61 height 23
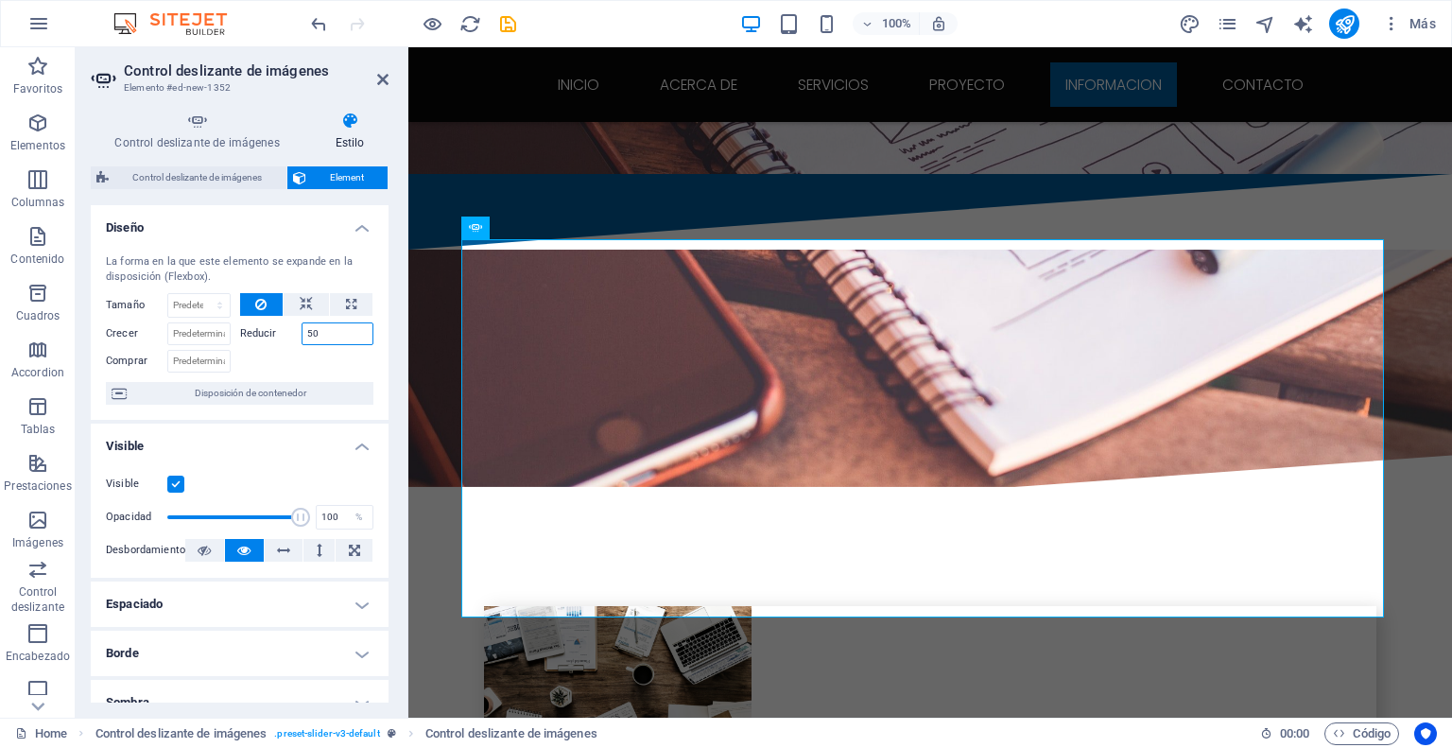
click at [302, 335] on input "50" at bounding box center [338, 333] width 73 height 23
click at [175, 322] on input "Crecer" at bounding box center [198, 333] width 63 height 23
click at [200, 303] on select "Predeterminado automático px % 1/1 1/2 1/3 1/4 1/5 1/6 1/7 1/8 1/9 1/10" at bounding box center [198, 305] width 61 height 23
click at [168, 294] on select "Predeterminado automático px % 1/1 1/2 1/3 1/4 1/5 1/6 1/7 1/8 1/9 1/10" at bounding box center [198, 305] width 61 height 23
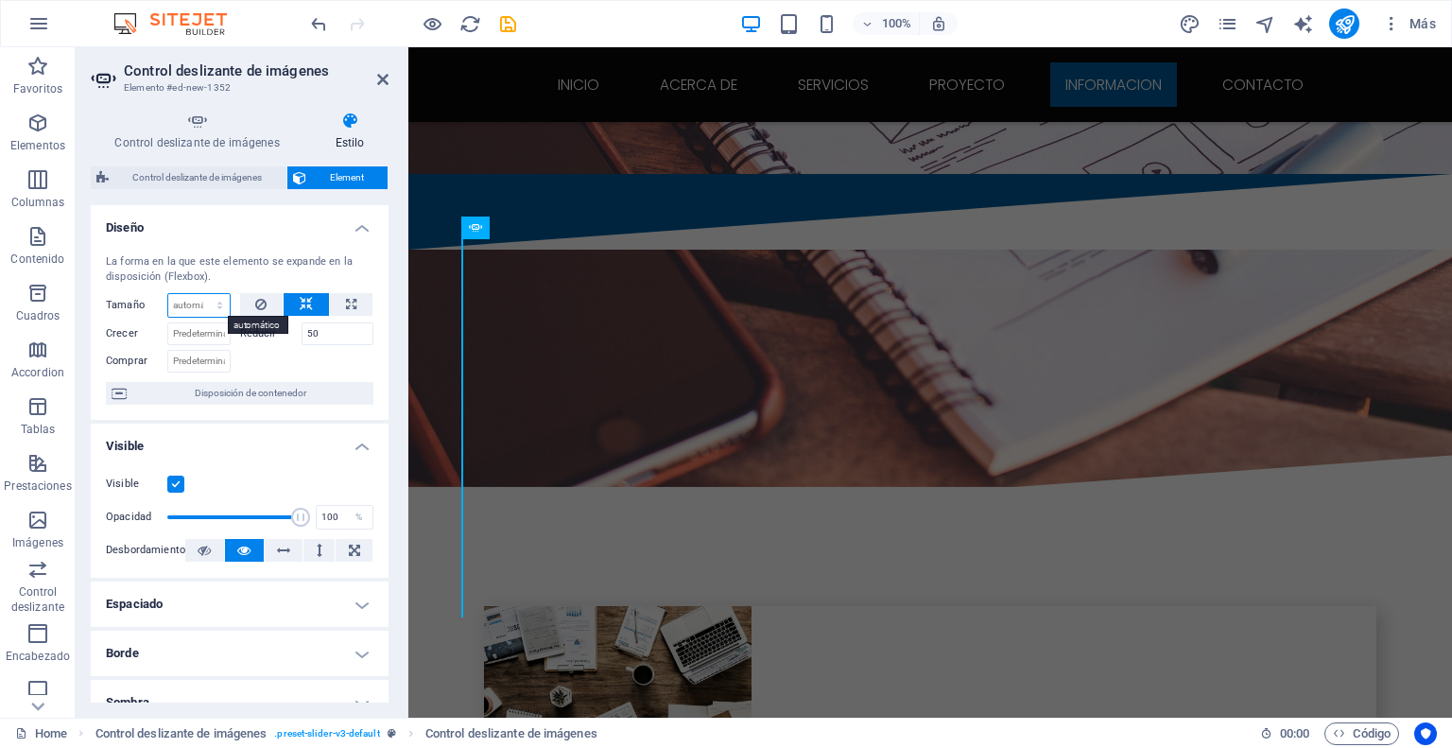
click at [206, 305] on select "Predeterminado automático px % 1/1 1/2 1/3 1/4 1/5 1/6 1/7 1/8 1/9 1/10" at bounding box center [198, 305] width 61 height 23
click at [168, 294] on select "Predeterminado automático px % 1/1 1/2 1/3 1/4 1/5 1/6 1/7 1/8 1/9 1/10" at bounding box center [198, 305] width 61 height 23
click at [212, 302] on select "Predeterminado automático px % 1/1 1/2 1/3 1/4 1/5 1/6 1/7 1/8 1/9 1/10" at bounding box center [198, 305] width 61 height 23
select select "px"
click at [200, 294] on select "Predeterminado automático px % 1/1 1/2 1/3 1/4 1/5 1/6 1/7 1/8 1/9 1/10" at bounding box center [198, 305] width 61 height 23
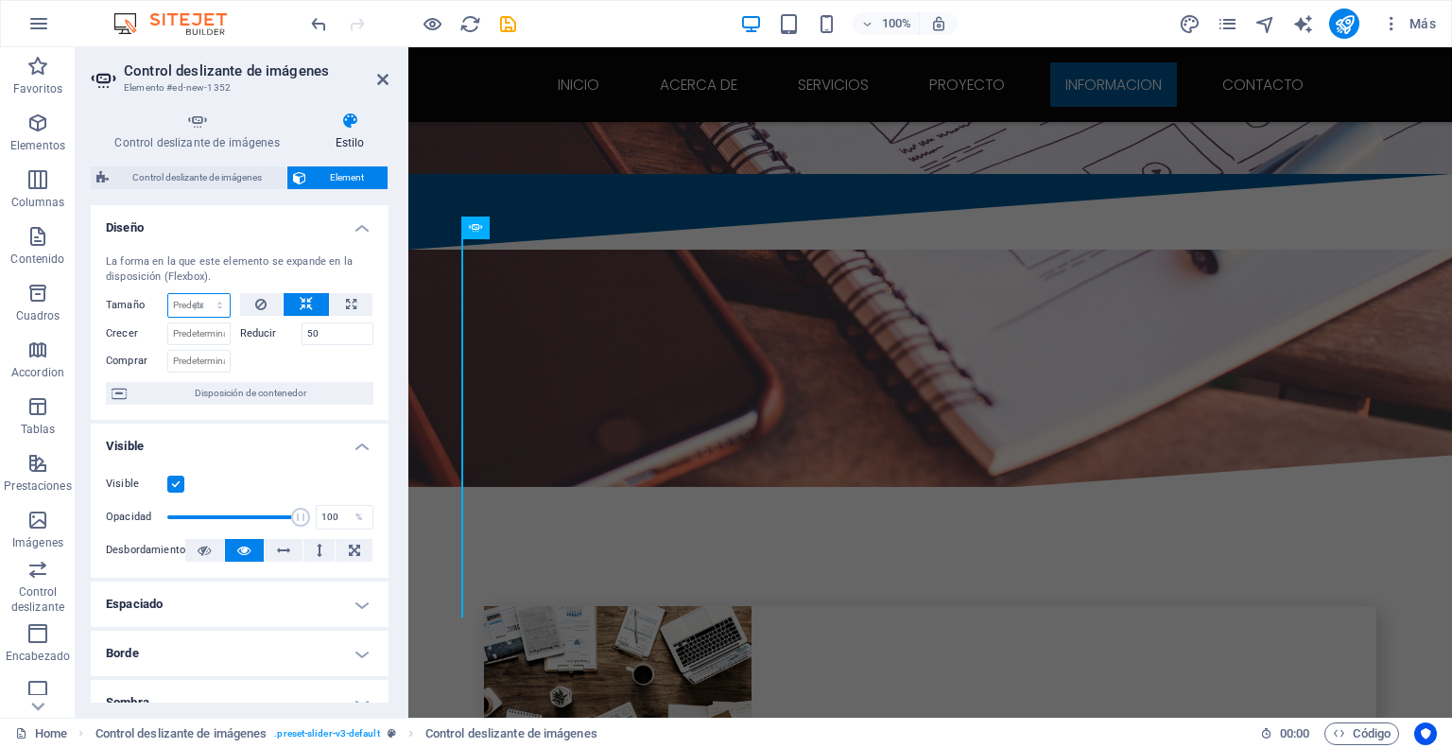
type input "0"
click at [319, 19] on icon "undo" at bounding box center [319, 24] width 22 height 22
select select "DISABLED_OPTION_VALUE"
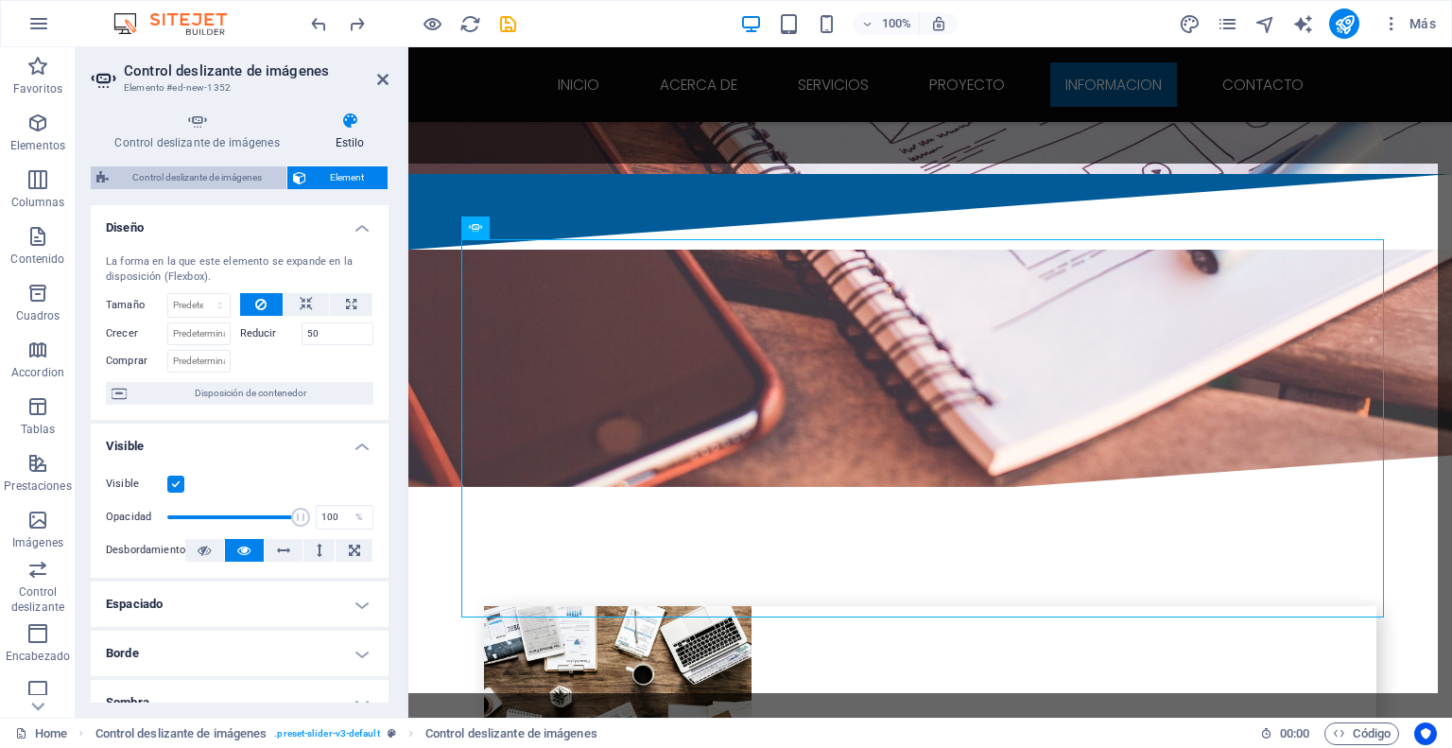
click at [172, 178] on span "Control deslizante de imágenes" at bounding box center [197, 177] width 166 height 23
select select "rem"
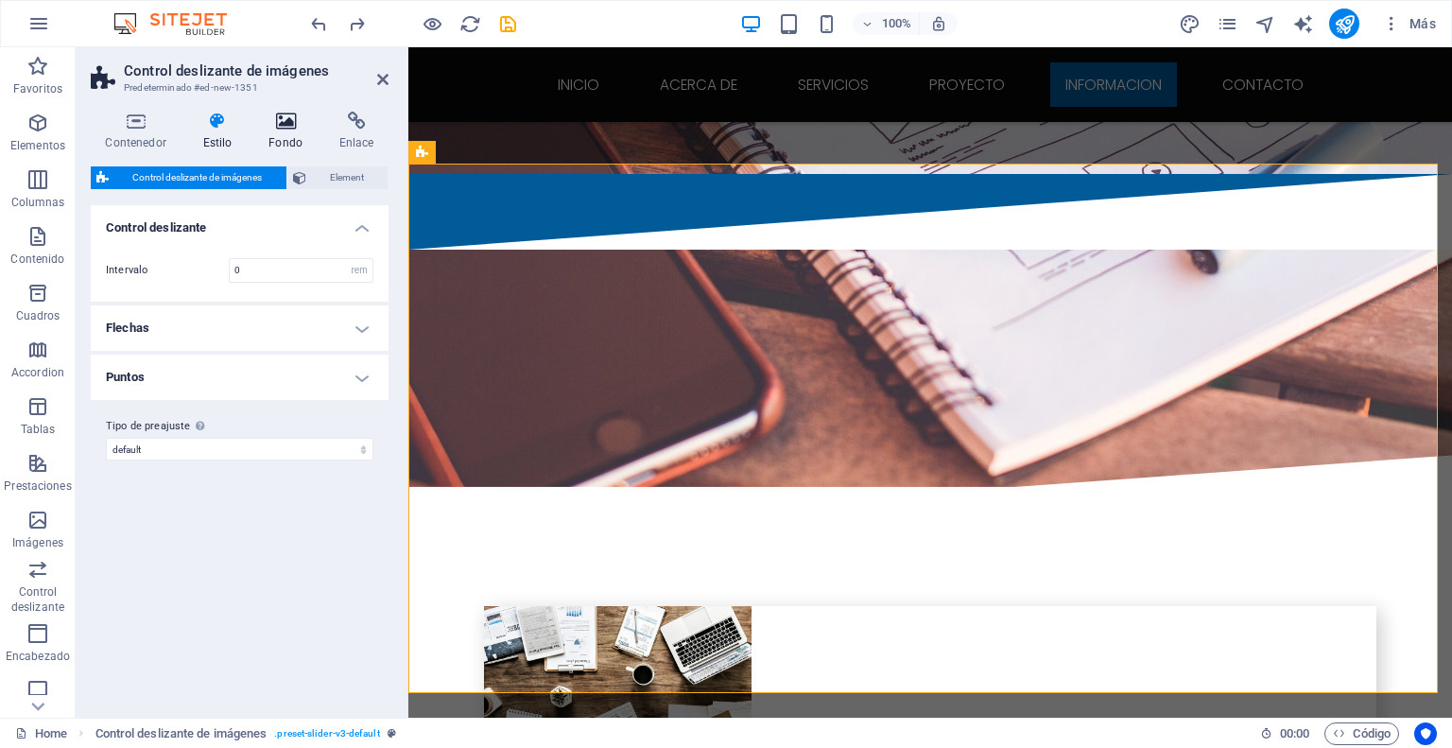
click at [302, 131] on h4 "Fondo" at bounding box center [289, 132] width 71 height 40
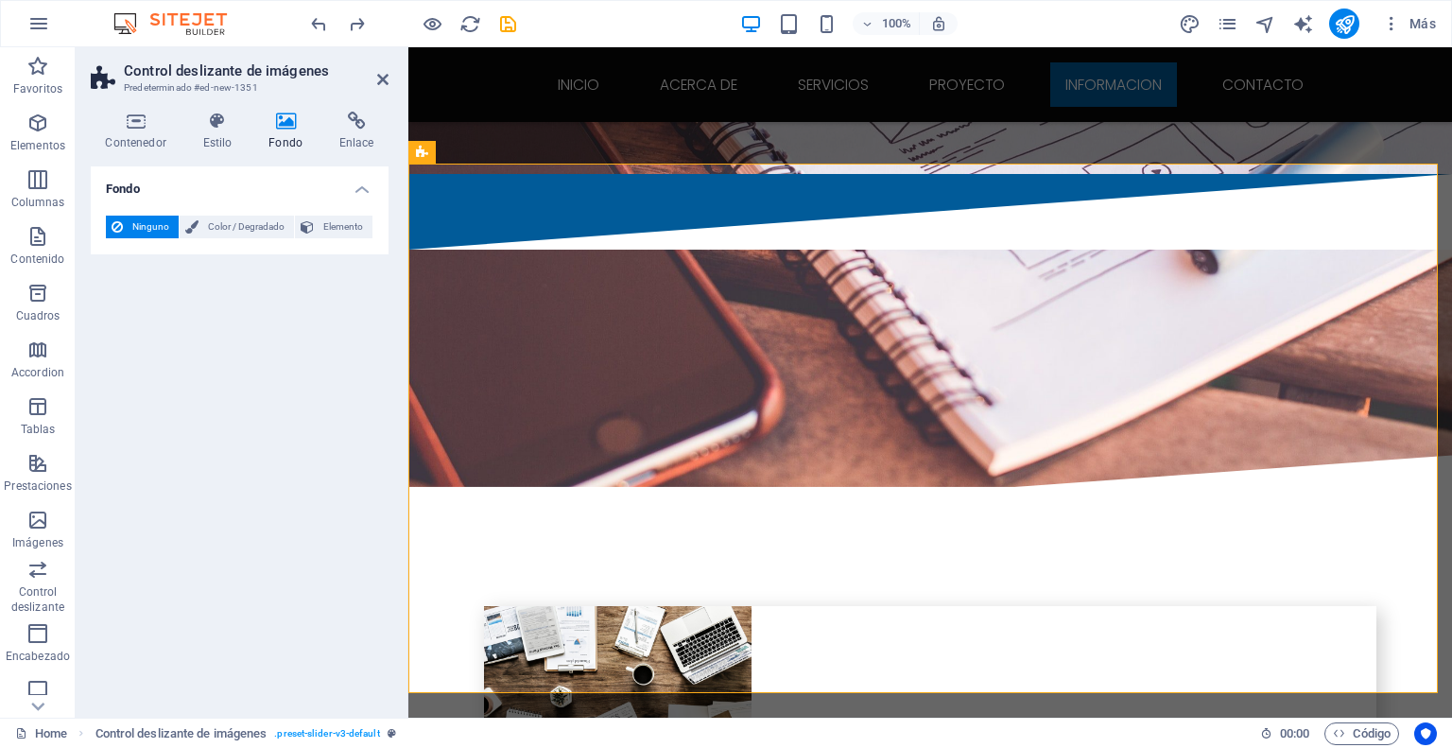
click at [291, 131] on h4 "Fondo" at bounding box center [289, 132] width 71 height 40
click at [216, 131] on h4 "Estilo" at bounding box center [221, 132] width 66 height 40
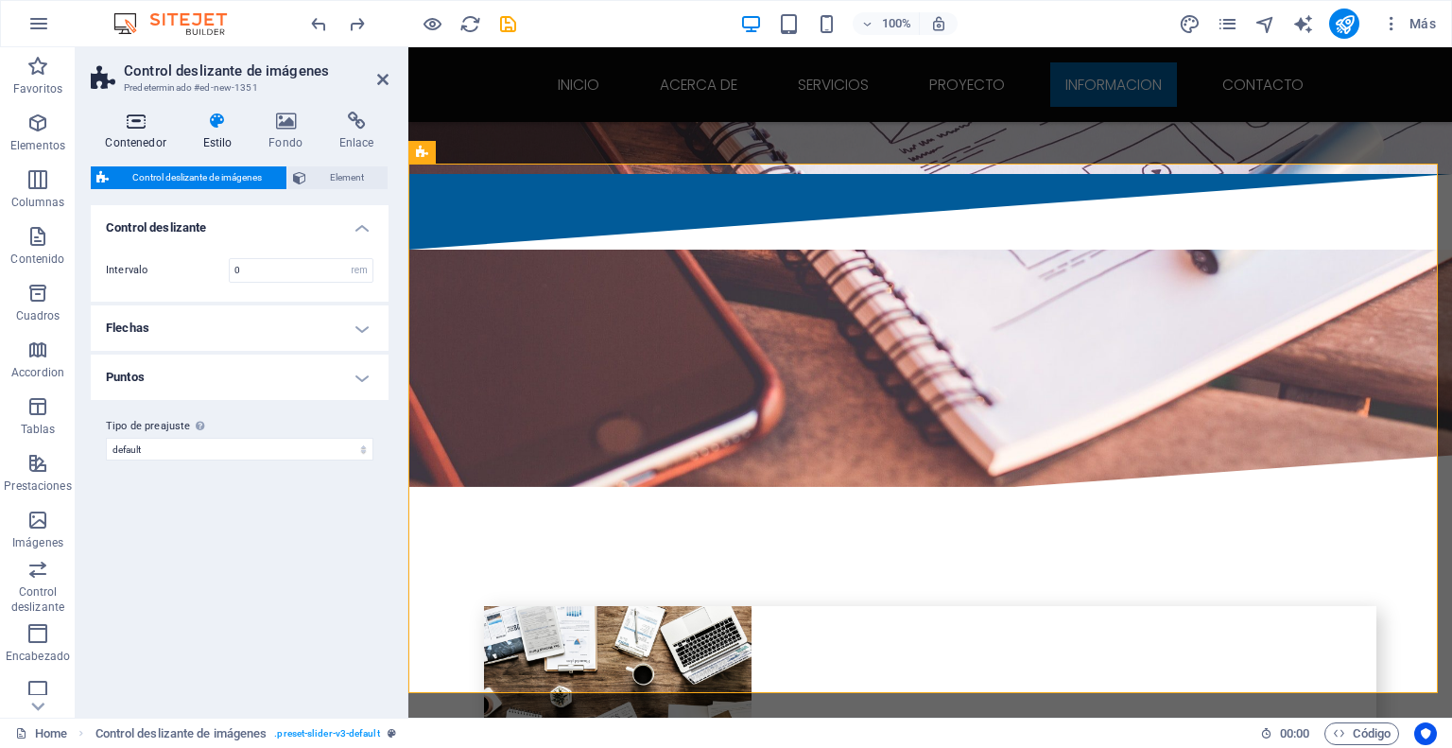
click at [125, 128] on icon at bounding box center [136, 121] width 90 height 19
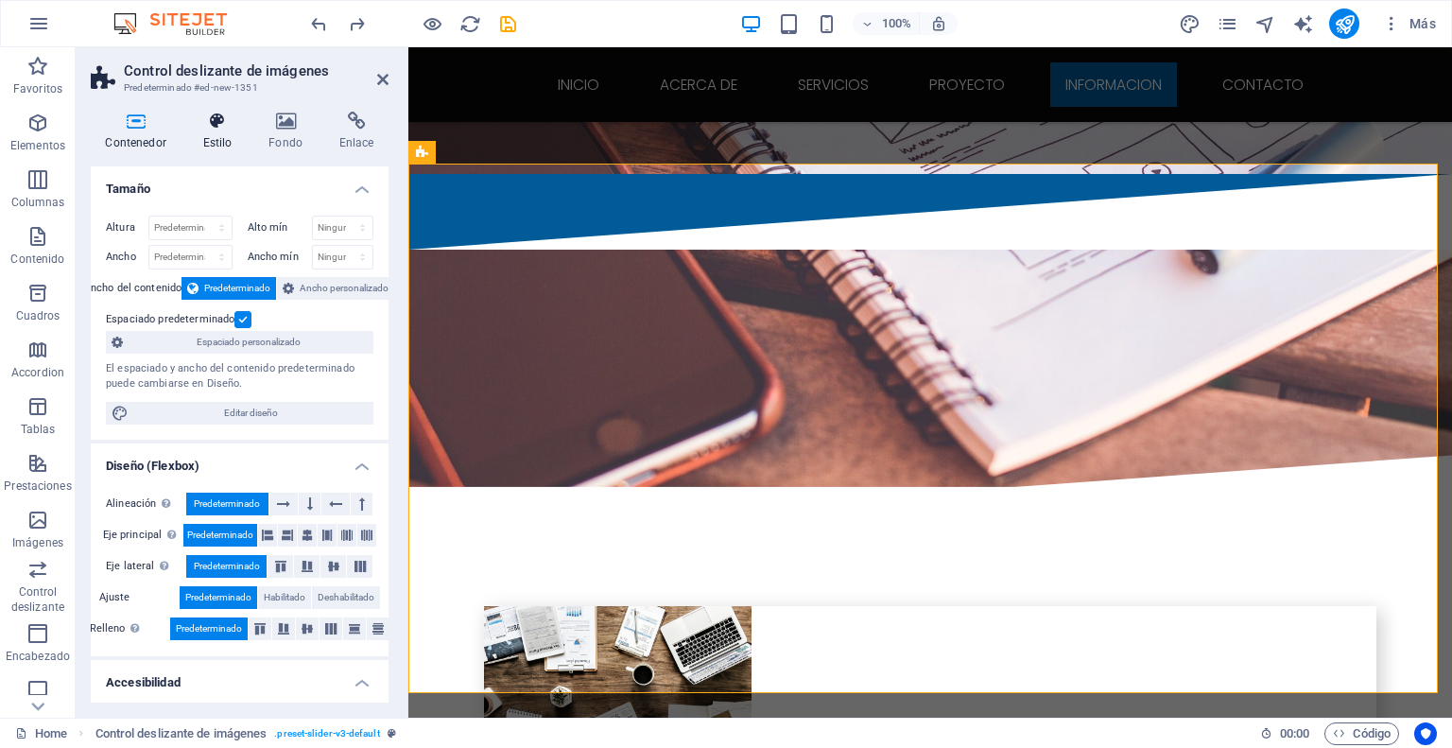
click at [219, 134] on h4 "Estilo" at bounding box center [221, 132] width 66 height 40
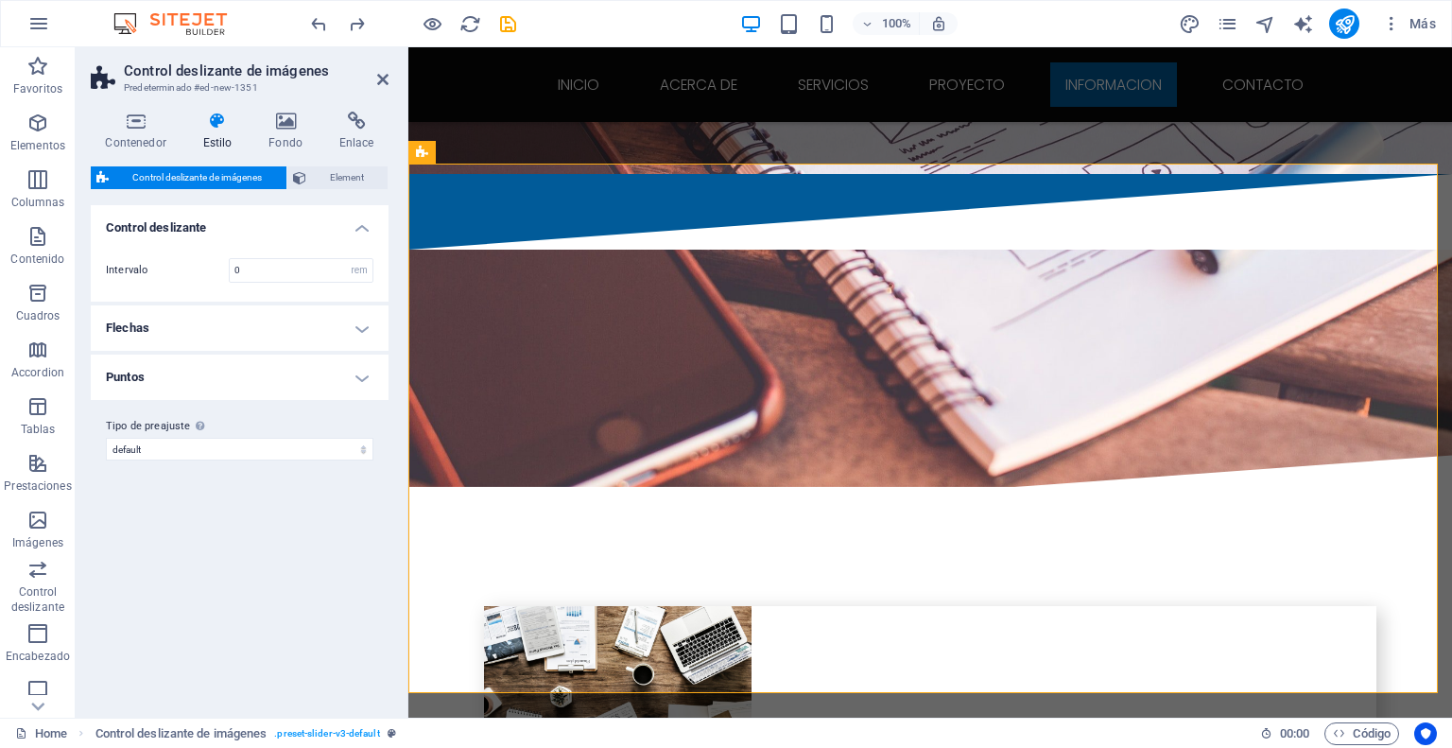
click at [359, 230] on h4 "Control deslizante" at bounding box center [240, 222] width 298 height 34
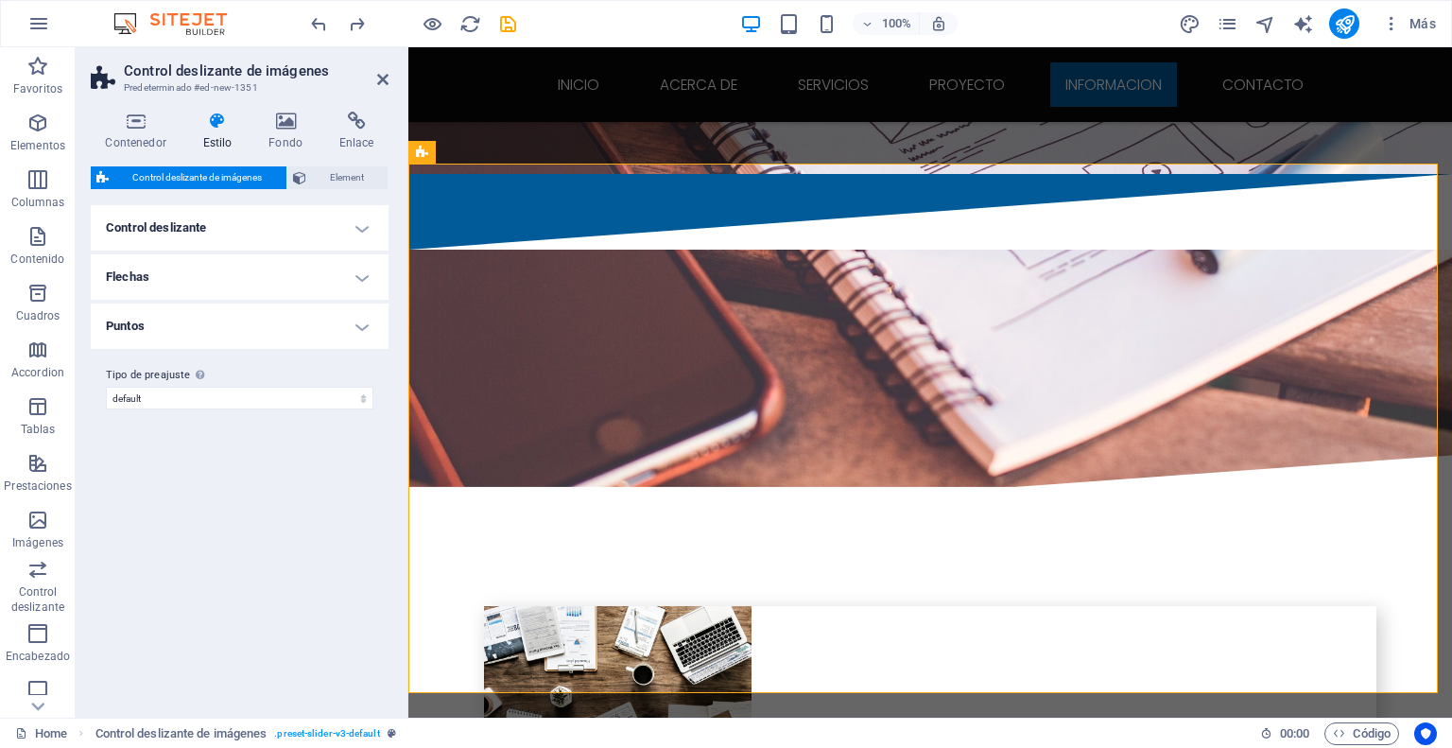
click at [359, 230] on h4 "Control deslizante" at bounding box center [240, 227] width 298 height 45
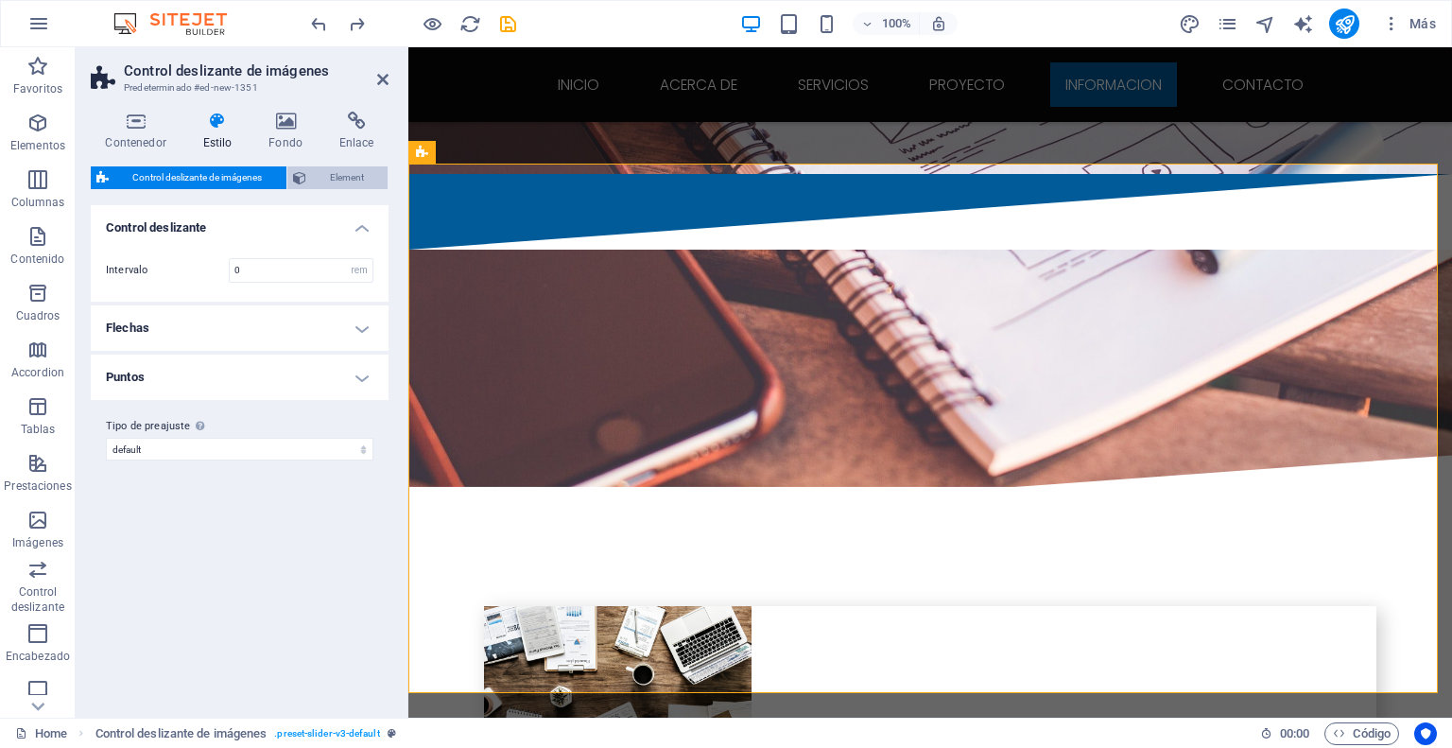
click at [339, 181] on span "Element" at bounding box center [347, 177] width 71 height 23
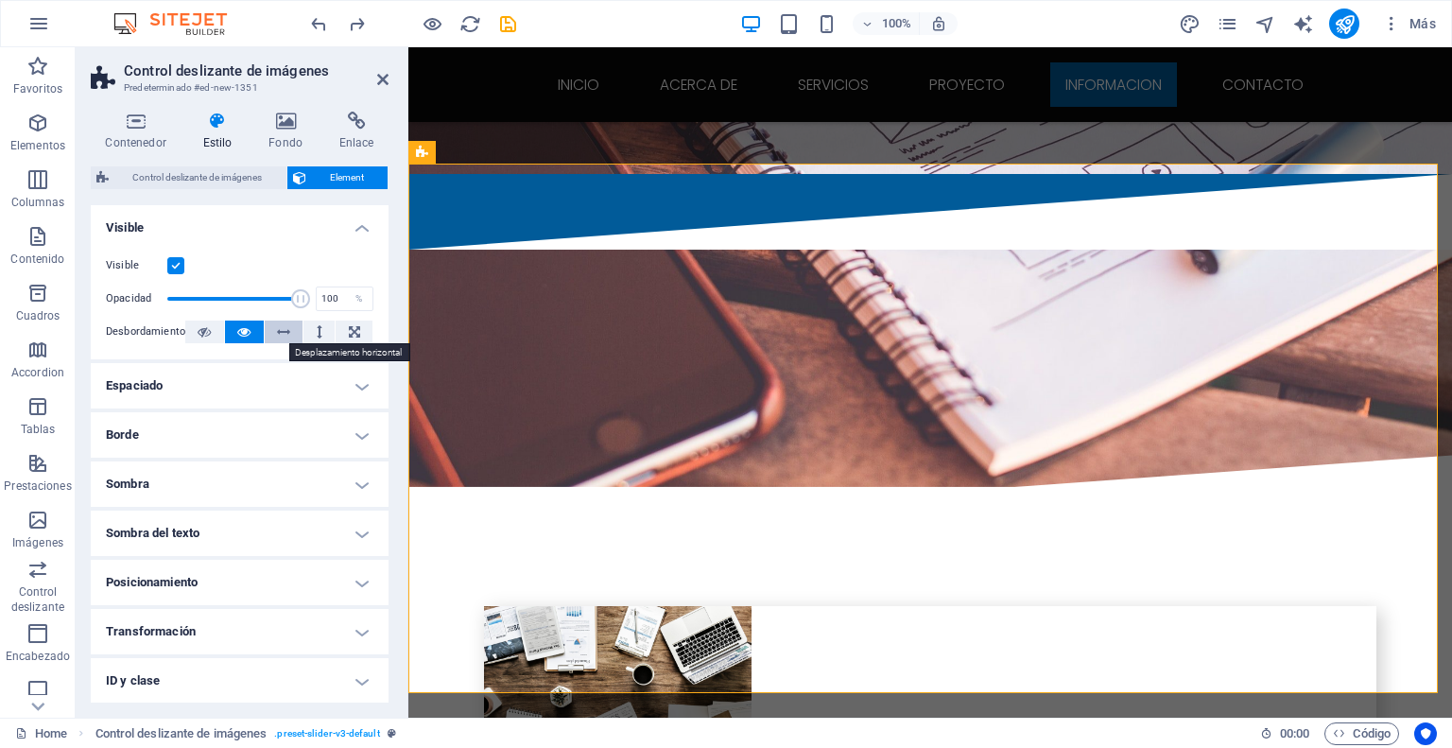
click at [277, 334] on icon at bounding box center [283, 331] width 13 height 23
click at [128, 117] on icon at bounding box center [136, 121] width 90 height 19
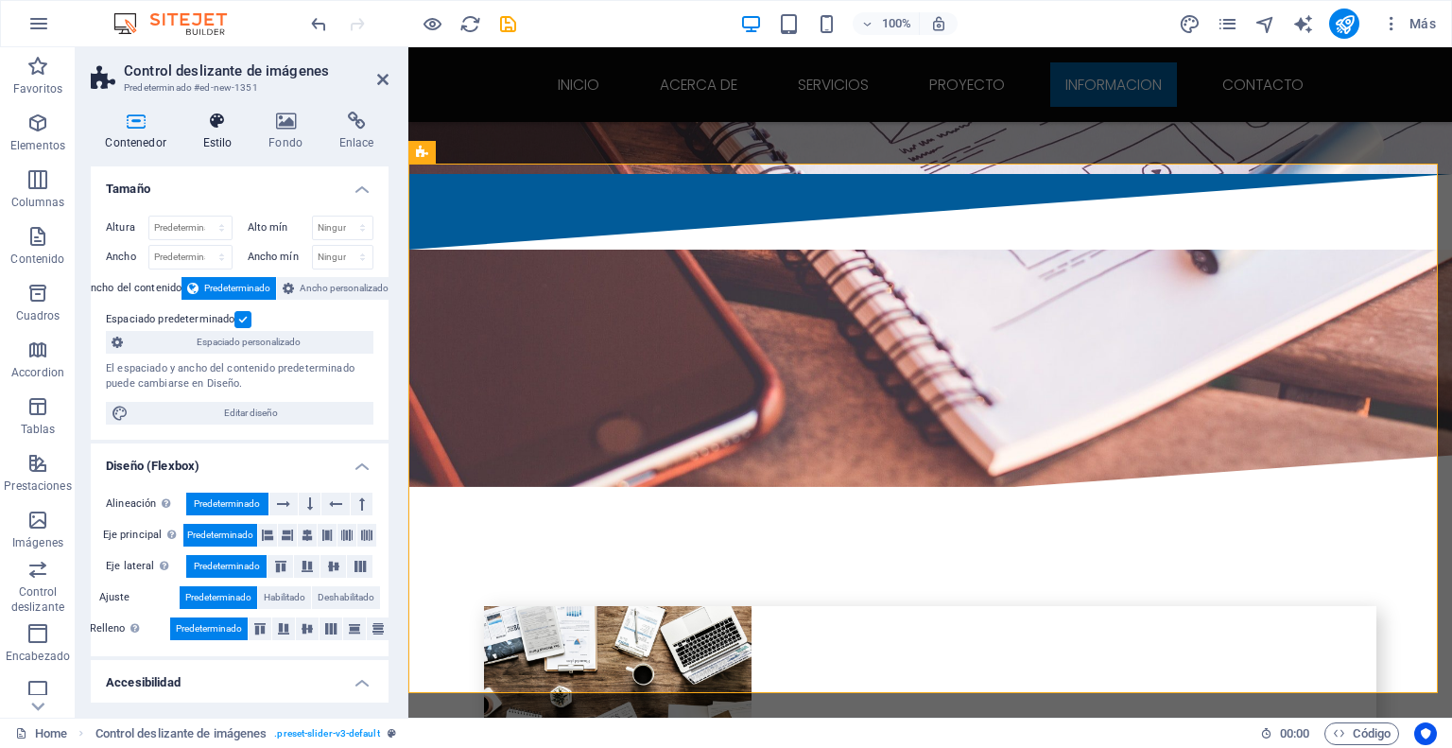
click at [199, 120] on icon at bounding box center [217, 121] width 59 height 19
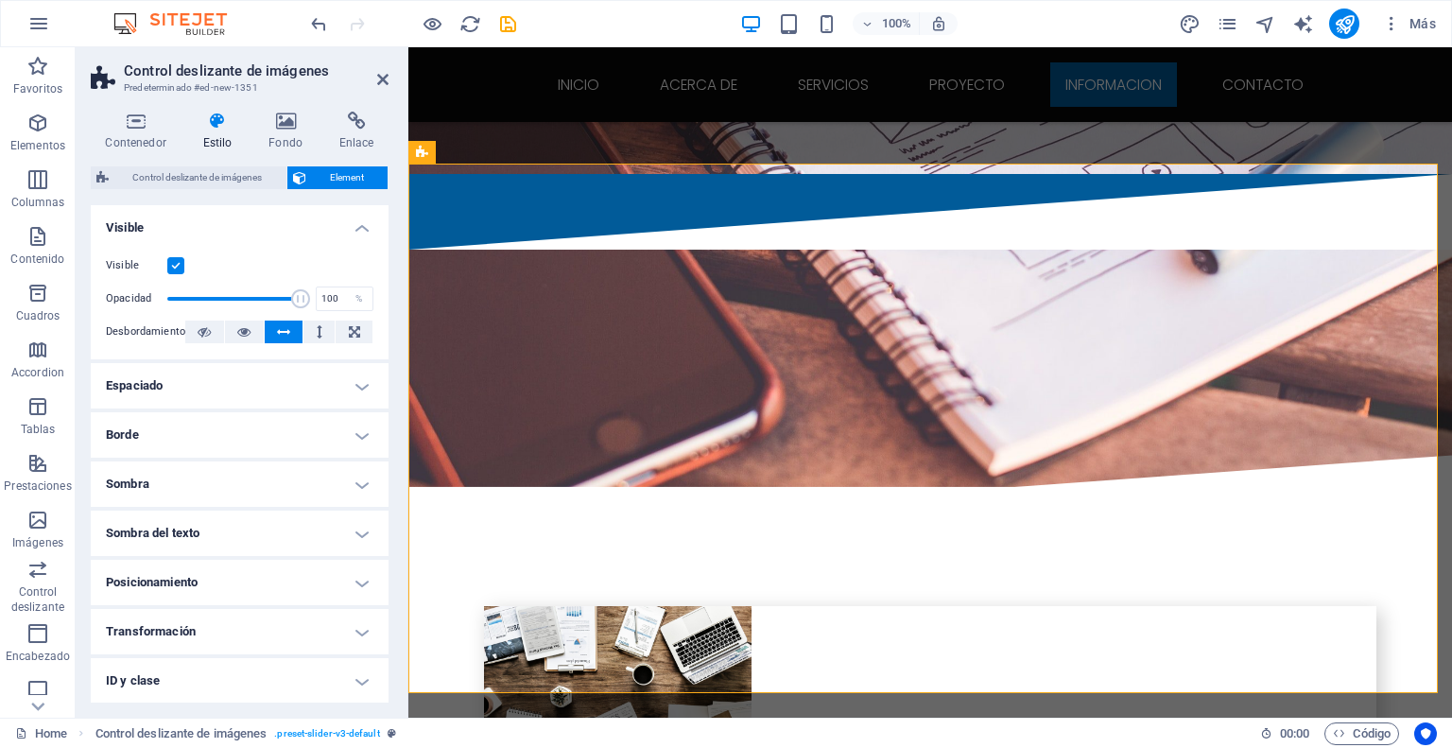
click at [355, 228] on h4 "Visible" at bounding box center [240, 222] width 298 height 34
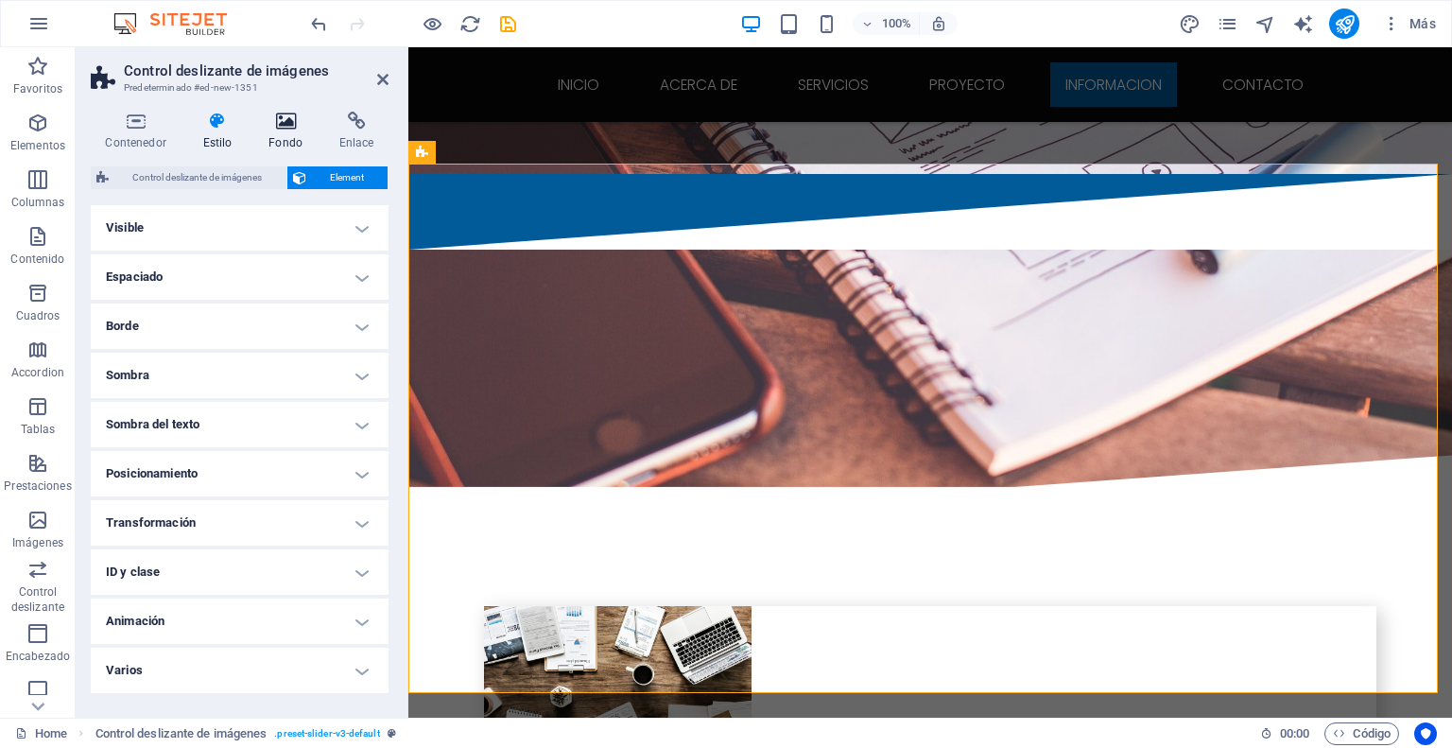
click at [280, 119] on icon at bounding box center [285, 121] width 63 height 19
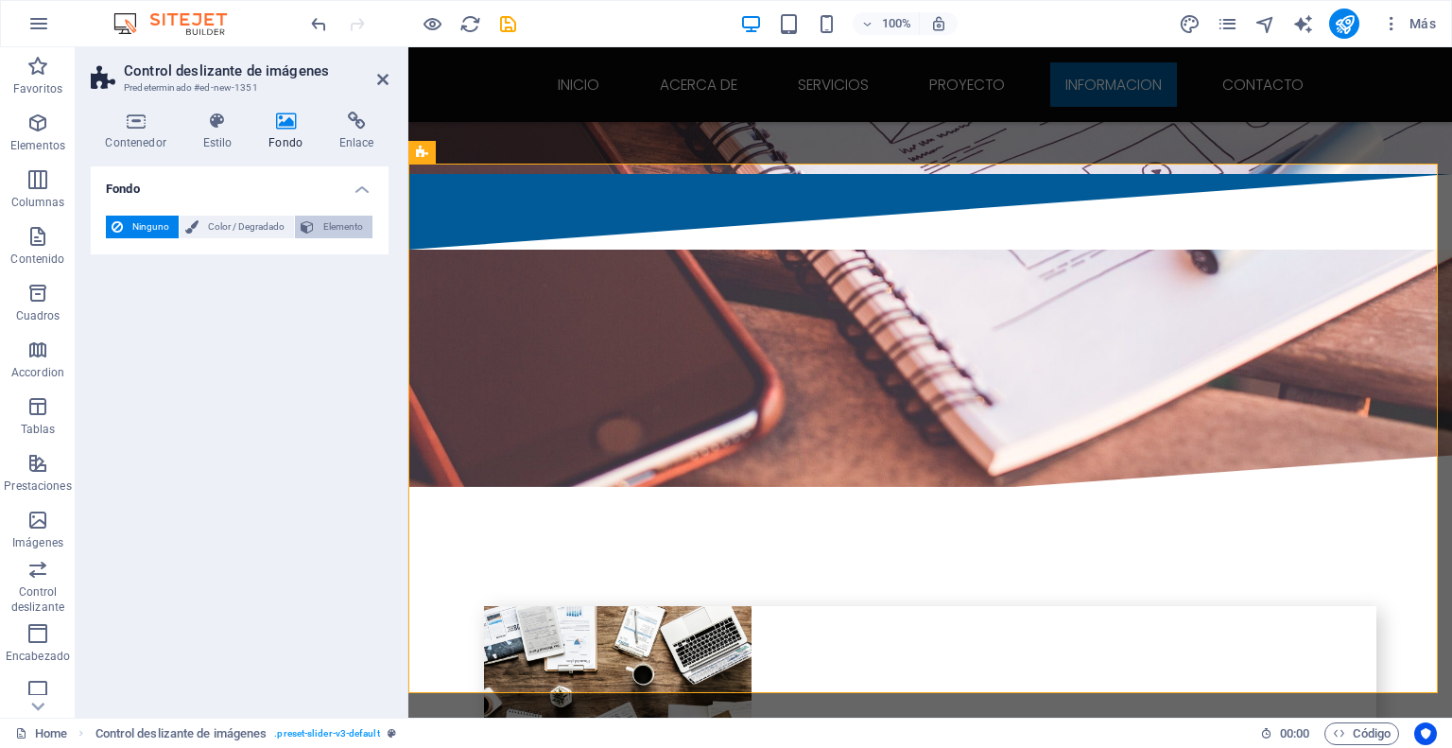
click at [346, 229] on span "Elemento" at bounding box center [342, 227] width 47 height 23
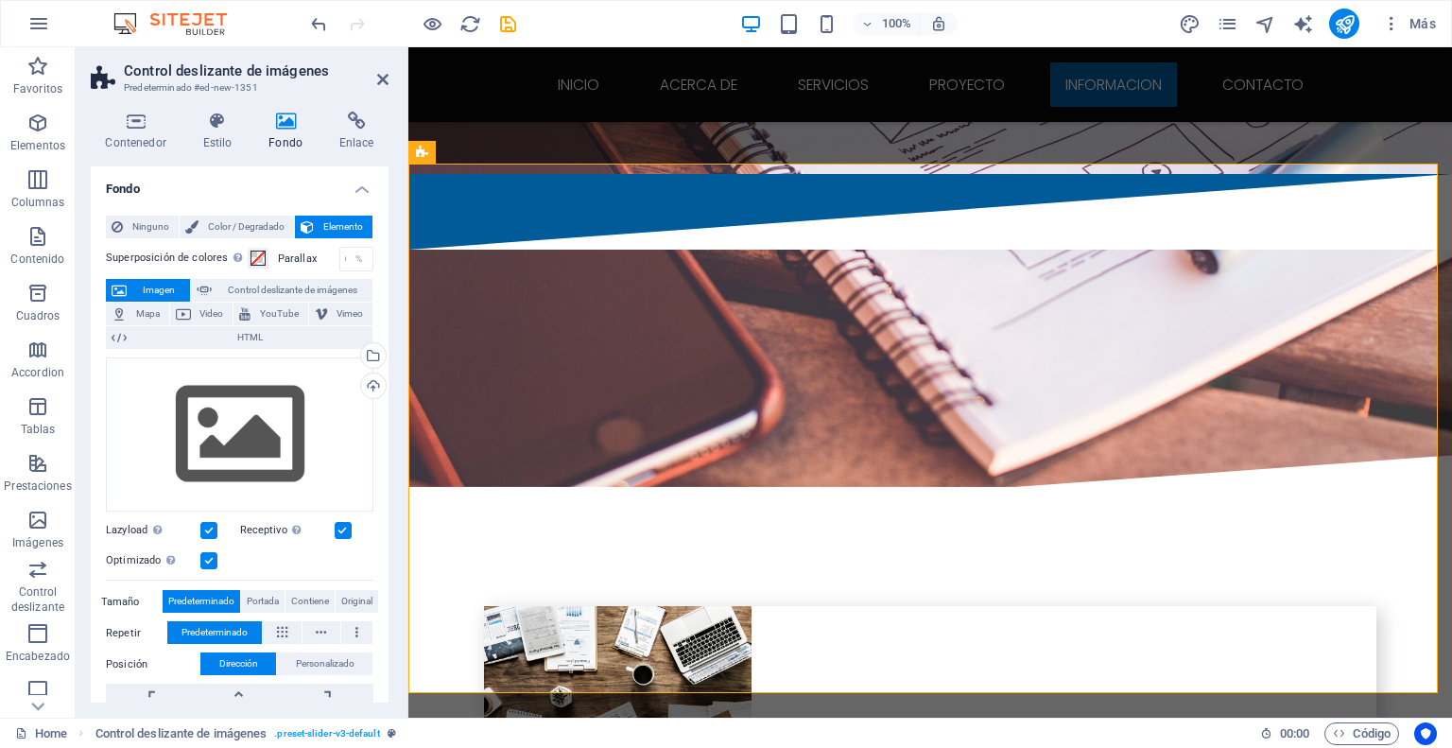
click at [210, 534] on label at bounding box center [208, 530] width 17 height 17
click at [0, 0] on input "Lazyload La carga de imágenes tras la carga de la página mejora la velocidad de…" at bounding box center [0, 0] width 0 height 0
click at [208, 529] on label at bounding box center [208, 530] width 17 height 17
click at [0, 0] on input "Lazyload La carga de imágenes tras la carga de la página mejora la velocidad de…" at bounding box center [0, 0] width 0 height 0
click at [208, 560] on label at bounding box center [208, 560] width 17 height 17
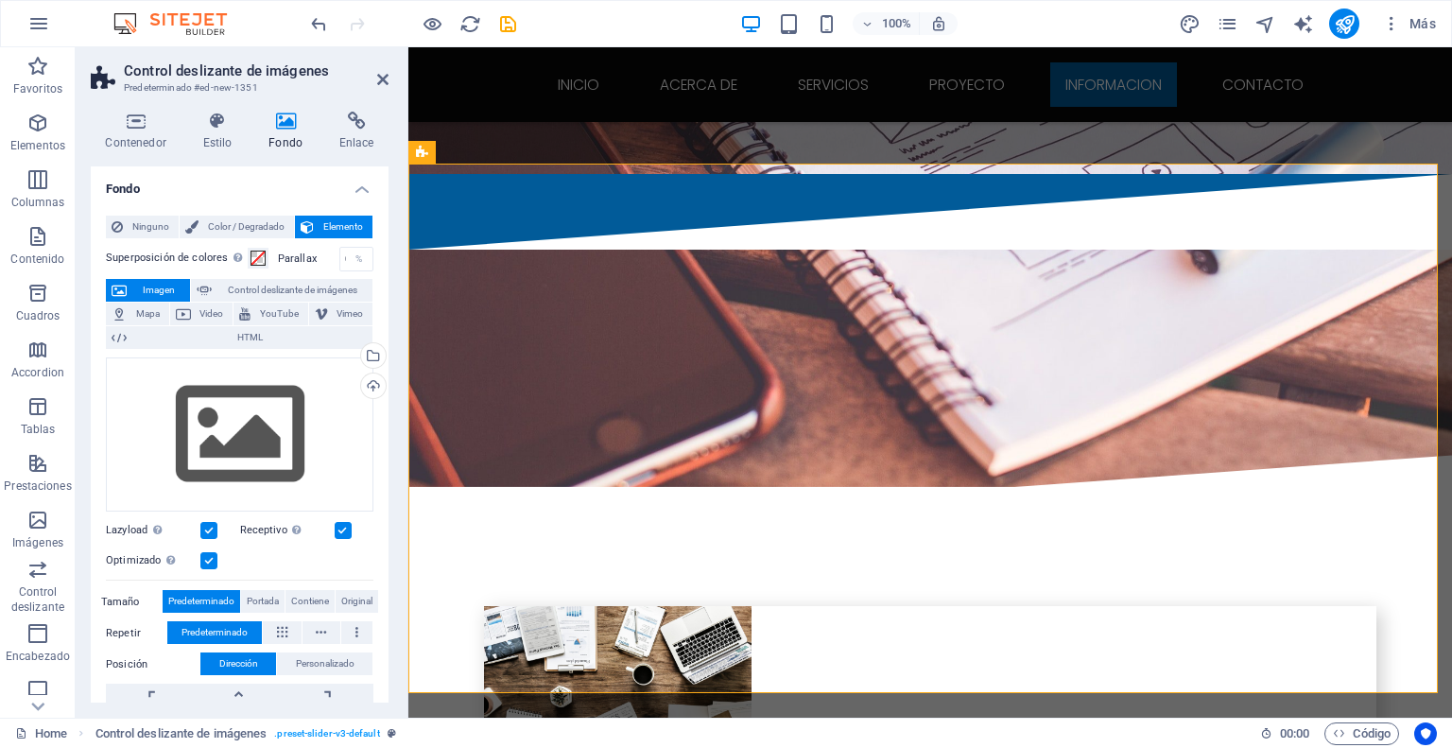
click at [0, 0] on input "Optimizado Las imágenes se comprimen para así mejorar la velocidad de las págin…" at bounding box center [0, 0] width 0 height 0
click at [208, 560] on label at bounding box center [208, 560] width 17 height 17
click at [0, 0] on input "Optimizado Las imágenes se comprimen para así mejorar la velocidad de las págin…" at bounding box center [0, 0] width 0 height 0
click at [344, 532] on label at bounding box center [343, 530] width 17 height 17
click at [0, 0] on input "Receptivo Automáticamente cargar tamaños optimizados de smartphone e imagen ret…" at bounding box center [0, 0] width 0 height 0
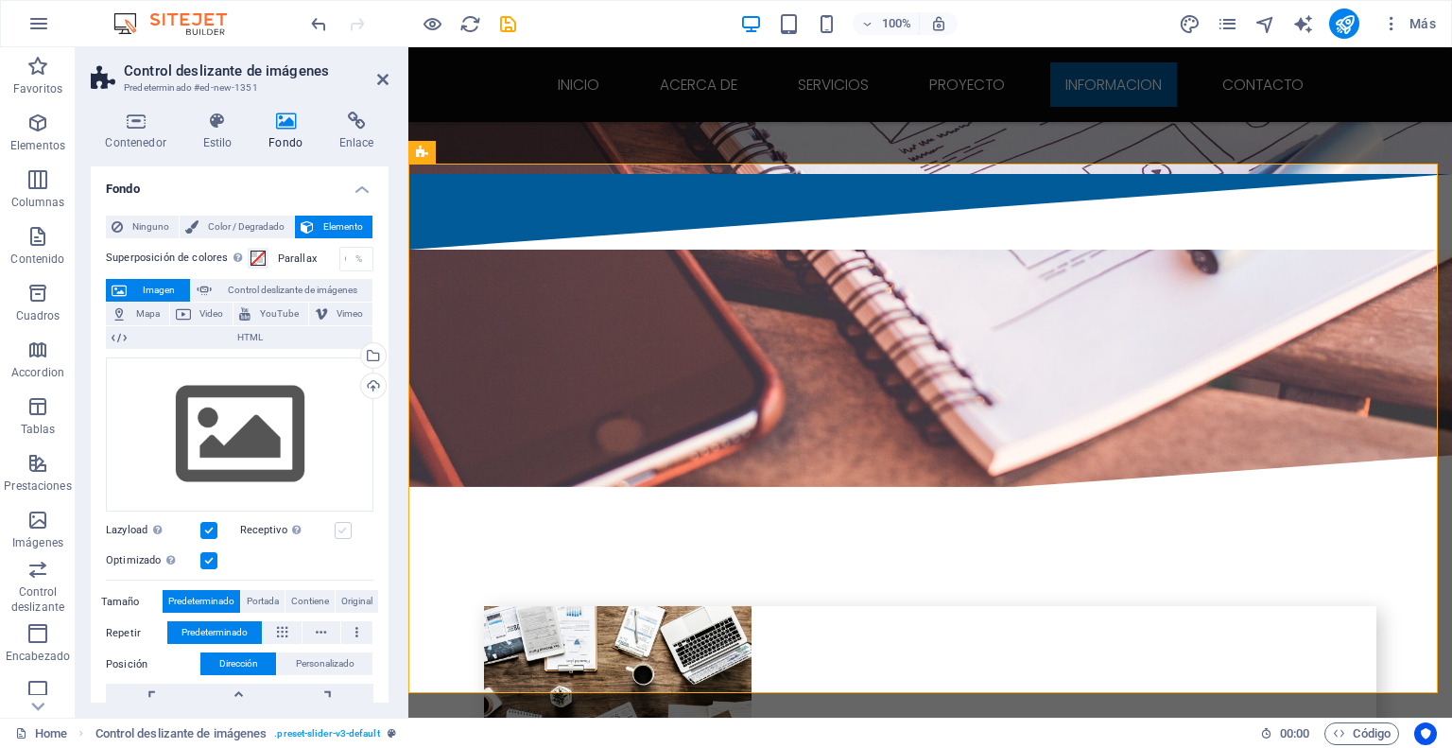
click at [344, 532] on label at bounding box center [343, 530] width 17 height 17
click at [0, 0] on input "Receptivo Automáticamente cargar tamaños optimizados de smartphone e imagen ret…" at bounding box center [0, 0] width 0 height 0
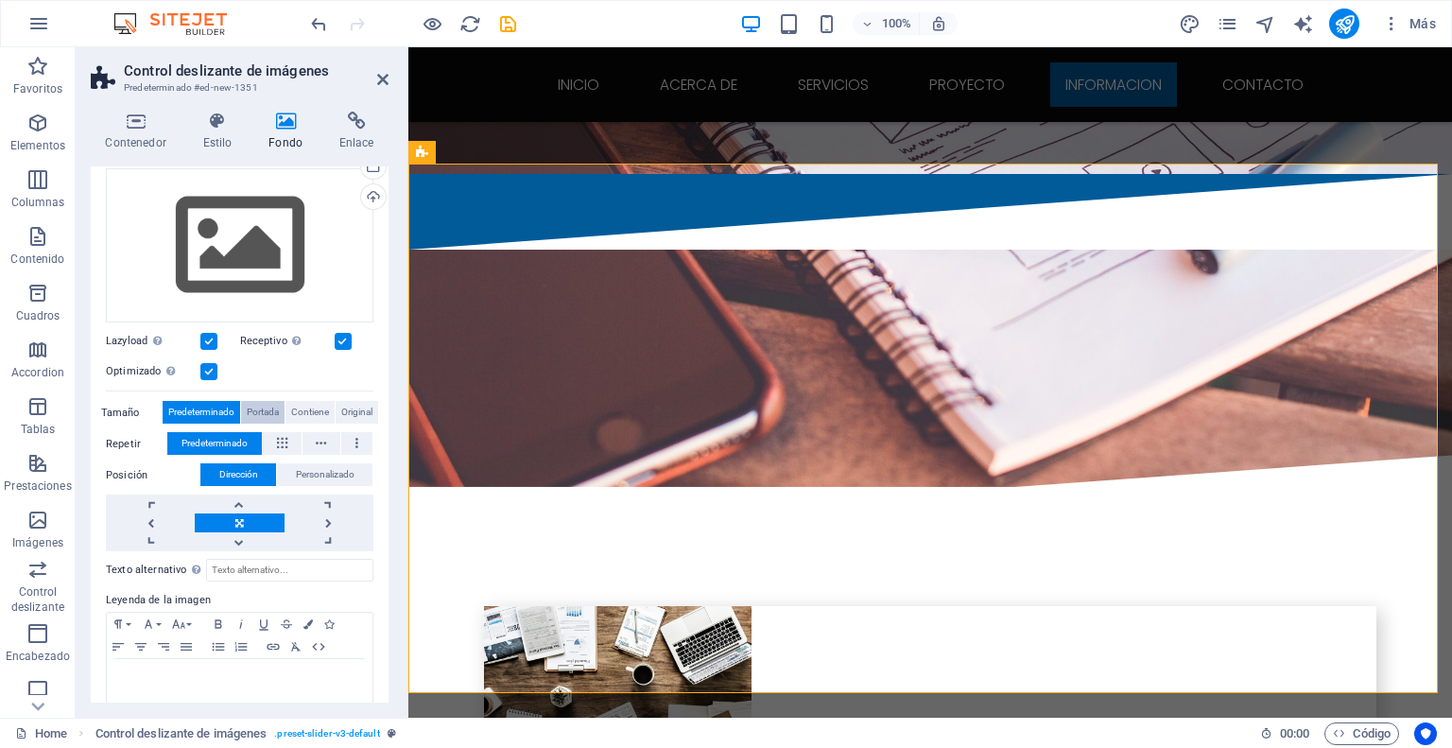
click at [261, 405] on span "Portada" at bounding box center [263, 412] width 32 height 23
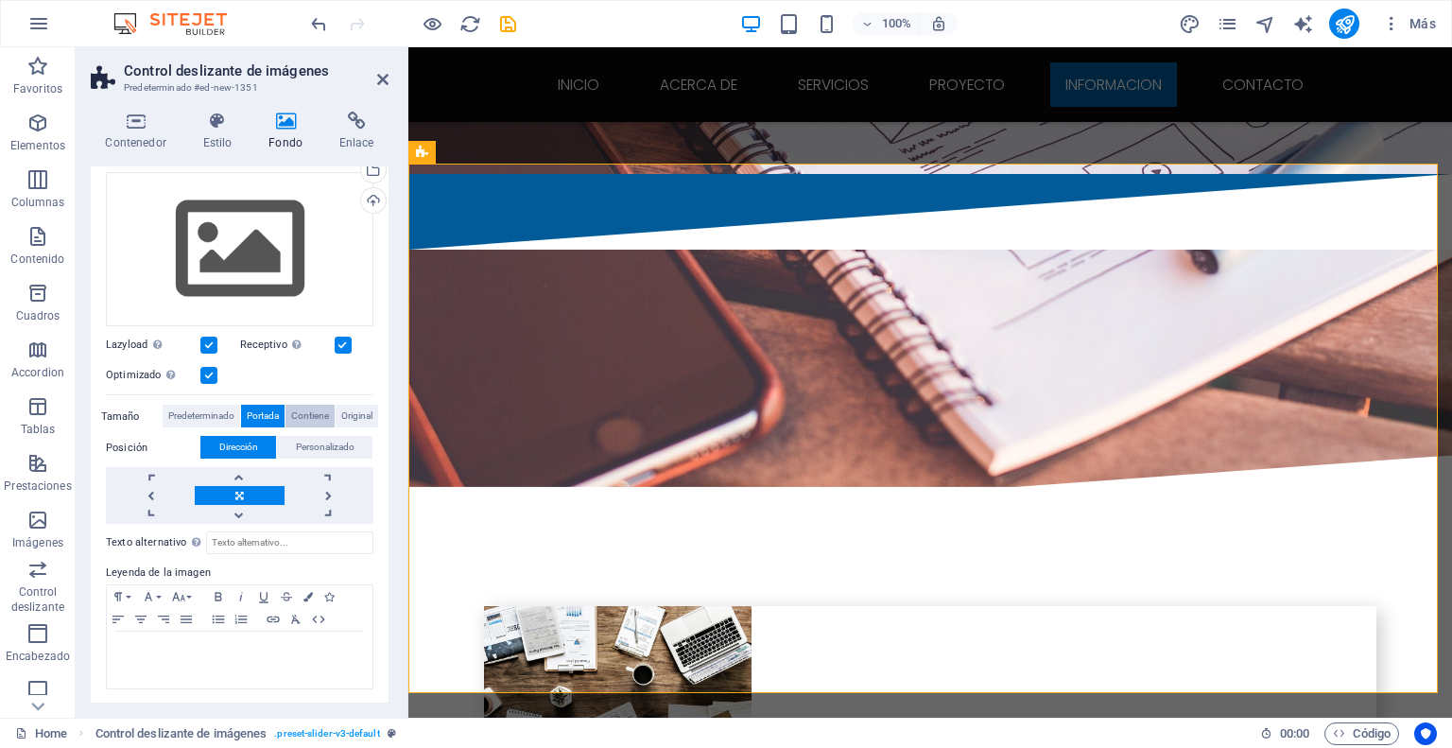
click at [308, 409] on span "Contiene" at bounding box center [310, 416] width 38 height 23
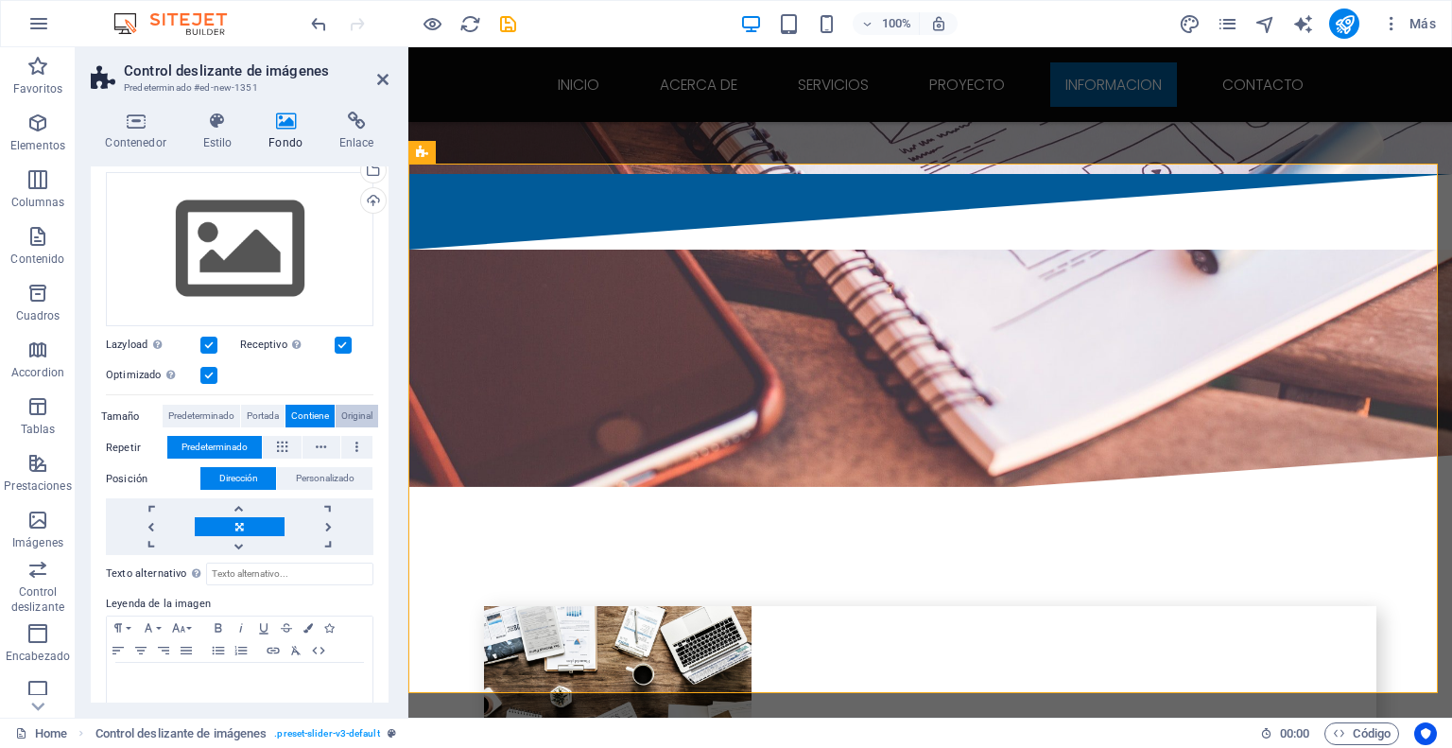
click at [360, 413] on span "Original" at bounding box center [356, 416] width 31 height 23
click at [213, 410] on span "Predeterminado" at bounding box center [201, 416] width 66 height 23
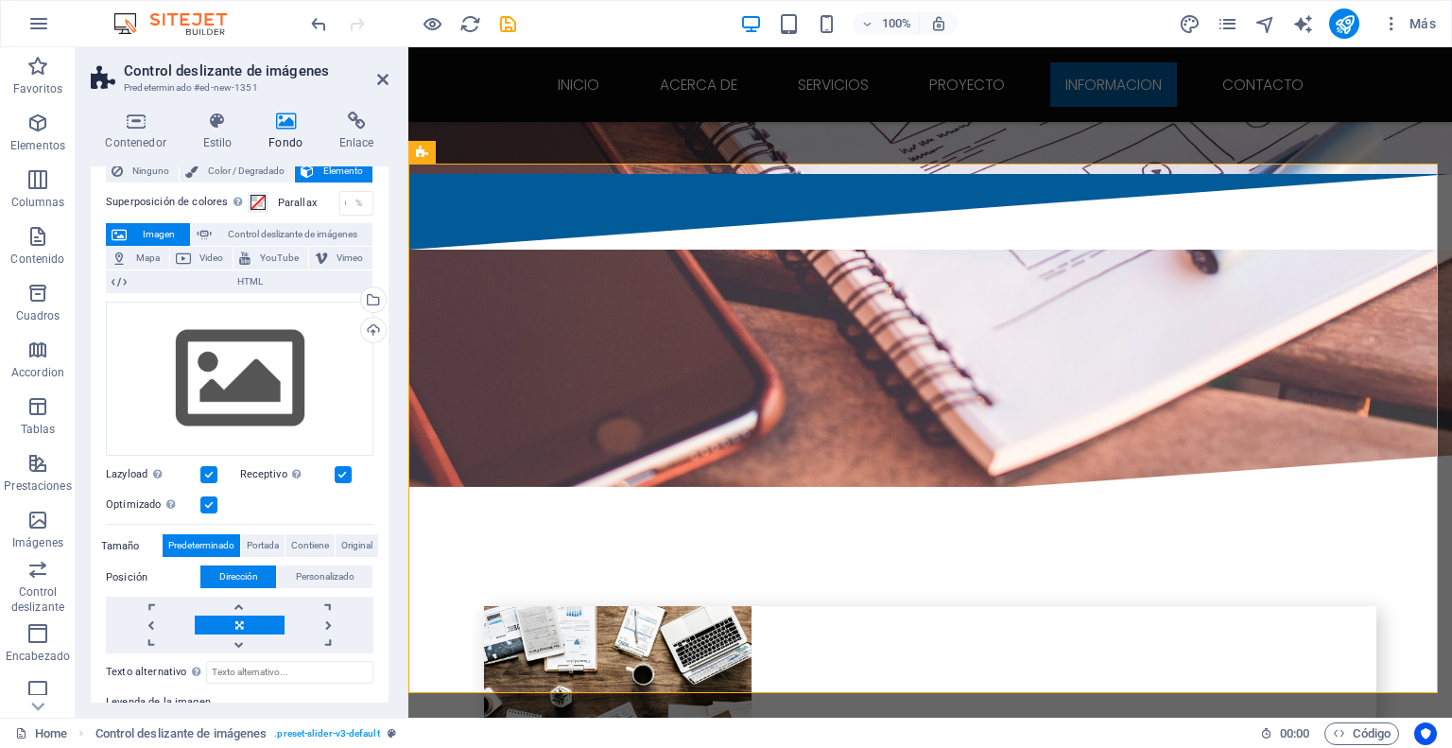
scroll to position [0, 0]
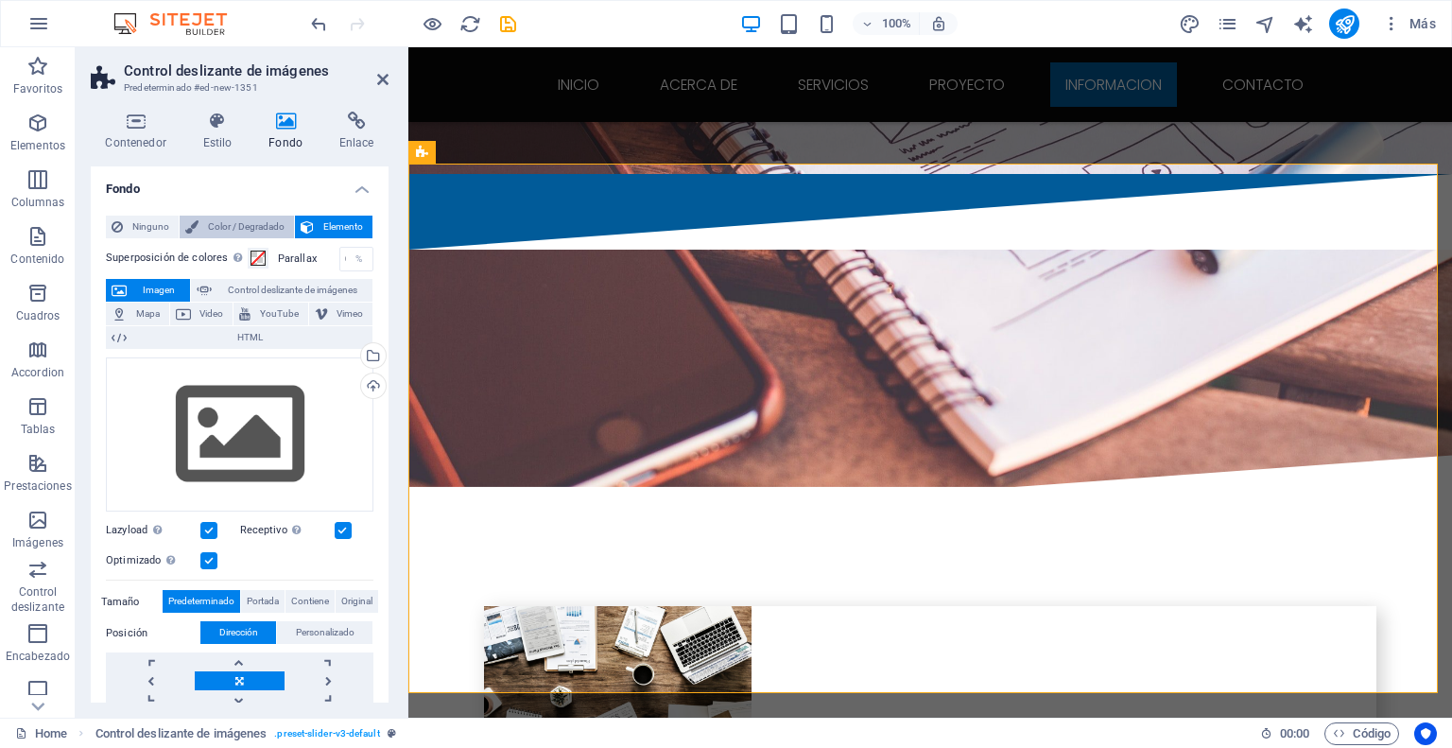
click at [242, 221] on span "Color / Degradado" at bounding box center [246, 227] width 84 height 23
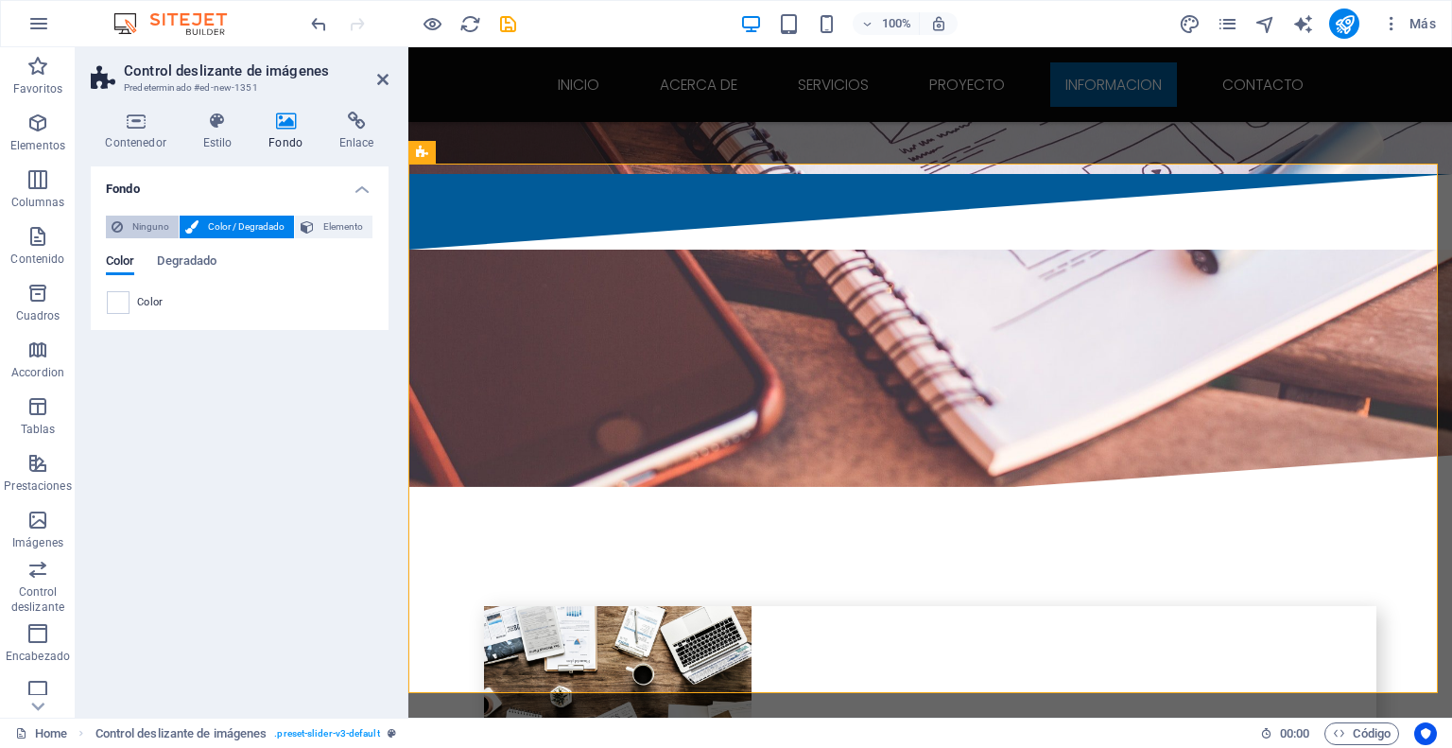
click at [147, 228] on span "Ninguno" at bounding box center [151, 227] width 44 height 23
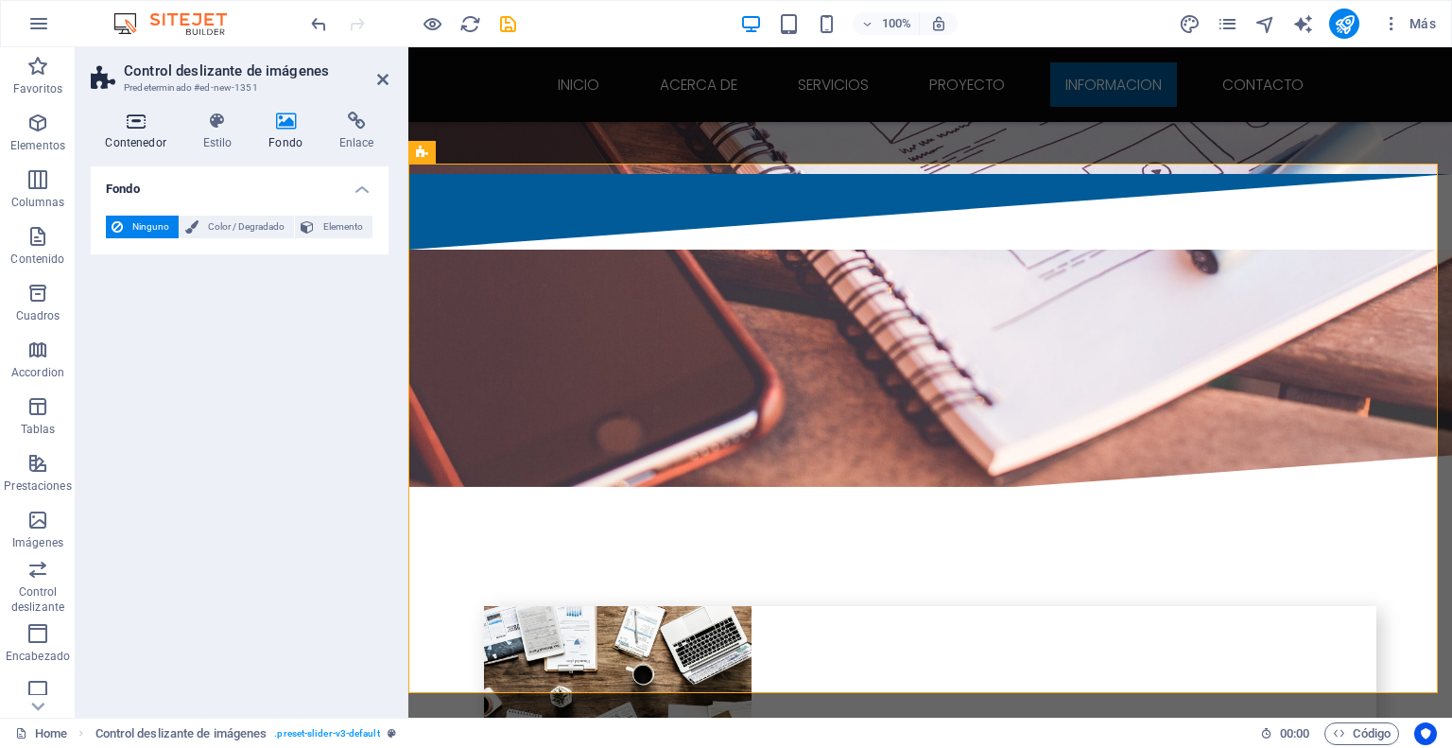
click at [136, 130] on icon at bounding box center [136, 121] width 90 height 19
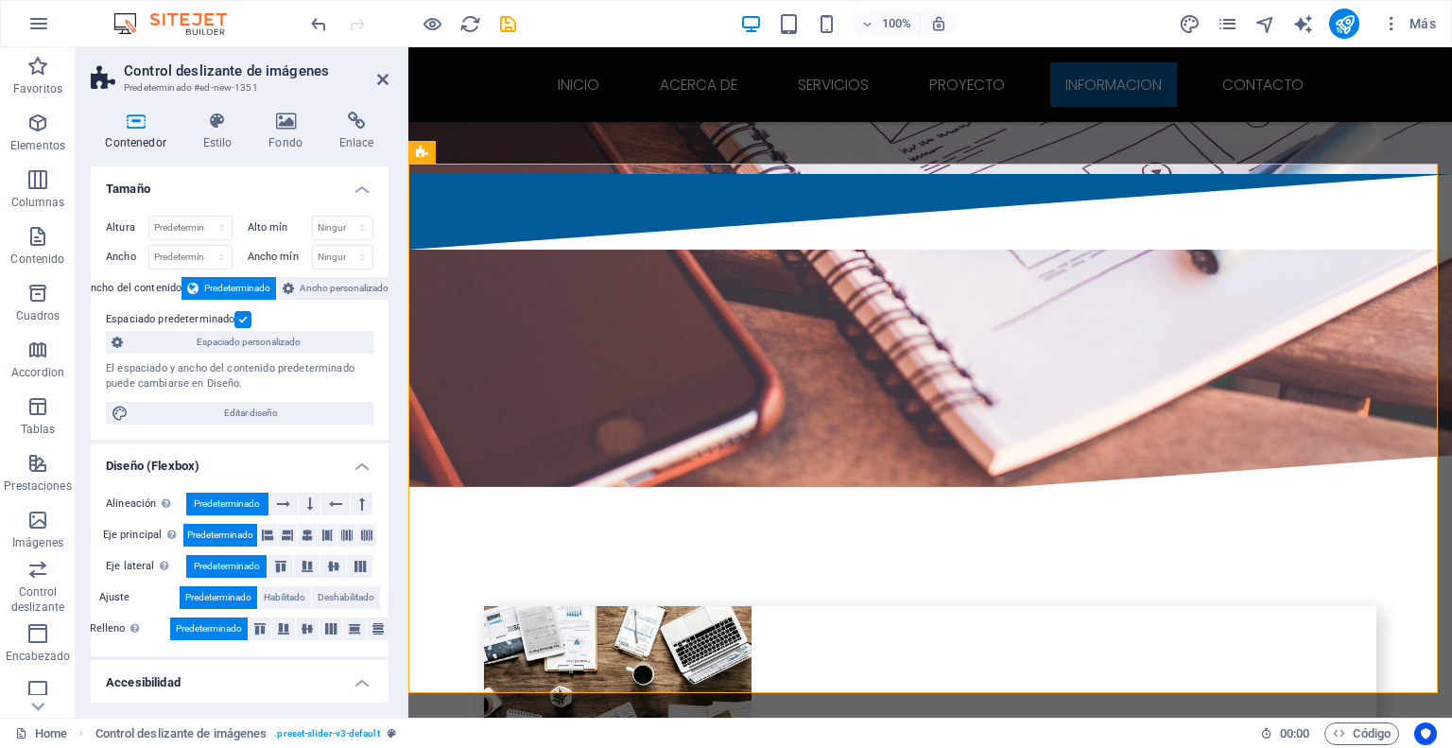
click at [222, 285] on span "Predeterminado" at bounding box center [237, 288] width 66 height 23
click at [337, 292] on span "Ancho personalizado" at bounding box center [344, 288] width 89 height 23
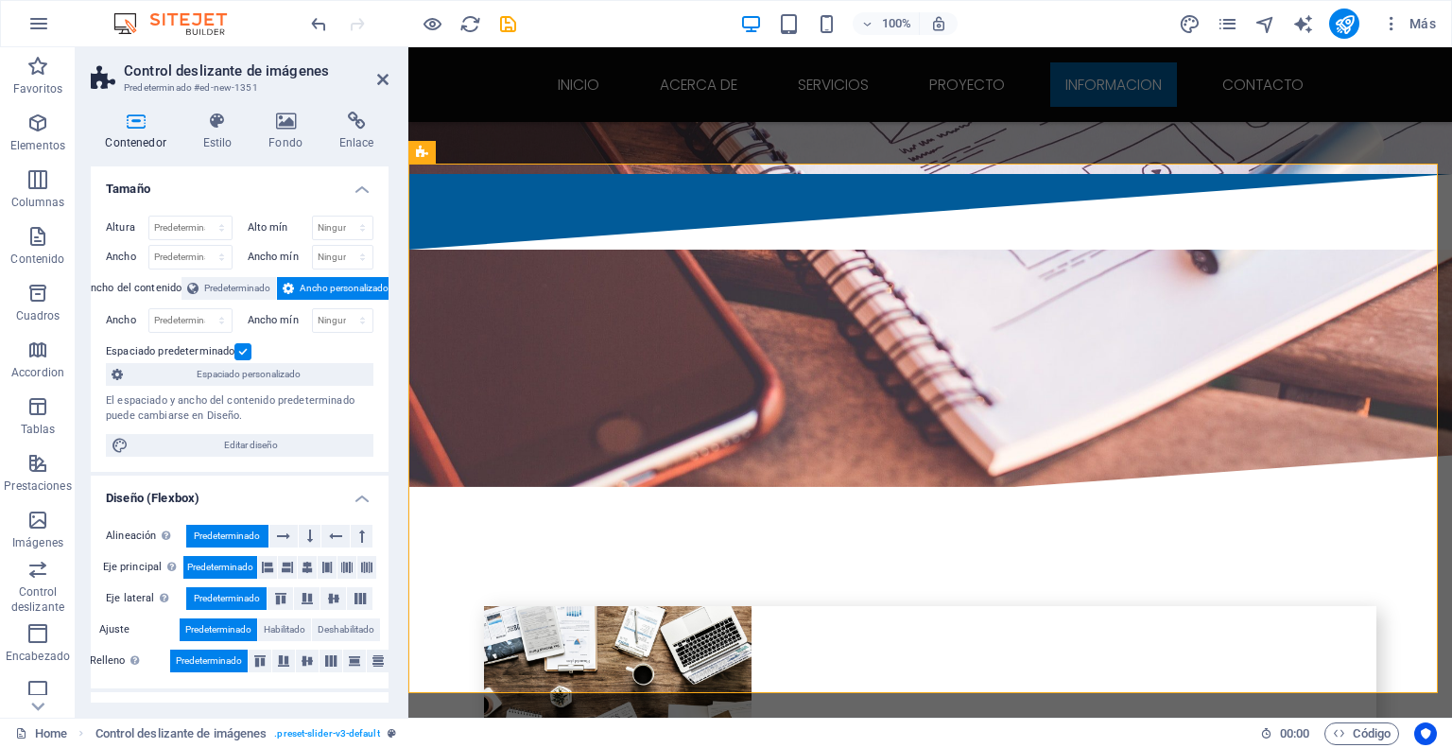
click at [277, 318] on label "Ancho mín" at bounding box center [280, 320] width 64 height 10
click at [212, 317] on select "Predeterminado px rem % em vh vw" at bounding box center [190, 320] width 82 height 23
select select "%"
click at [202, 309] on select "Predeterminado px rem % em vh vw" at bounding box center [190, 320] width 82 height 23
type input "80"
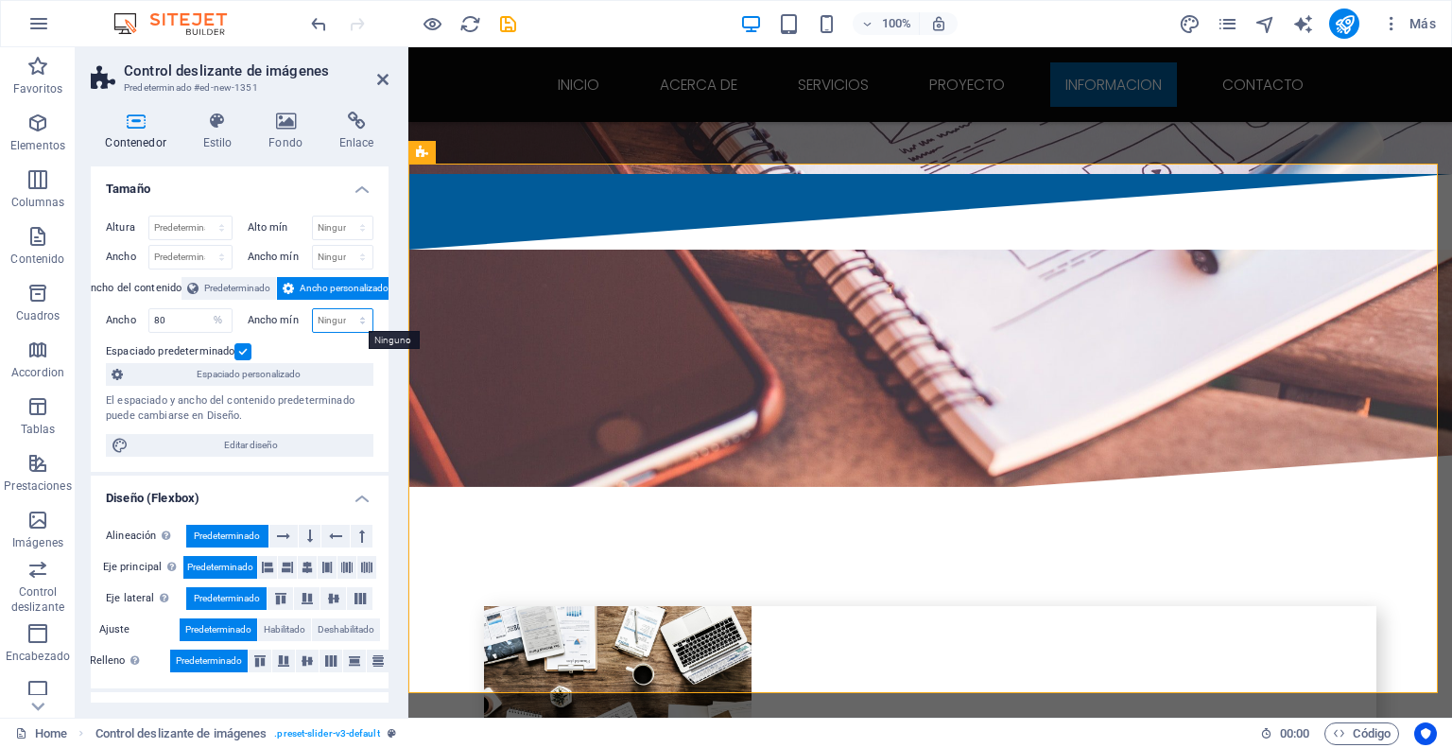
click at [348, 318] on select "Ninguno px rem % vh vw" at bounding box center [343, 320] width 60 height 23
select select "%"
click at [342, 309] on select "Ninguno px rem % vh vw" at bounding box center [343, 320] width 60 height 23
click at [345, 347] on div "Espaciado predeterminado" at bounding box center [237, 351] width 263 height 23
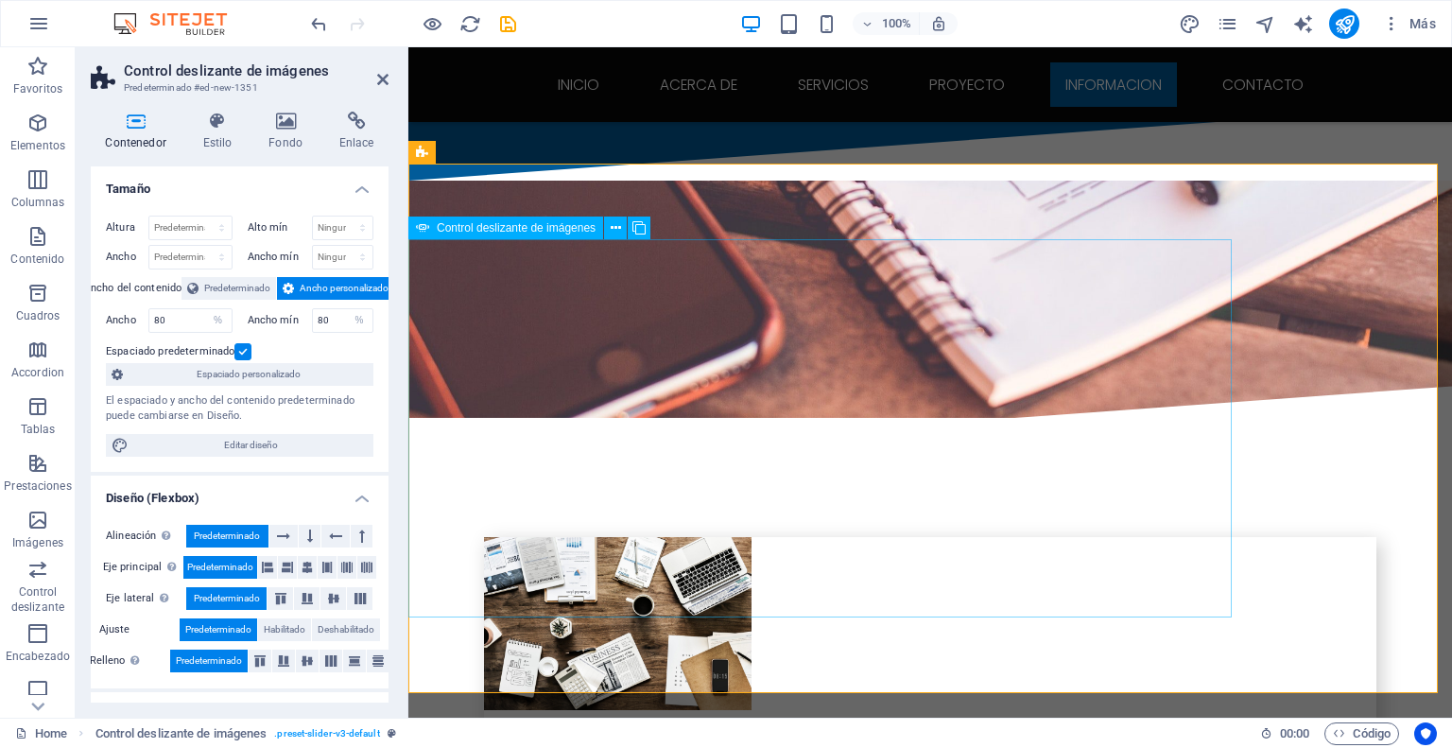
scroll to position [3629, 0]
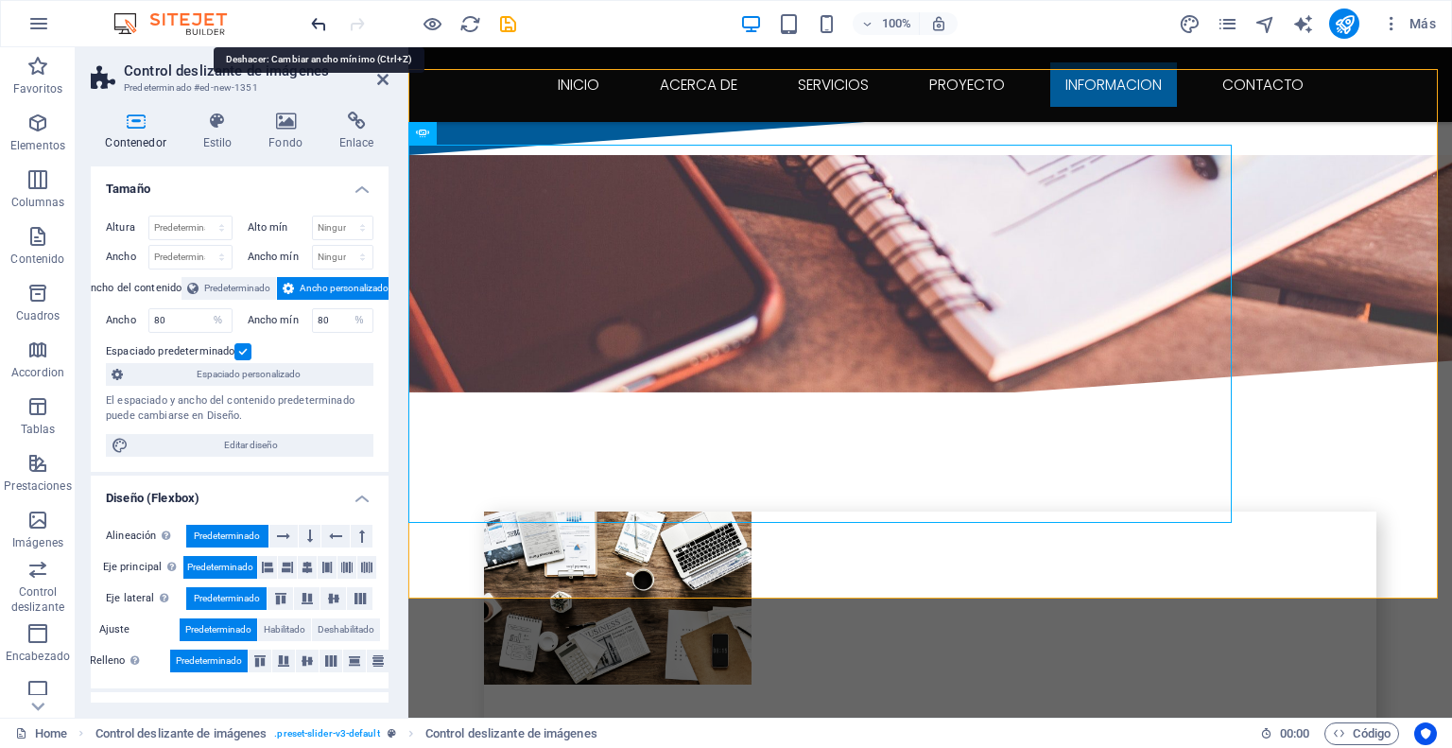
click at [318, 23] on icon "undo" at bounding box center [319, 24] width 22 height 22
type input "100"
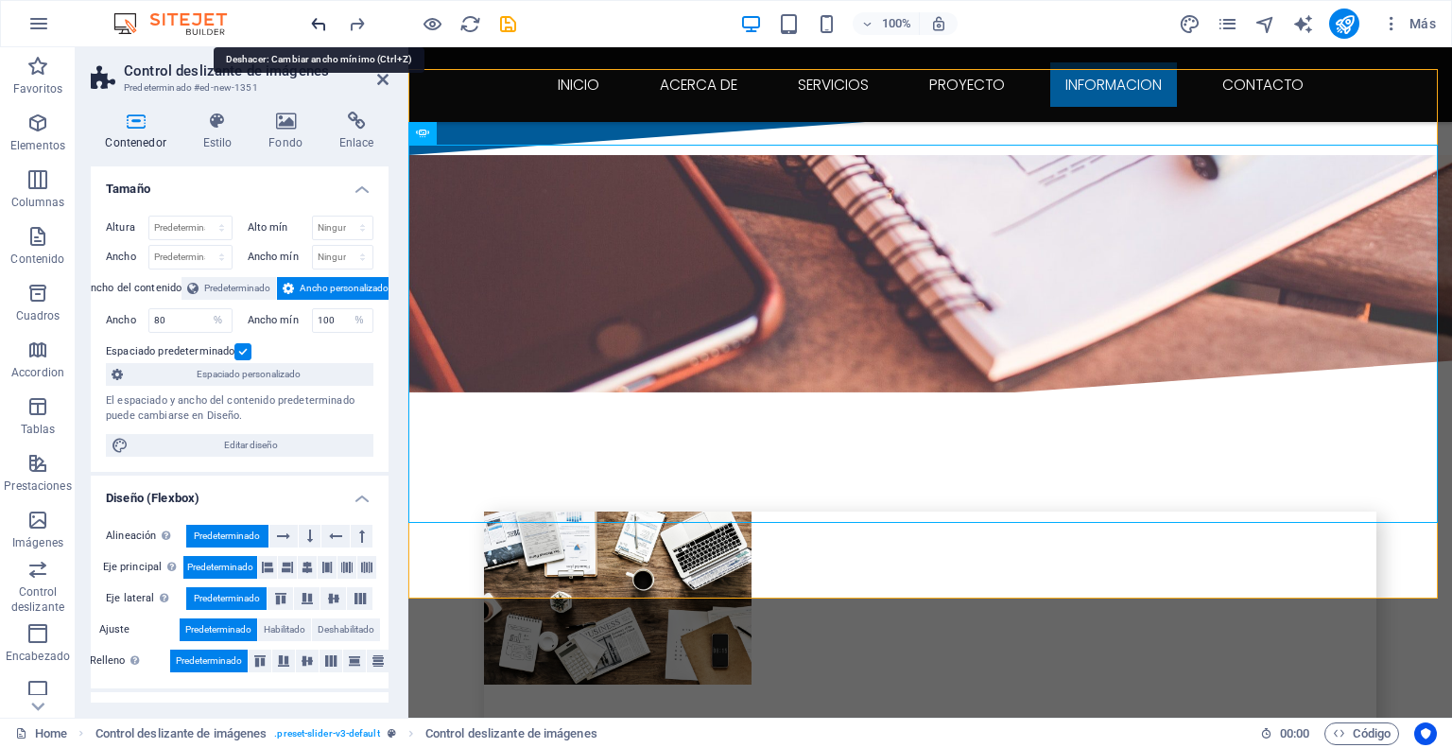
click at [318, 23] on icon "undo" at bounding box center [319, 24] width 22 height 22
select select "DISABLED_OPTION_VALUE"
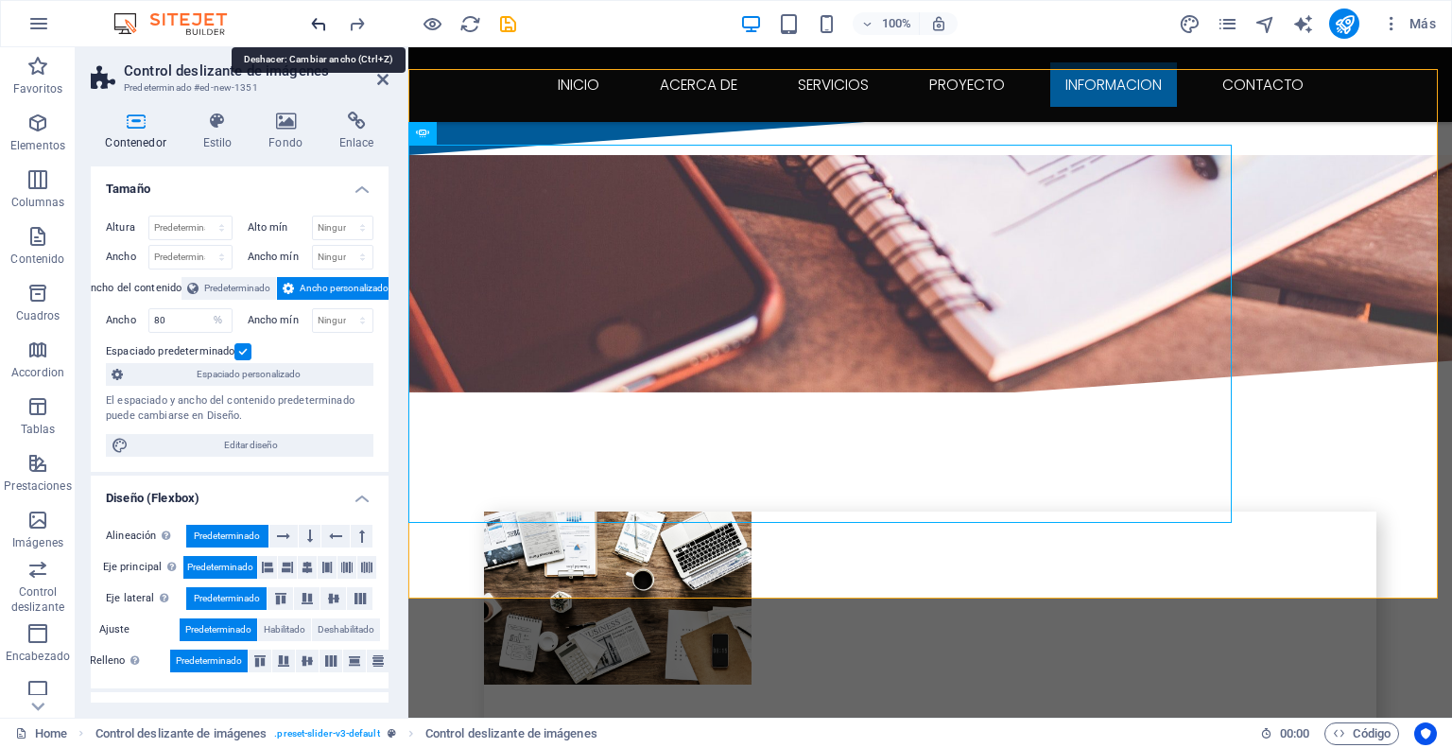
click at [318, 23] on icon "undo" at bounding box center [319, 24] width 22 height 22
type input "100"
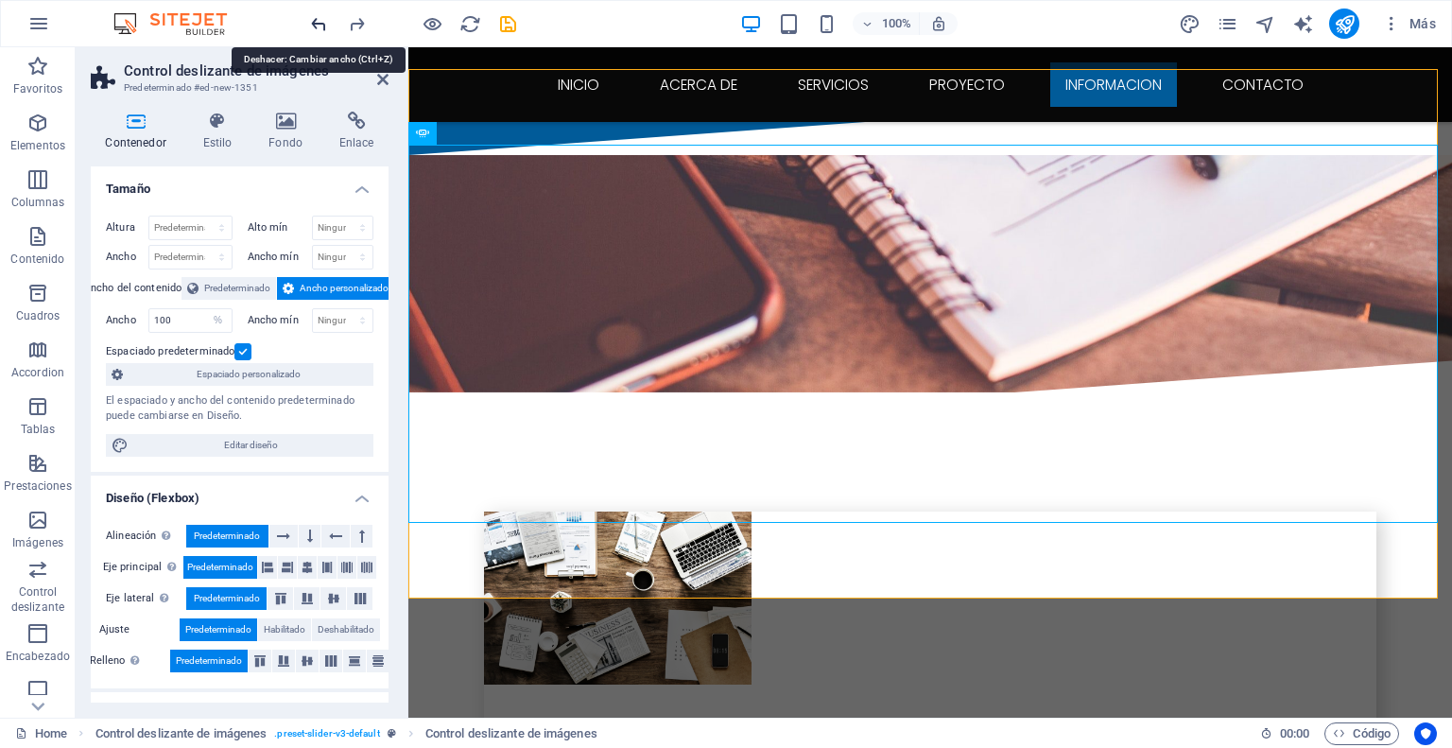
click at [318, 23] on icon "undo" at bounding box center [319, 24] width 22 height 22
select select "DISABLED_OPTION_VALUE"
click at [318, 23] on icon "undo" at bounding box center [319, 24] width 22 height 22
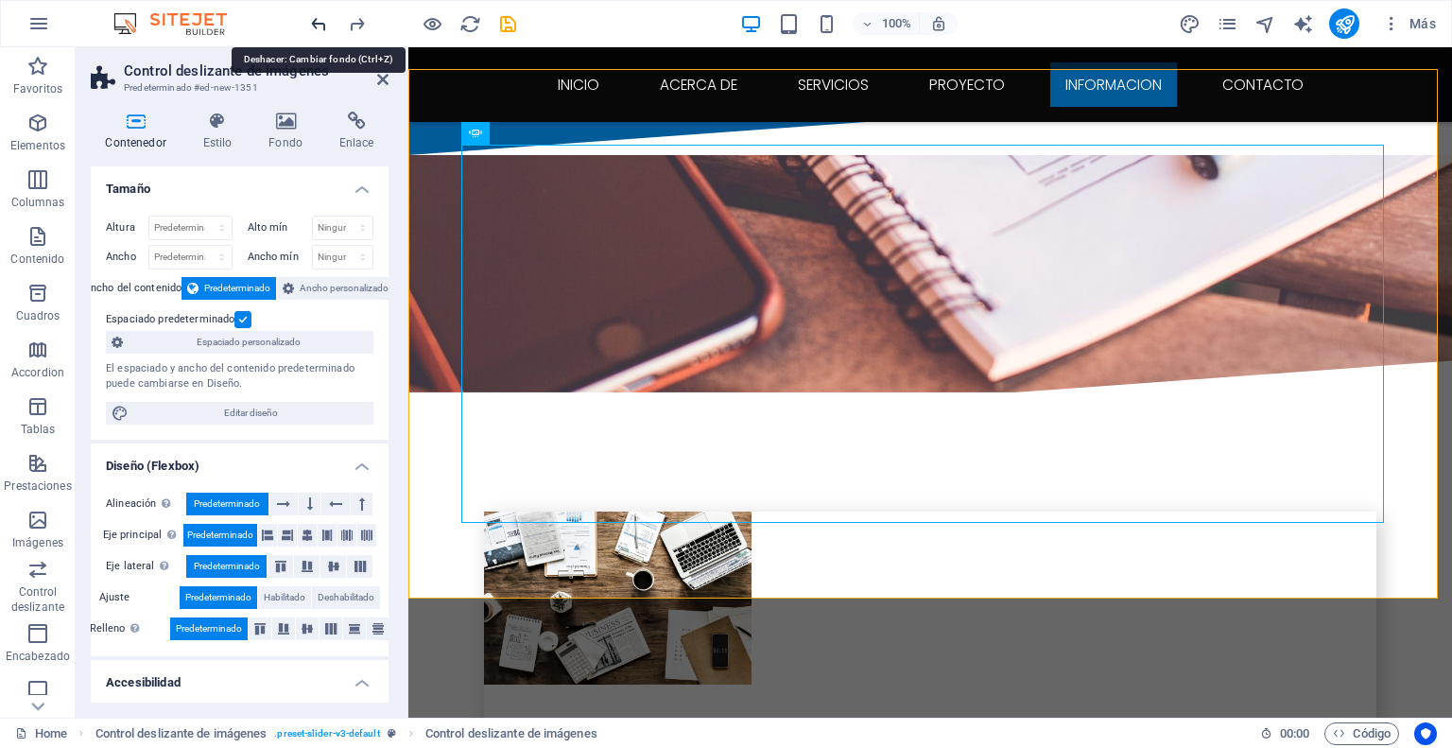
click at [318, 23] on icon "undo" at bounding box center [319, 24] width 22 height 22
click at [314, 22] on icon "undo" at bounding box center [319, 24] width 22 height 22
click at [314, 25] on icon "undo" at bounding box center [319, 24] width 22 height 22
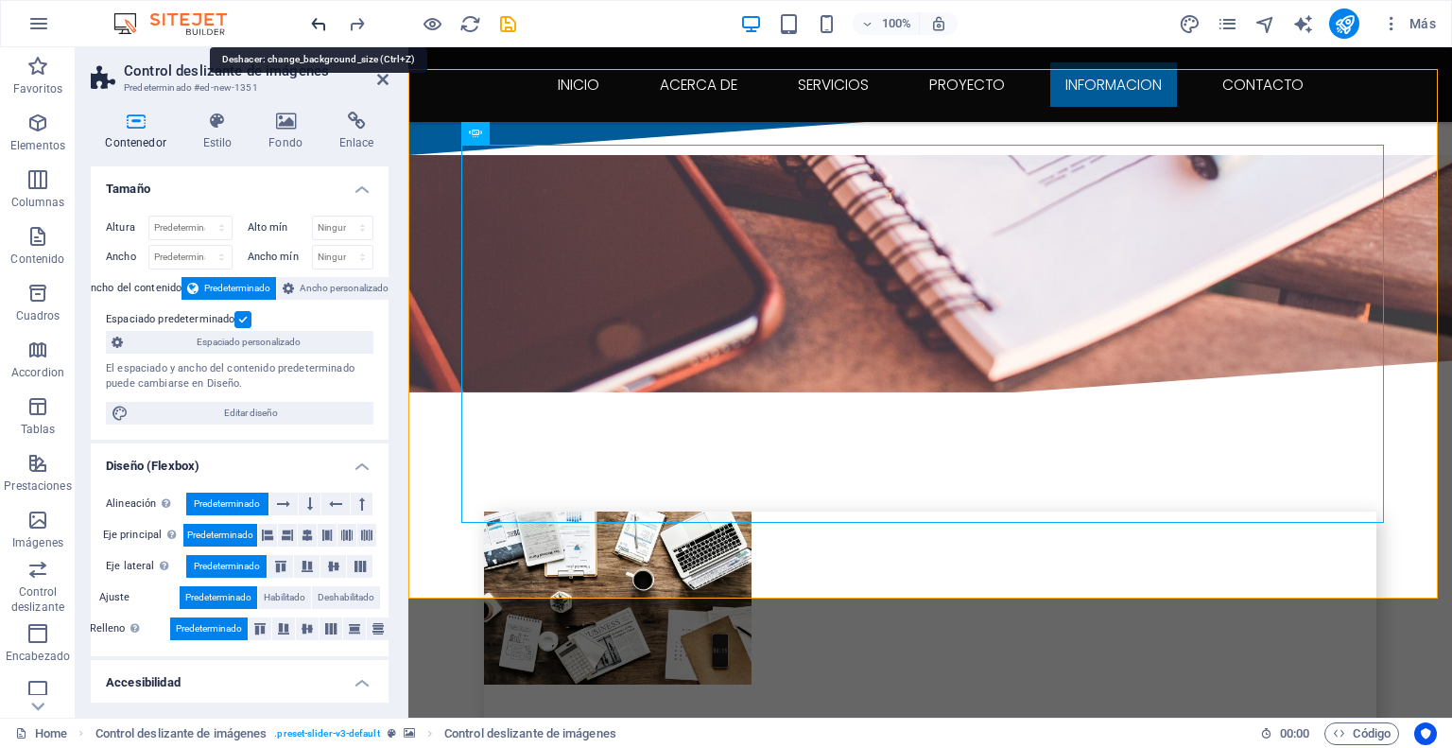
click at [314, 25] on icon "undo" at bounding box center [319, 24] width 22 height 22
click at [316, 25] on icon "undo" at bounding box center [319, 24] width 22 height 22
click at [324, 22] on icon "undo" at bounding box center [319, 24] width 22 height 22
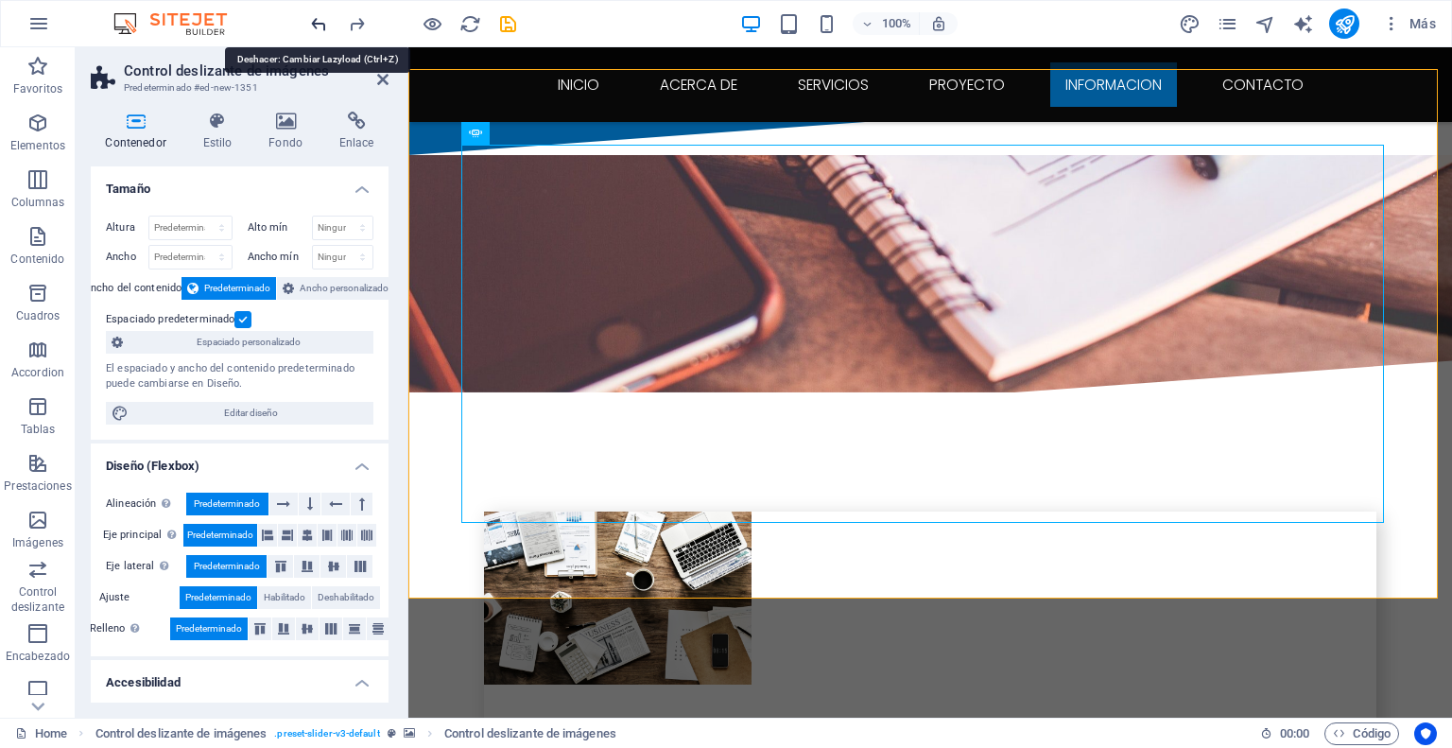
click at [324, 22] on icon "undo" at bounding box center [319, 24] width 22 height 22
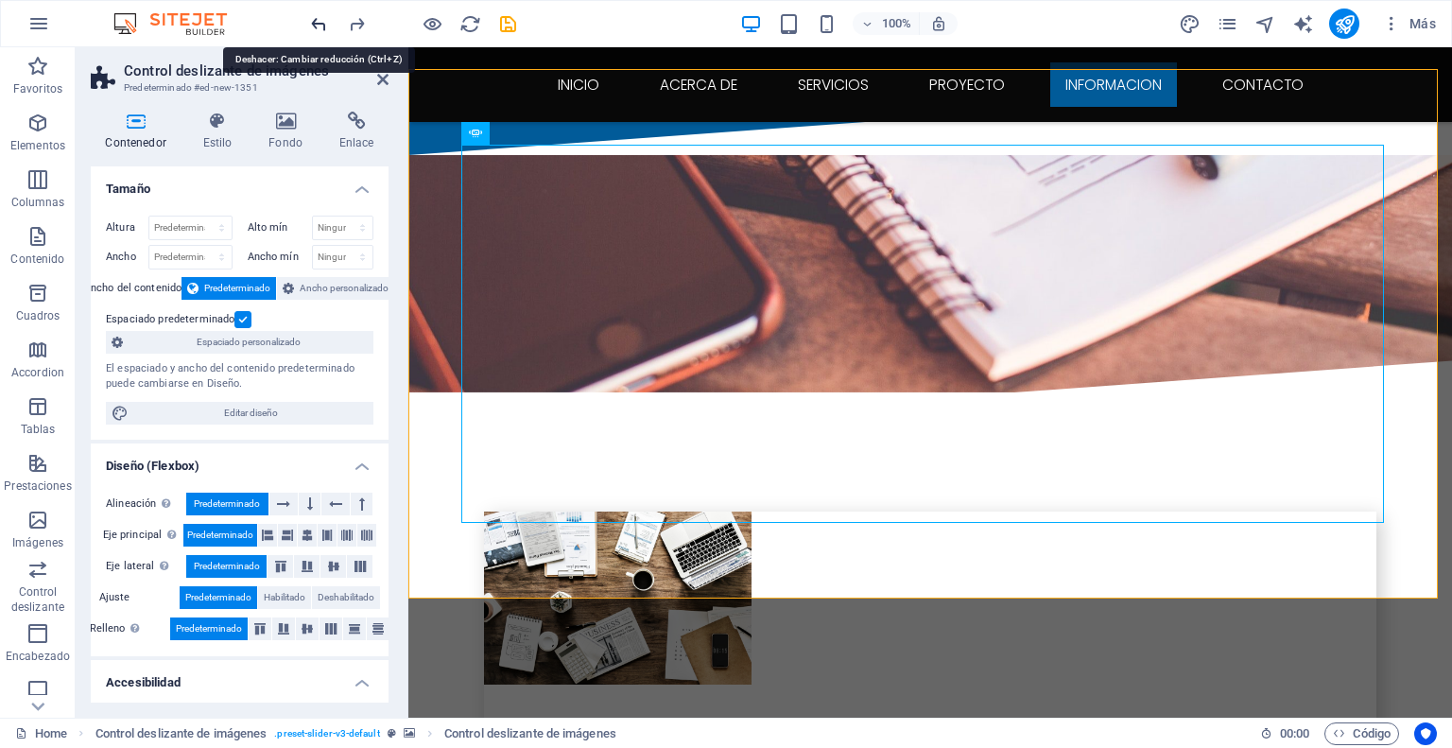
click at [324, 22] on icon "undo" at bounding box center [319, 24] width 22 height 22
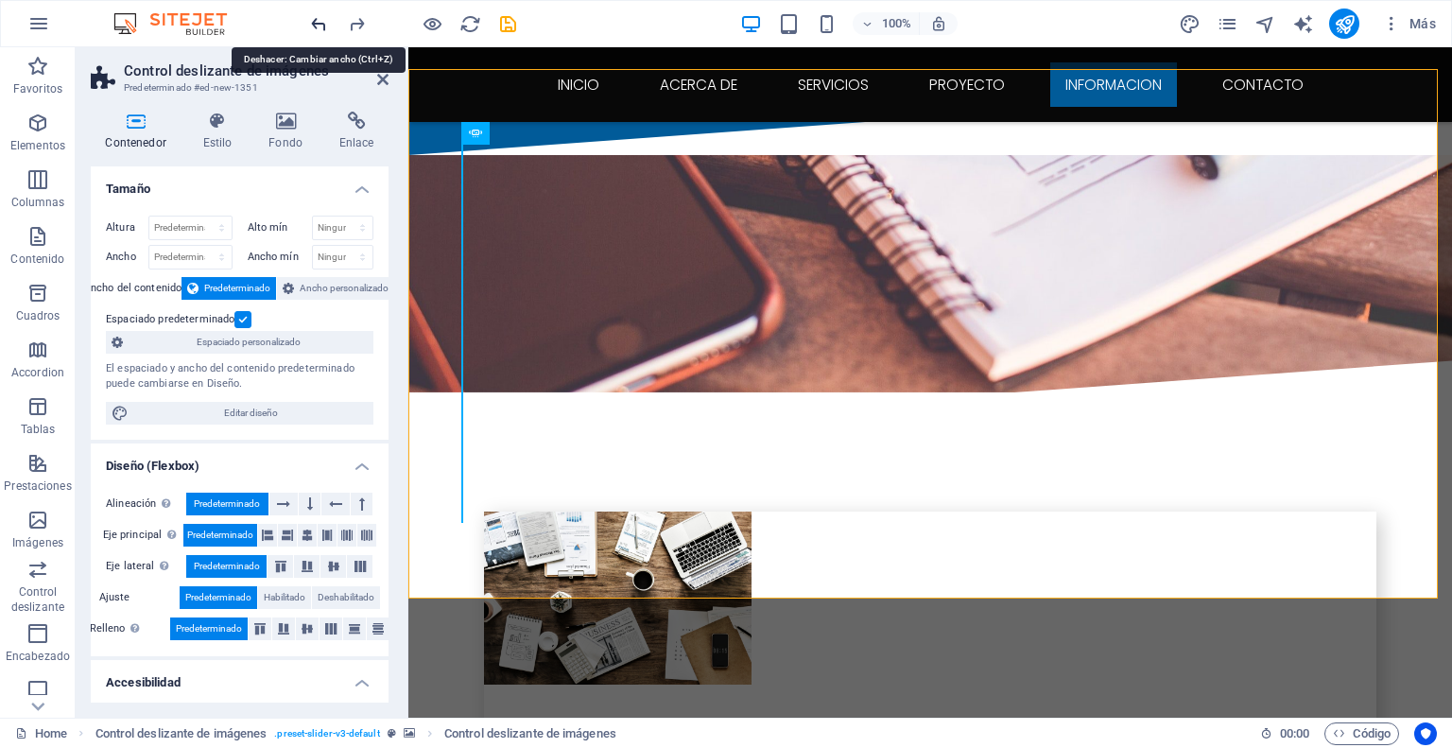
click at [324, 22] on icon "undo" at bounding box center [319, 24] width 22 height 22
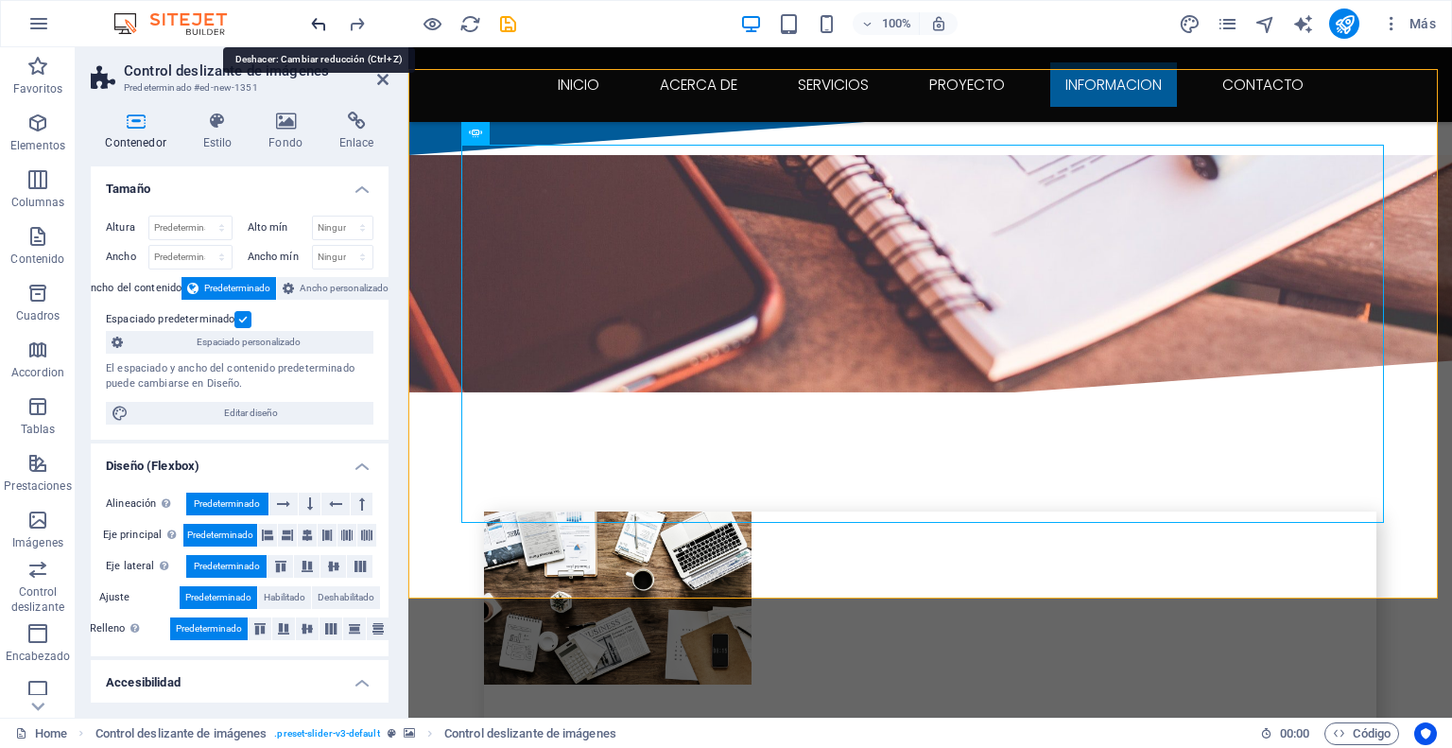
click at [324, 22] on icon "undo" at bounding box center [319, 24] width 22 height 22
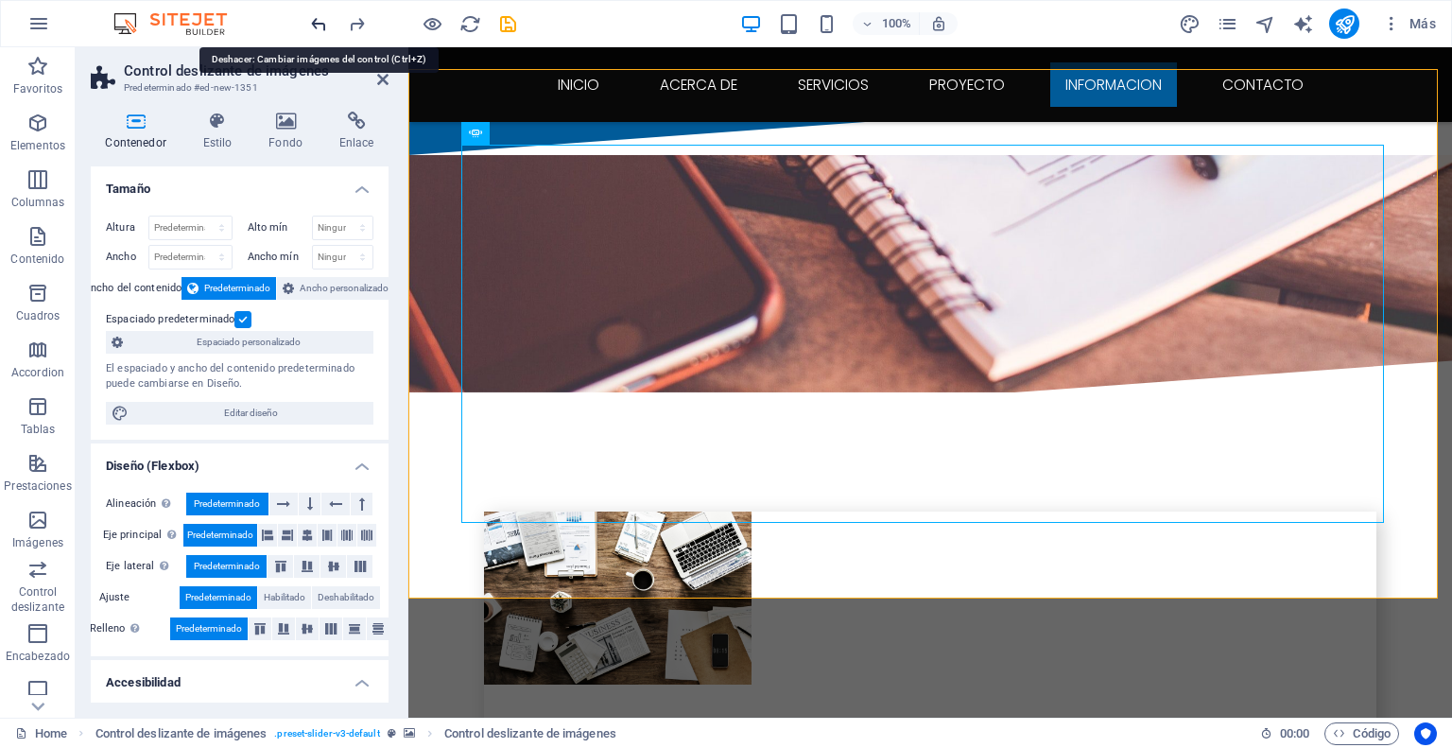
click at [324, 22] on icon "undo" at bounding box center [319, 24] width 22 height 22
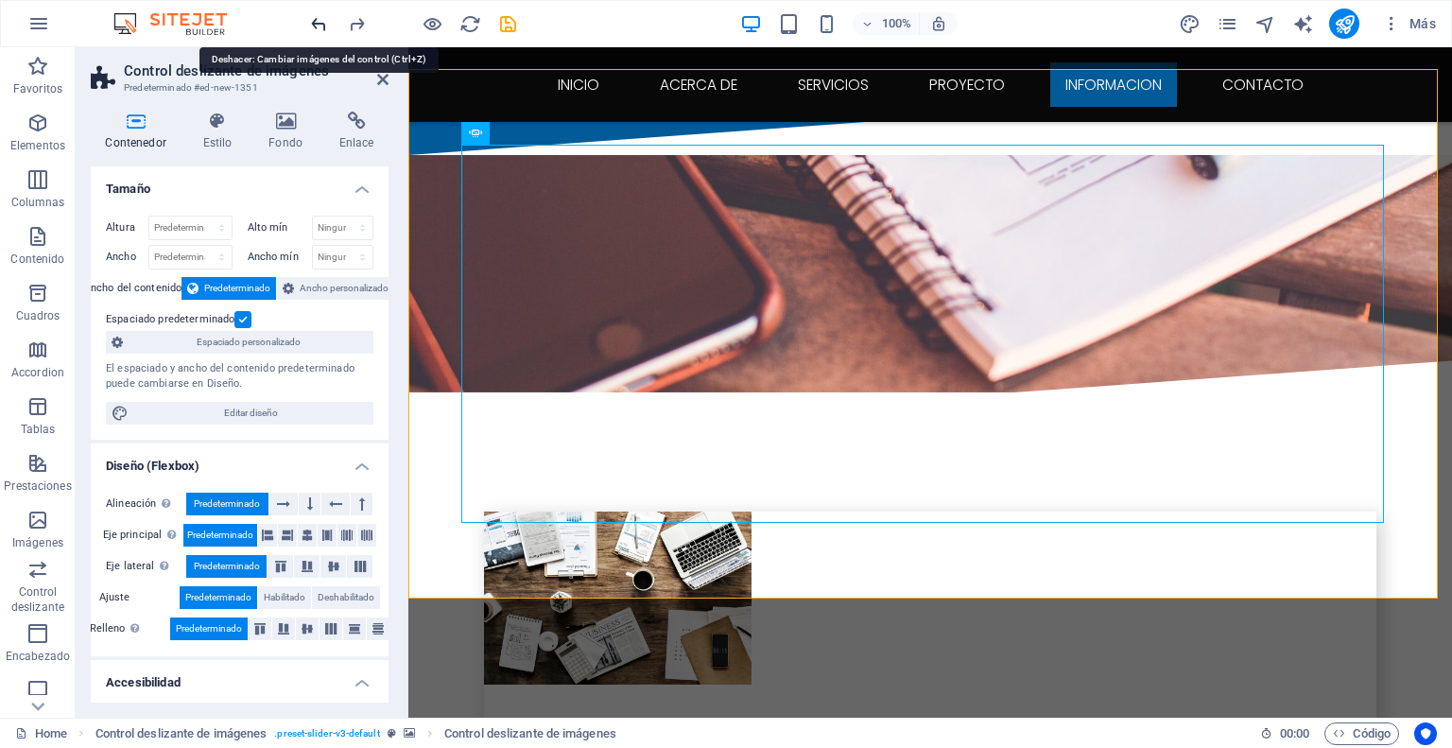
click at [324, 22] on icon "undo" at bounding box center [319, 24] width 22 height 22
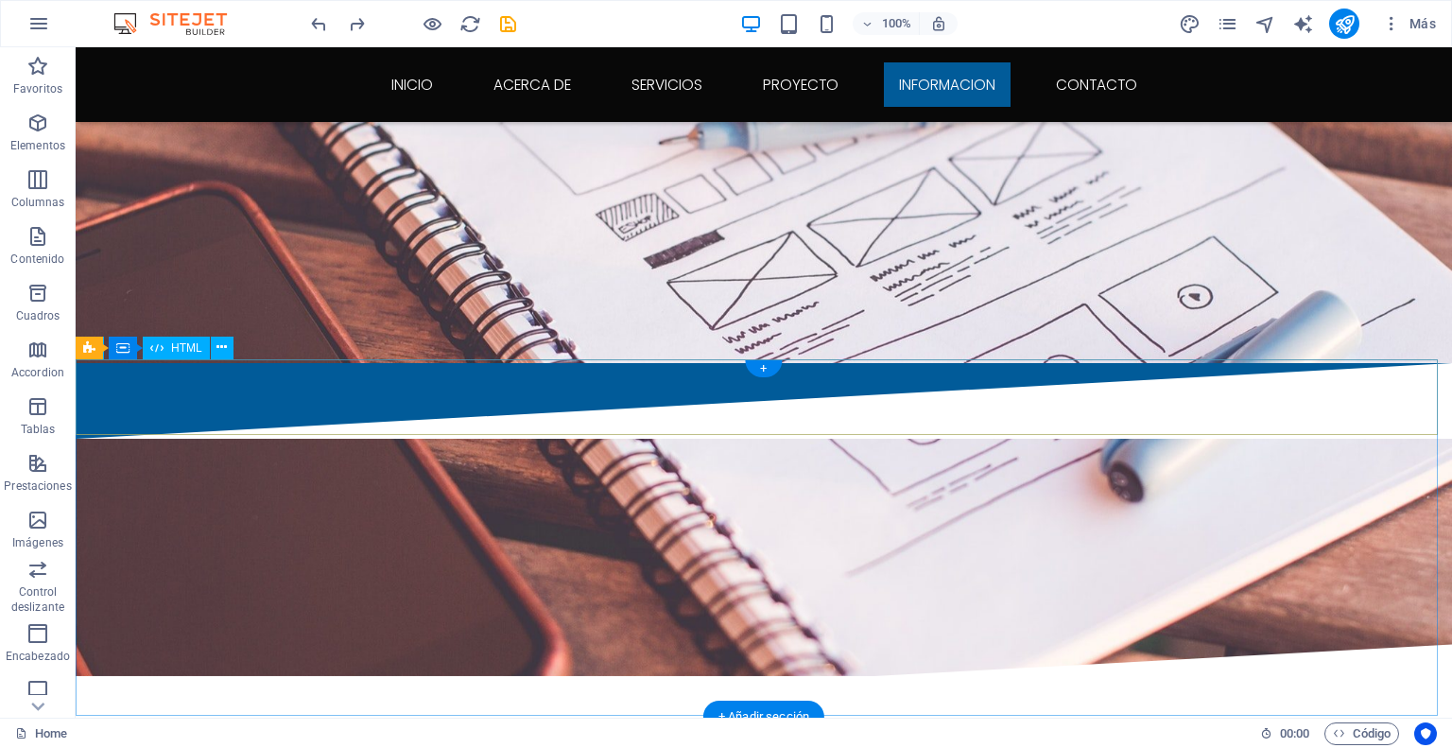
scroll to position [3156, 0]
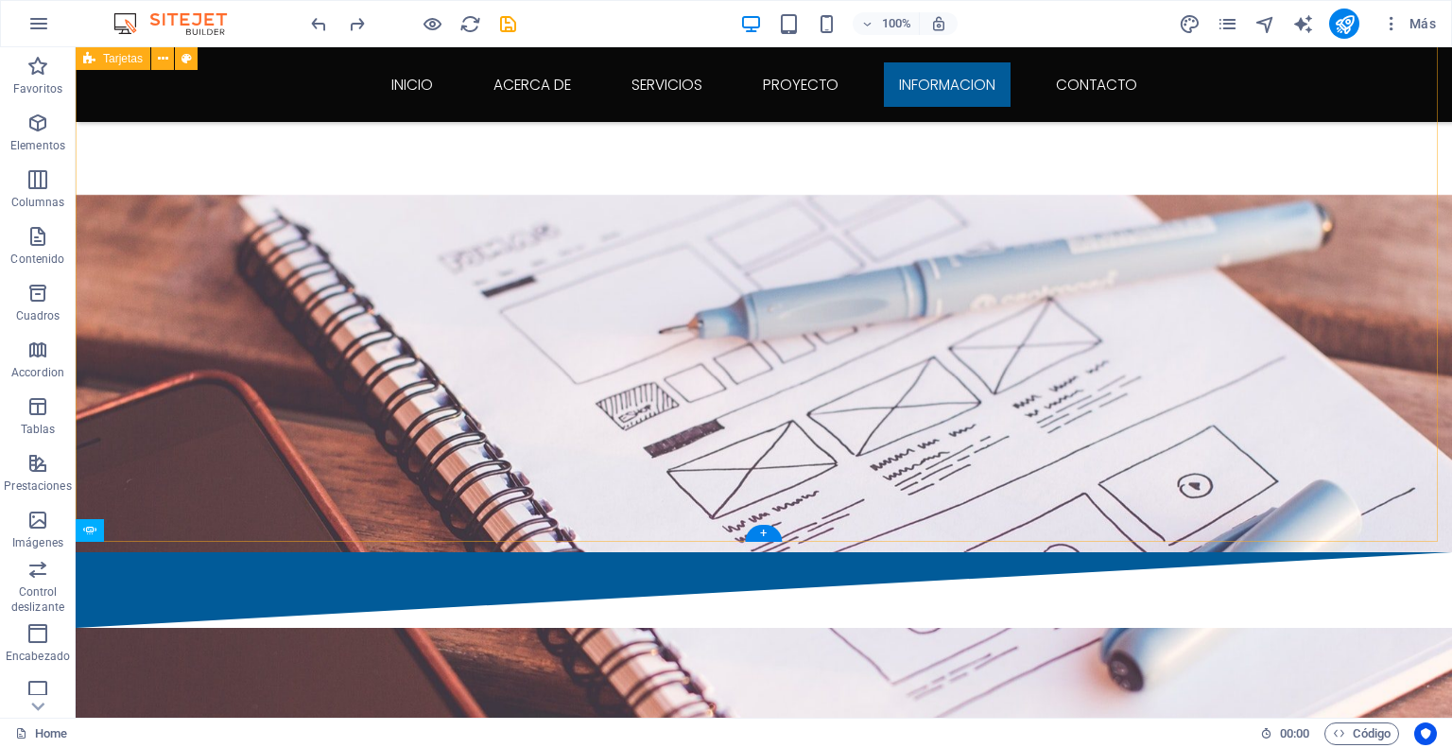
click at [764, 530] on div "+" at bounding box center [763, 533] width 37 height 17
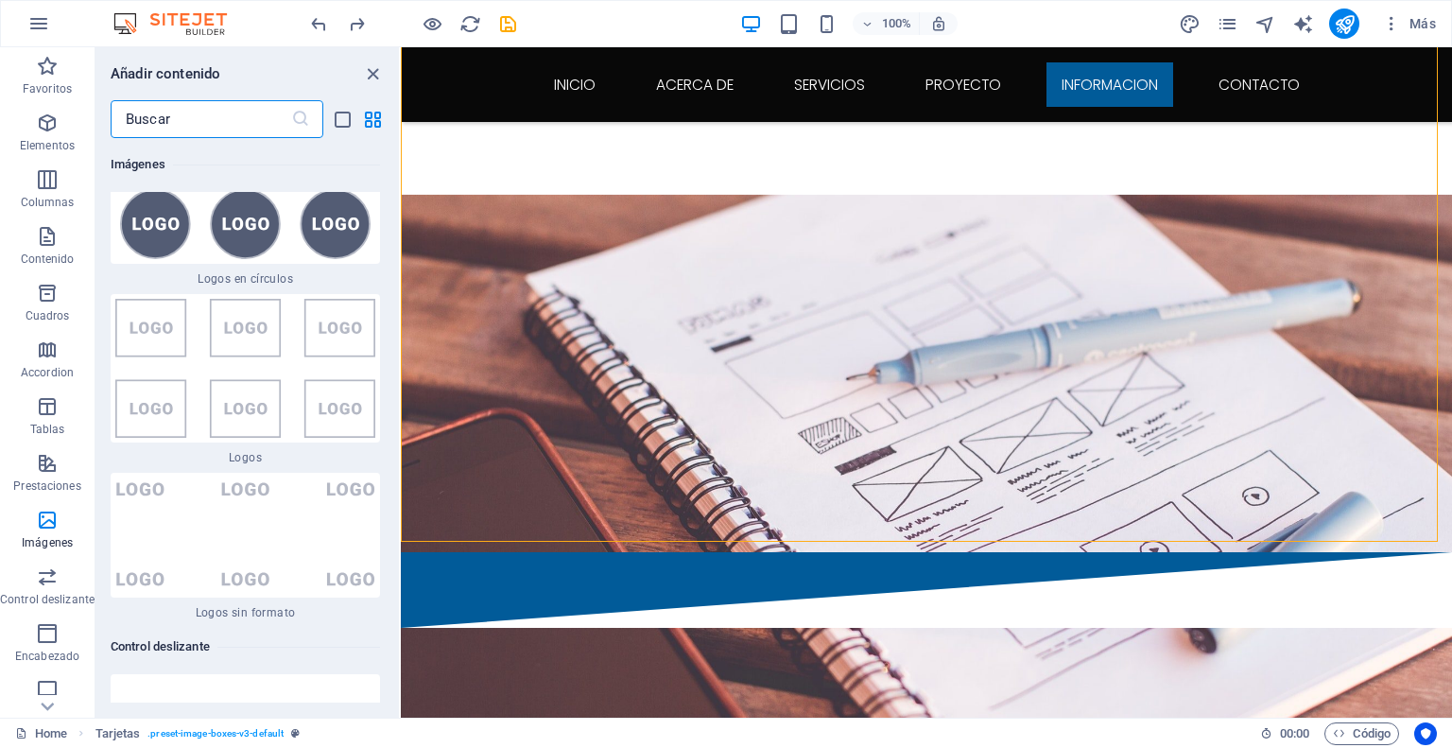
scroll to position [21185, 0]
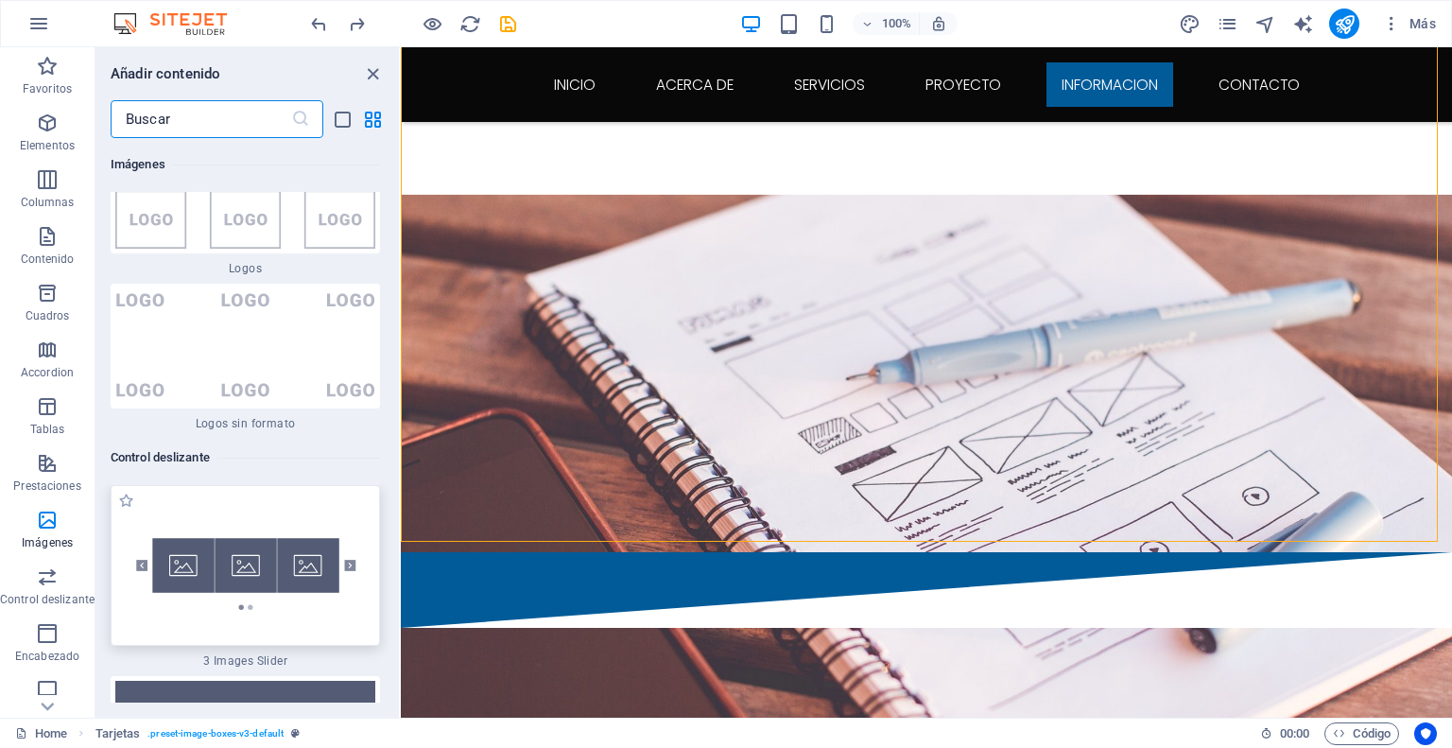
click at [280, 490] on img at bounding box center [245, 565] width 260 height 151
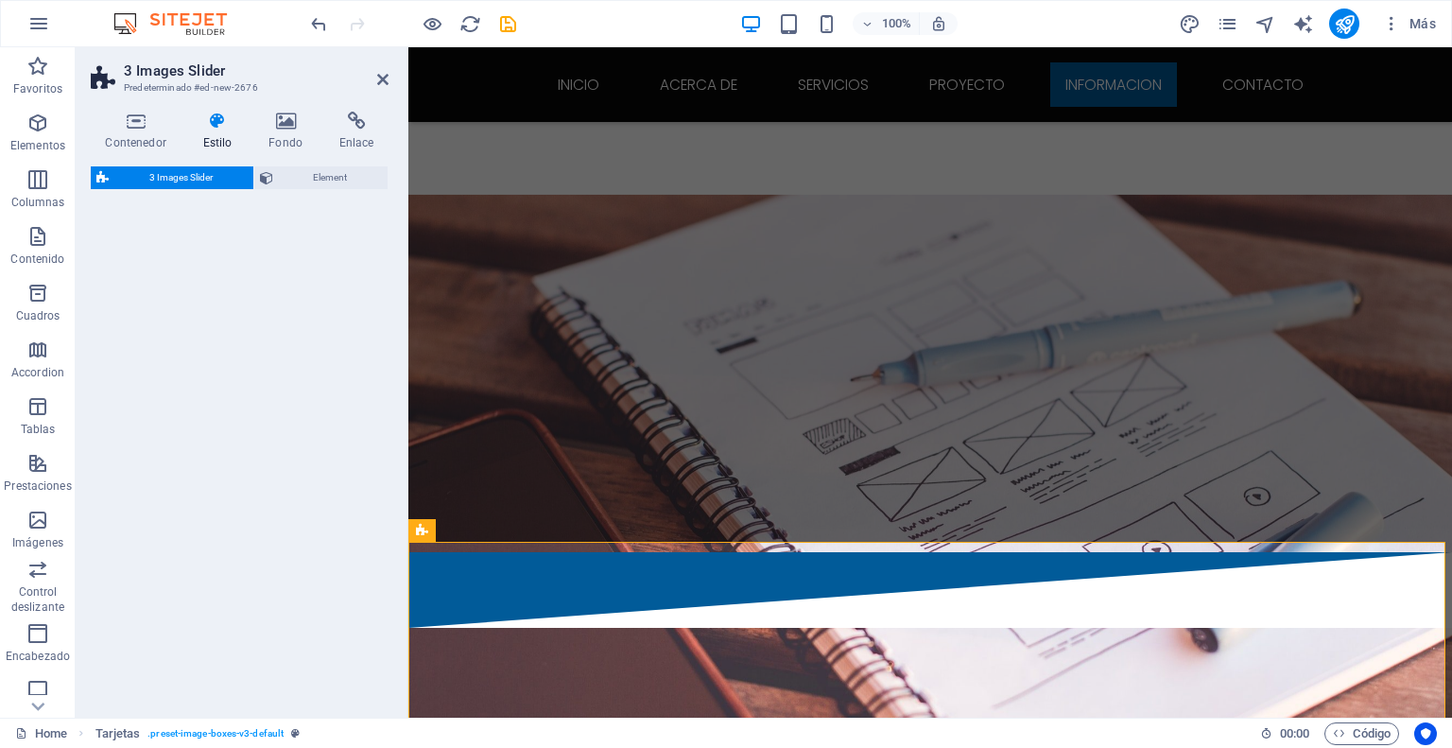
select select "rem"
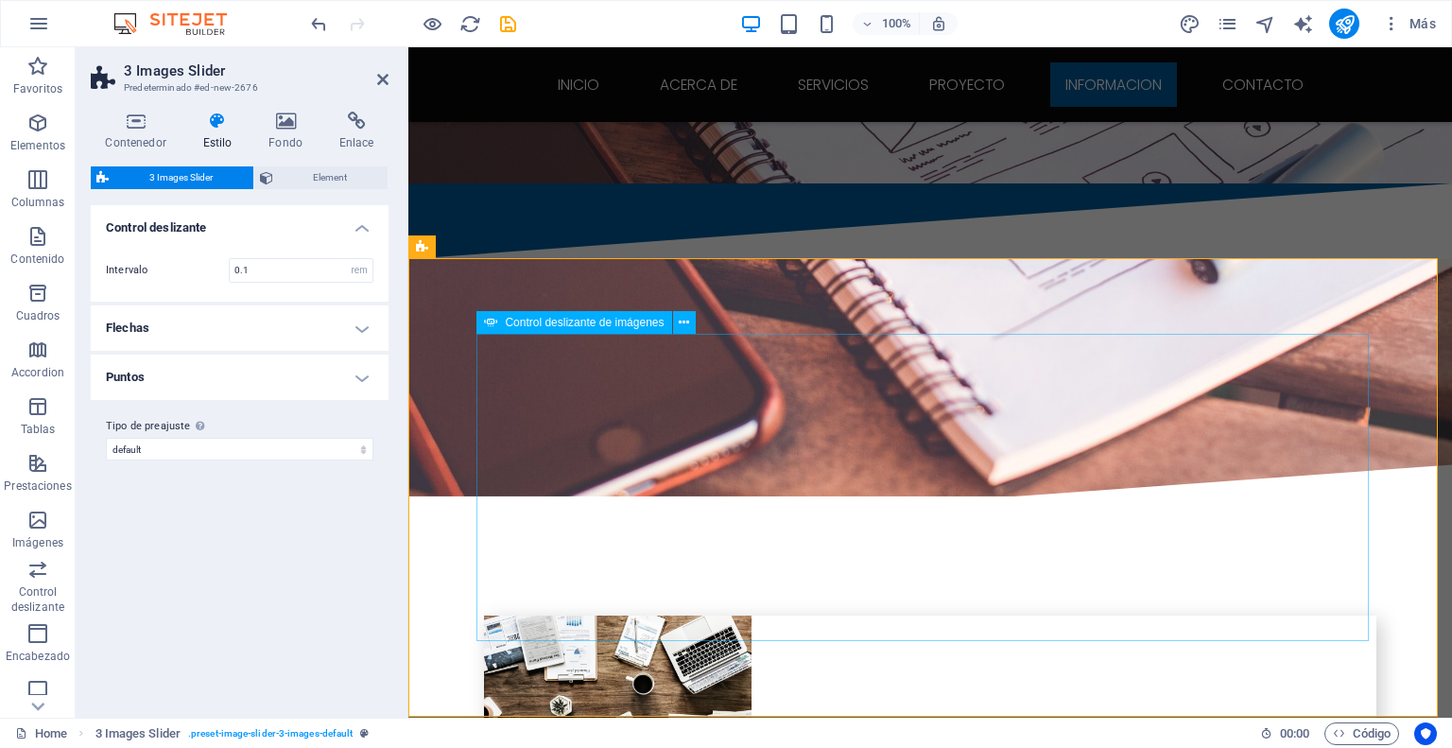
scroll to position [3629, 0]
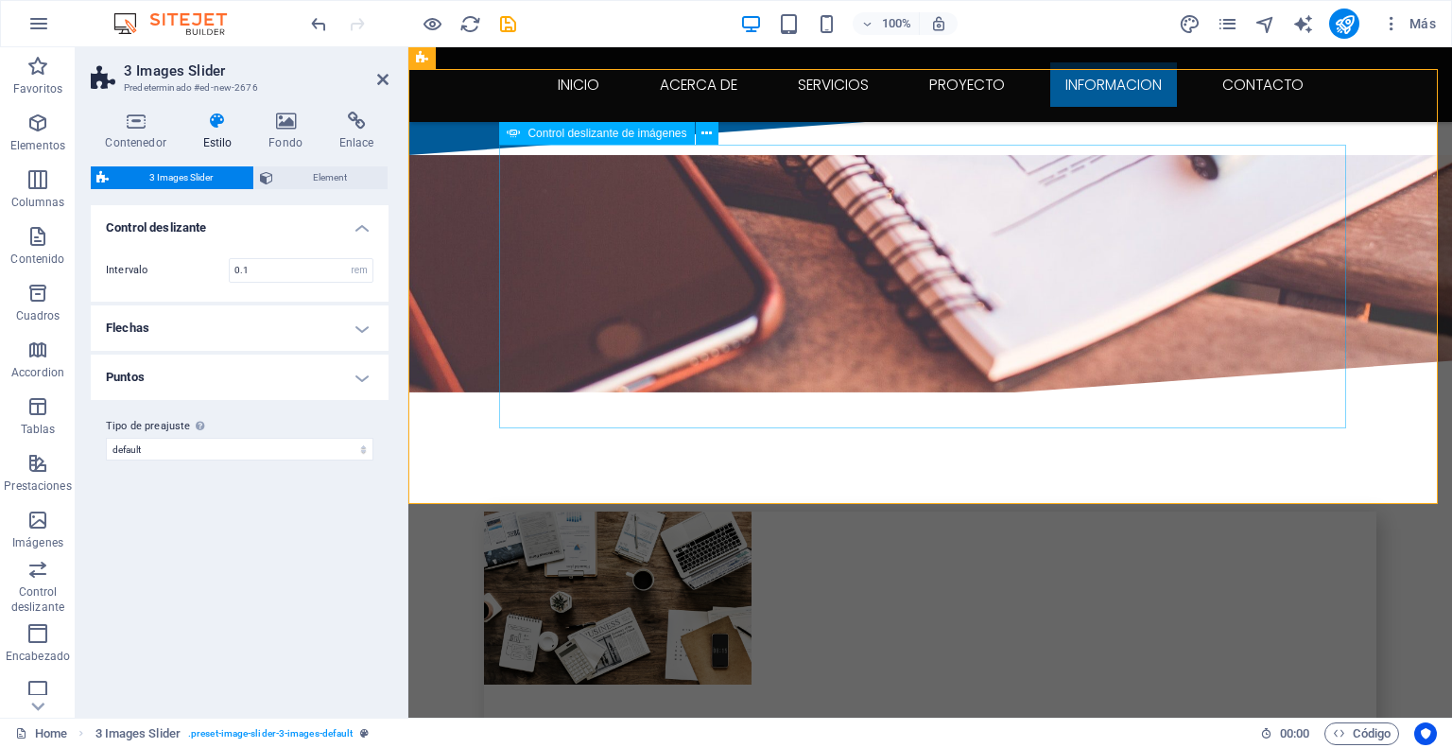
select select "px"
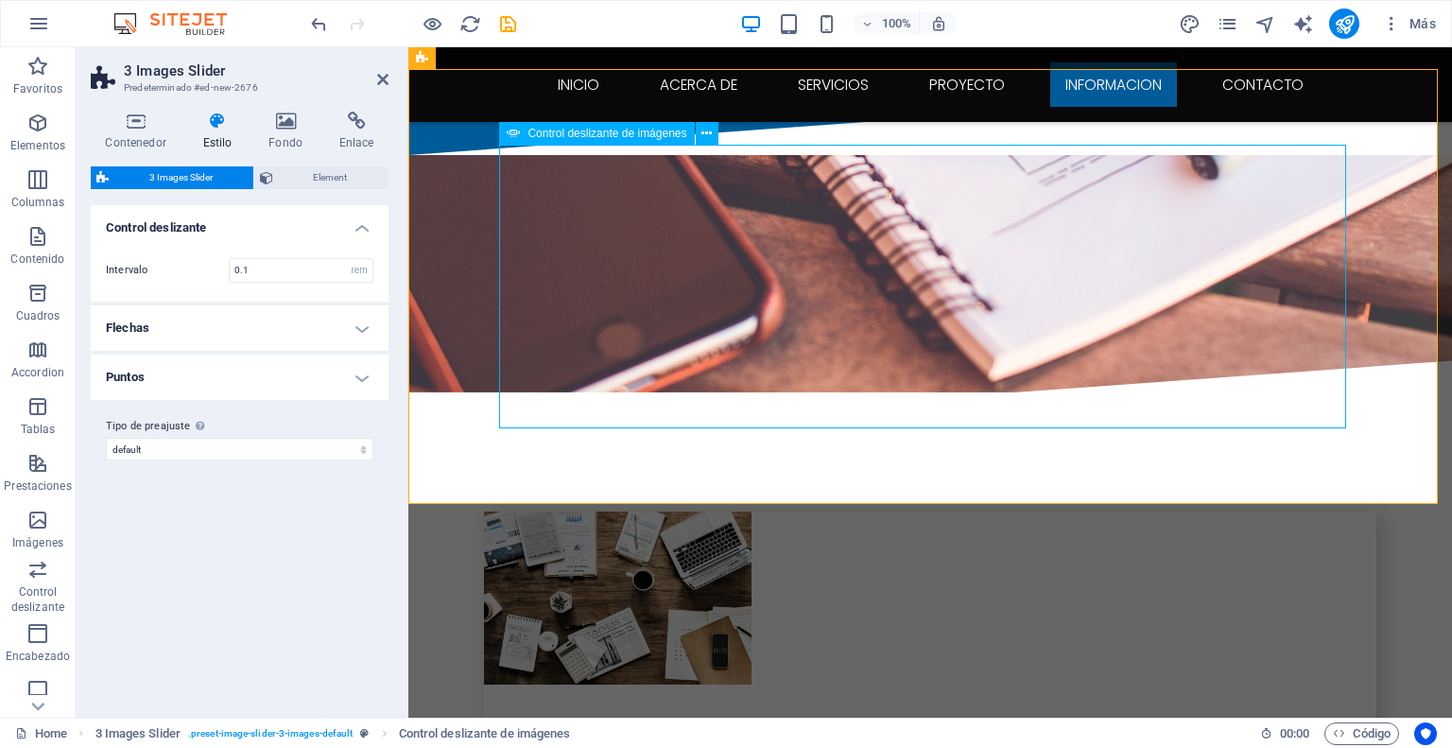
select select "ms"
select select "s"
select select "progressive"
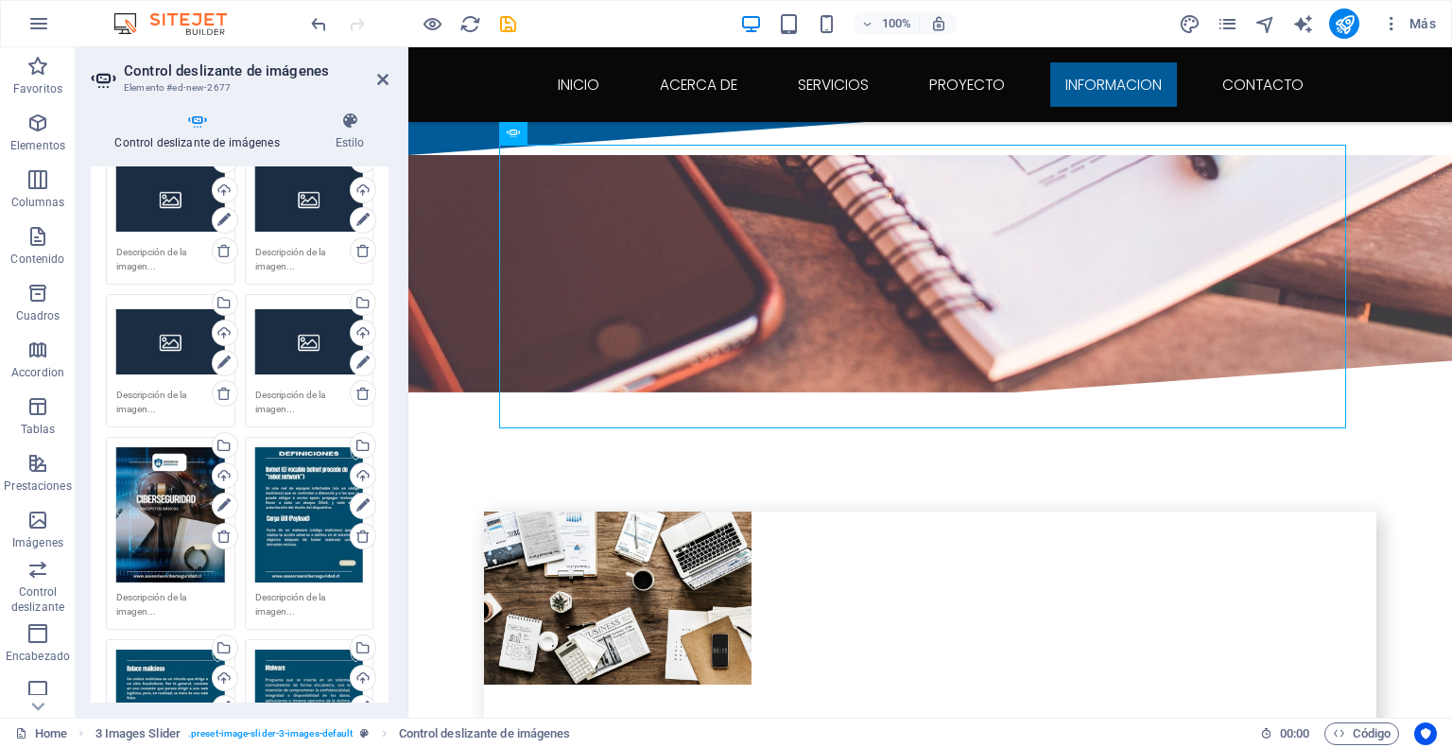
scroll to position [567, 0]
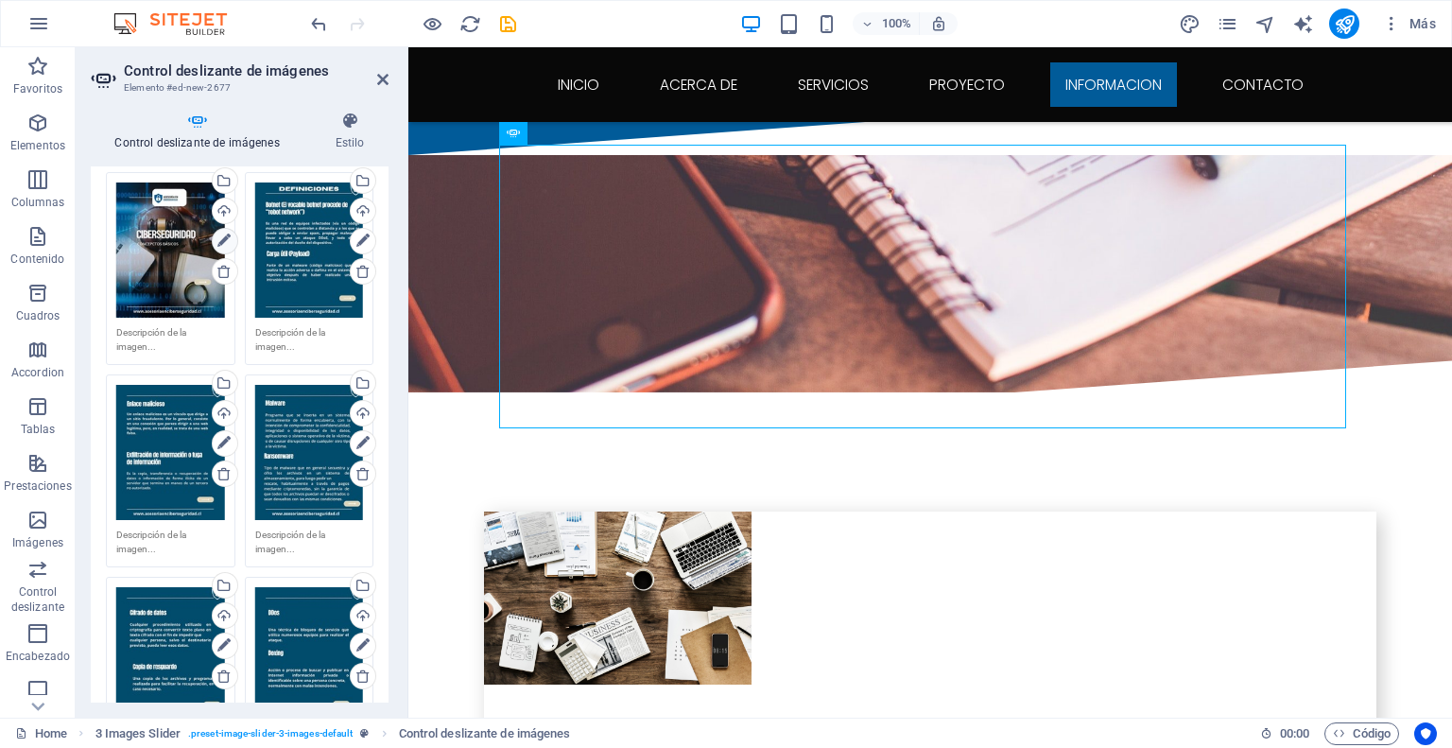
click at [219, 239] on icon at bounding box center [223, 241] width 13 height 23
click at [220, 234] on icon at bounding box center [223, 241] width 13 height 23
click at [314, 250] on div "Arrastra archivos aquí, haz clic para escoger archivos o selecciona archivos de…" at bounding box center [309, 249] width 109 height 135
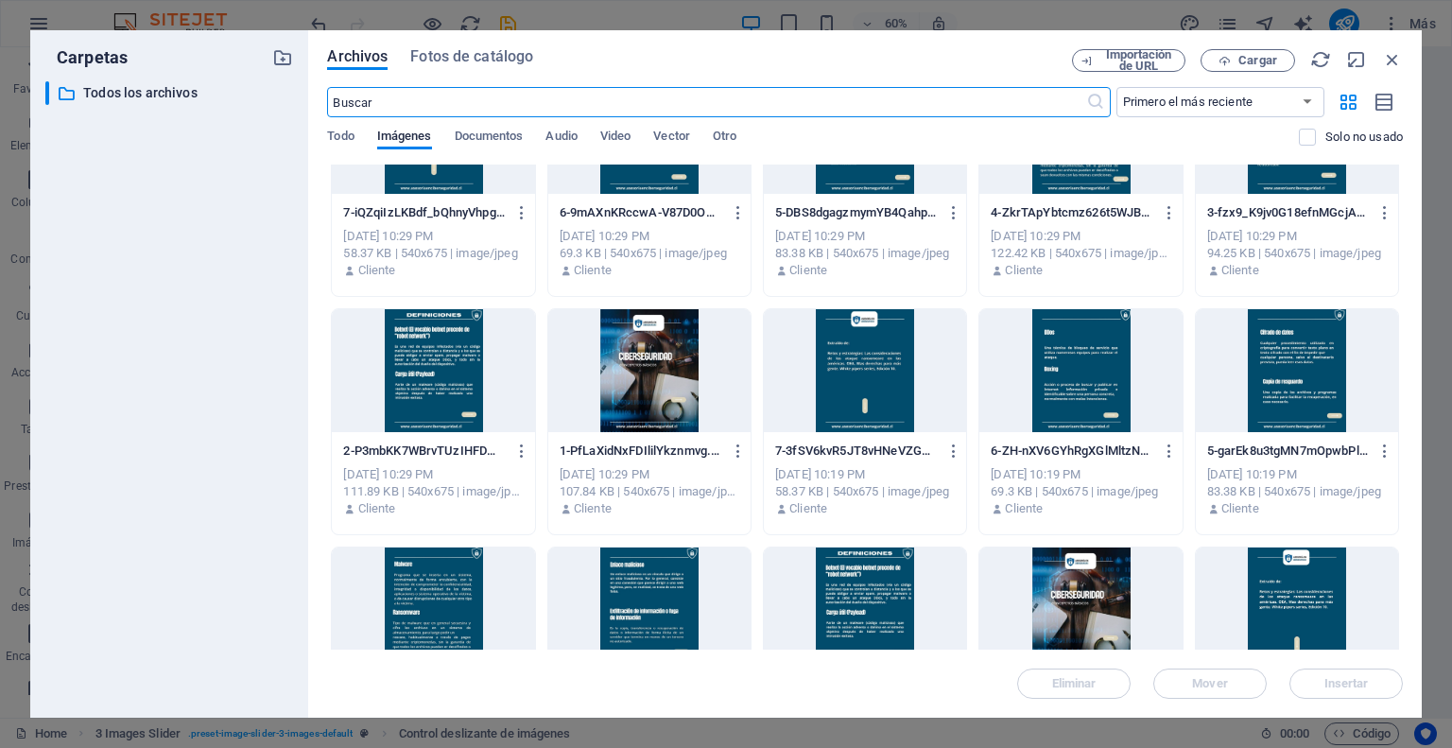
scroll to position [0, 0]
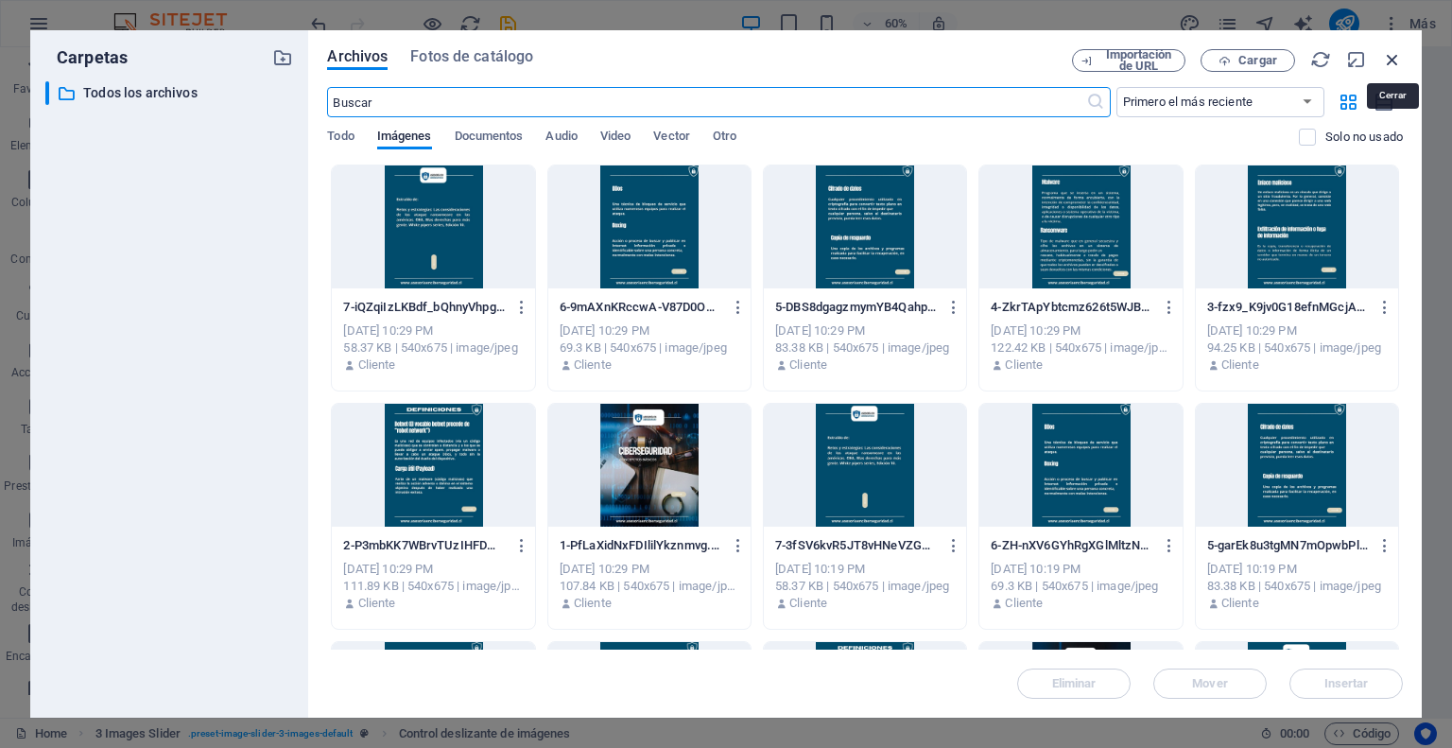
click at [1388, 59] on icon "button" at bounding box center [1392, 59] width 21 height 21
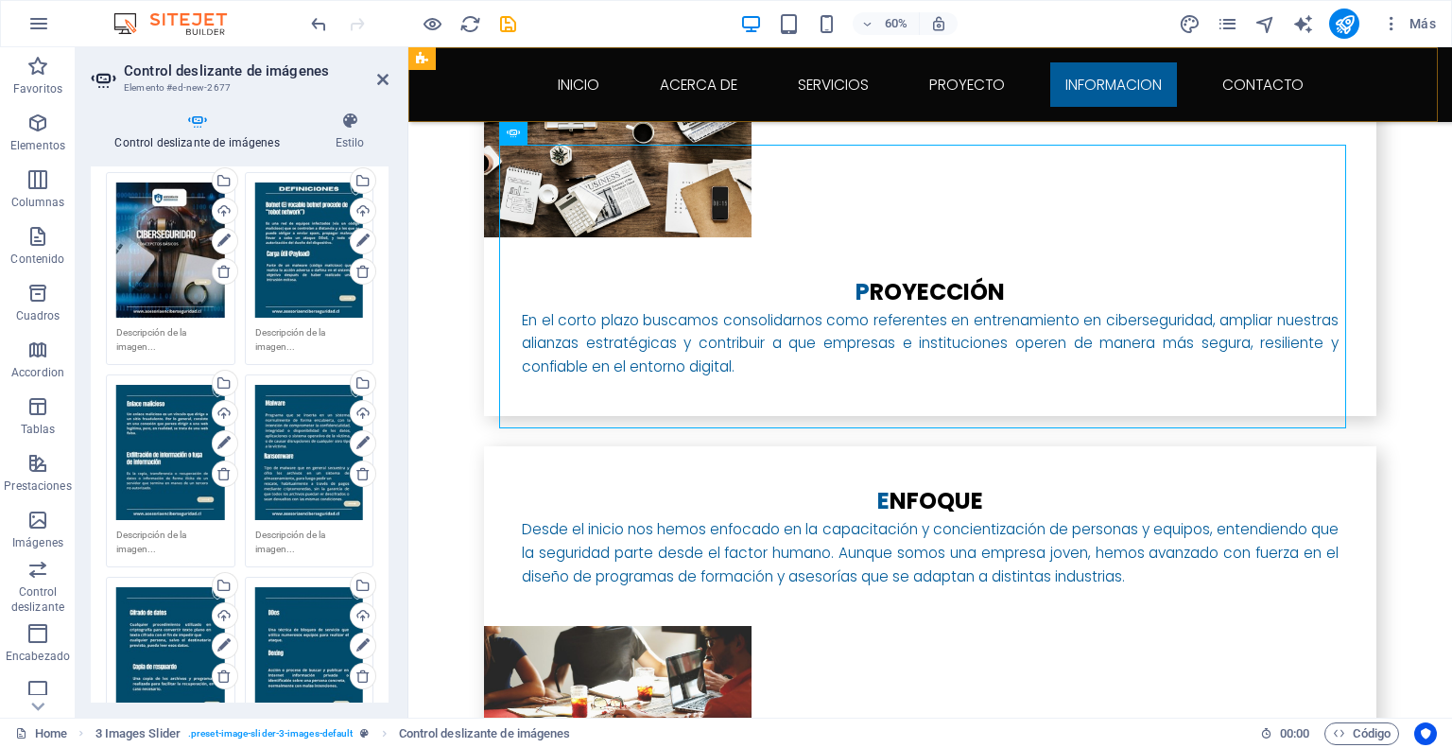
scroll to position [3629, 0]
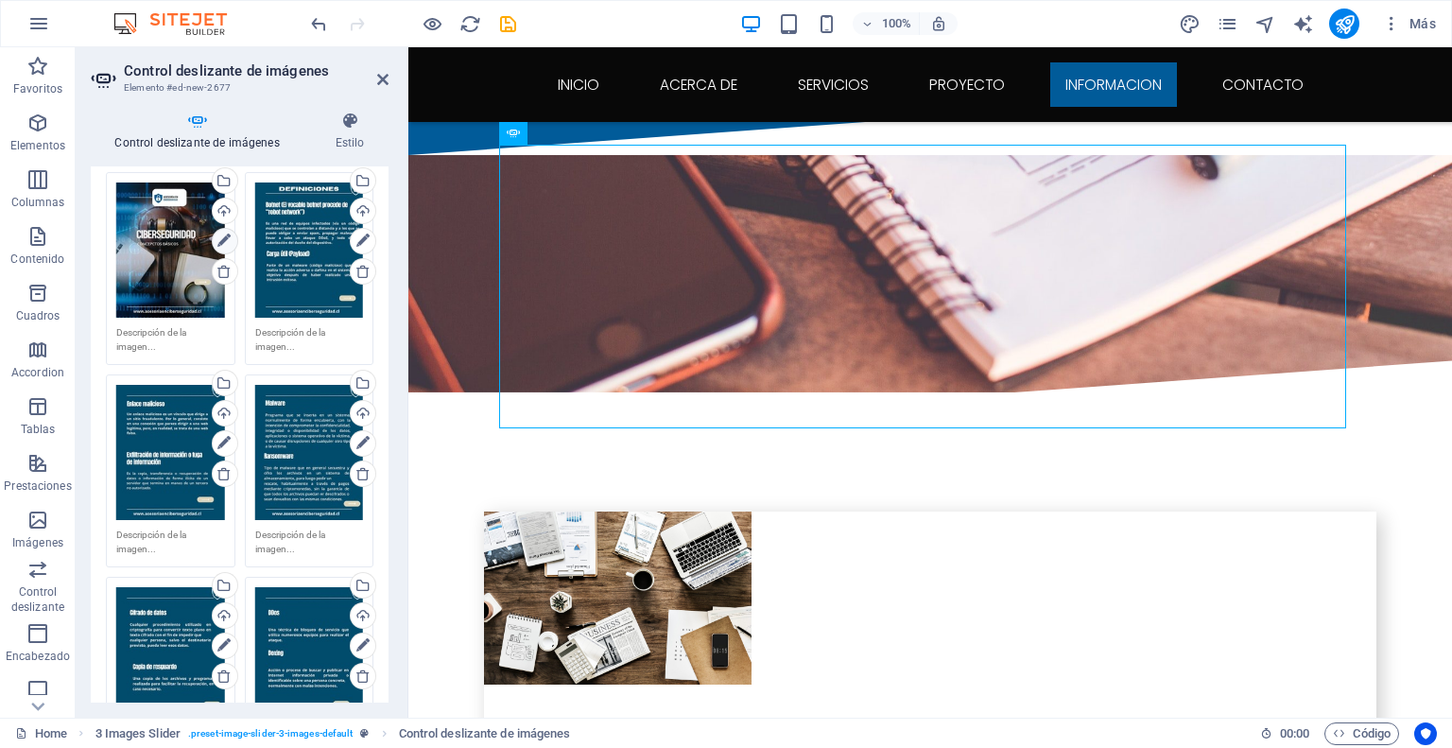
click at [224, 241] on icon at bounding box center [223, 241] width 13 height 23
click at [356, 243] on icon at bounding box center [362, 241] width 13 height 23
click at [363, 437] on icon at bounding box center [362, 443] width 13 height 23
click at [228, 233] on icon at bounding box center [223, 241] width 13 height 23
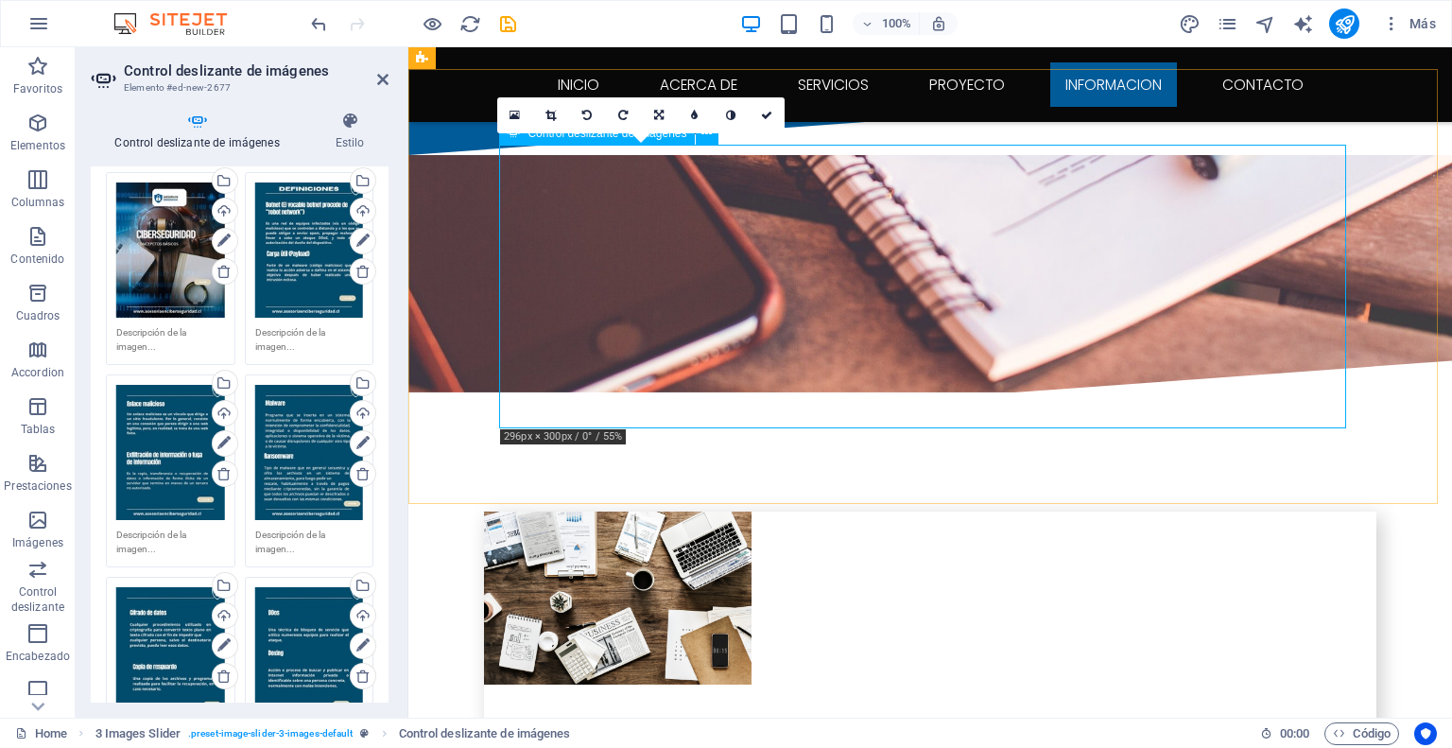
click at [516, 115] on icon at bounding box center [514, 115] width 10 height 13
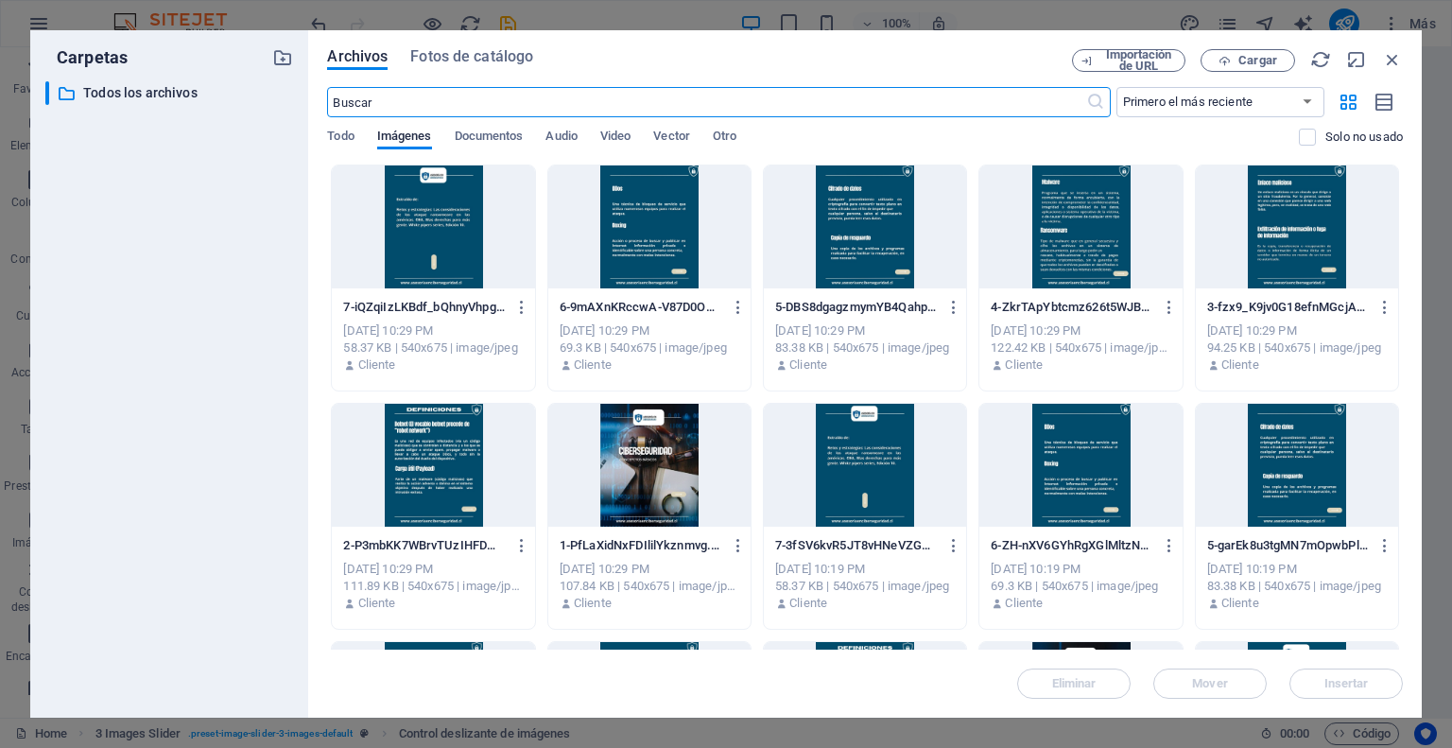
scroll to position [4076, 0]
click at [669, 437] on div at bounding box center [649, 465] width 202 height 123
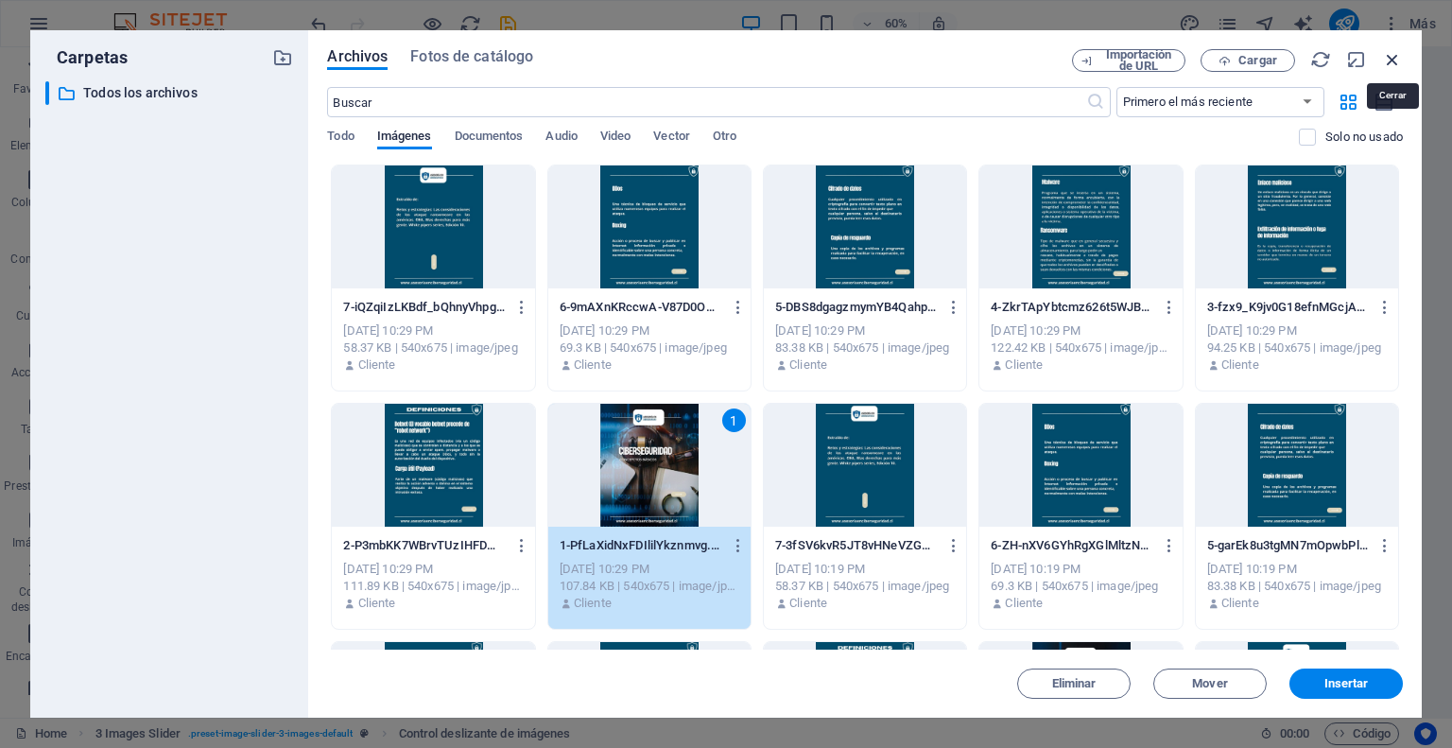
click at [1390, 55] on icon "button" at bounding box center [1392, 59] width 21 height 21
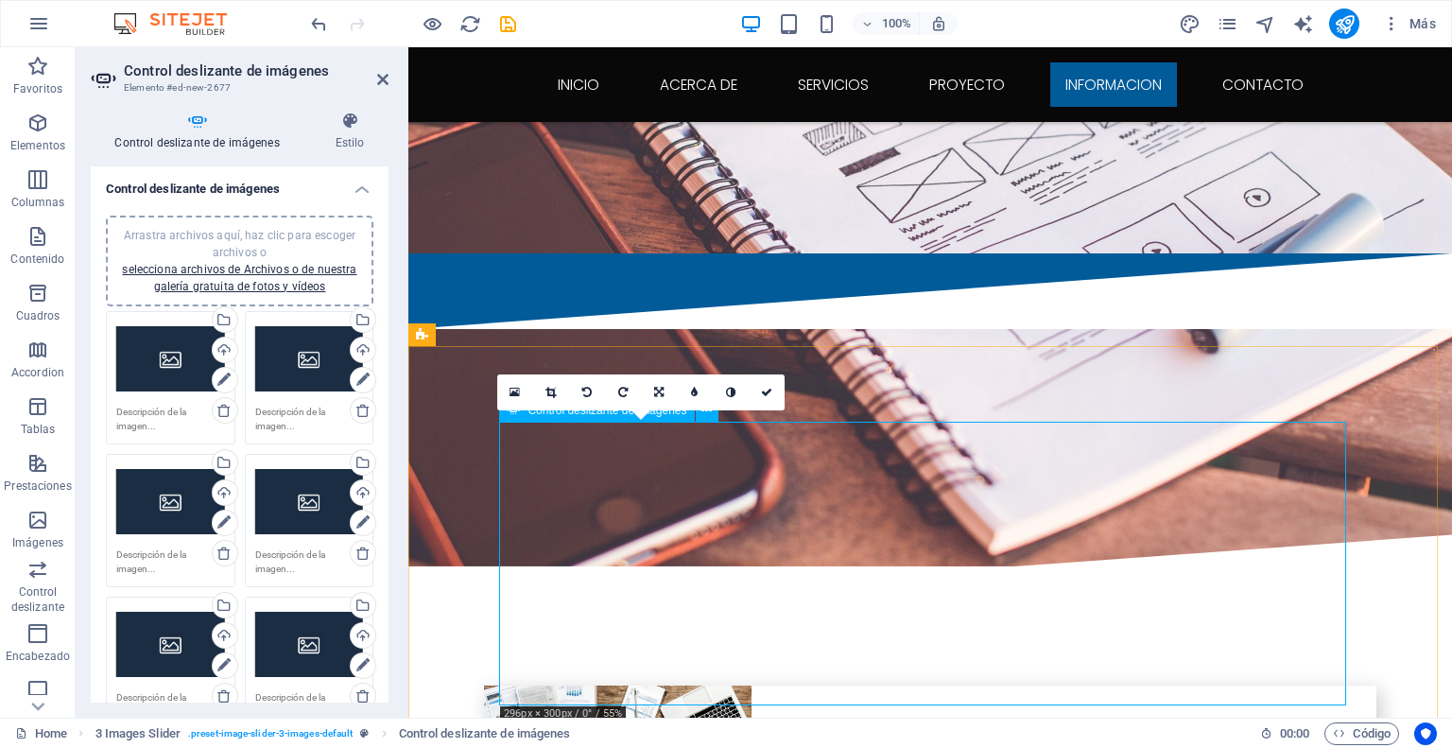
scroll to position [3534, 0]
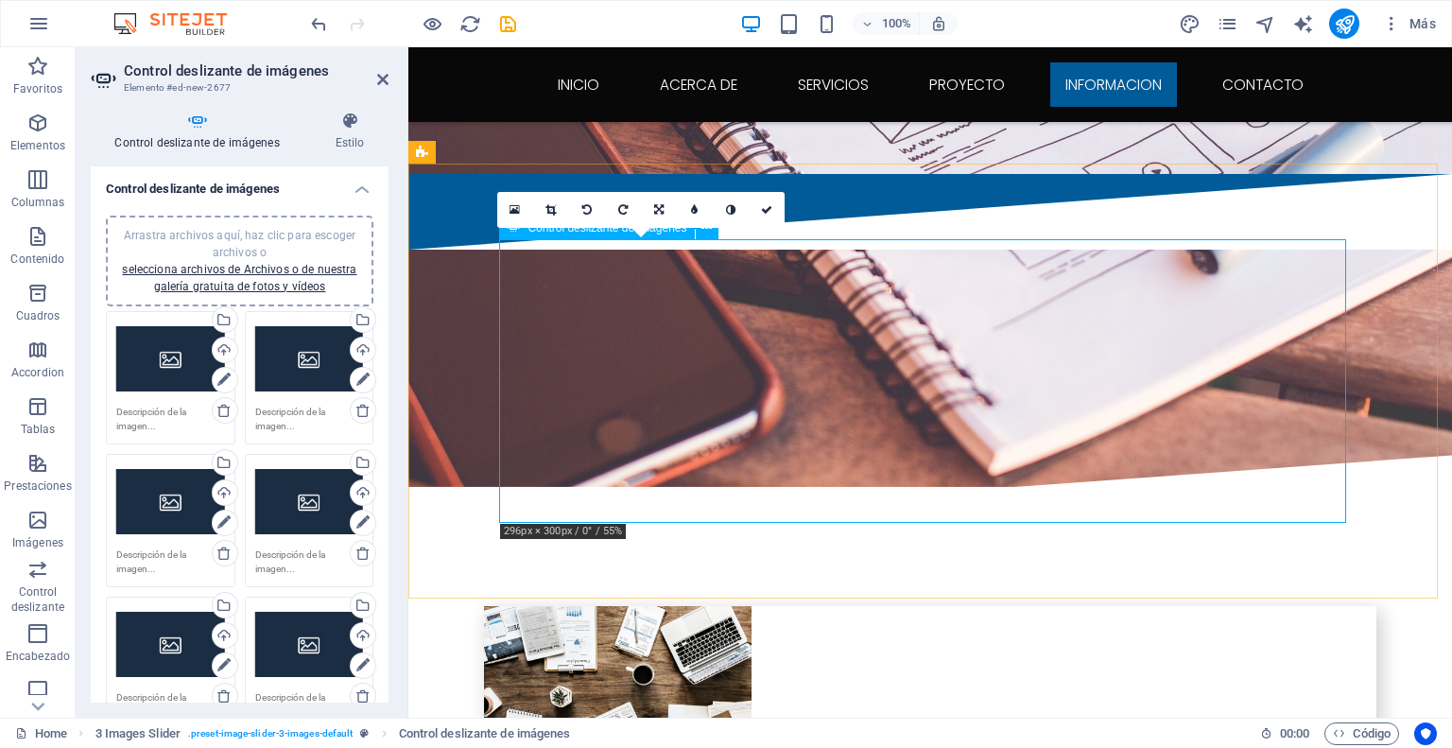
click at [552, 206] on icon at bounding box center [550, 209] width 10 height 11
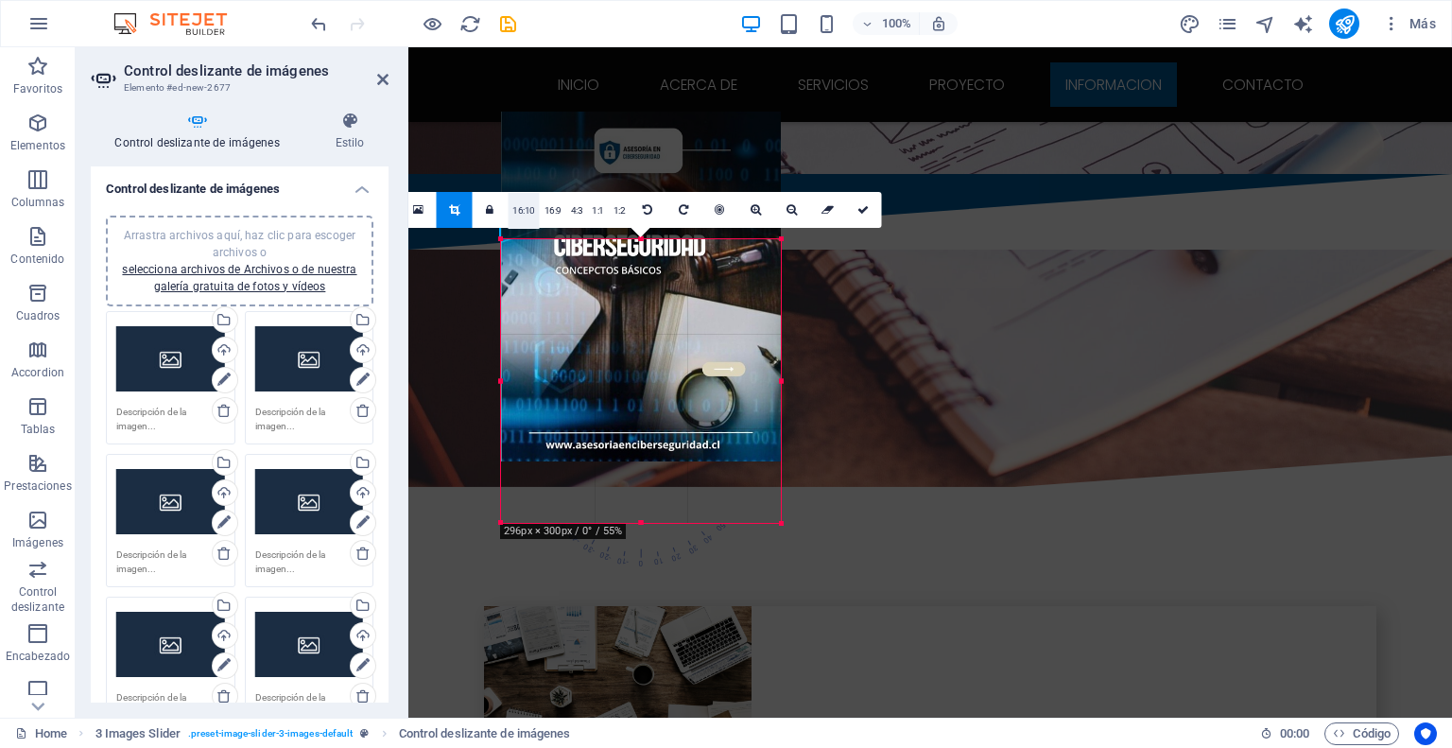
click at [529, 214] on link "16:10" at bounding box center [524, 211] width 32 height 36
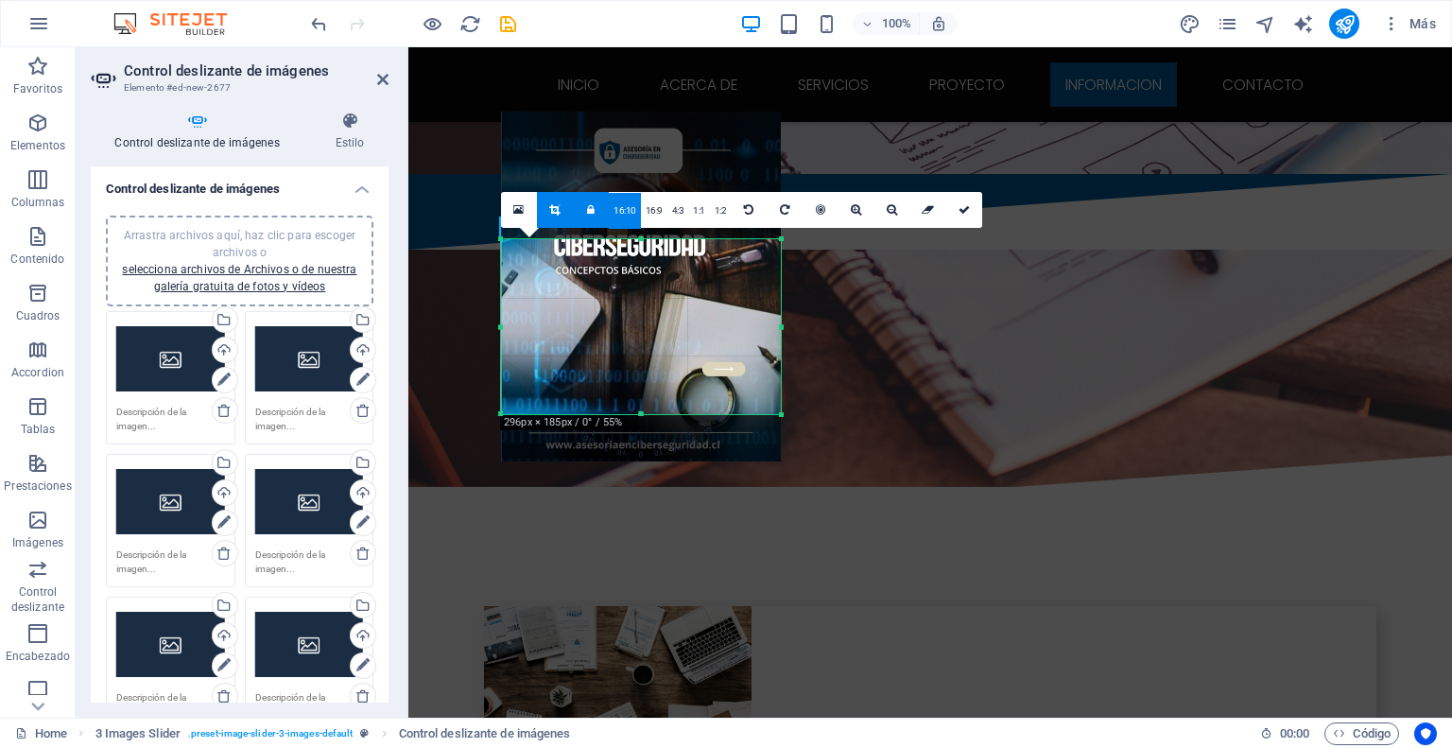
click at [552, 214] on icon at bounding box center [554, 209] width 10 height 11
type input "185"
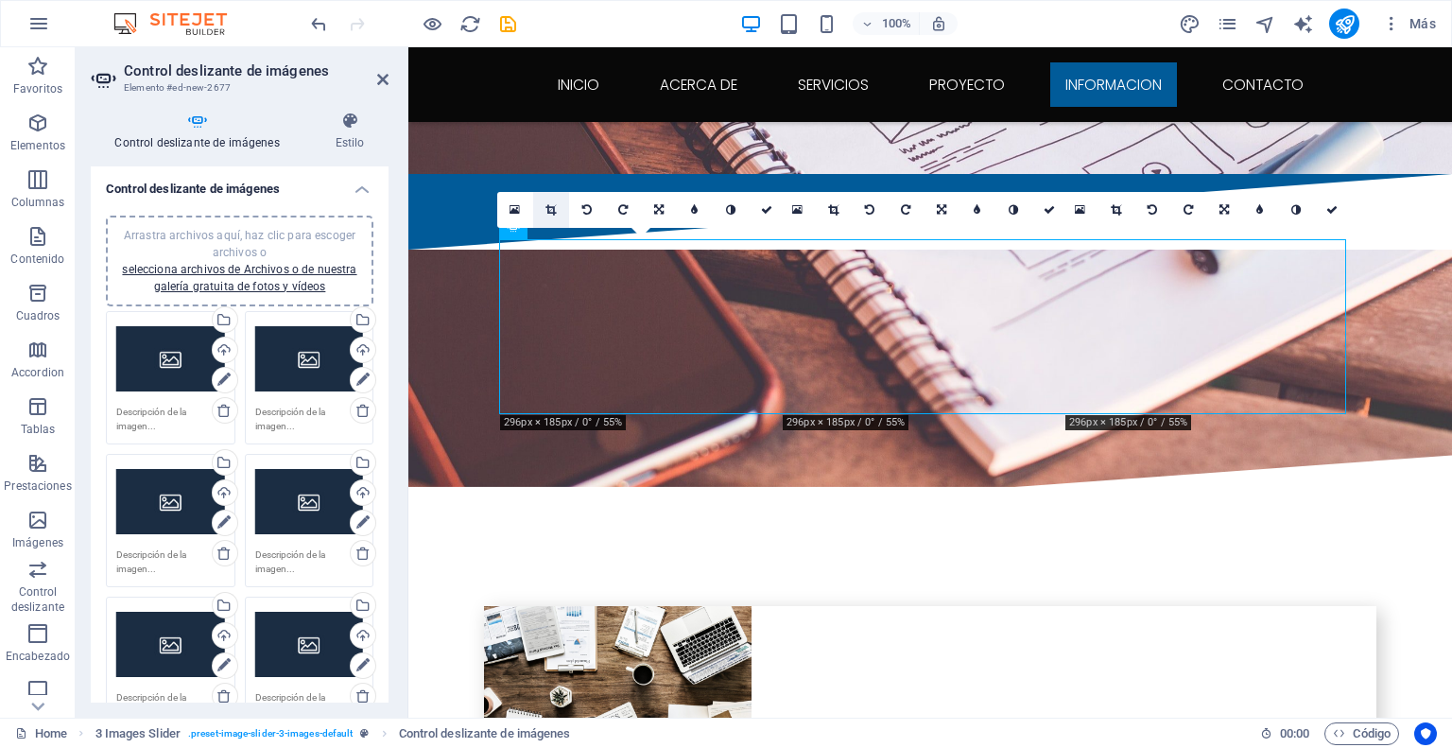
click at [548, 212] on icon at bounding box center [550, 209] width 10 height 11
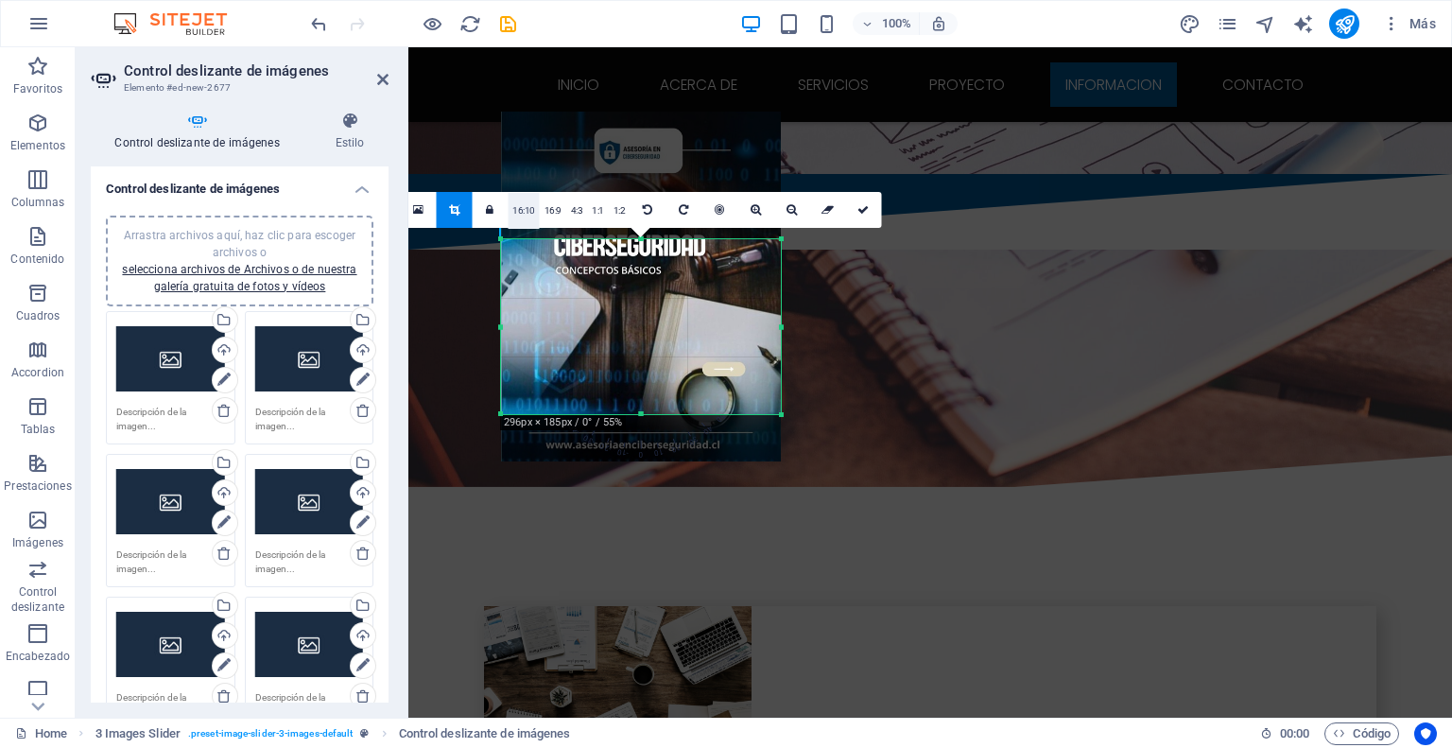
click at [525, 212] on link "16:10" at bounding box center [524, 211] width 32 height 36
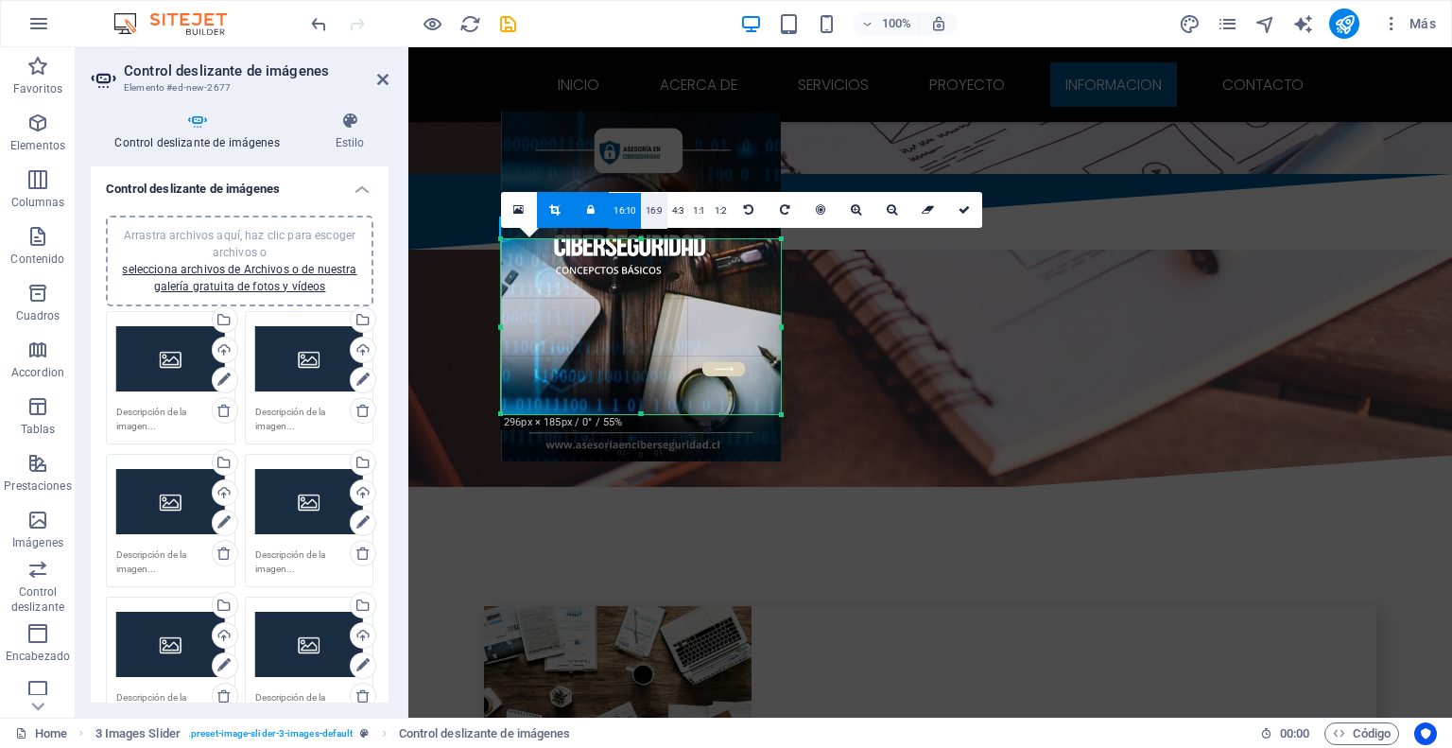
click at [650, 215] on link "16:9" at bounding box center [654, 211] width 26 height 36
click at [677, 216] on link "4:3" at bounding box center [678, 211] width 22 height 36
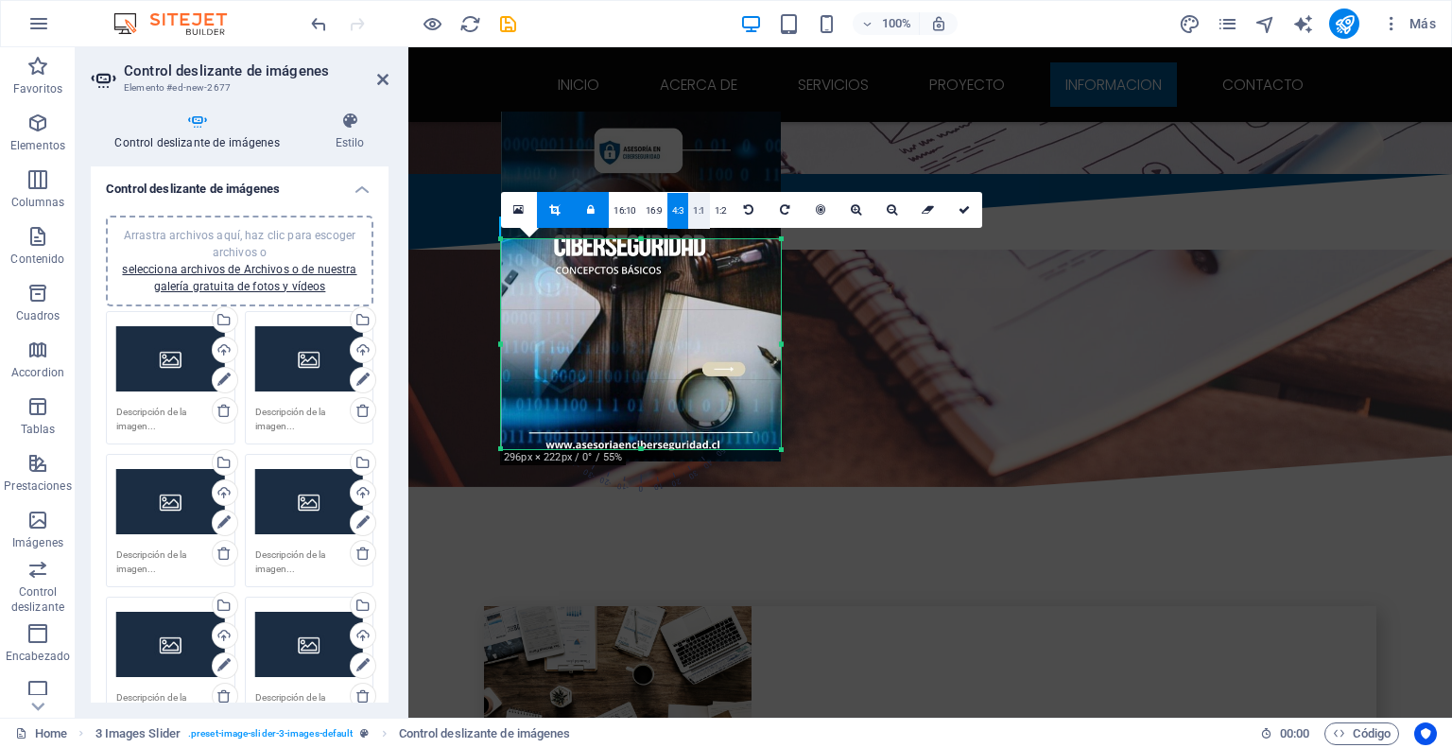
click at [696, 215] on link "1:1" at bounding box center [699, 211] width 22 height 36
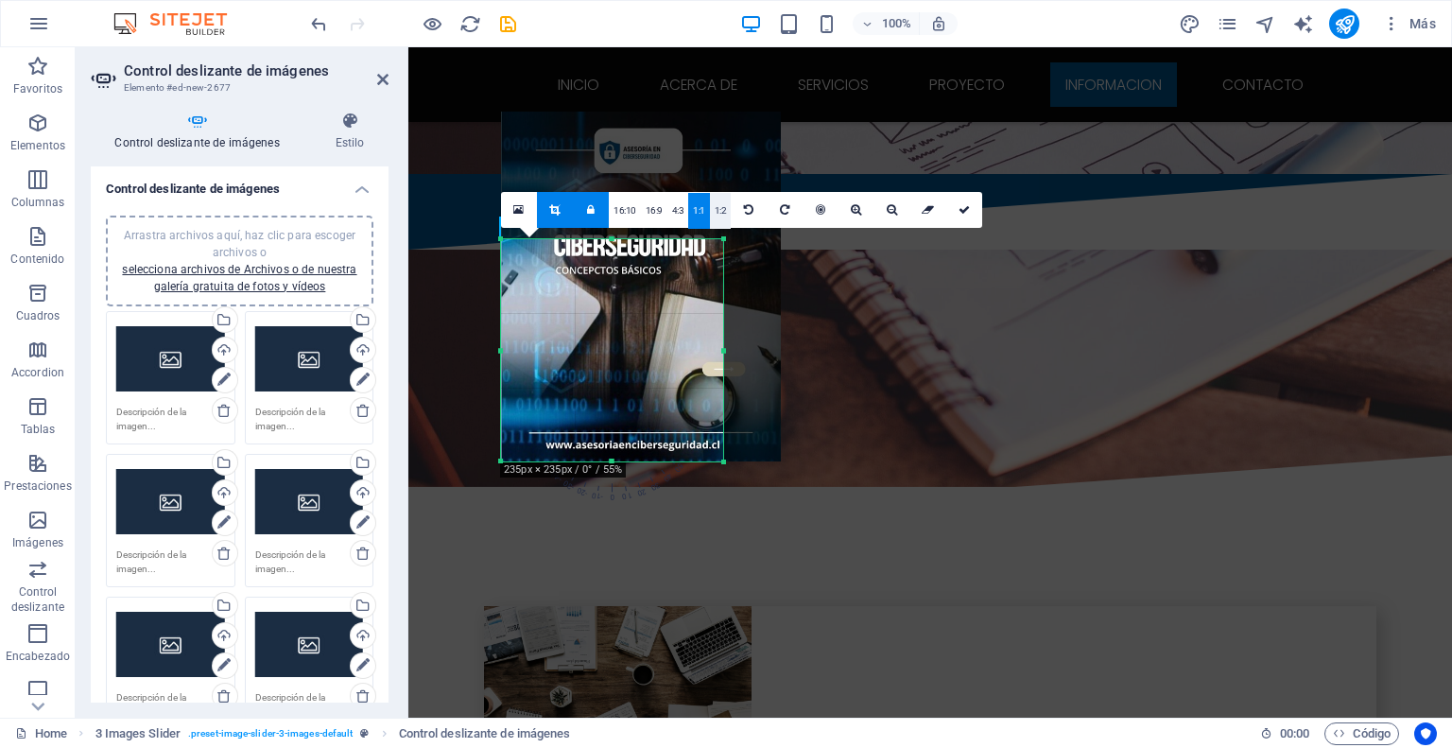
click at [716, 215] on link "1:2" at bounding box center [721, 211] width 22 height 36
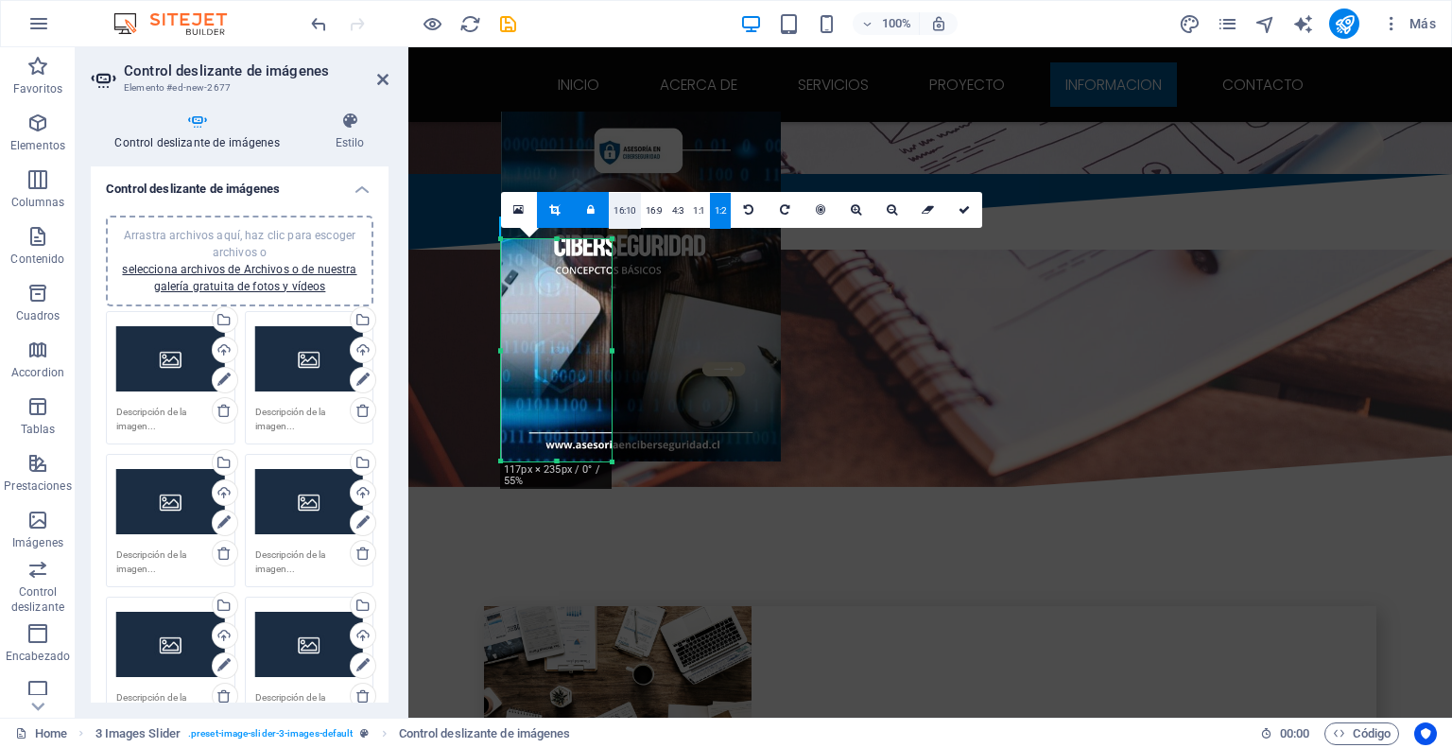
click at [629, 215] on link "16:10" at bounding box center [625, 211] width 32 height 36
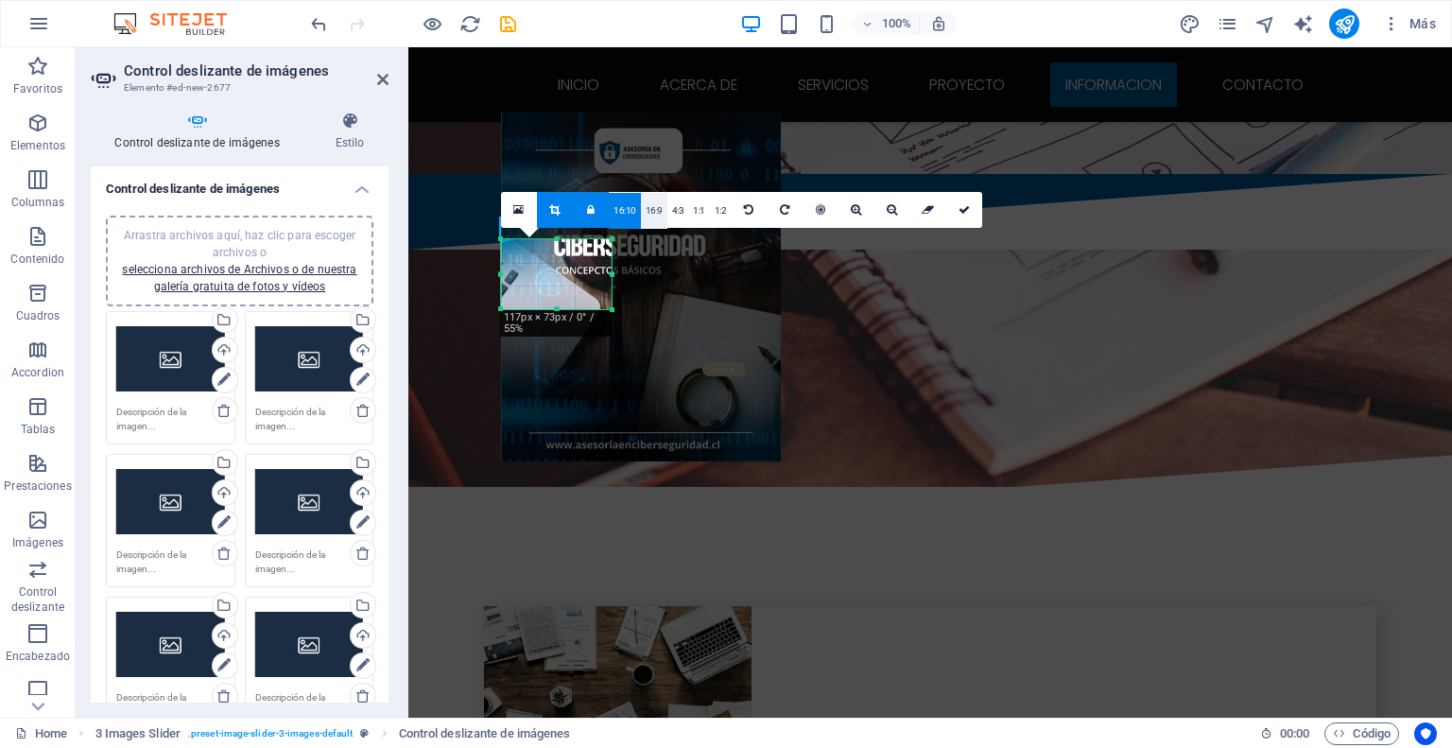
click at [651, 215] on link "16:9" at bounding box center [654, 211] width 26 height 36
click at [667, 214] on link "4:3" at bounding box center [678, 211] width 22 height 36
click at [695, 215] on link "1:1" at bounding box center [699, 211] width 22 height 36
click at [712, 215] on link "1:2" at bounding box center [721, 211] width 22 height 36
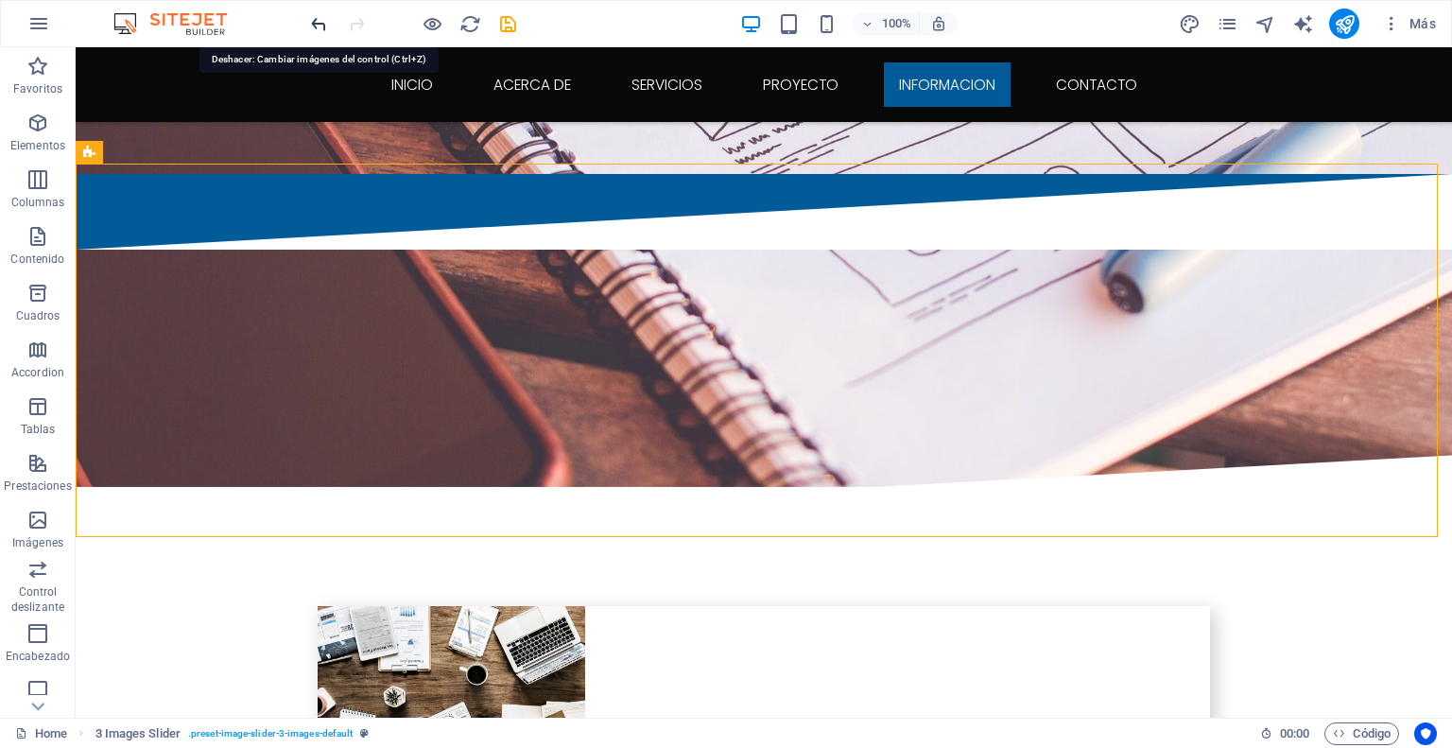
click at [312, 26] on icon "undo" at bounding box center [319, 24] width 22 height 22
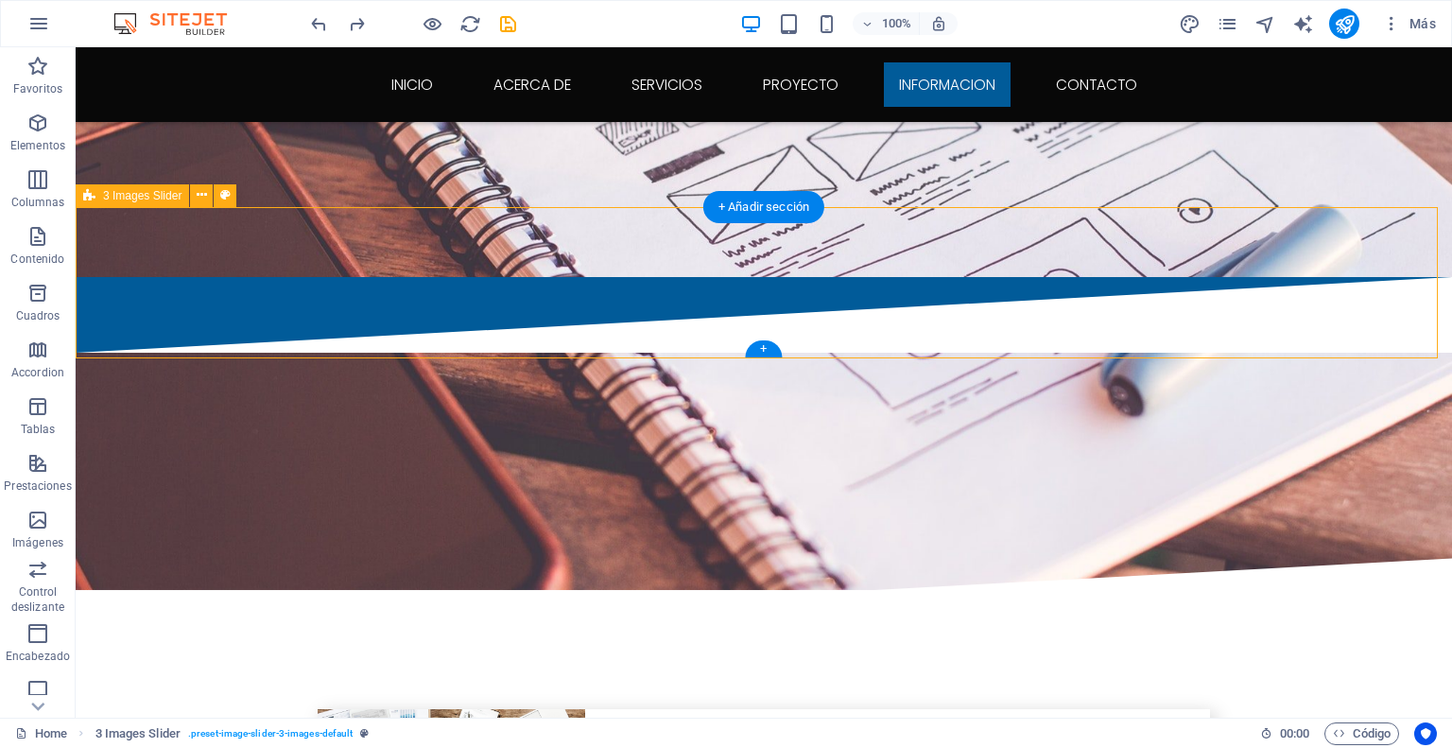
scroll to position [3345, 0]
